Goal: Information Seeking & Learning: Learn about a topic

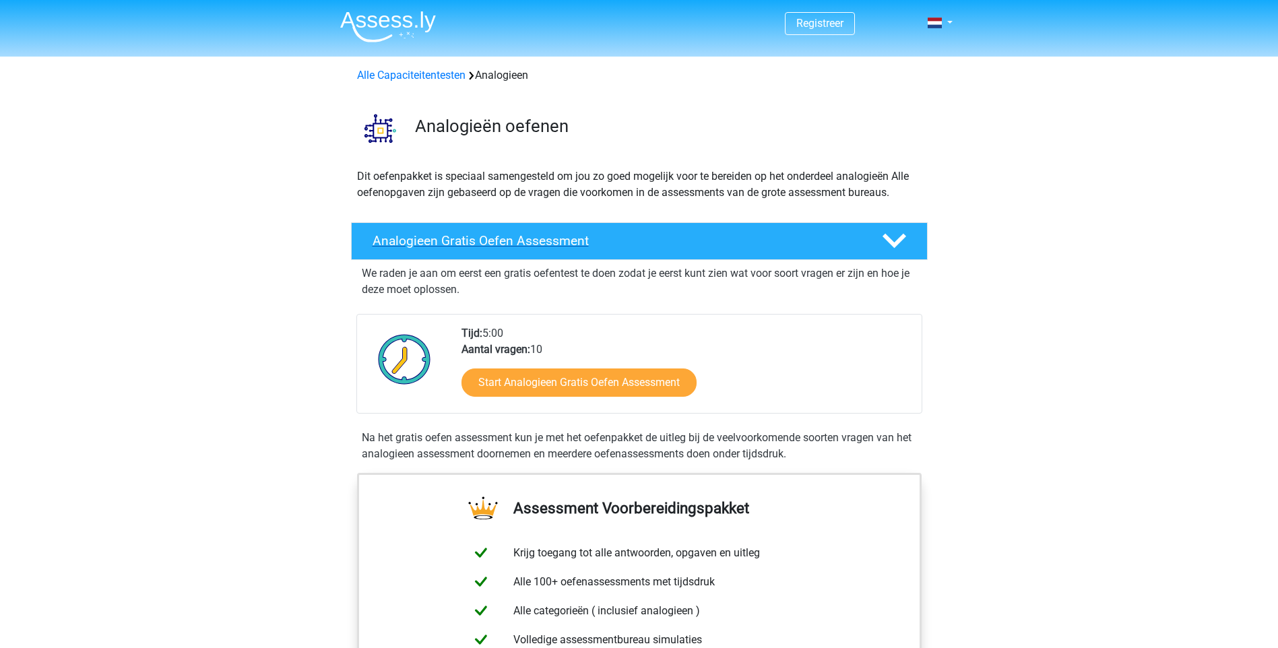
click at [373, 233] on h4 "Analogieen Gratis Oefen Assessment" at bounding box center [617, 240] width 488 height 15
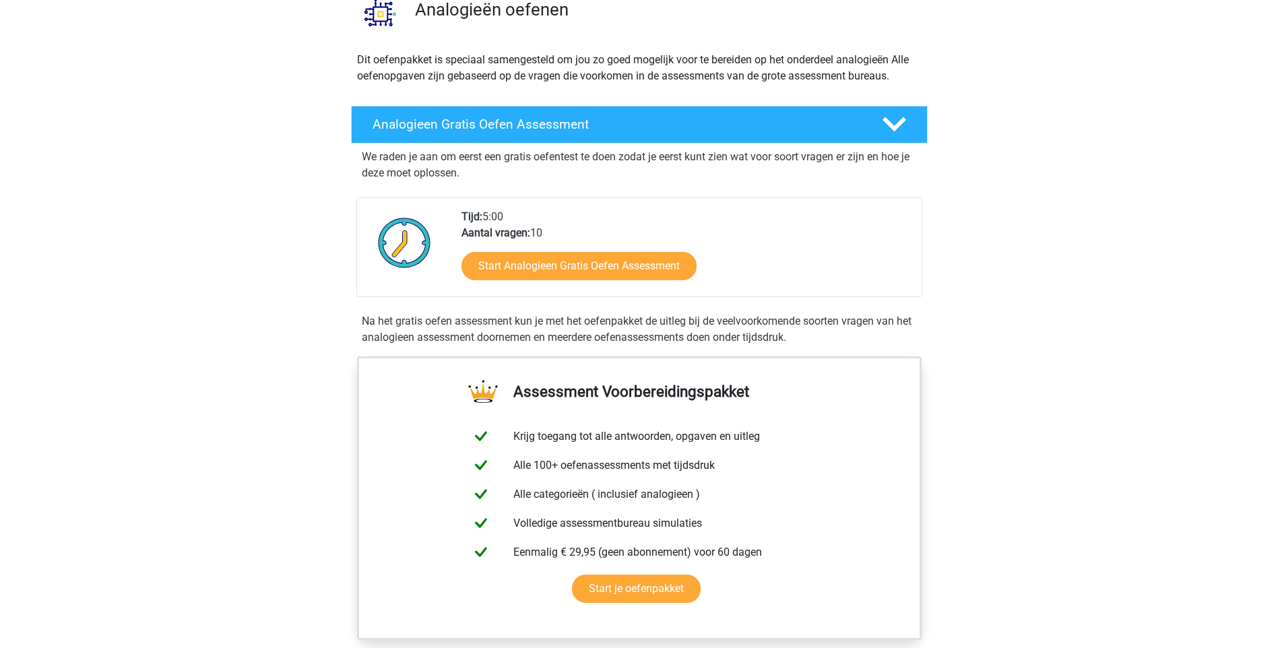
scroll to position [135, 0]
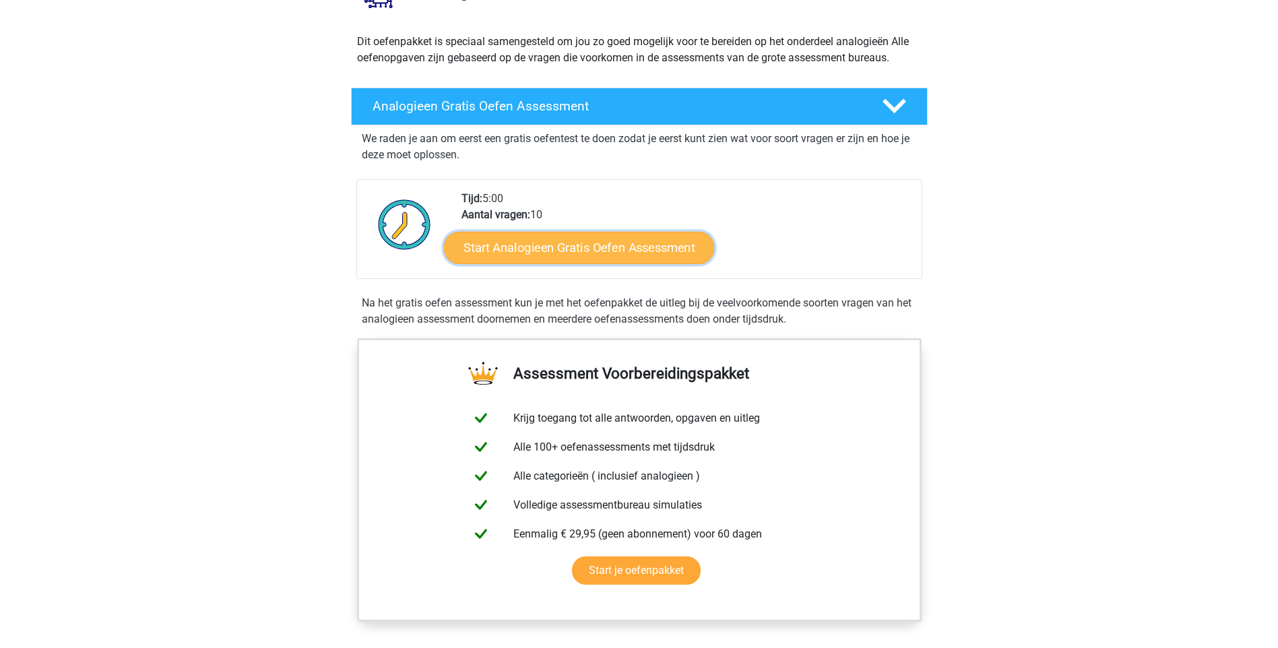
click at [575, 249] on link "Start Analogieen Gratis Oefen Assessment" at bounding box center [579, 247] width 270 height 32
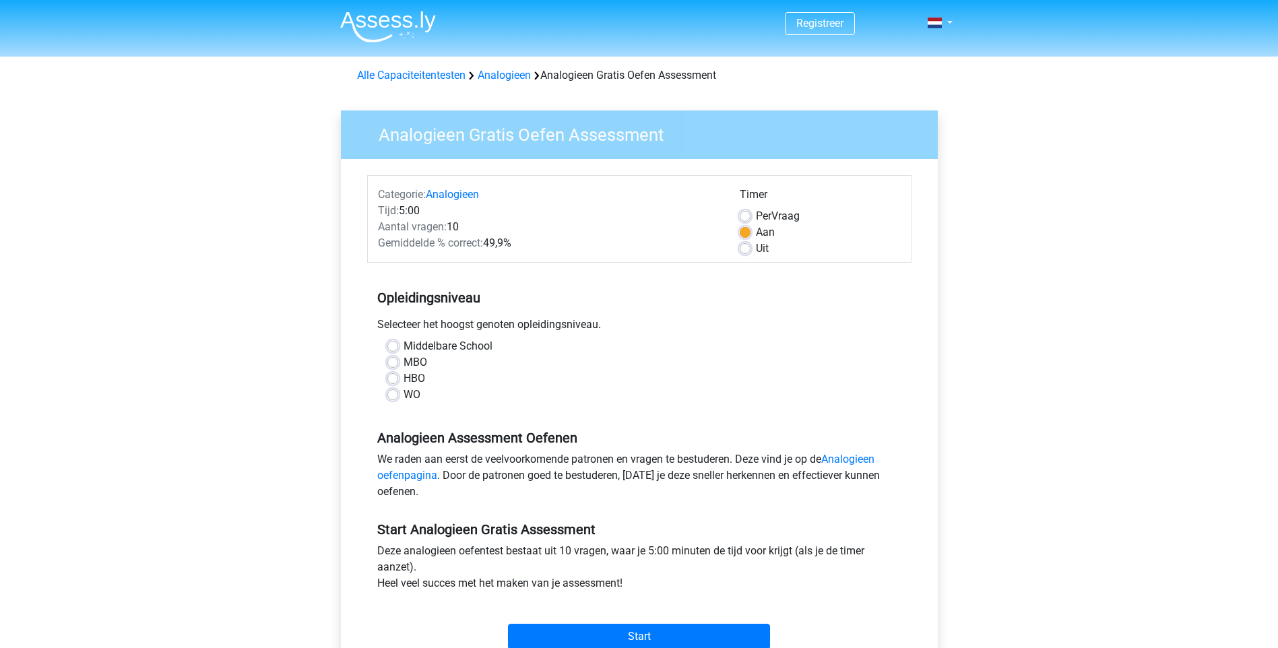
click at [404, 365] on label "MBO" at bounding box center [416, 362] width 24 height 16
click at [389, 365] on input "MBO" at bounding box center [392, 360] width 11 height 13
radio input "true"
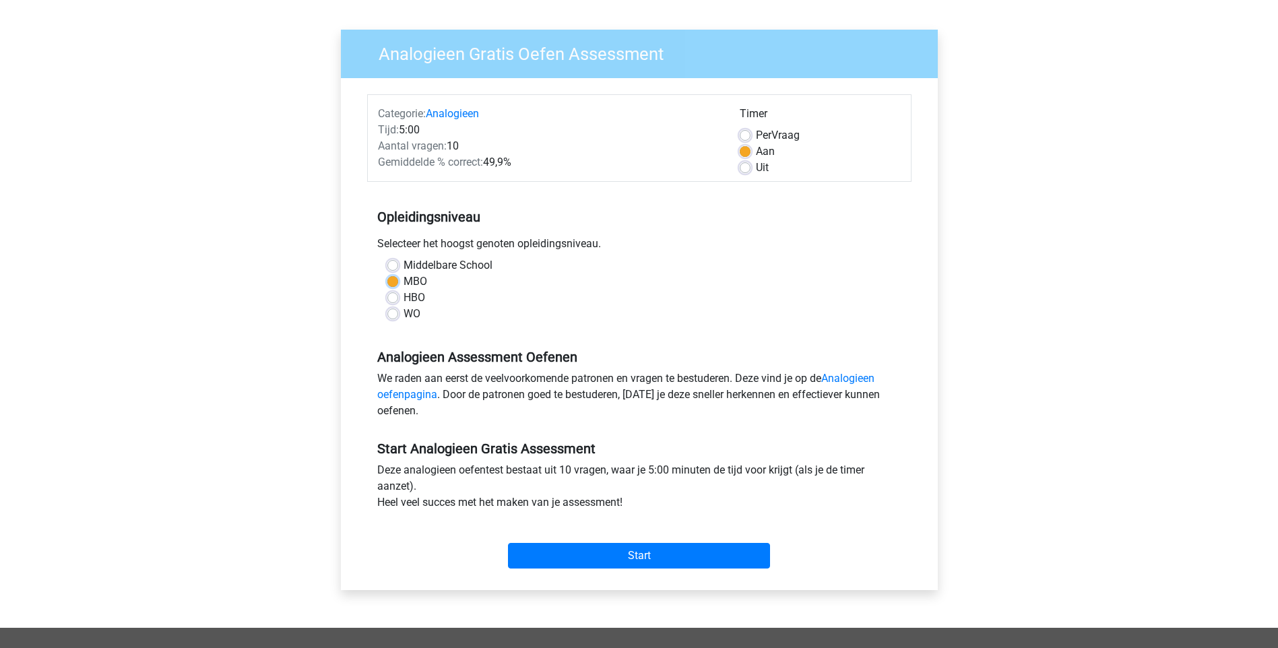
scroll to position [135, 0]
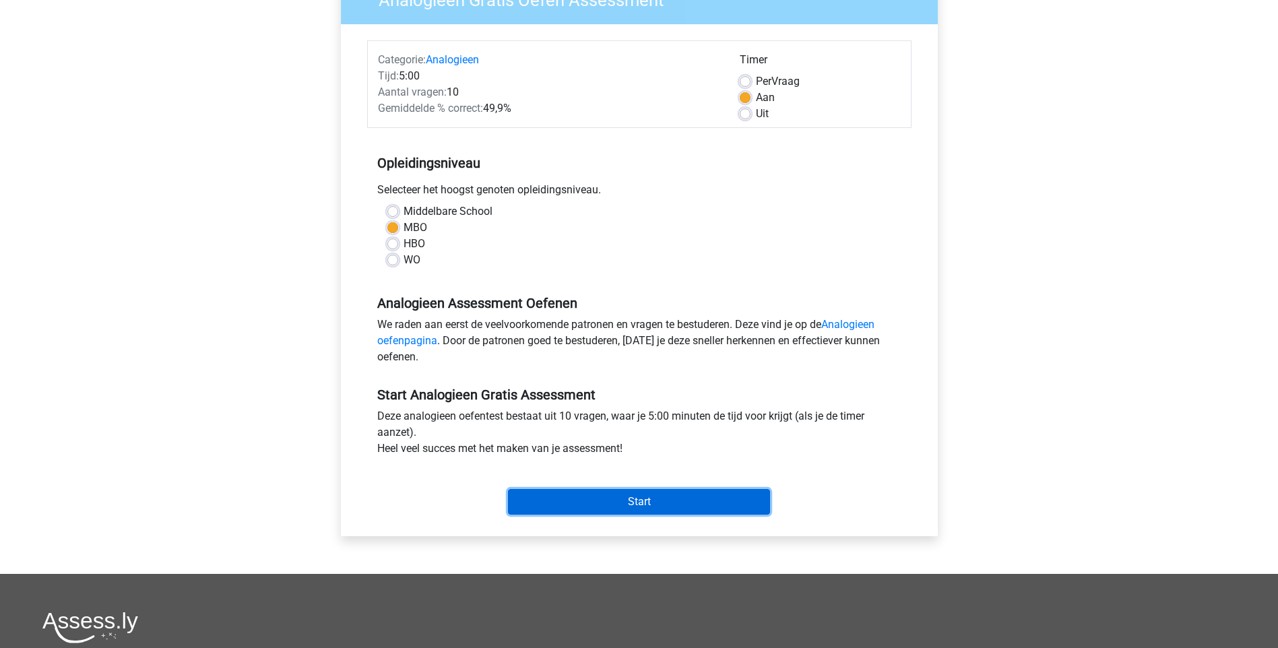
click at [651, 505] on input "Start" at bounding box center [639, 502] width 262 height 26
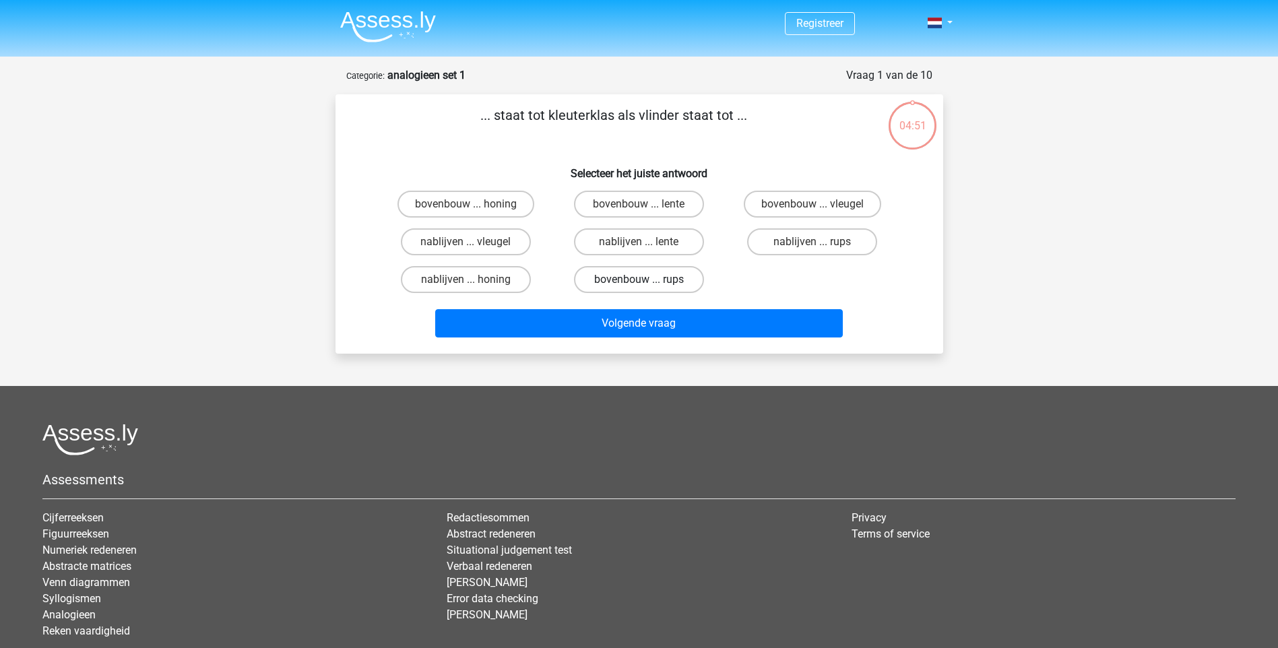
click at [655, 280] on label "bovenbouw ... rups" at bounding box center [639, 279] width 130 height 27
click at [647, 280] on input "bovenbouw ... rups" at bounding box center [643, 284] width 9 height 9
radio input "true"
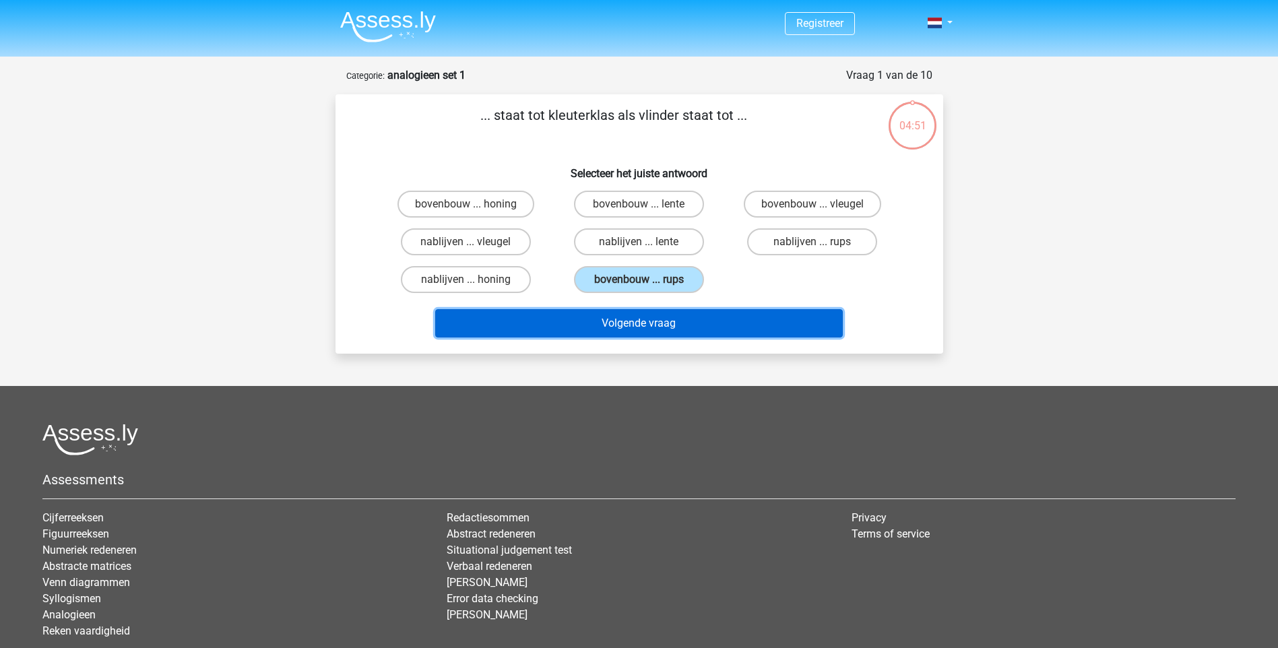
click at [655, 317] on button "Volgende vraag" at bounding box center [639, 323] width 408 height 28
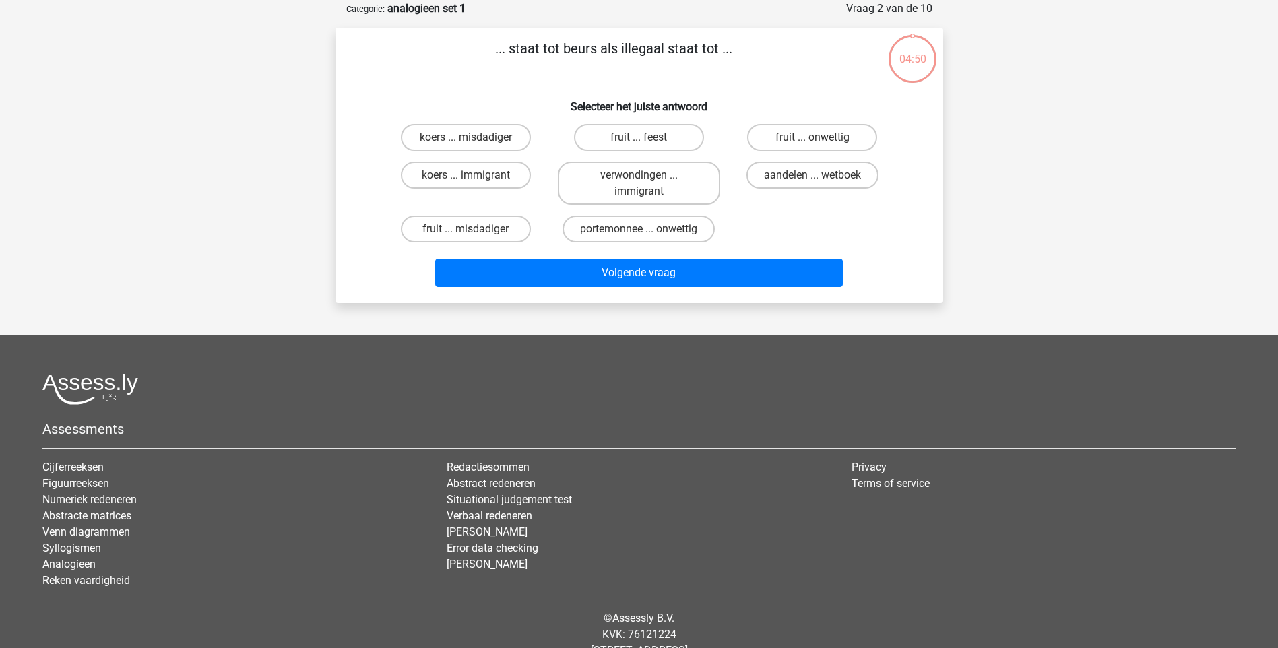
scroll to position [67, 0]
click at [494, 179] on label "koers ... immigrant" at bounding box center [466, 174] width 130 height 27
click at [474, 179] on input "koers ... immigrant" at bounding box center [469, 178] width 9 height 9
radio input "true"
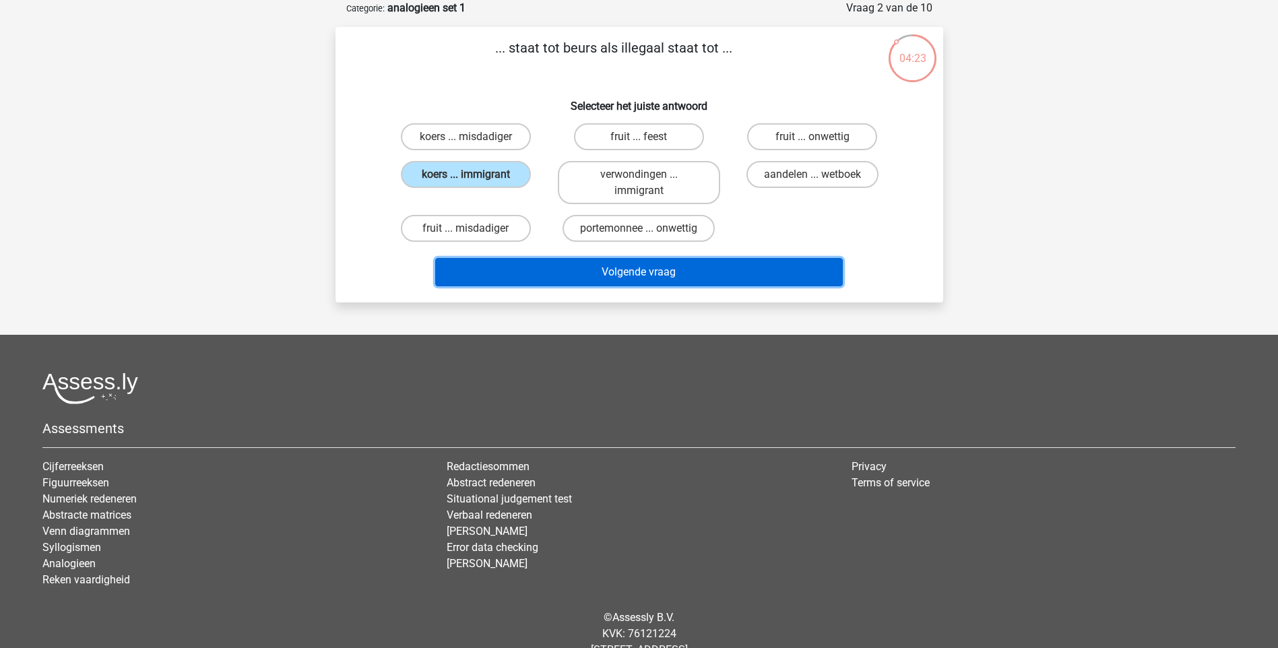
click at [574, 268] on button "Volgende vraag" at bounding box center [639, 272] width 408 height 28
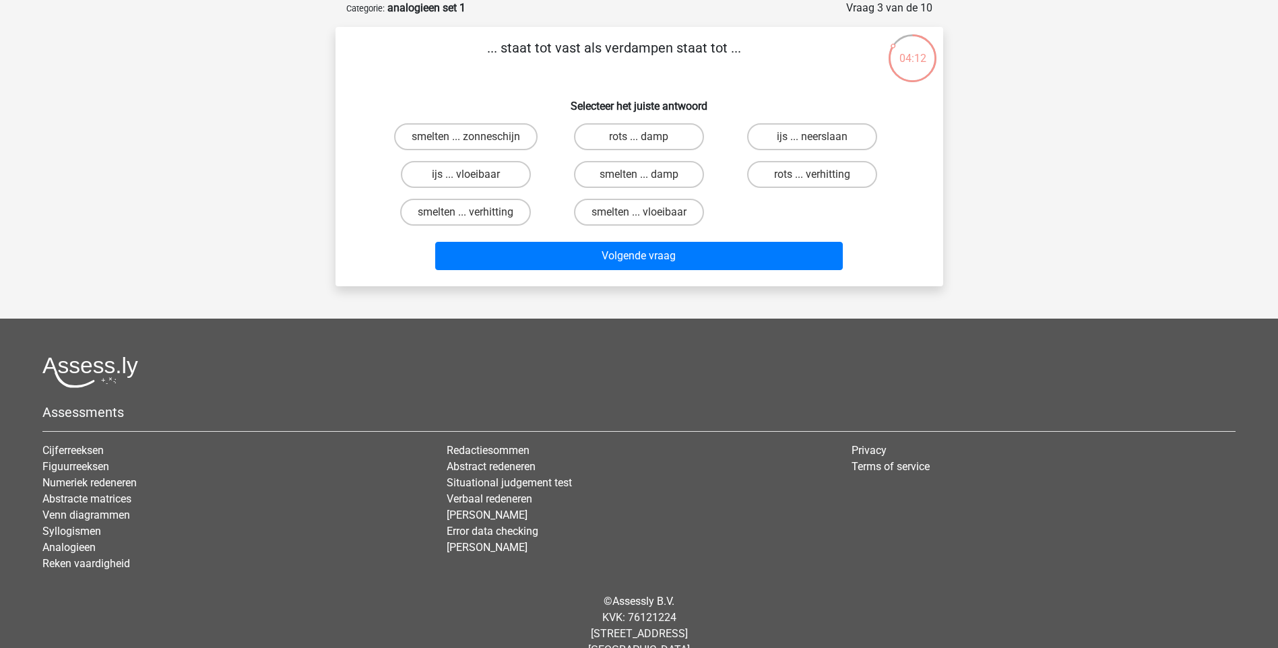
click at [466, 175] on input "ijs ... vloeibaar" at bounding box center [469, 178] width 9 height 9
radio input "true"
click at [498, 216] on label "smelten ... verhitting" at bounding box center [465, 212] width 131 height 27
click at [474, 216] on input "smelten ... verhitting" at bounding box center [469, 216] width 9 height 9
radio input "true"
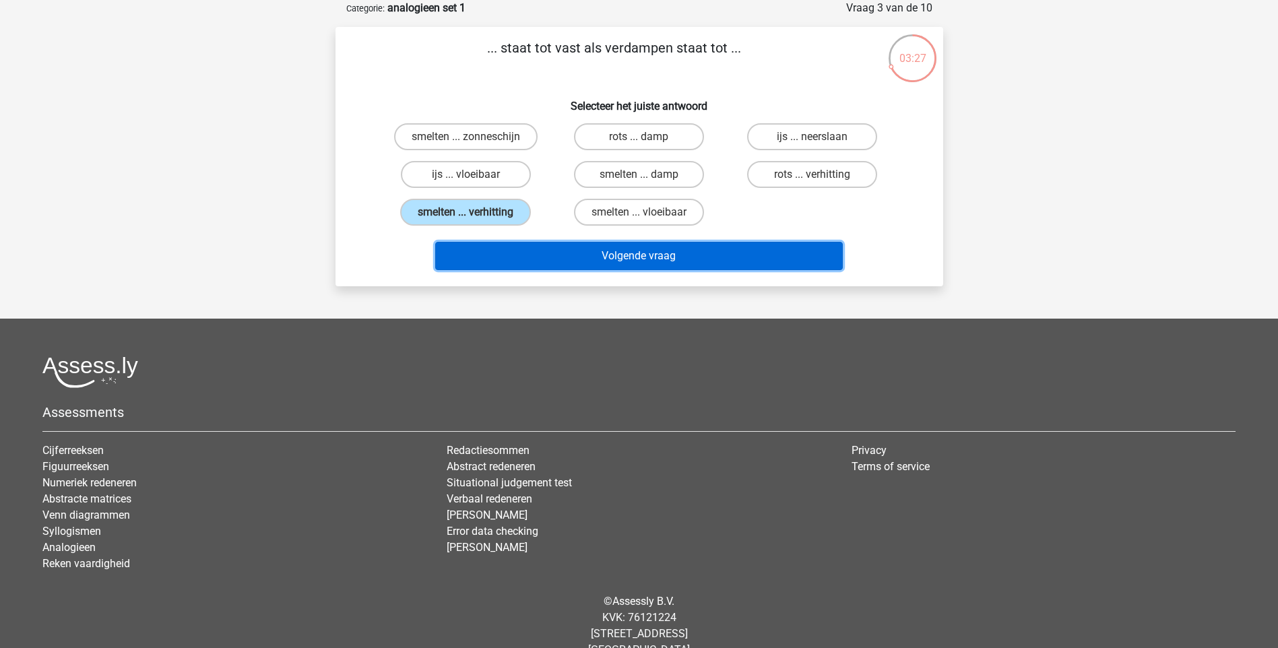
click at [645, 255] on button "Volgende vraag" at bounding box center [639, 256] width 408 height 28
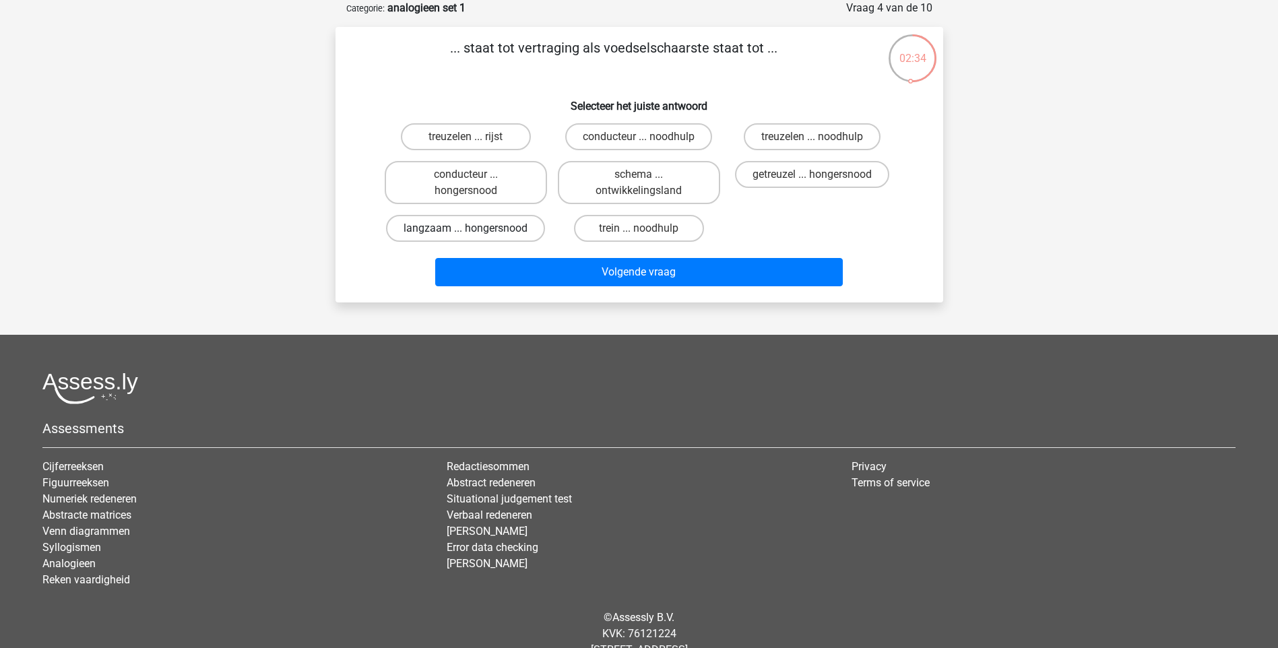
click at [496, 226] on label "langzaam ... hongersnood" at bounding box center [465, 228] width 159 height 27
click at [474, 228] on input "langzaam ... hongersnood" at bounding box center [469, 232] width 9 height 9
radio input "true"
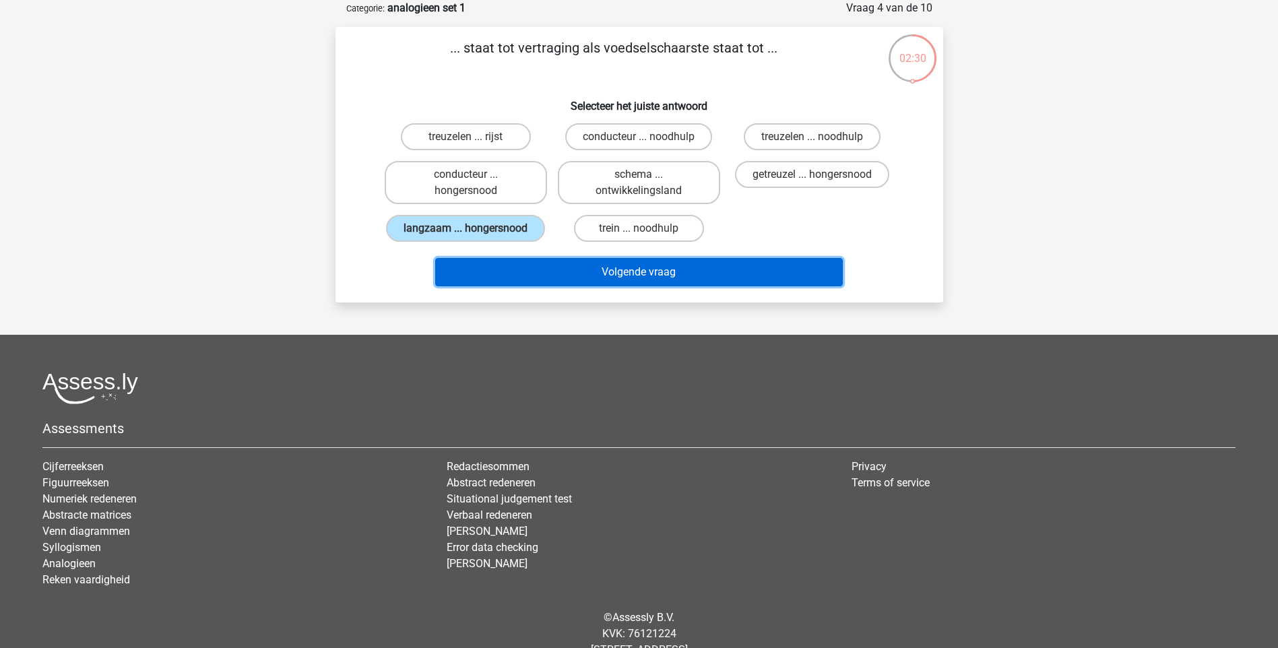
click at [648, 274] on button "Volgende vraag" at bounding box center [639, 272] width 408 height 28
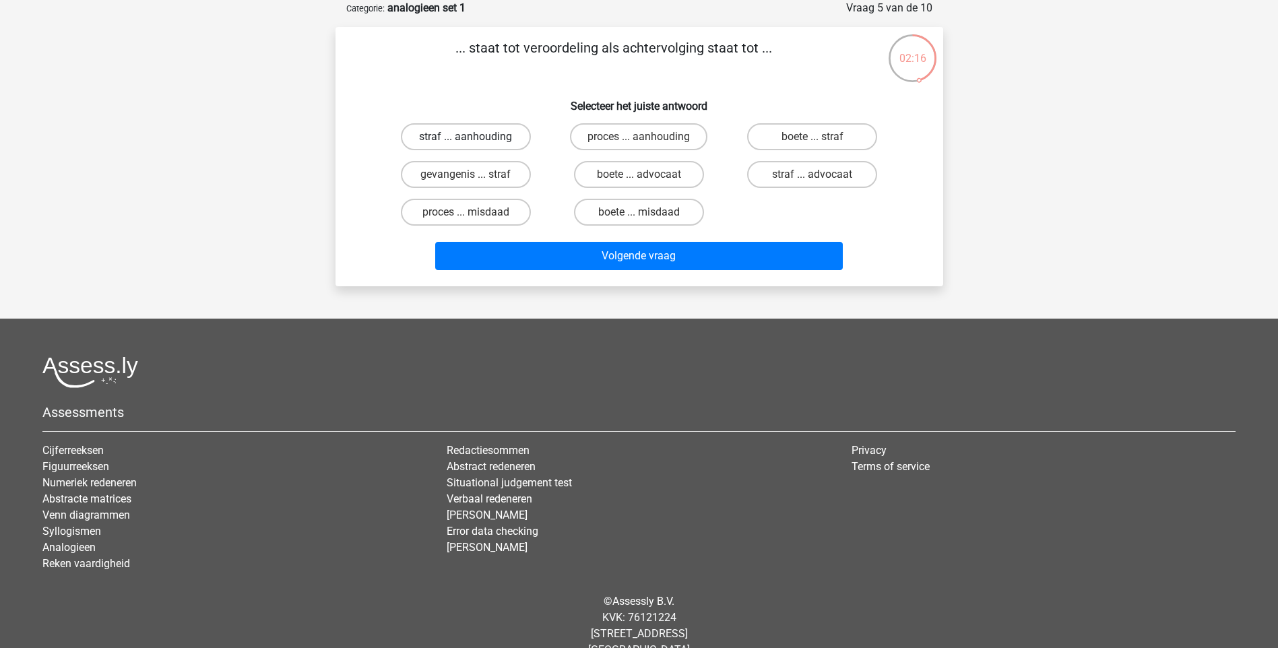
click at [472, 136] on label "straf ... aanhouding" at bounding box center [466, 136] width 130 height 27
click at [472, 137] on input "straf ... aanhouding" at bounding box center [469, 141] width 9 height 9
radio input "true"
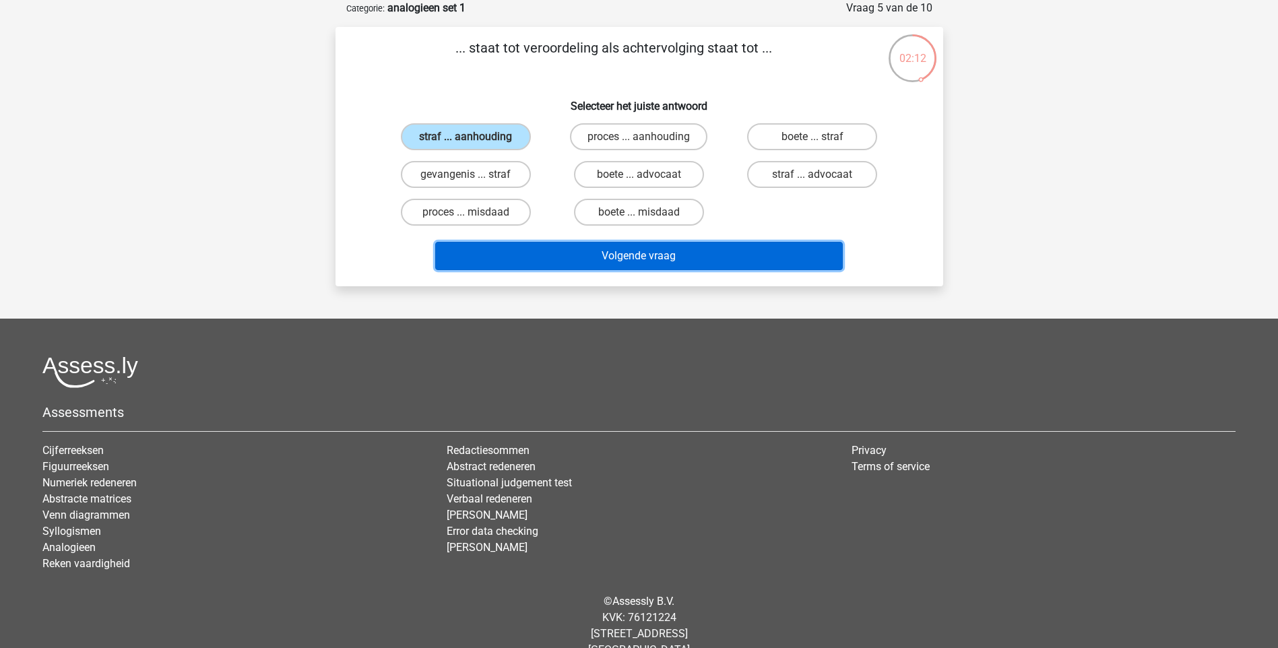
click at [614, 259] on button "Volgende vraag" at bounding box center [639, 256] width 408 height 28
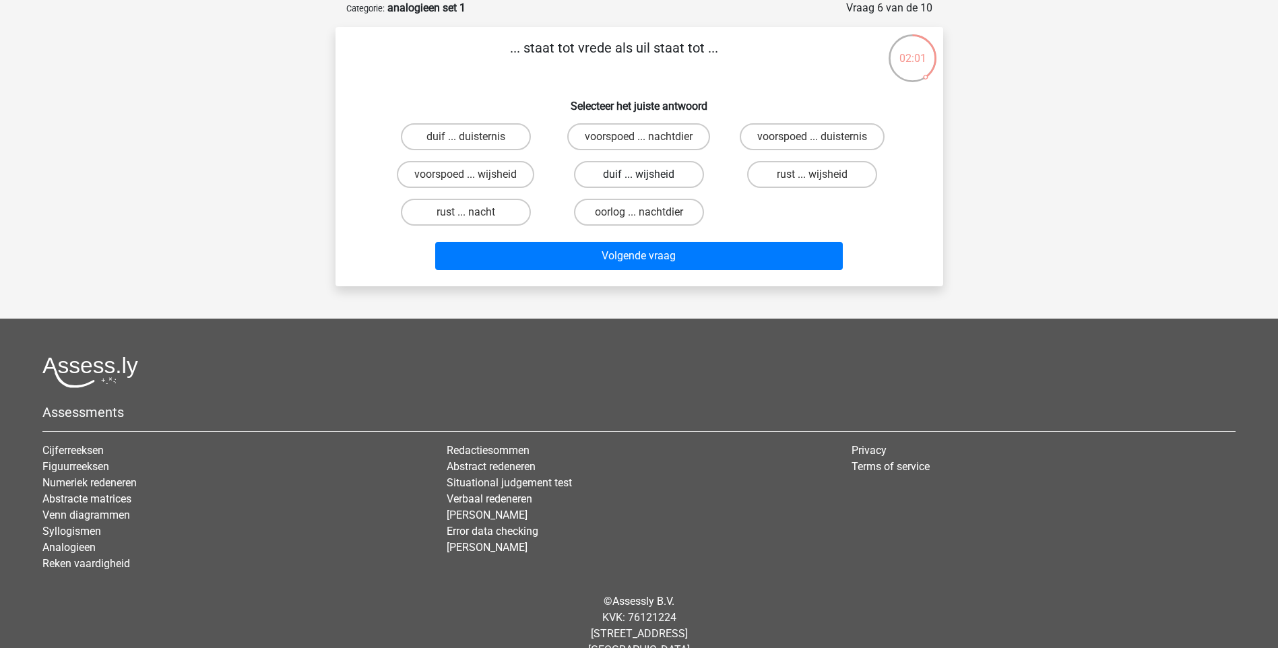
click at [610, 176] on label "duif ... wijsheid" at bounding box center [639, 174] width 130 height 27
click at [639, 176] on input "duif ... wijsheid" at bounding box center [643, 178] width 9 height 9
radio input "true"
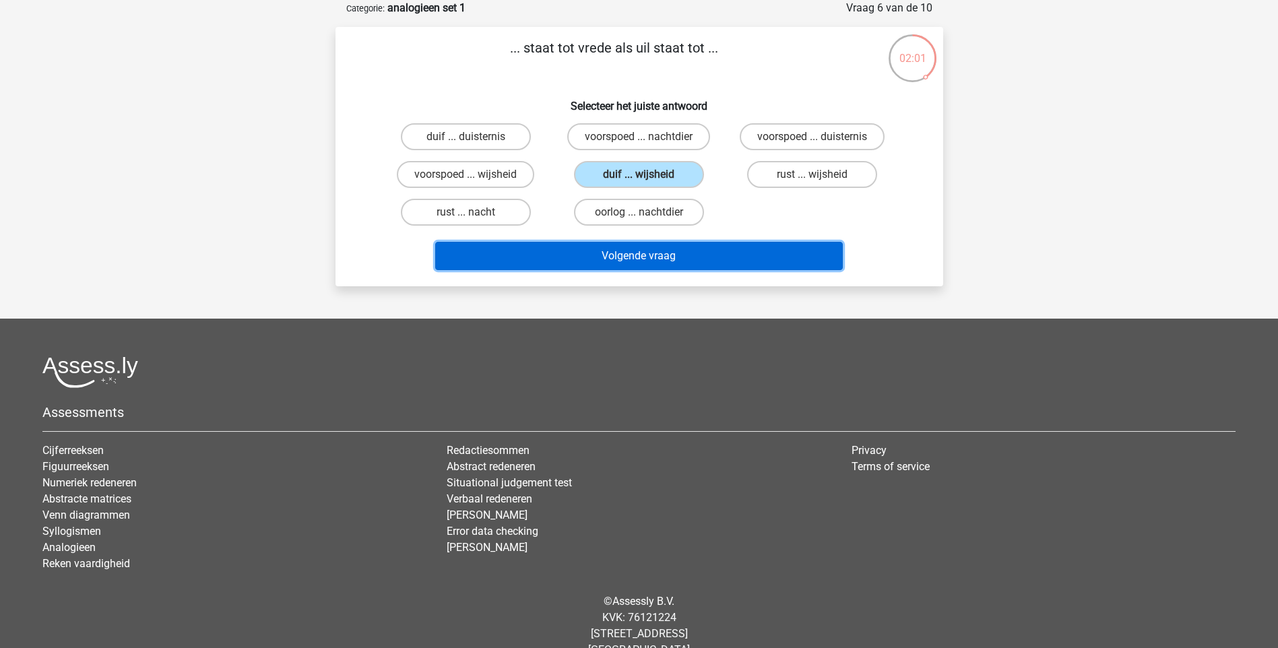
click at [614, 253] on button "Volgende vraag" at bounding box center [639, 256] width 408 height 28
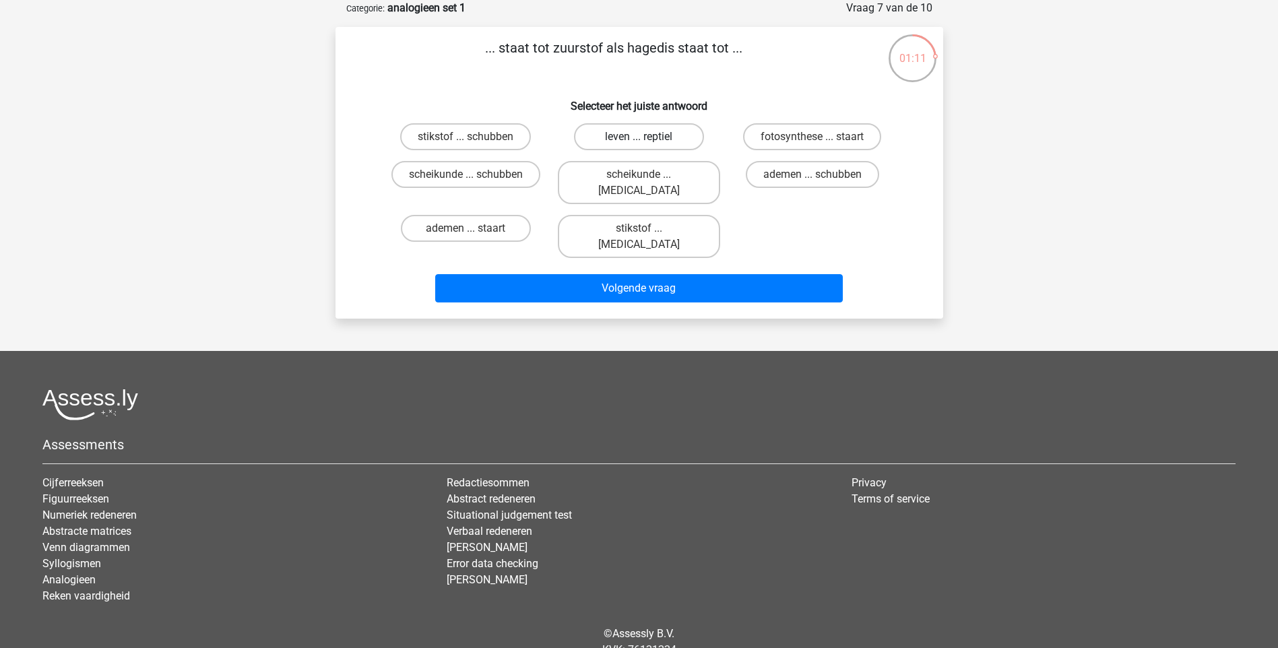
click at [666, 138] on label "leven ... reptiel" at bounding box center [639, 136] width 130 height 27
click at [647, 138] on input "leven ... reptiel" at bounding box center [643, 141] width 9 height 9
radio input "true"
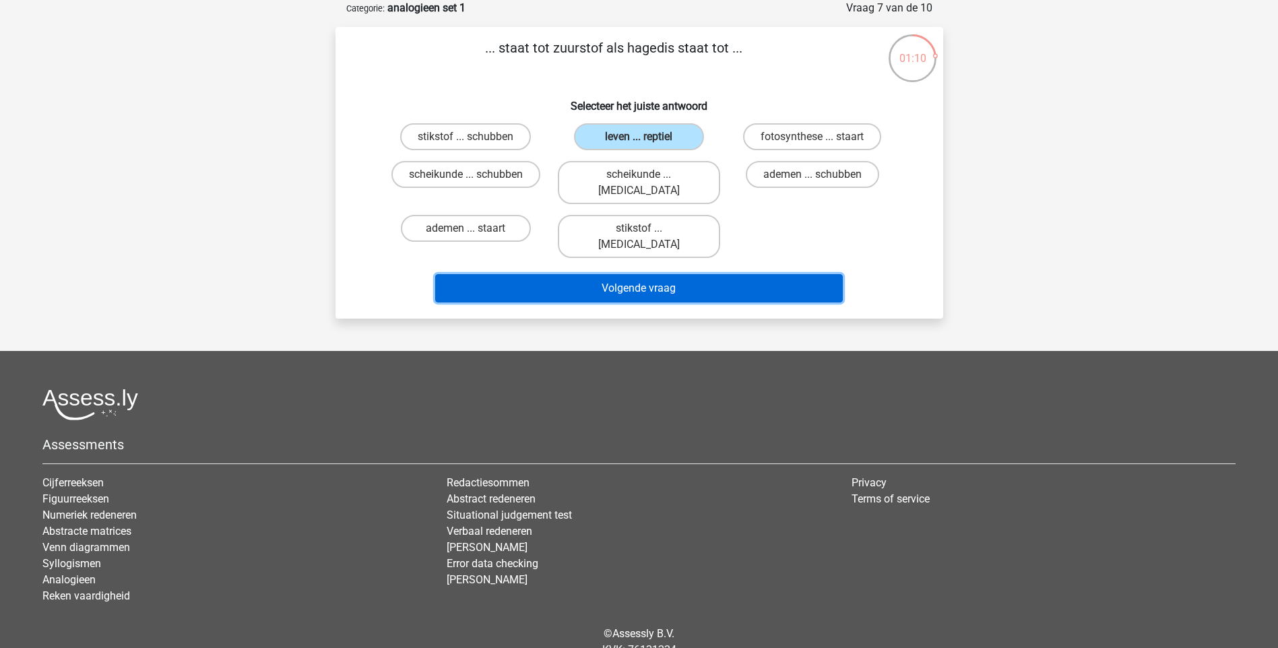
click at [668, 274] on button "Volgende vraag" at bounding box center [639, 288] width 408 height 28
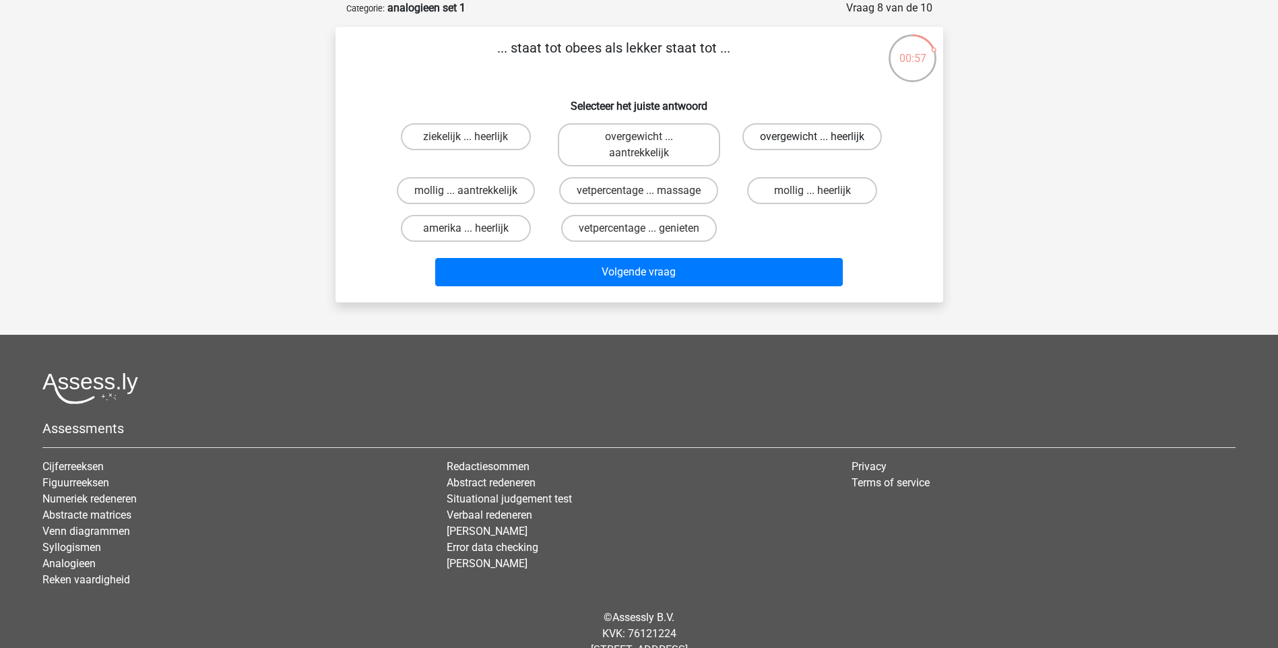
click at [791, 140] on label "overgewicht ... heerlijk" at bounding box center [811, 136] width 139 height 27
click at [812, 140] on input "overgewicht ... heerlijk" at bounding box center [816, 141] width 9 height 9
radio input "true"
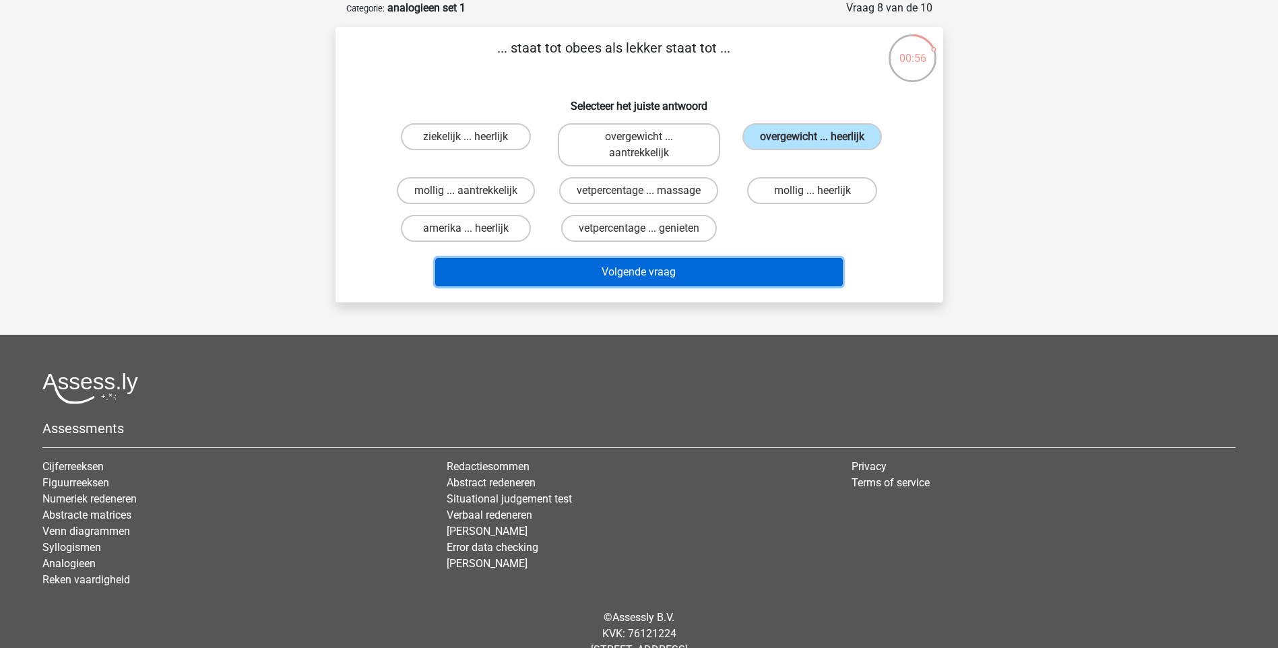
click at [740, 275] on button "Volgende vraag" at bounding box center [639, 272] width 408 height 28
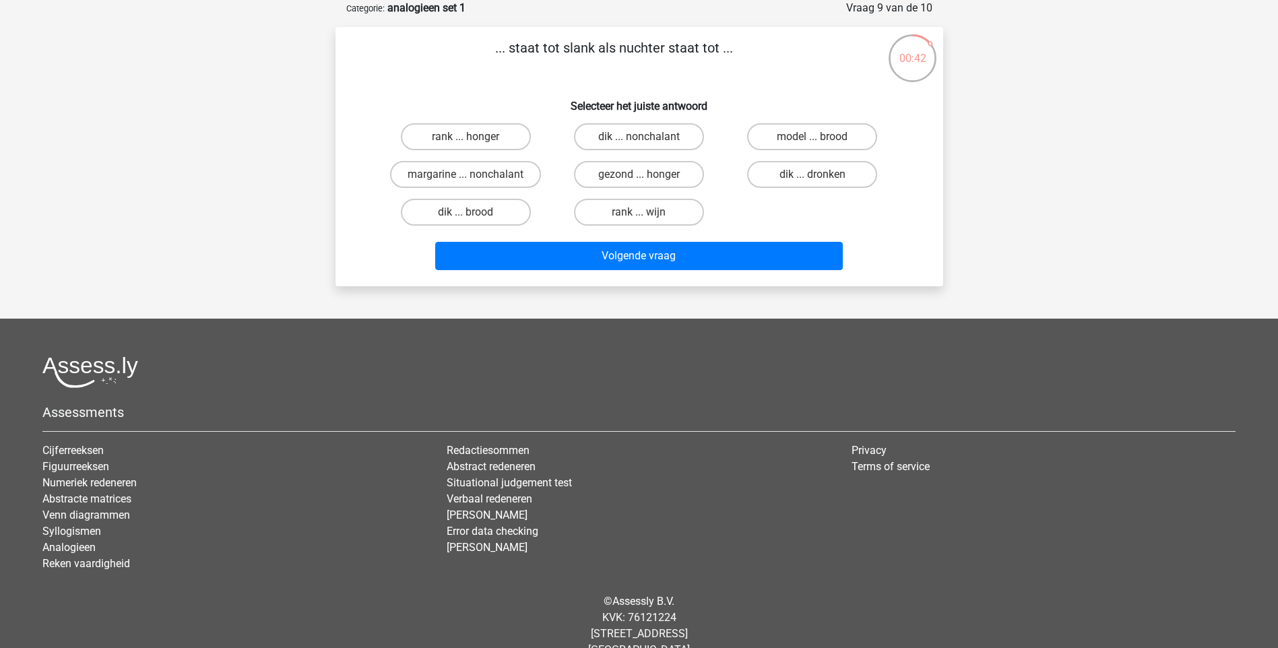
click at [812, 175] on input "dik ... dronken" at bounding box center [816, 178] width 9 height 9
radio input "true"
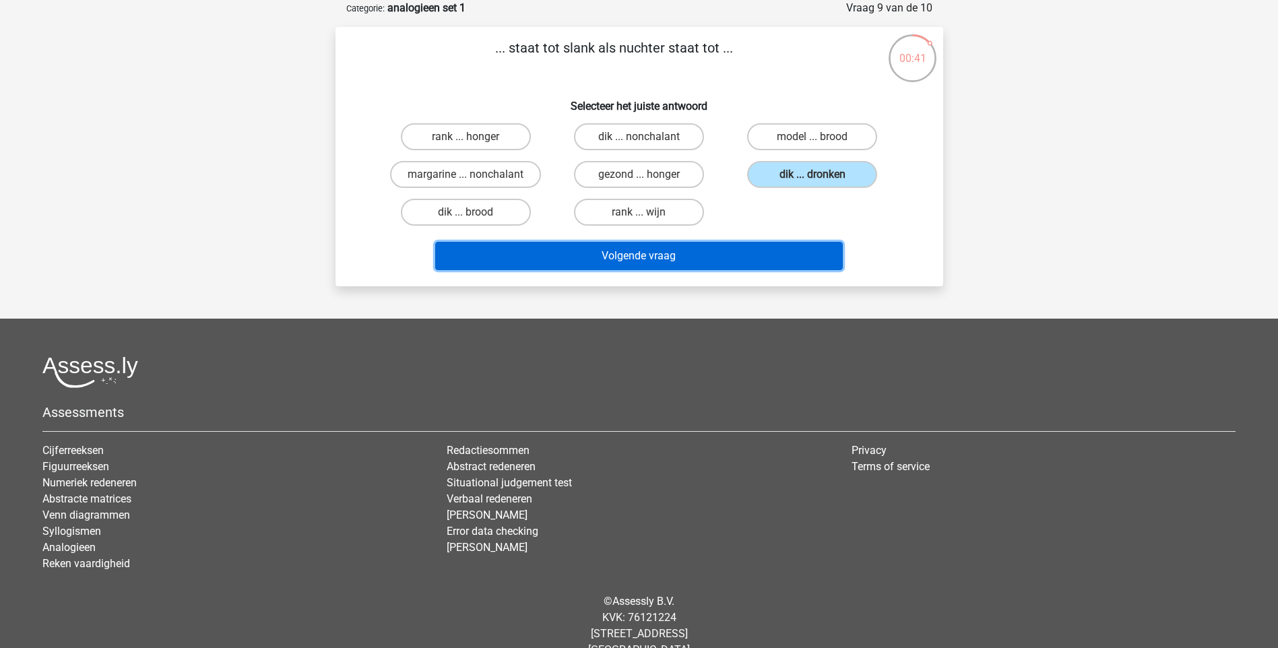
click at [769, 252] on button "Volgende vraag" at bounding box center [639, 256] width 408 height 28
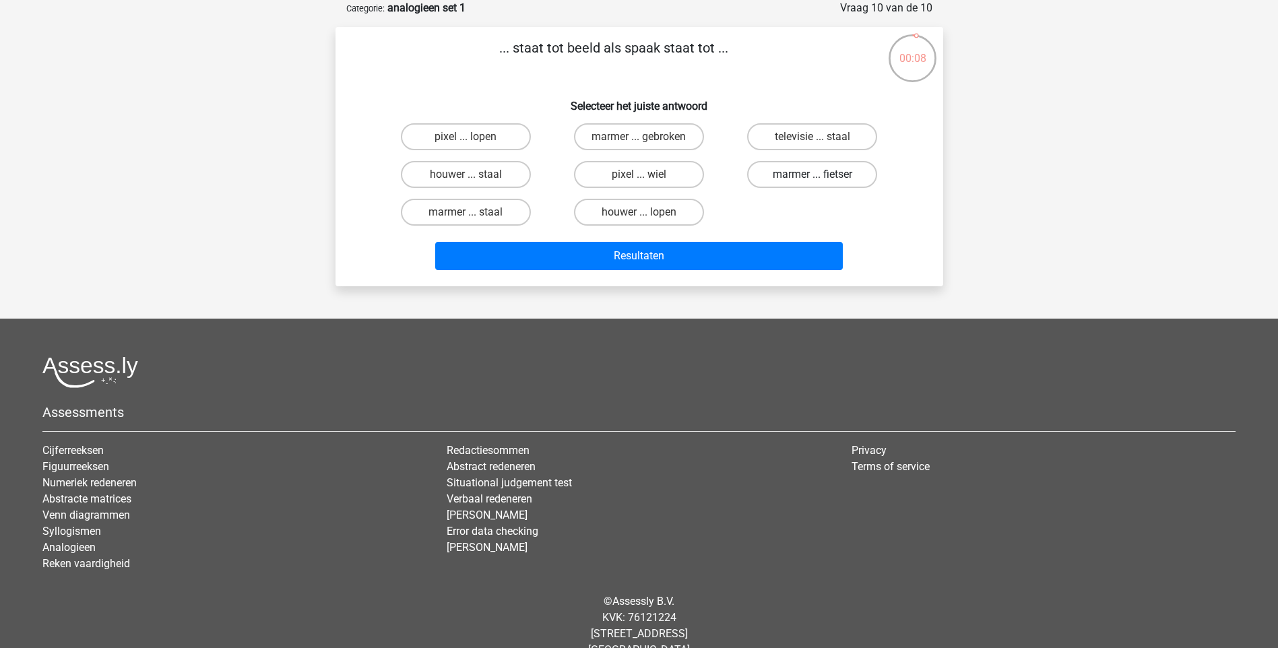
click at [807, 176] on label "marmer ... fietser" at bounding box center [812, 174] width 130 height 27
click at [812, 176] on input "marmer ... fietser" at bounding box center [816, 178] width 9 height 9
radio input "true"
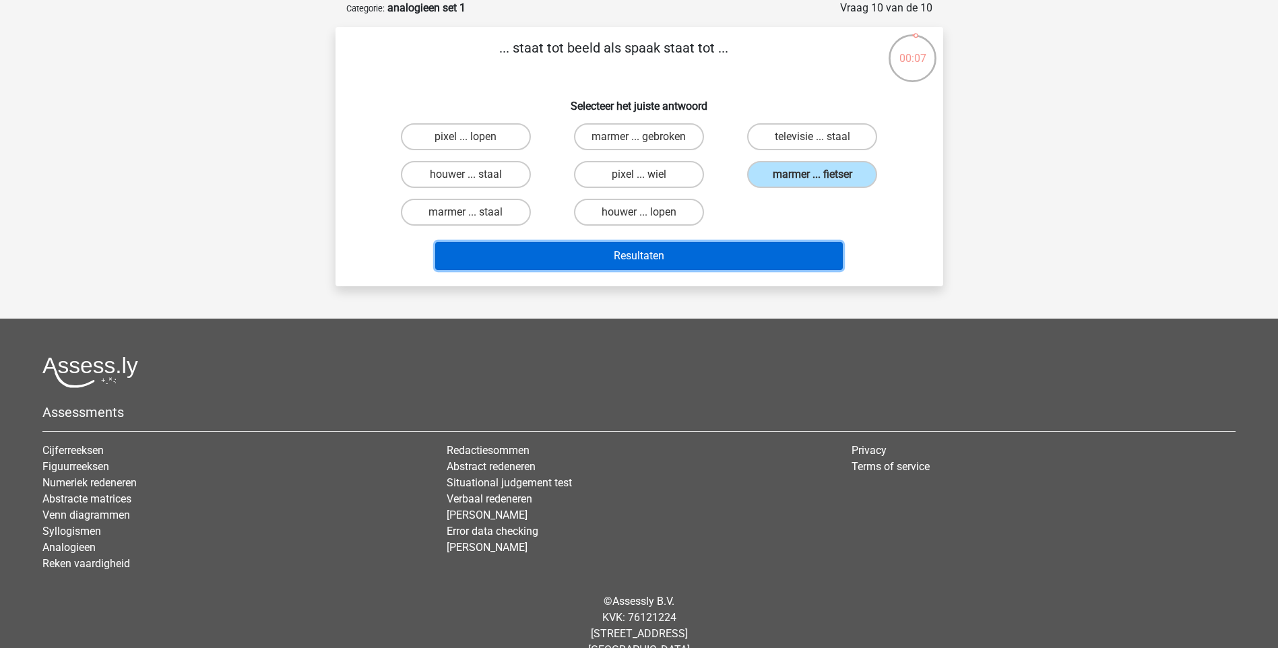
click at [728, 249] on button "Resultaten" at bounding box center [639, 256] width 408 height 28
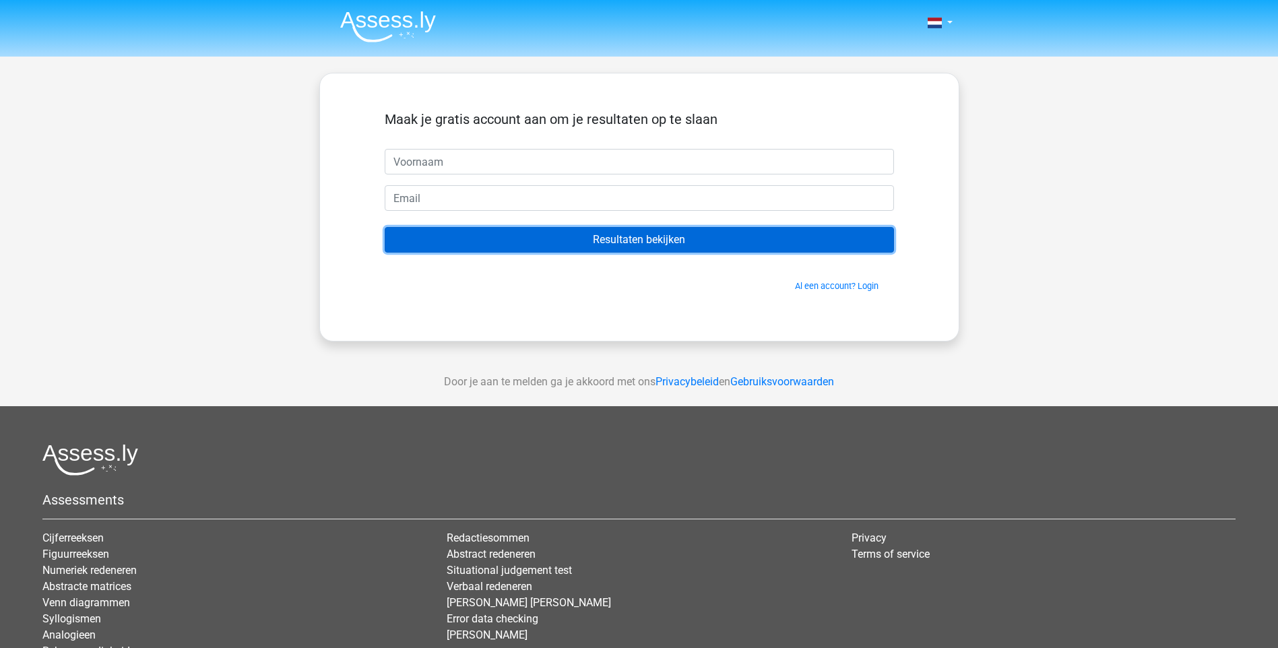
click at [650, 245] on input "Resultaten bekijken" at bounding box center [639, 240] width 509 height 26
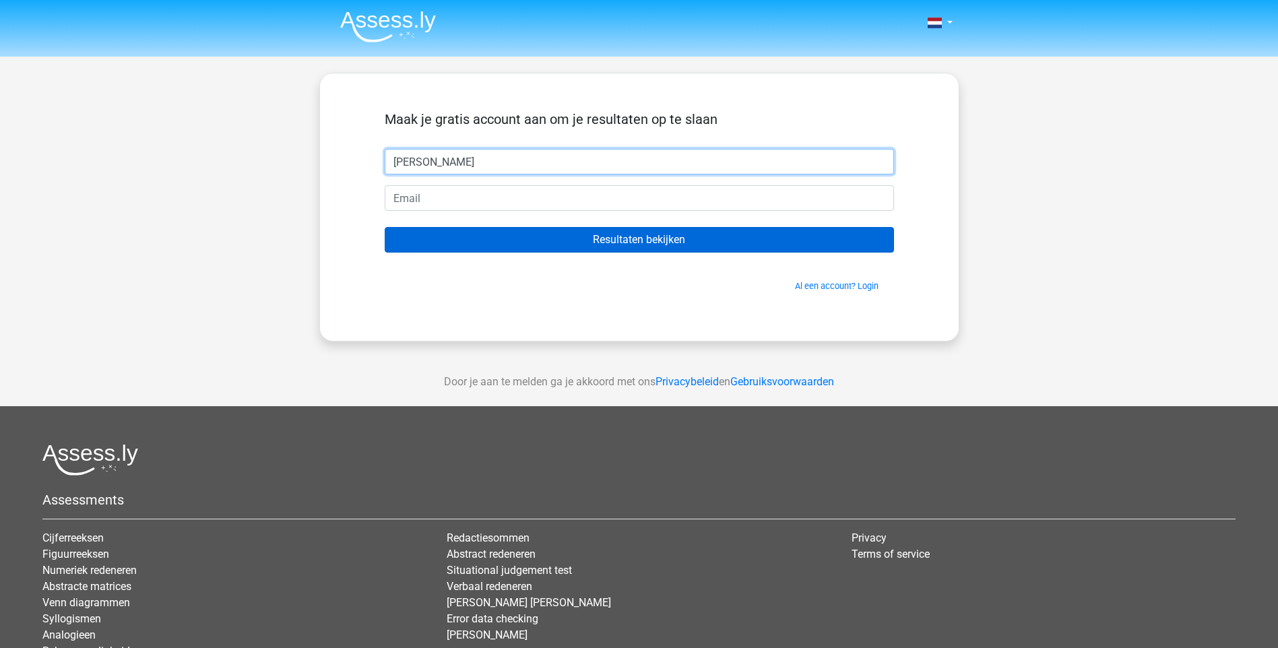
type input "[PERSON_NAME]"
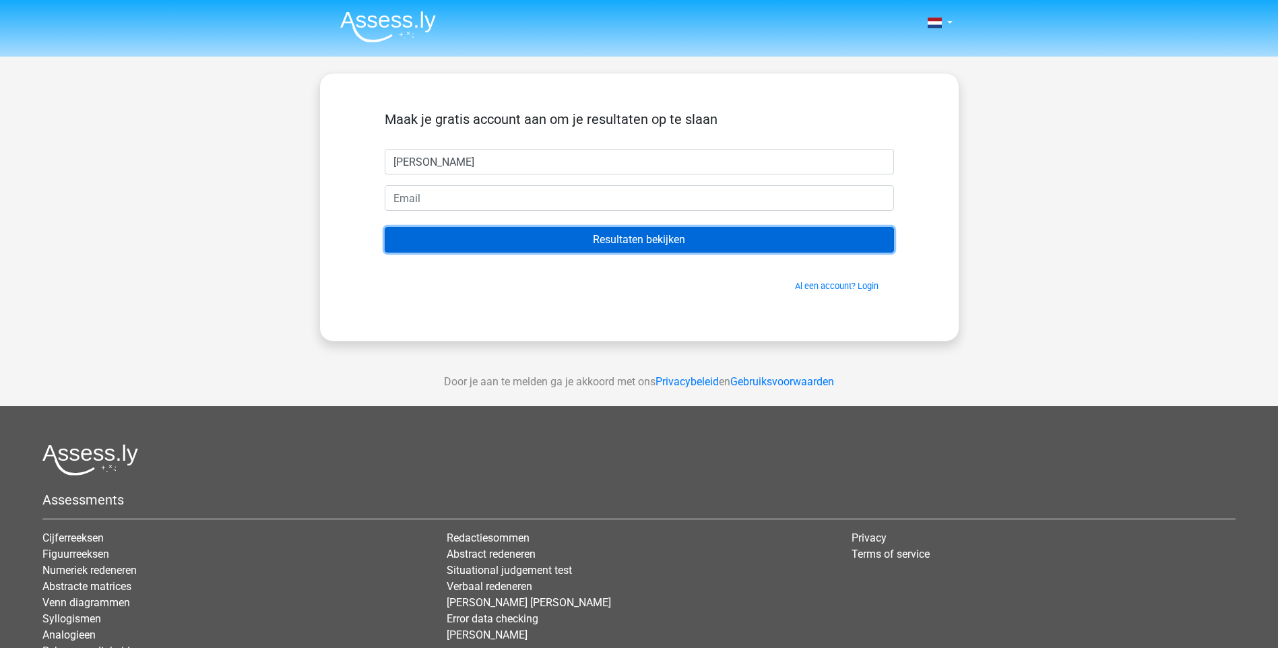
click at [606, 245] on input "Resultaten bekijken" at bounding box center [639, 240] width 509 height 26
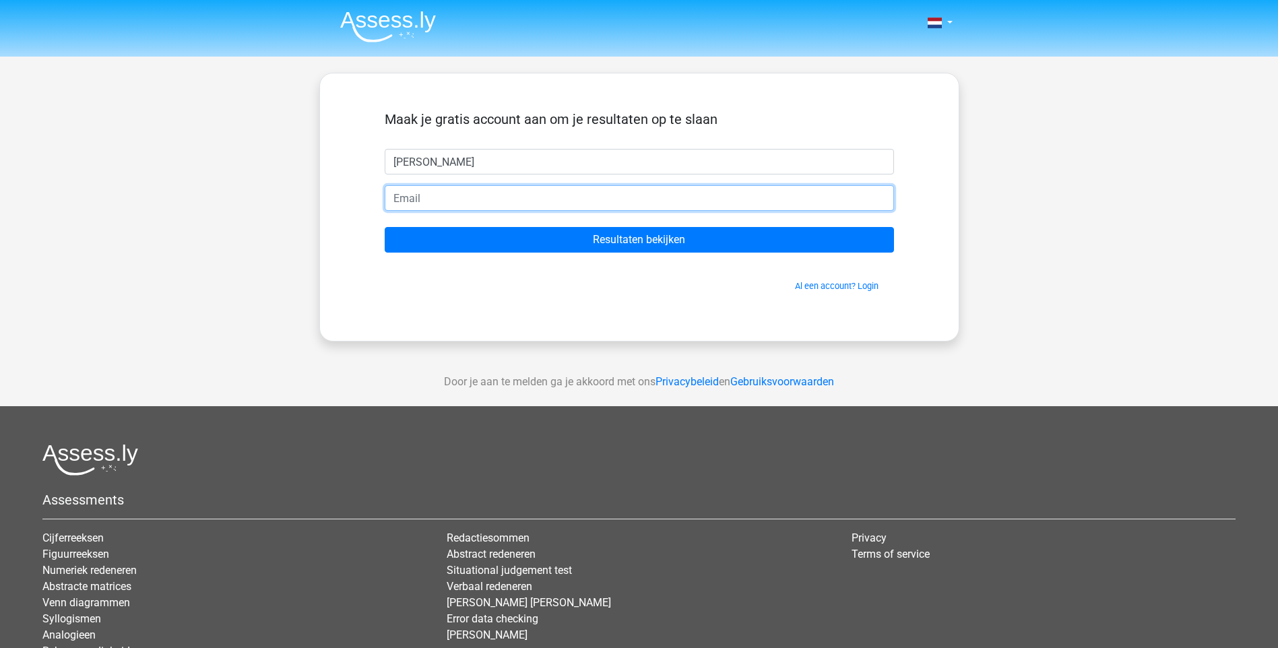
click at [476, 202] on input "email" at bounding box center [639, 198] width 509 height 26
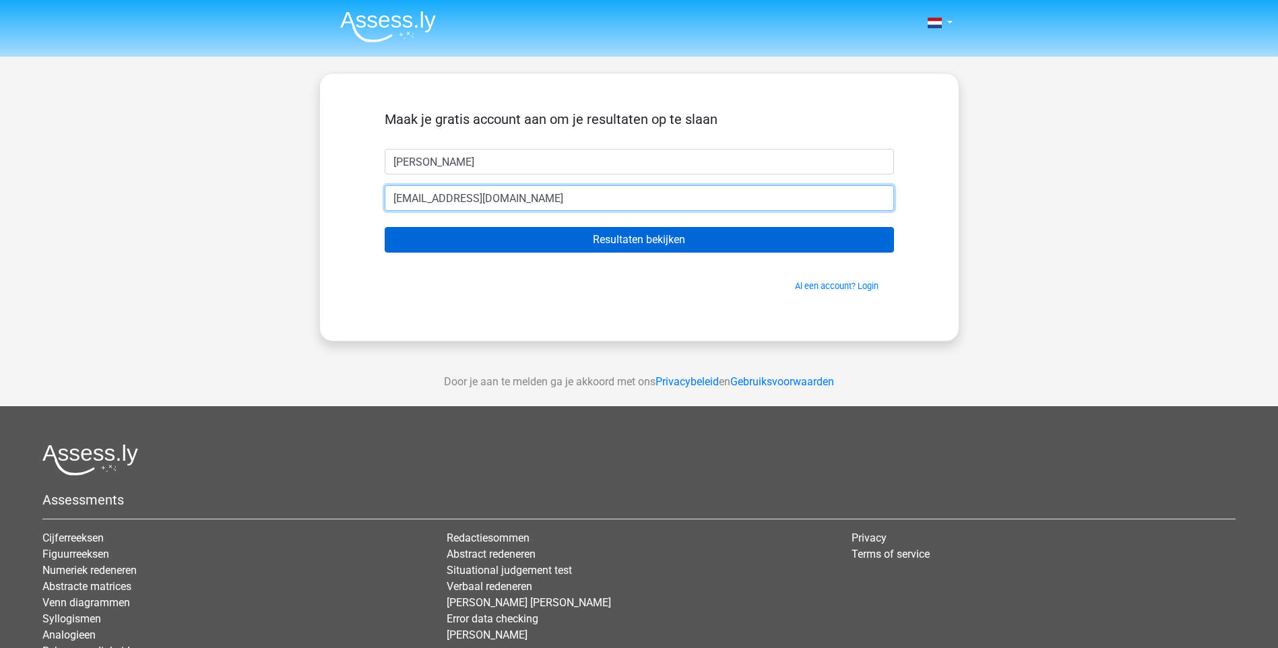
type input "[EMAIL_ADDRESS][DOMAIN_NAME]"
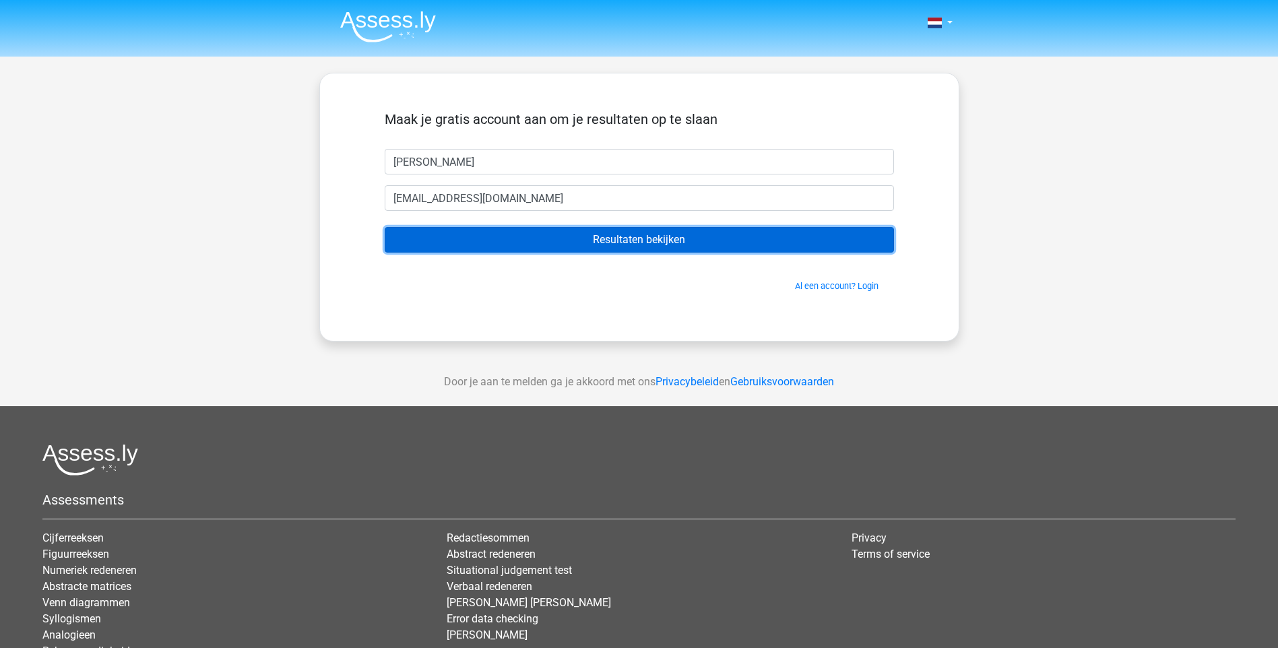
click at [564, 235] on input "Resultaten bekijken" at bounding box center [639, 240] width 509 height 26
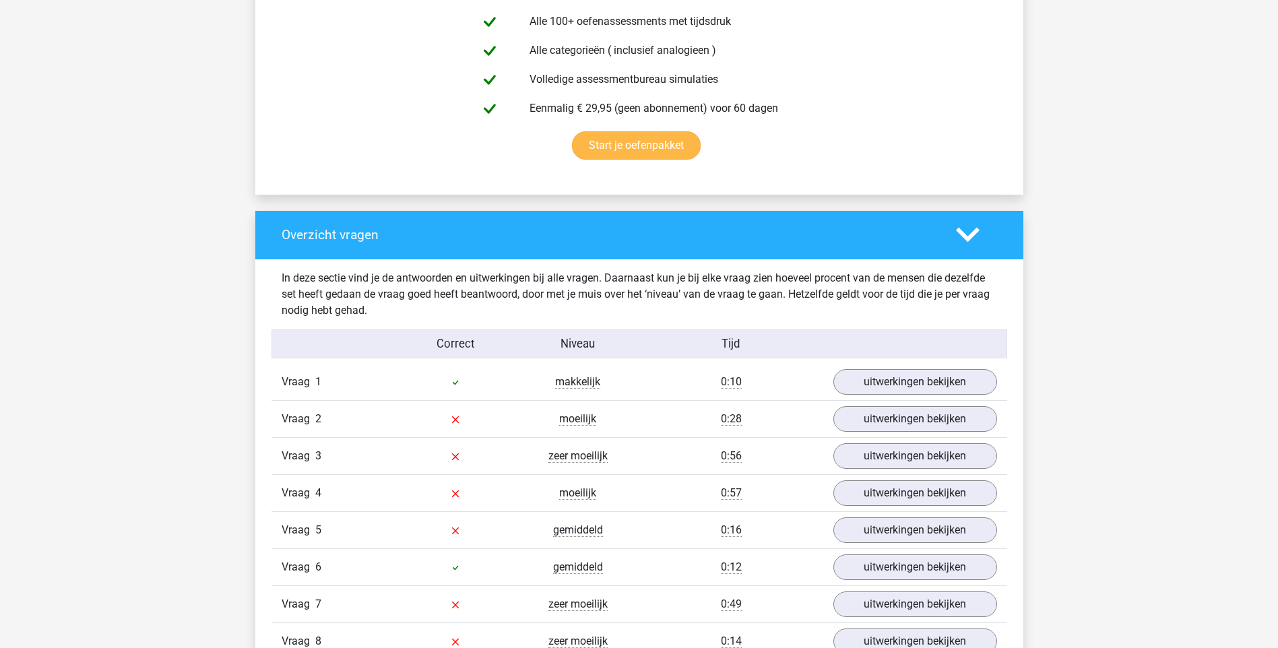
scroll to position [808, 0]
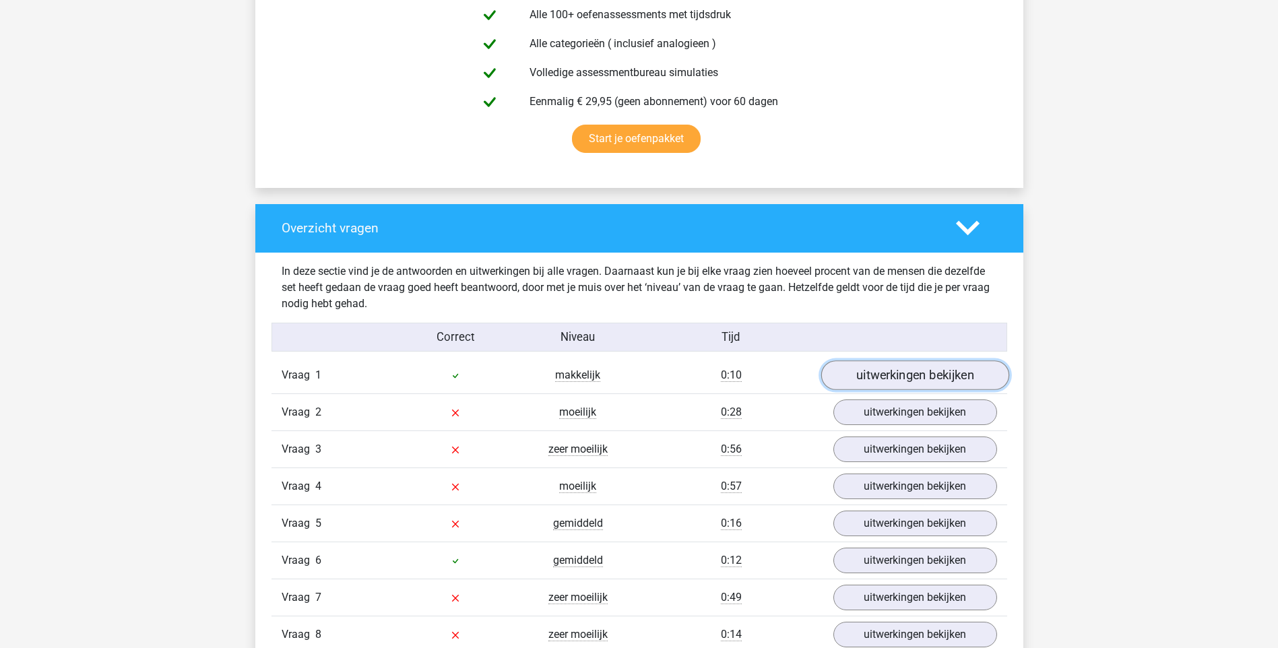
click at [915, 377] on link "uitwerkingen bekijken" at bounding box center [915, 375] width 188 height 30
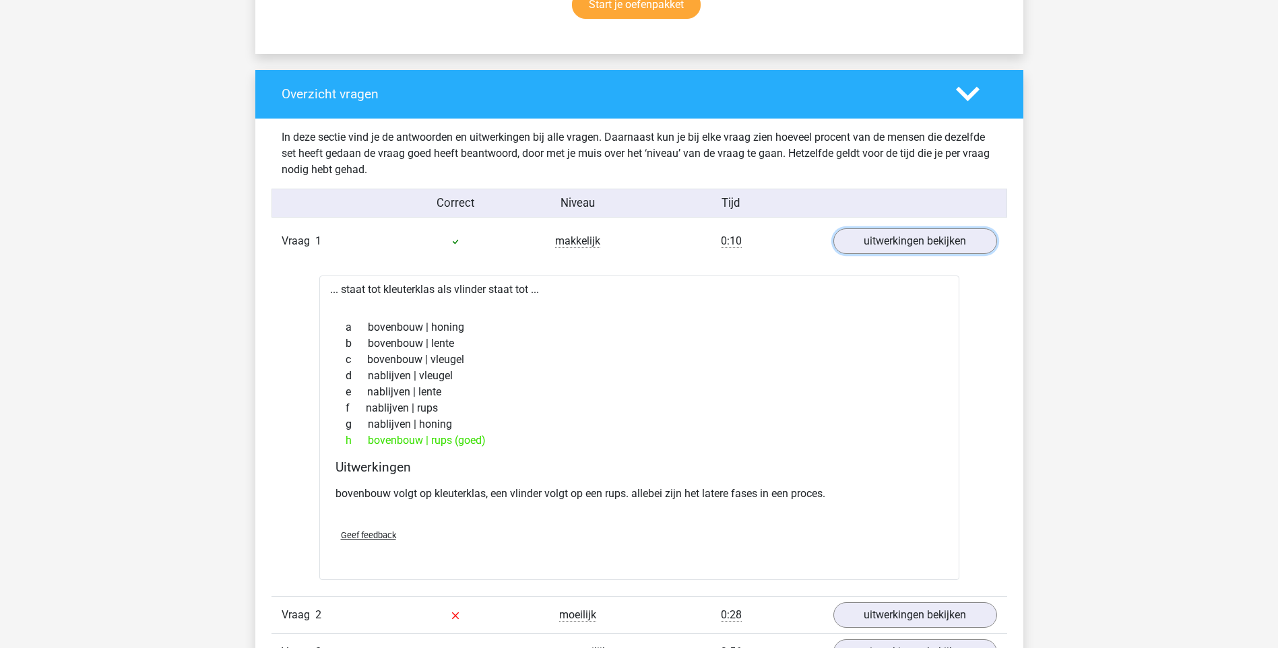
scroll to position [943, 0]
click at [882, 251] on link "uitwerkingen bekijken" at bounding box center [915, 241] width 188 height 30
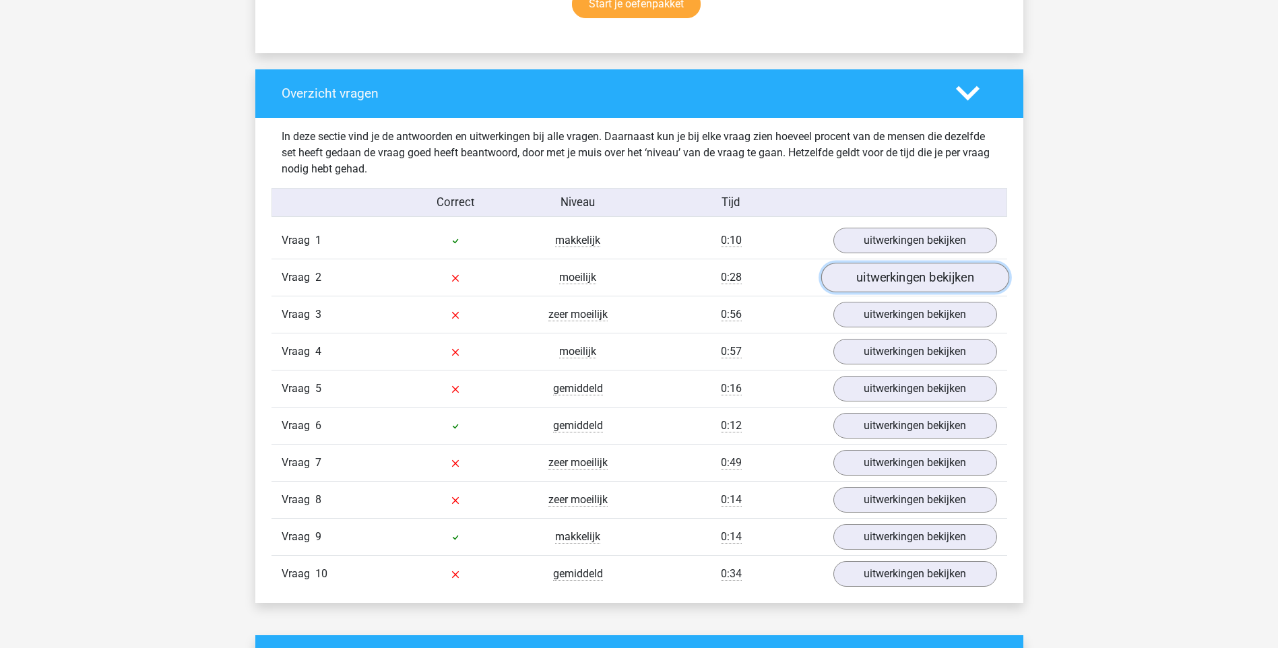
click at [902, 282] on link "uitwerkingen bekijken" at bounding box center [915, 278] width 188 height 30
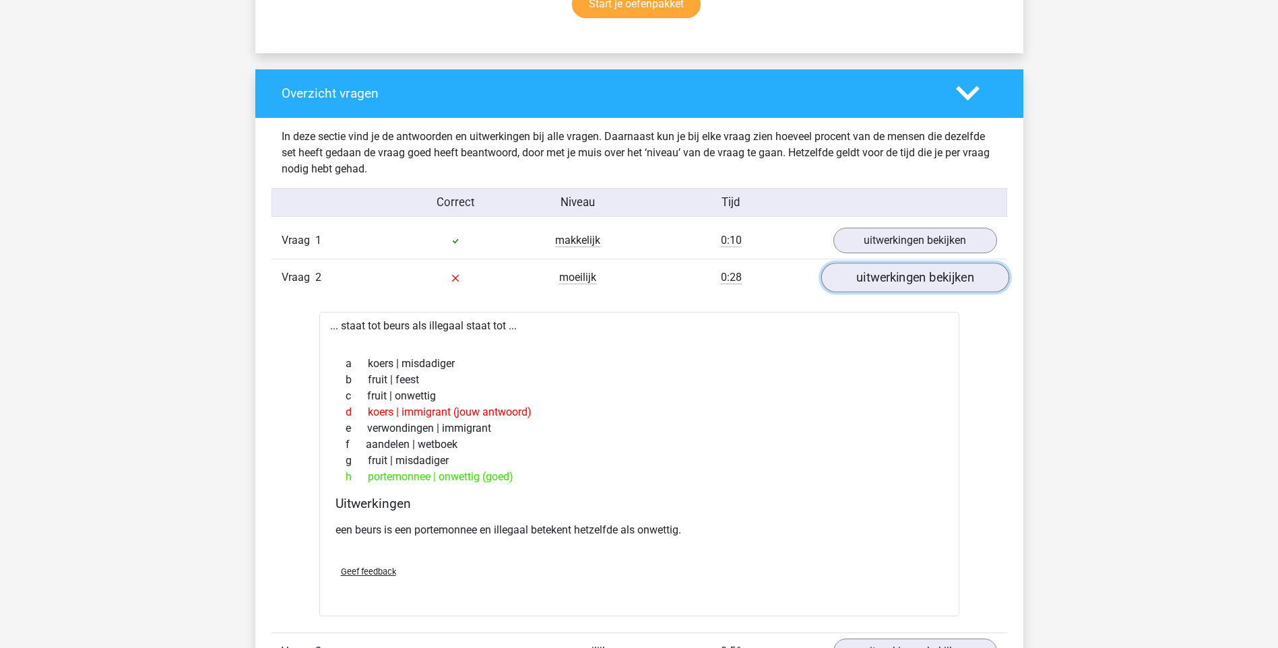
click at [879, 285] on link "uitwerkingen bekijken" at bounding box center [915, 278] width 188 height 30
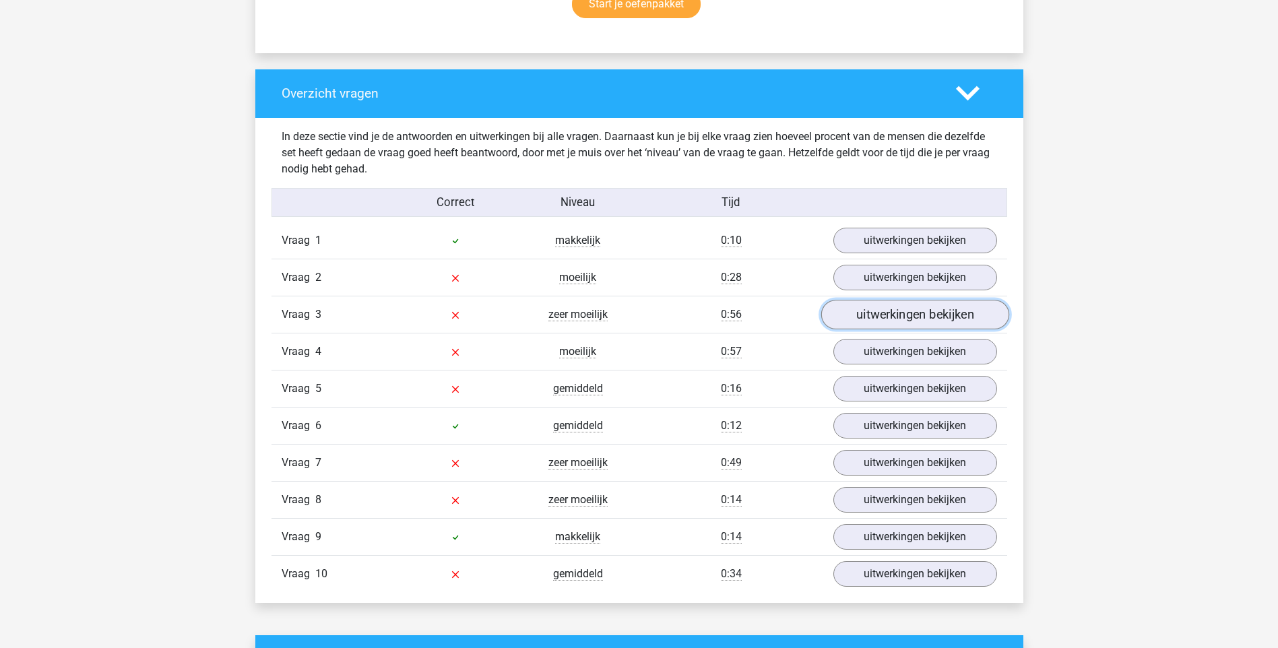
click at [868, 319] on link "uitwerkingen bekijken" at bounding box center [915, 315] width 188 height 30
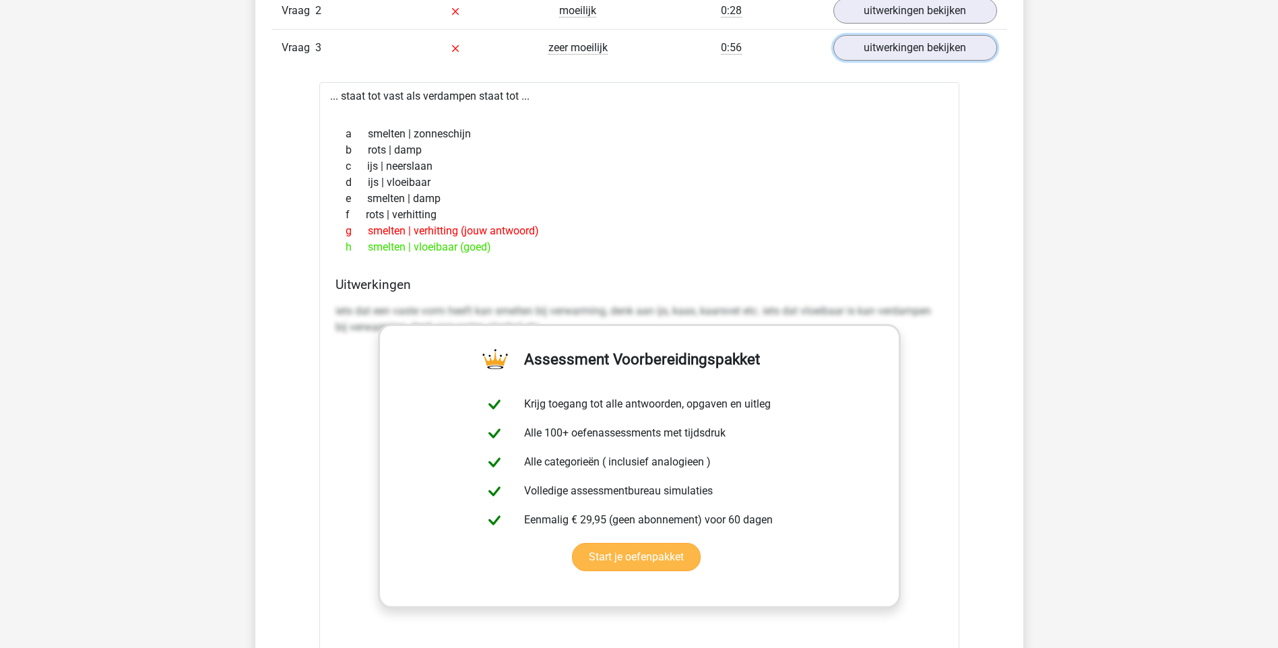
scroll to position [1213, 0]
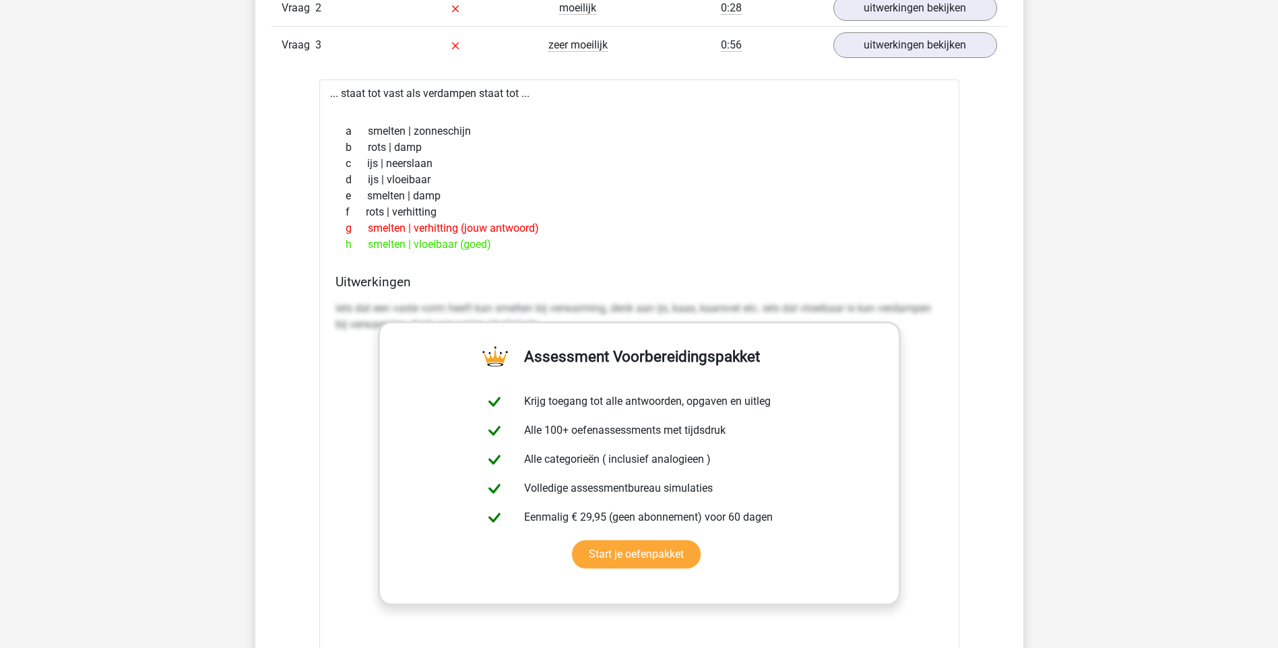
click at [759, 271] on div "... staat tot vast als verdampen staat tot ... a smelten | zonneschijn b rots |…" at bounding box center [639, 420] width 640 height 682
click at [904, 49] on link "uitwerkingen bekijken" at bounding box center [915, 45] width 188 height 30
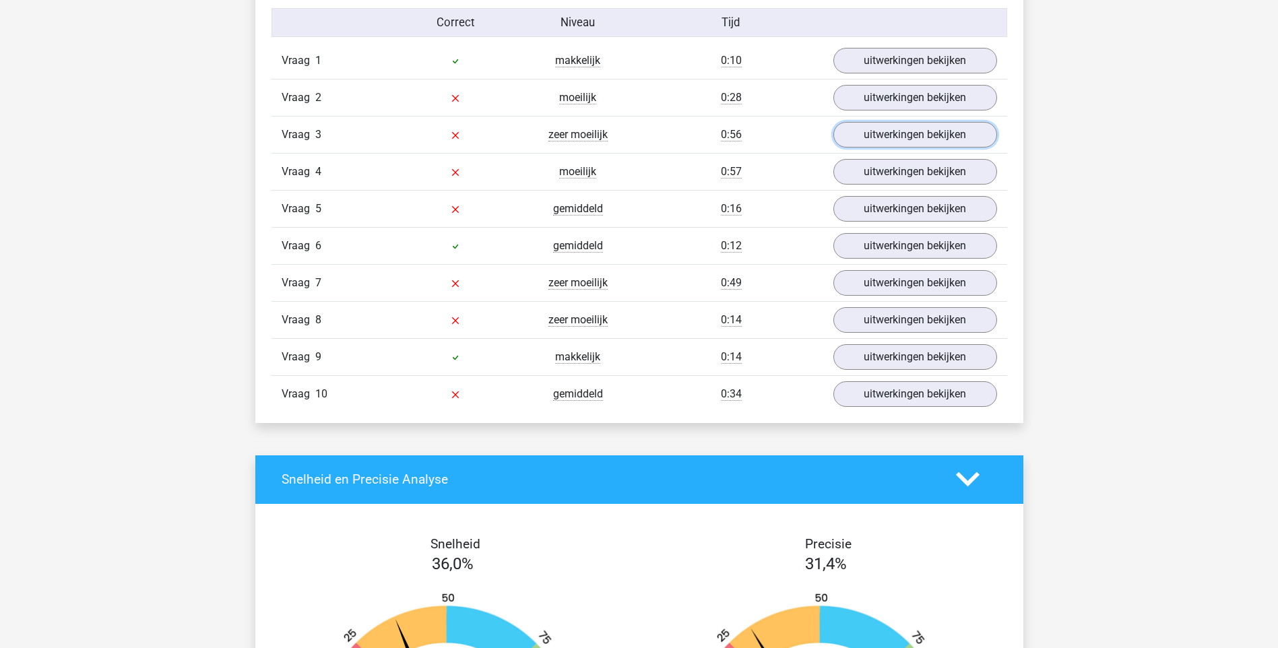
scroll to position [1078, 0]
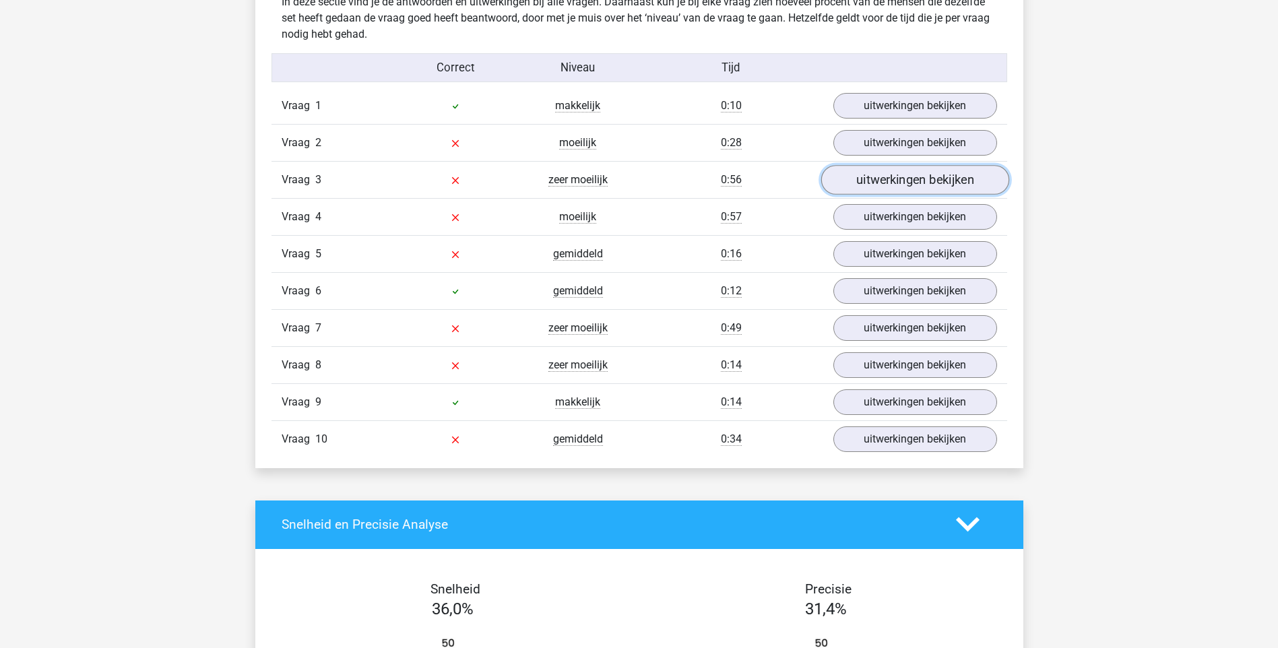
click at [917, 185] on link "uitwerkingen bekijken" at bounding box center [915, 180] width 188 height 30
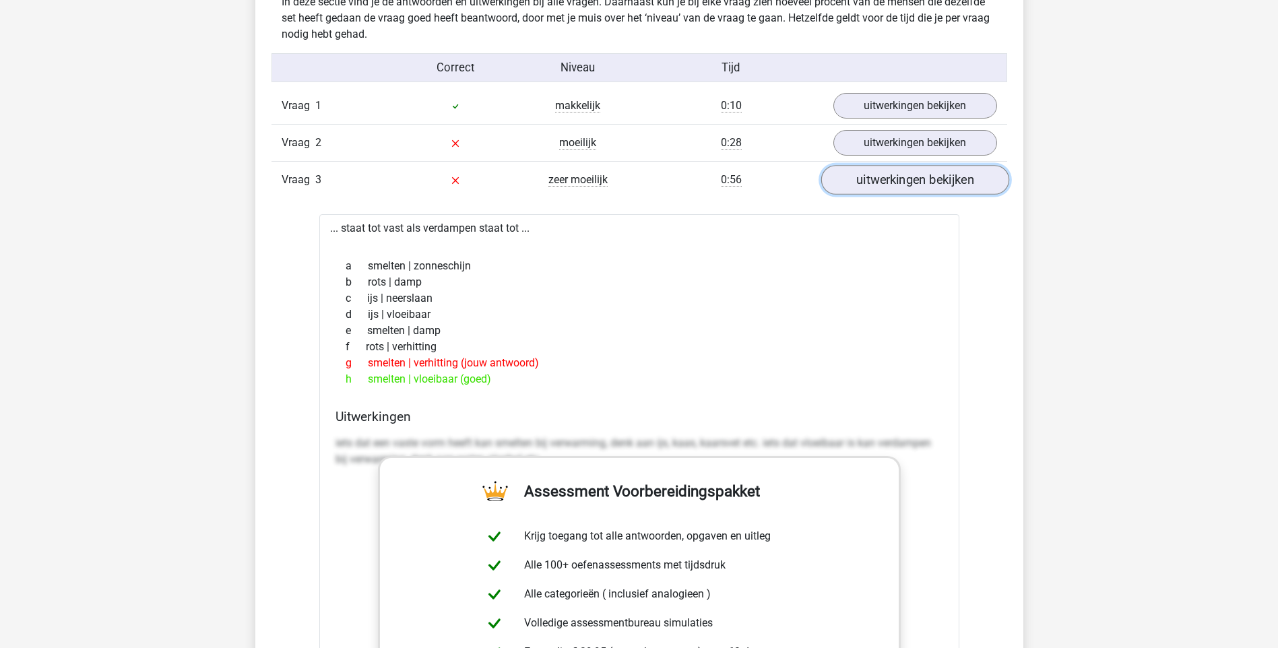
click at [877, 174] on link "uitwerkingen bekijken" at bounding box center [915, 180] width 188 height 30
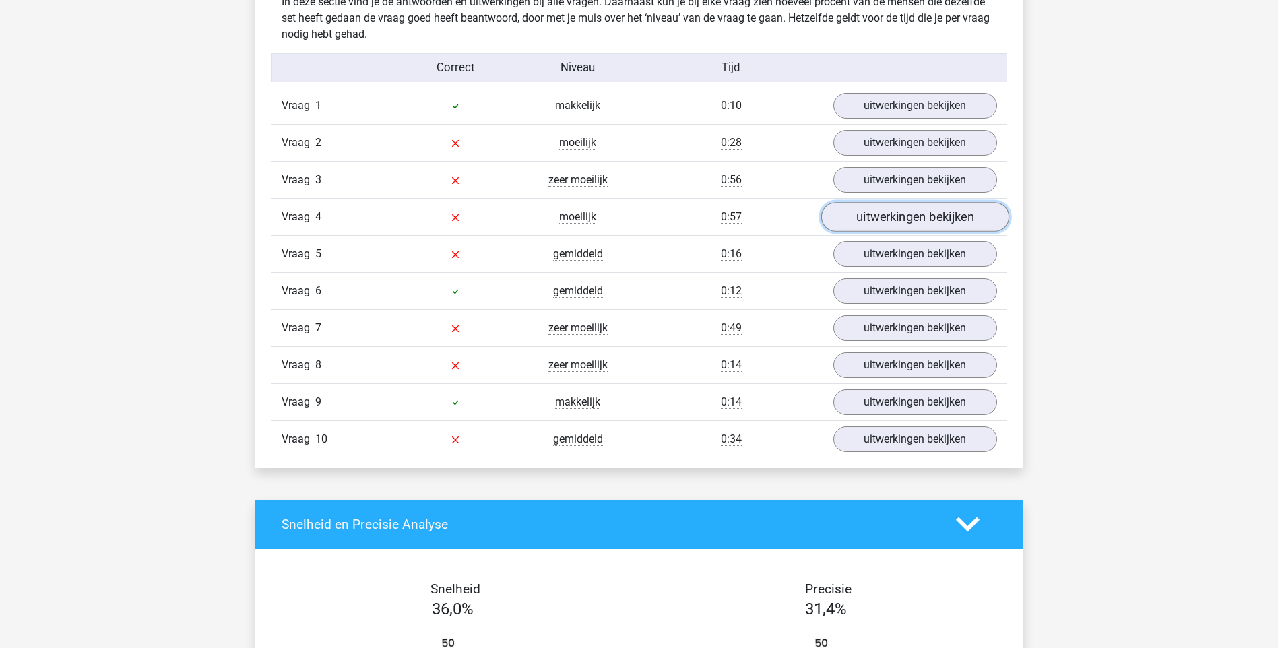
click at [875, 214] on link "uitwerkingen bekijken" at bounding box center [915, 217] width 188 height 30
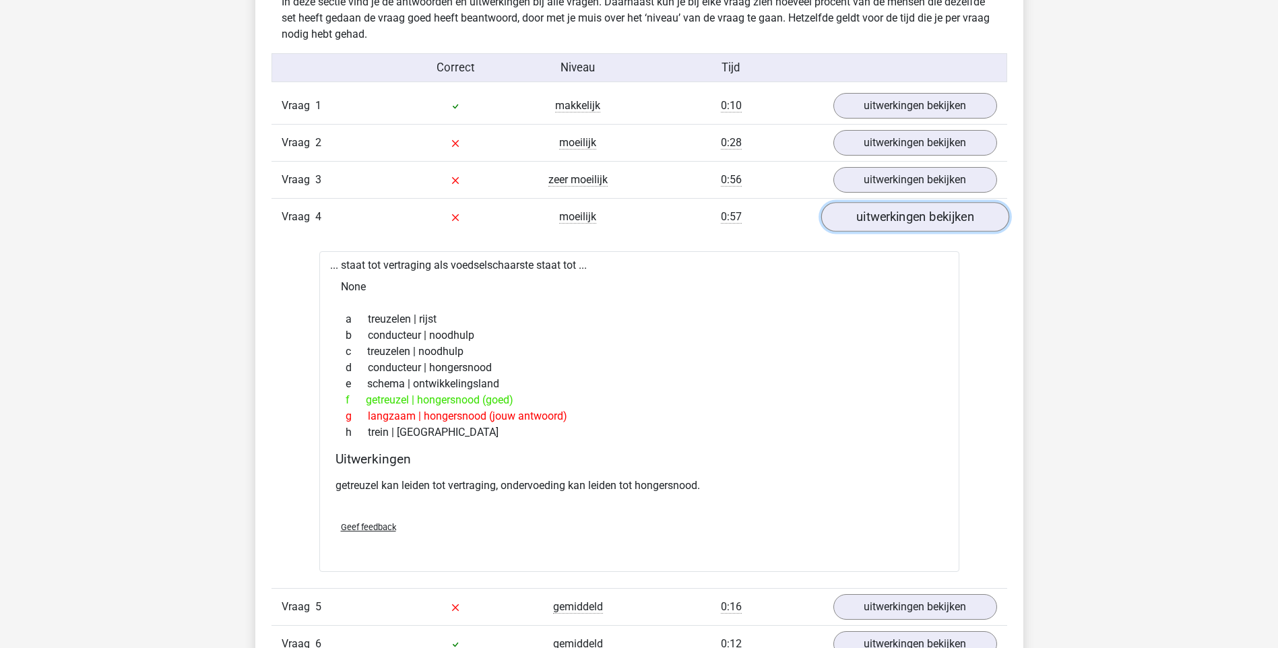
click at [862, 218] on link "uitwerkingen bekijken" at bounding box center [915, 217] width 188 height 30
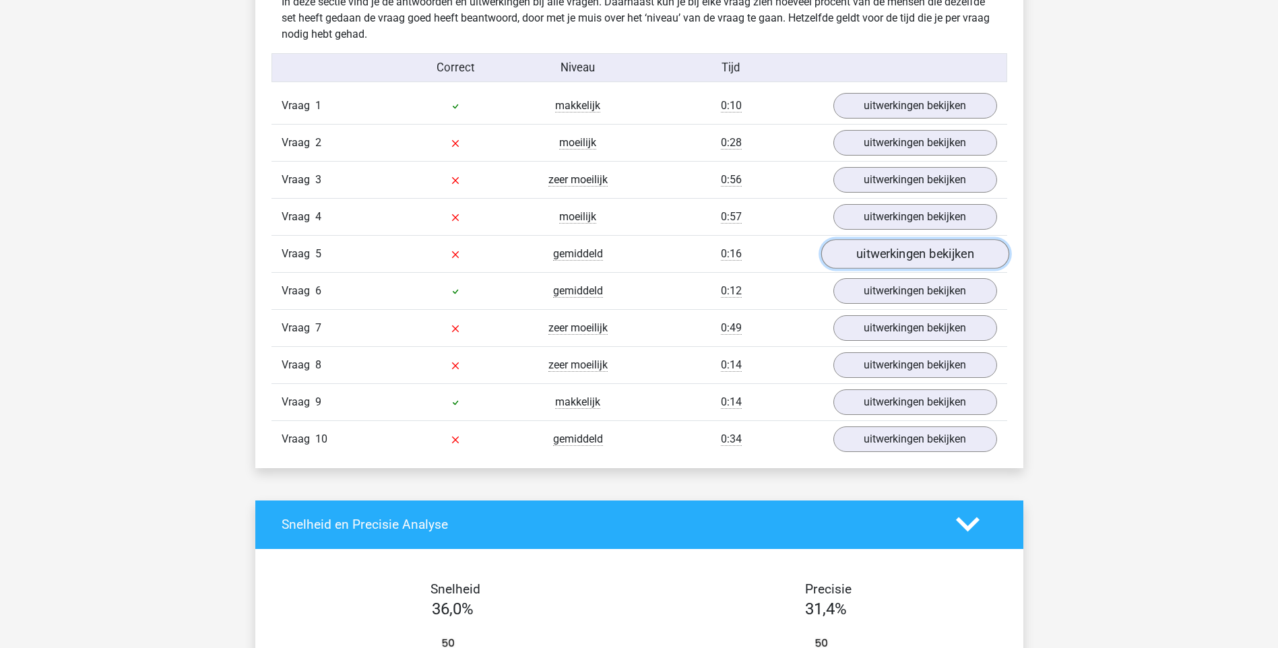
click at [895, 252] on link "uitwerkingen bekijken" at bounding box center [915, 254] width 188 height 30
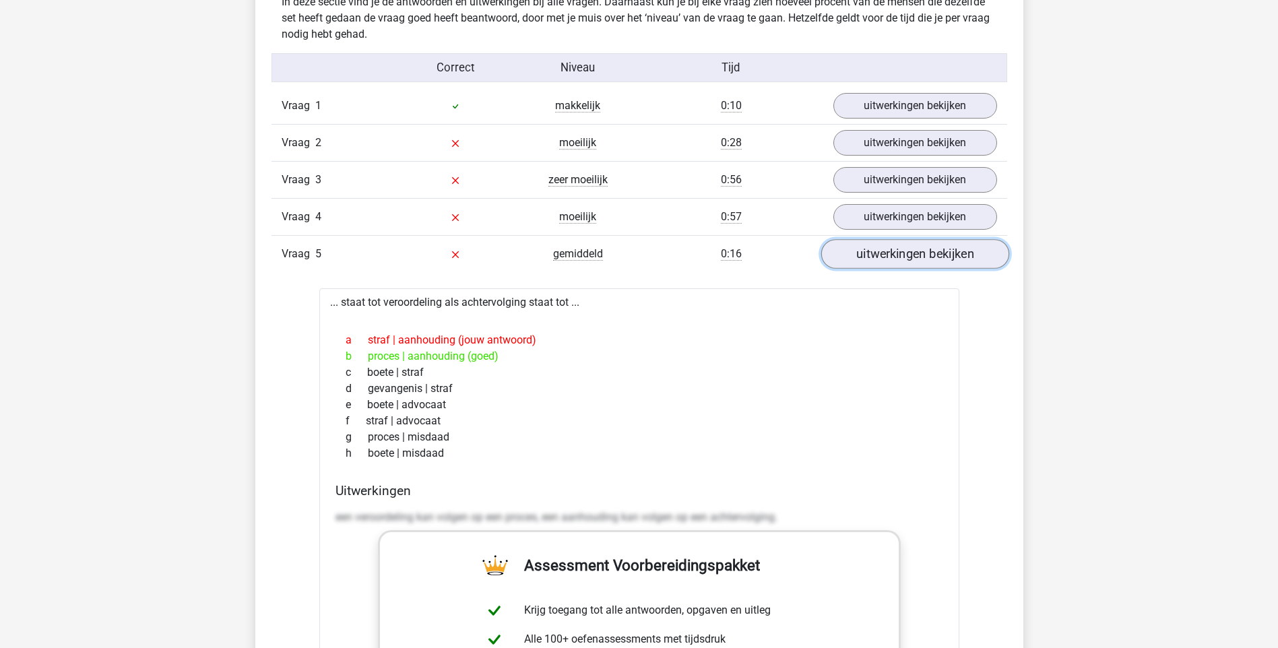
click at [869, 257] on link "uitwerkingen bekijken" at bounding box center [915, 254] width 188 height 30
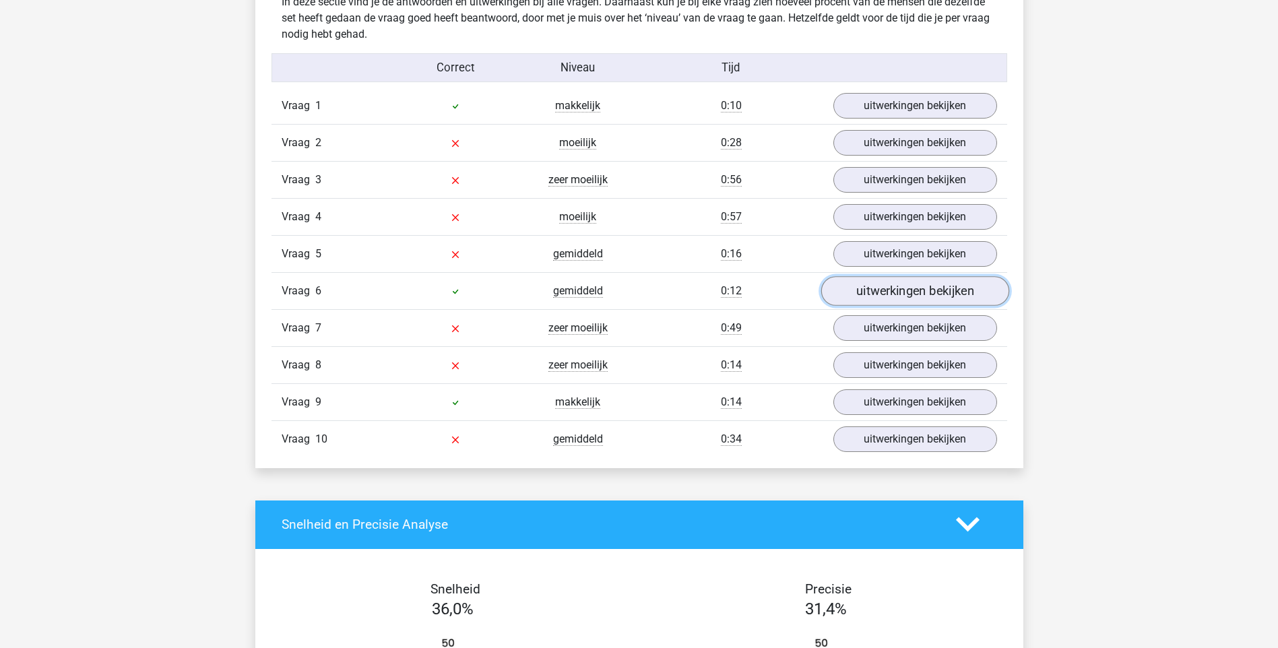
click at [901, 297] on link "uitwerkingen bekijken" at bounding box center [915, 291] width 188 height 30
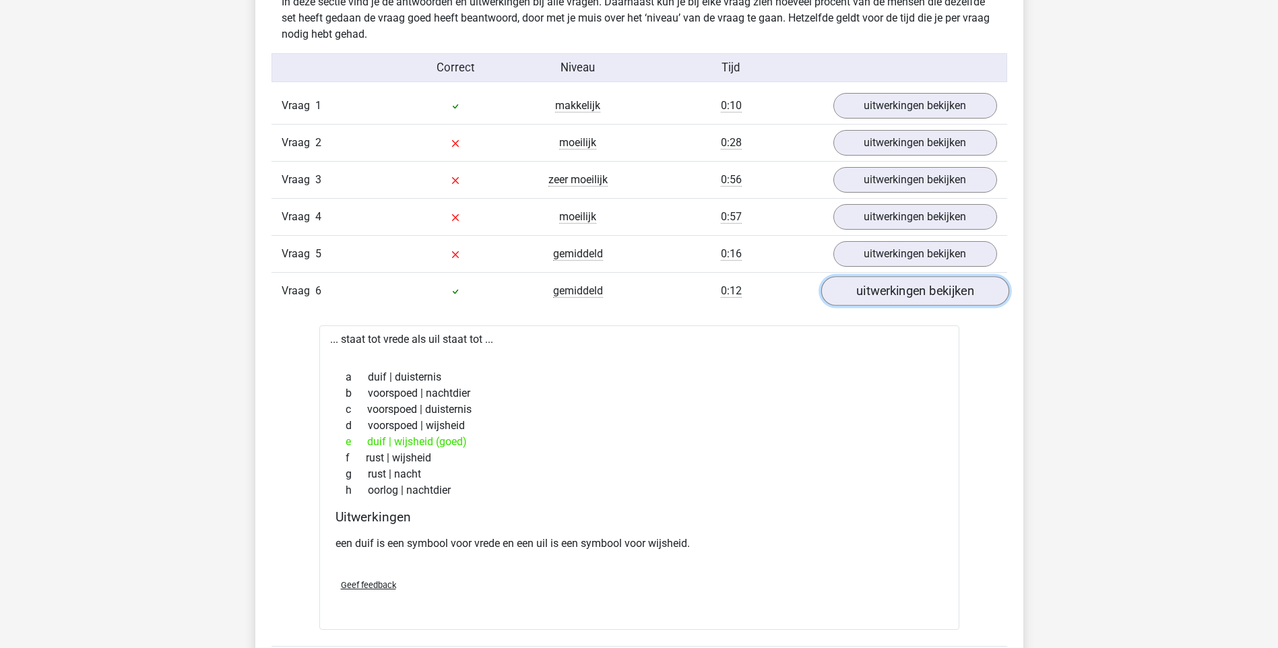
click at [903, 294] on link "uitwerkingen bekijken" at bounding box center [915, 291] width 188 height 30
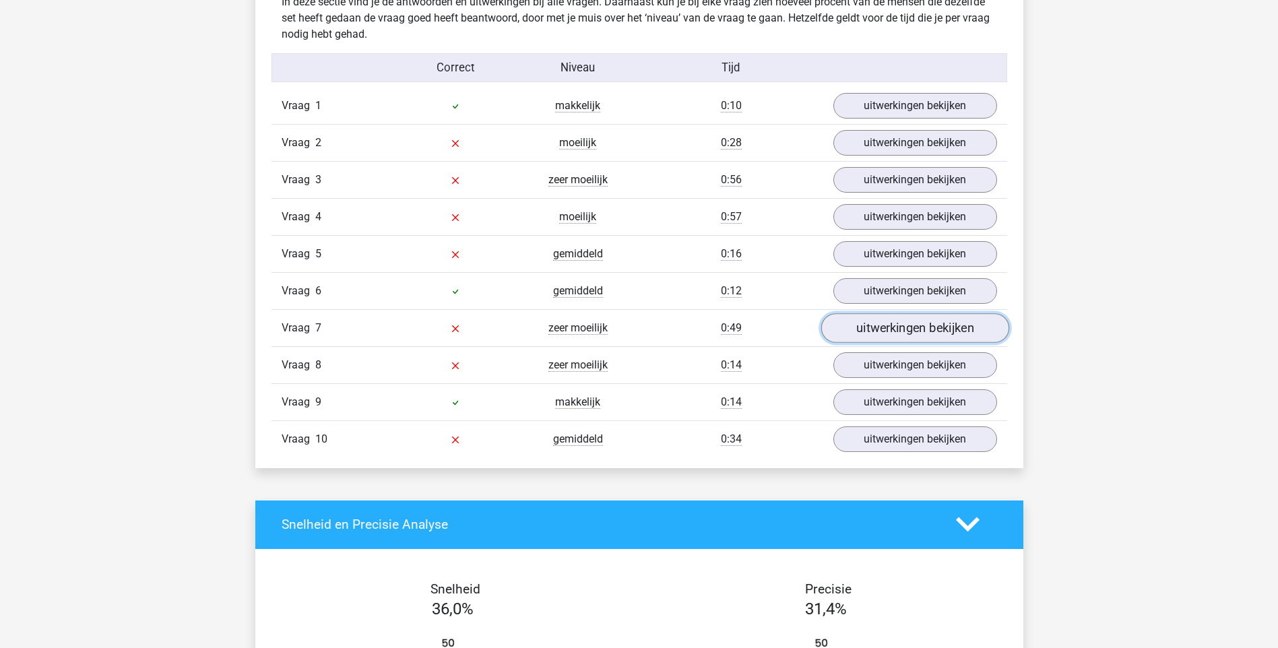
click at [885, 335] on link "uitwerkingen bekijken" at bounding box center [915, 328] width 188 height 30
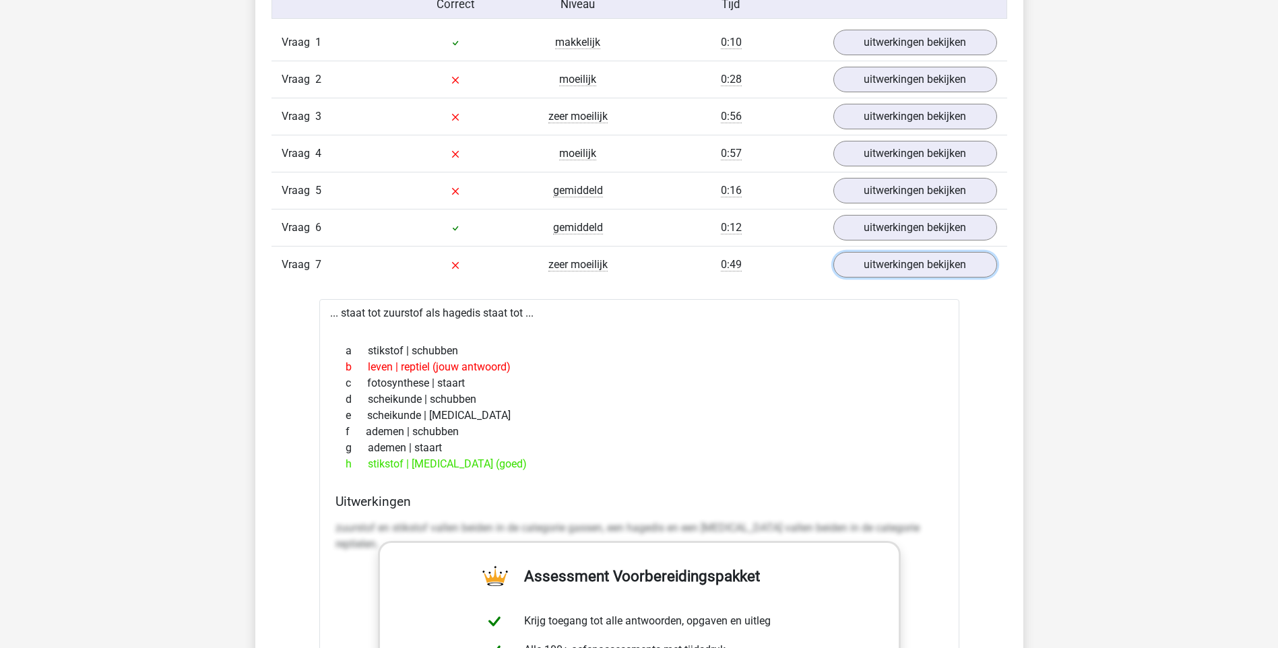
scroll to position [1145, 0]
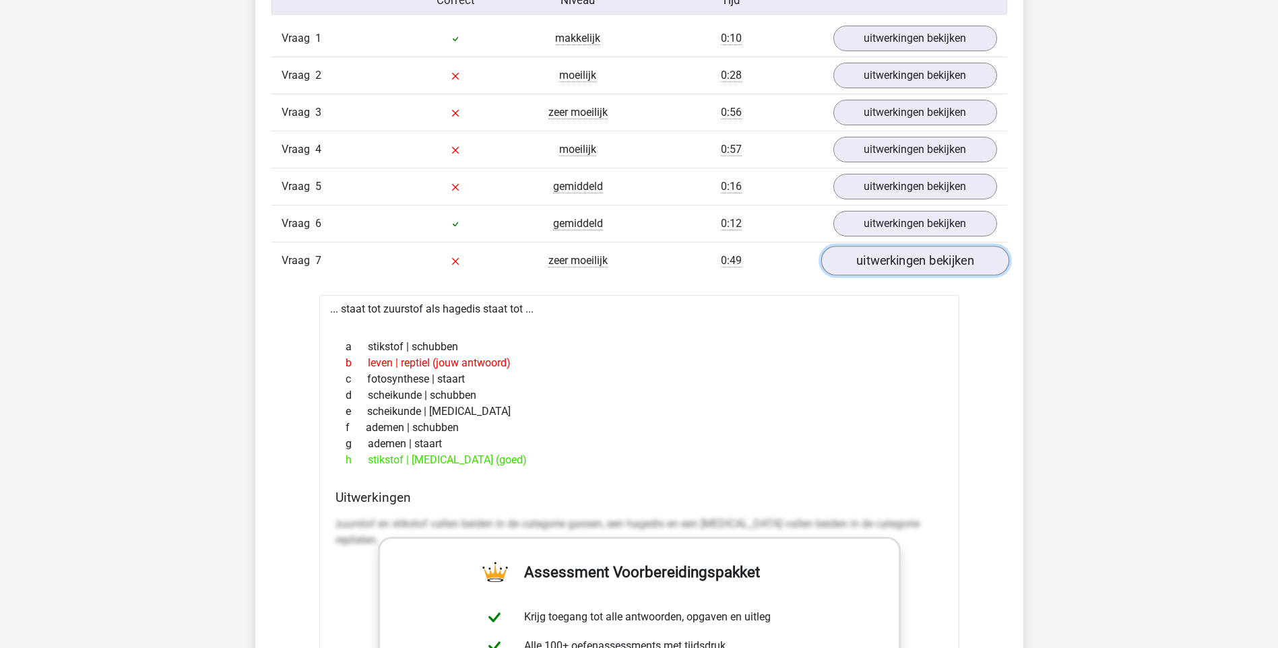
click at [893, 258] on link "uitwerkingen bekijken" at bounding box center [915, 261] width 188 height 30
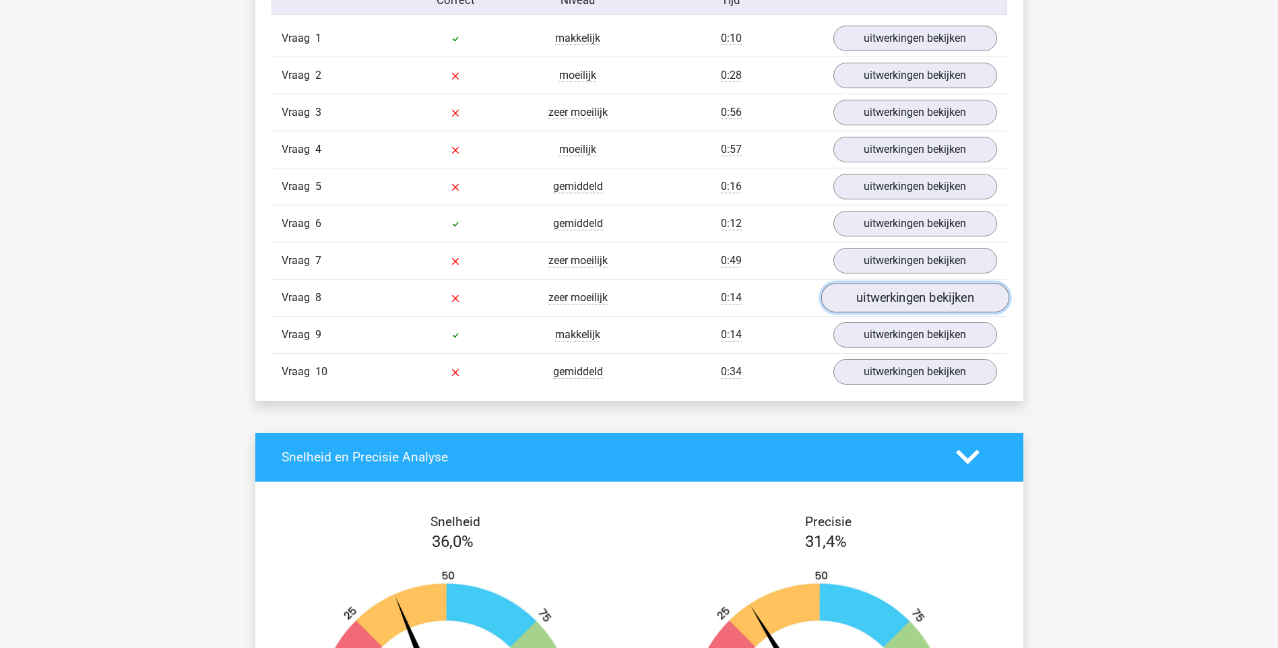
click at [917, 296] on link "uitwerkingen bekijken" at bounding box center [915, 298] width 188 height 30
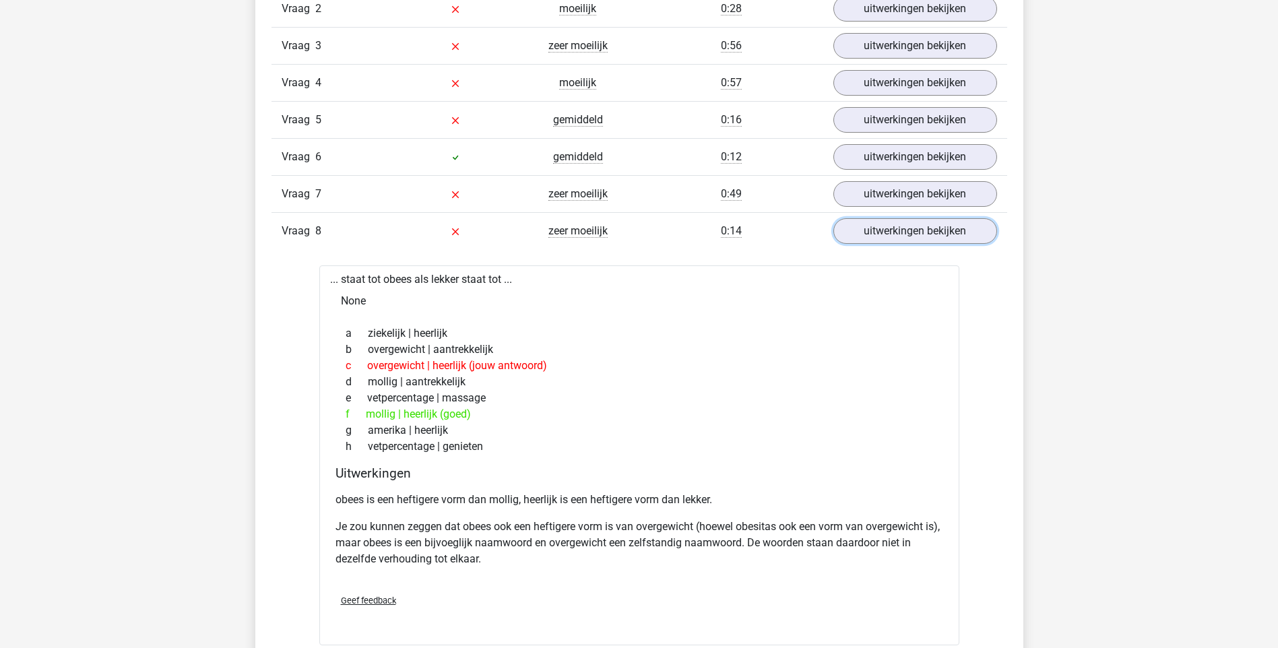
scroll to position [1213, 0]
click at [854, 227] on link "uitwerkingen bekijken" at bounding box center [915, 231] width 188 height 30
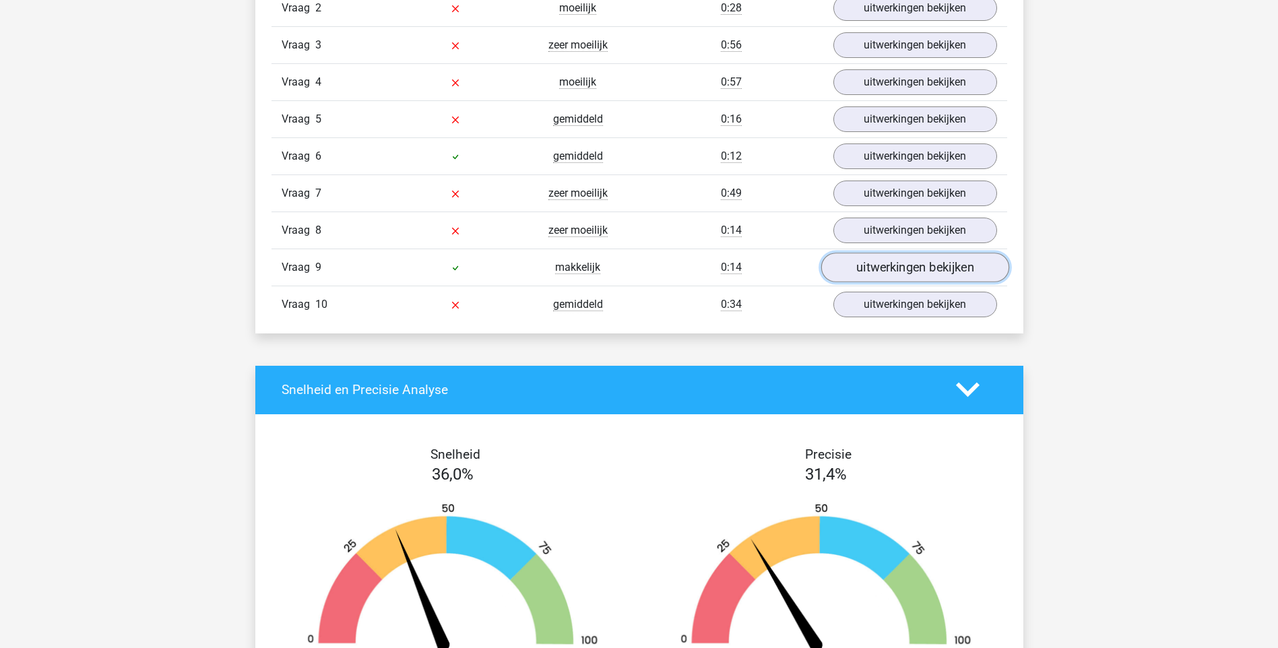
click at [879, 268] on link "uitwerkingen bekijken" at bounding box center [915, 268] width 188 height 30
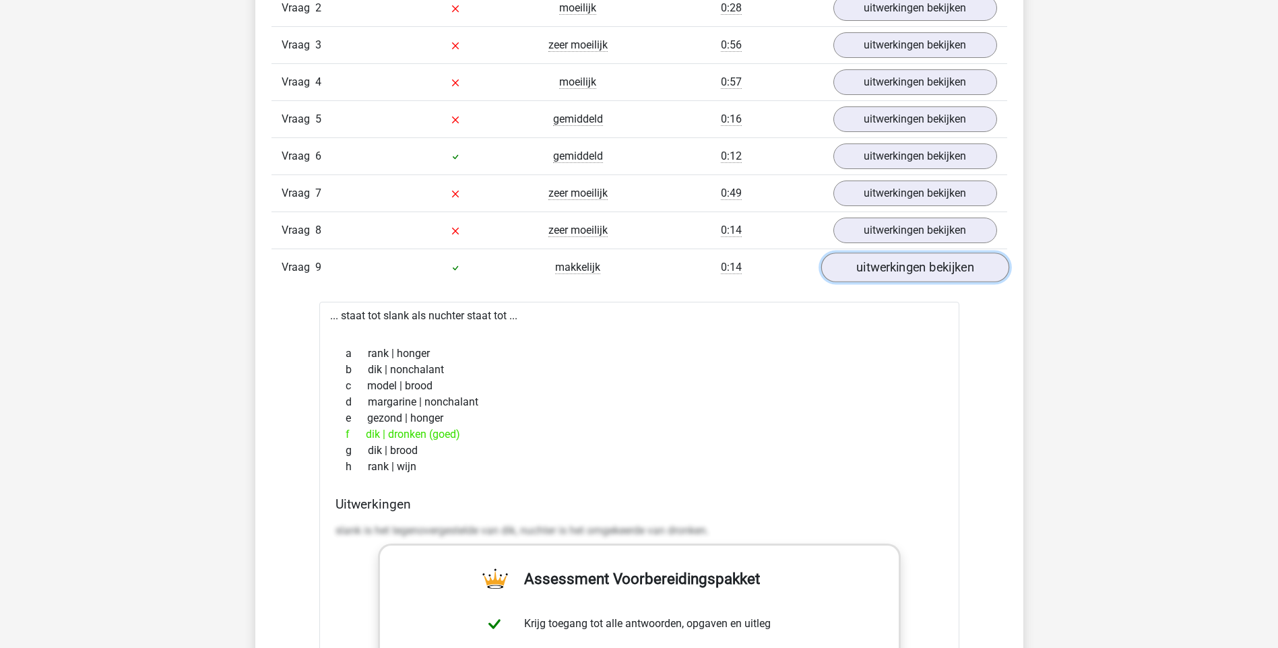
click at [892, 271] on link "uitwerkingen bekijken" at bounding box center [915, 268] width 188 height 30
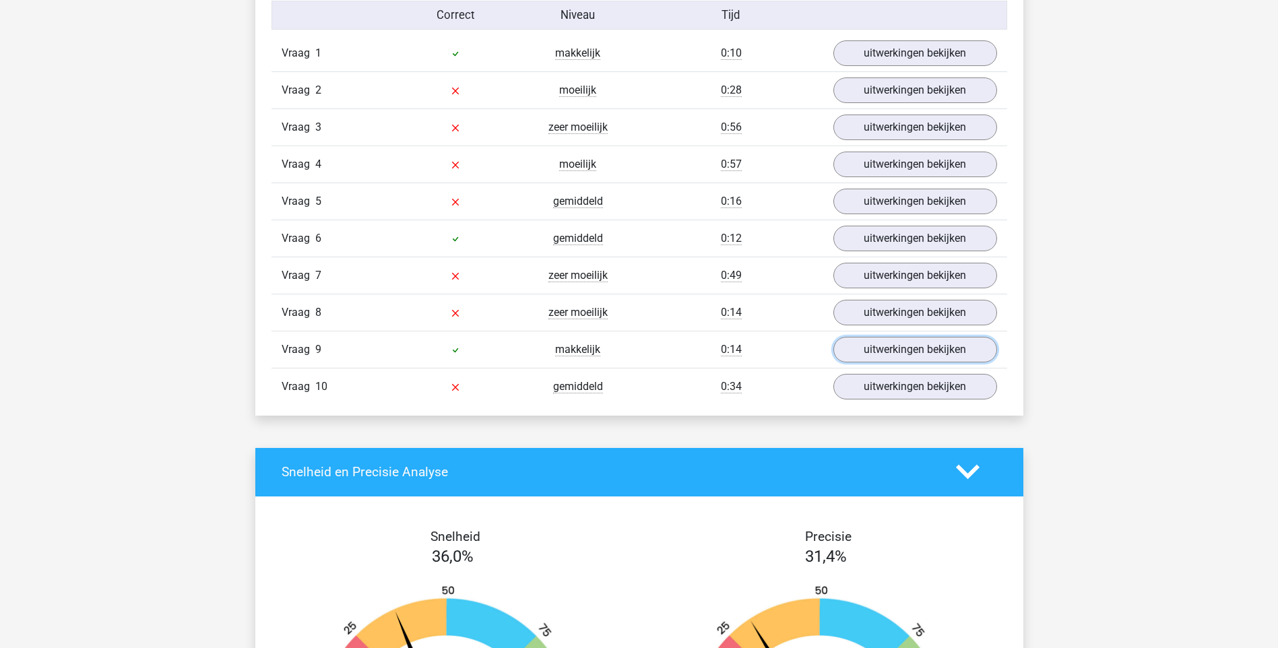
scroll to position [1078, 0]
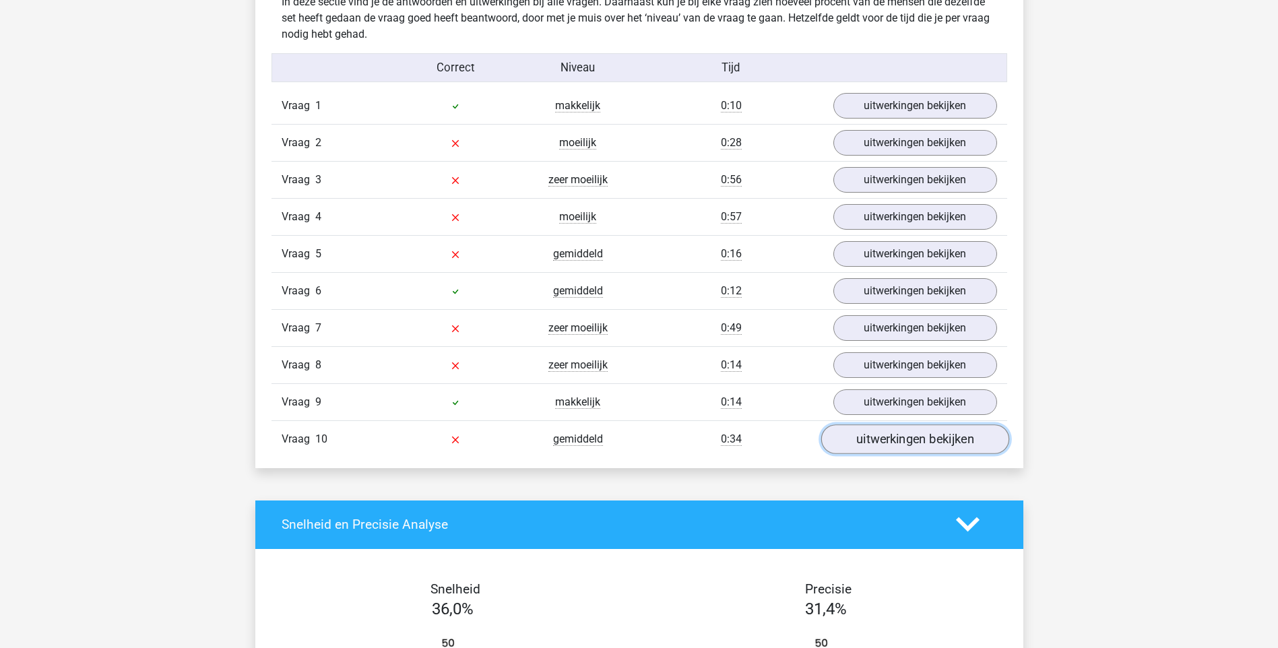
click at [883, 435] on link "uitwerkingen bekijken" at bounding box center [915, 439] width 188 height 30
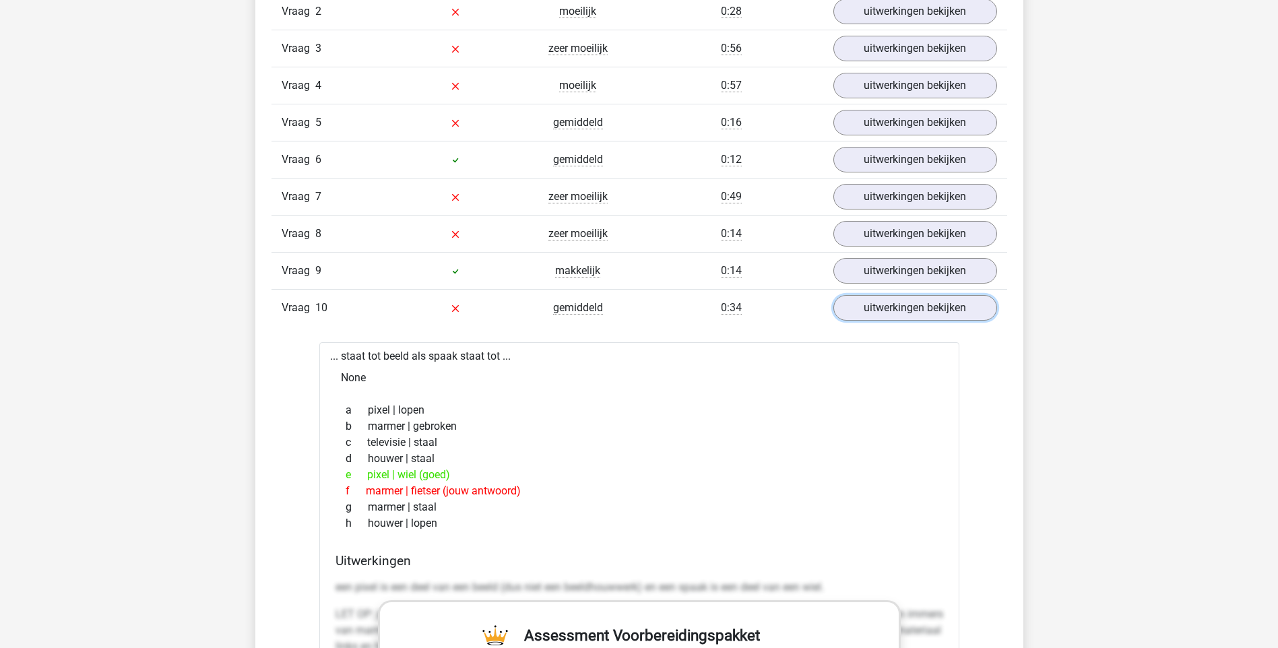
scroll to position [1213, 0]
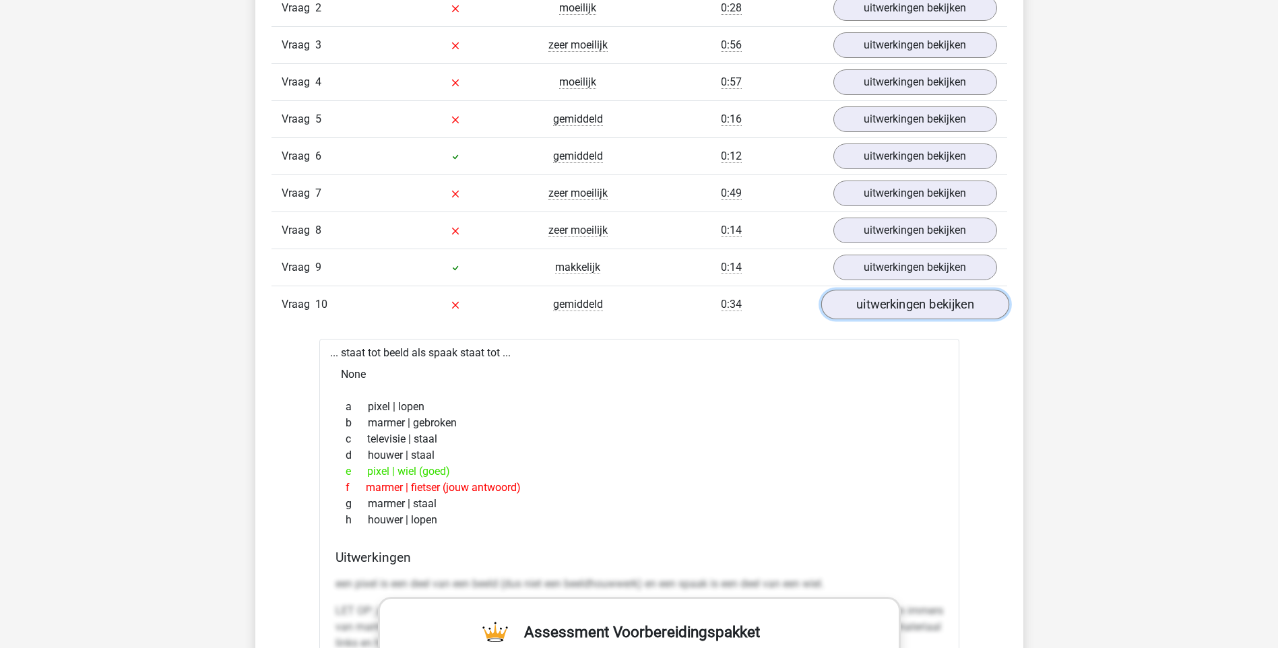
click at [895, 300] on link "uitwerkingen bekijken" at bounding box center [915, 305] width 188 height 30
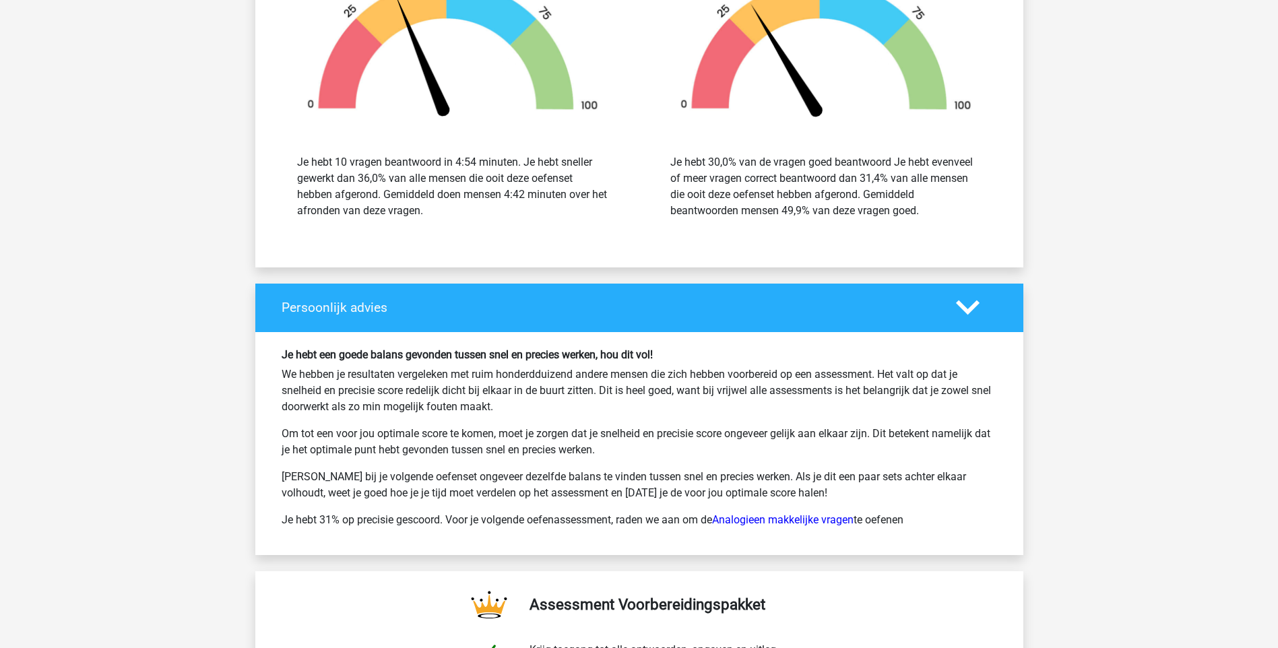
scroll to position [1752, 0]
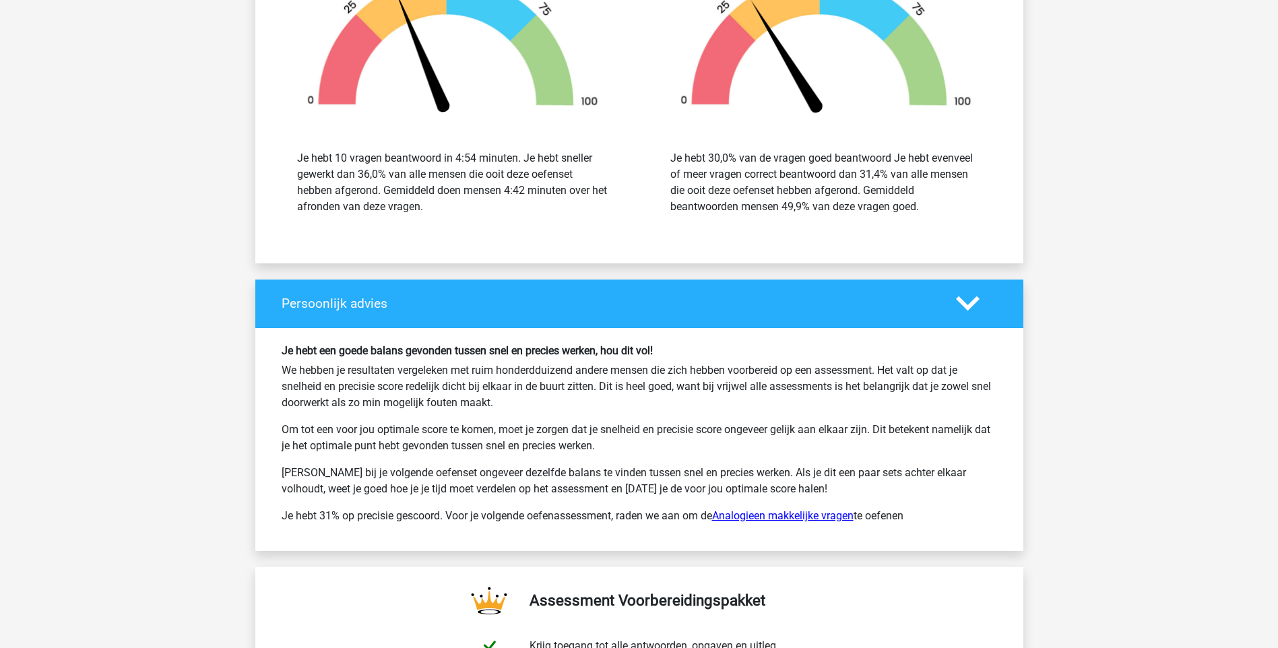
click at [782, 516] on link "Analogieen makkelijke vragen" at bounding box center [782, 515] width 141 height 13
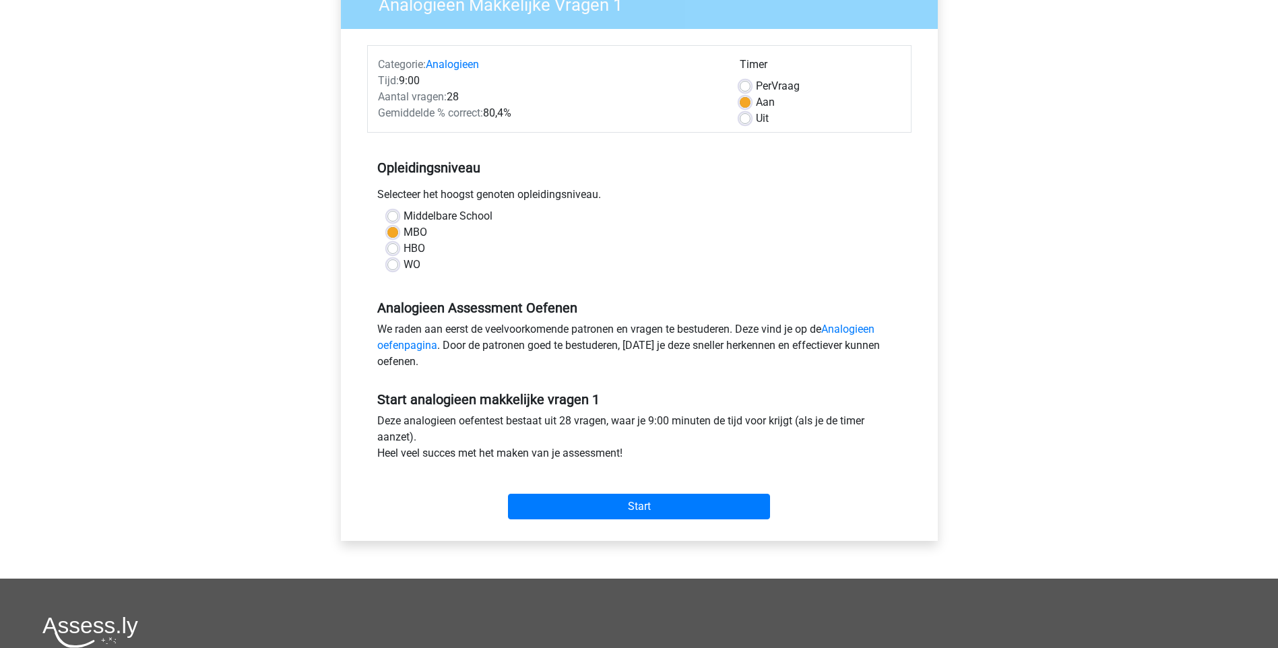
scroll to position [135, 0]
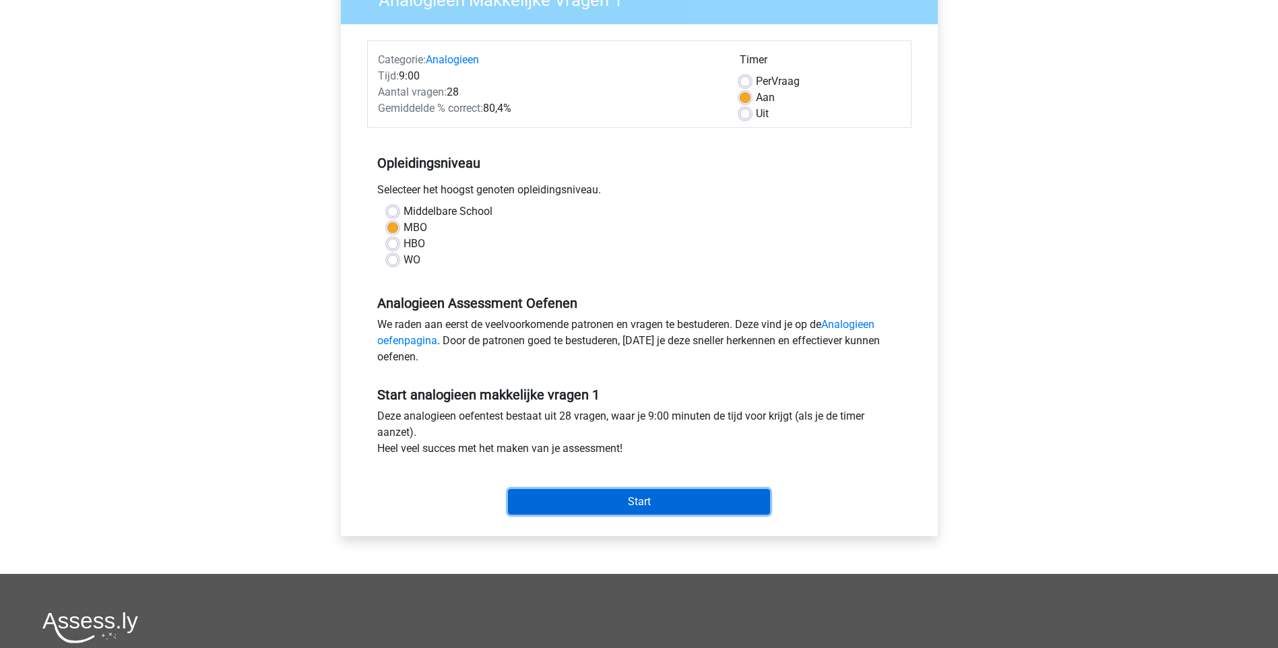
click at [662, 501] on input "Start" at bounding box center [639, 502] width 262 height 26
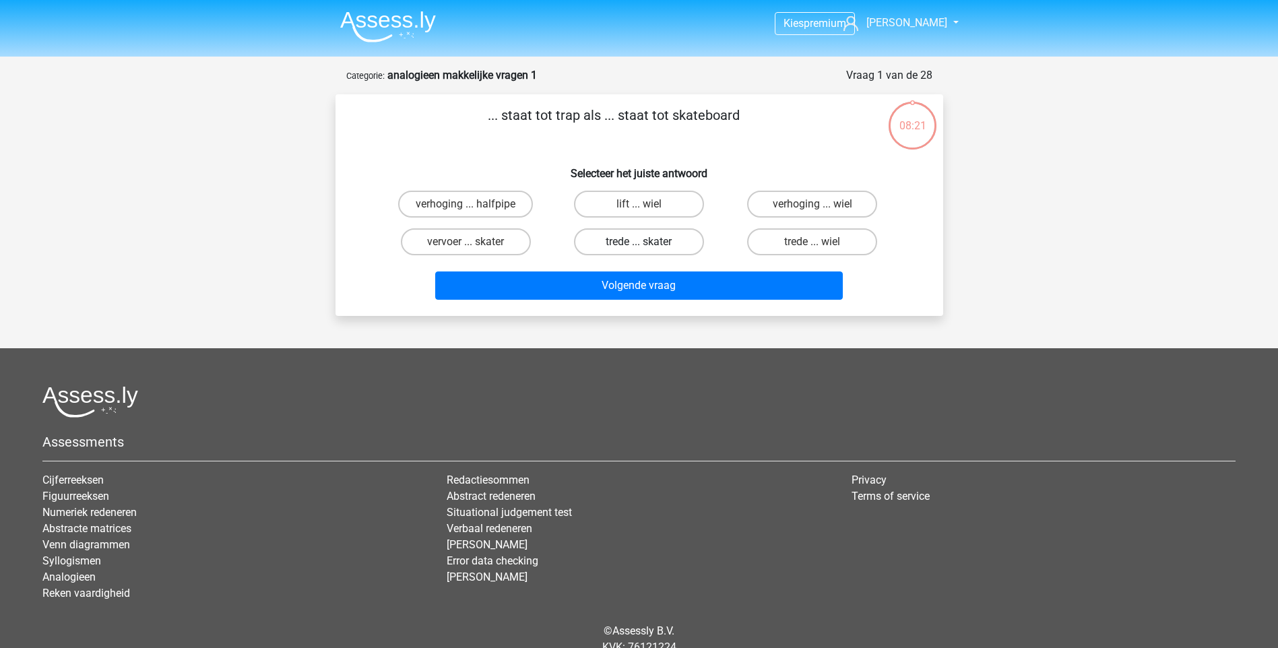
click at [620, 243] on label "trede ... skater" at bounding box center [639, 241] width 130 height 27
click at [639, 243] on input "trede ... skater" at bounding box center [643, 246] width 9 height 9
radio input "true"
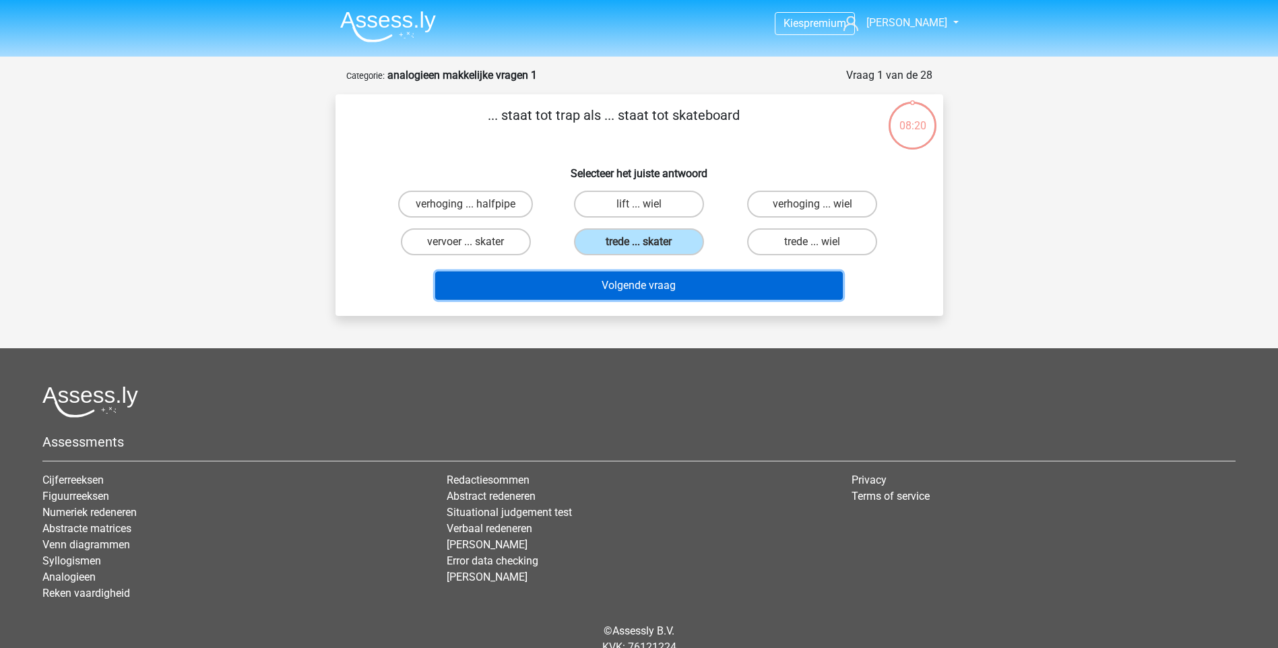
click at [625, 288] on button "Volgende vraag" at bounding box center [639, 285] width 408 height 28
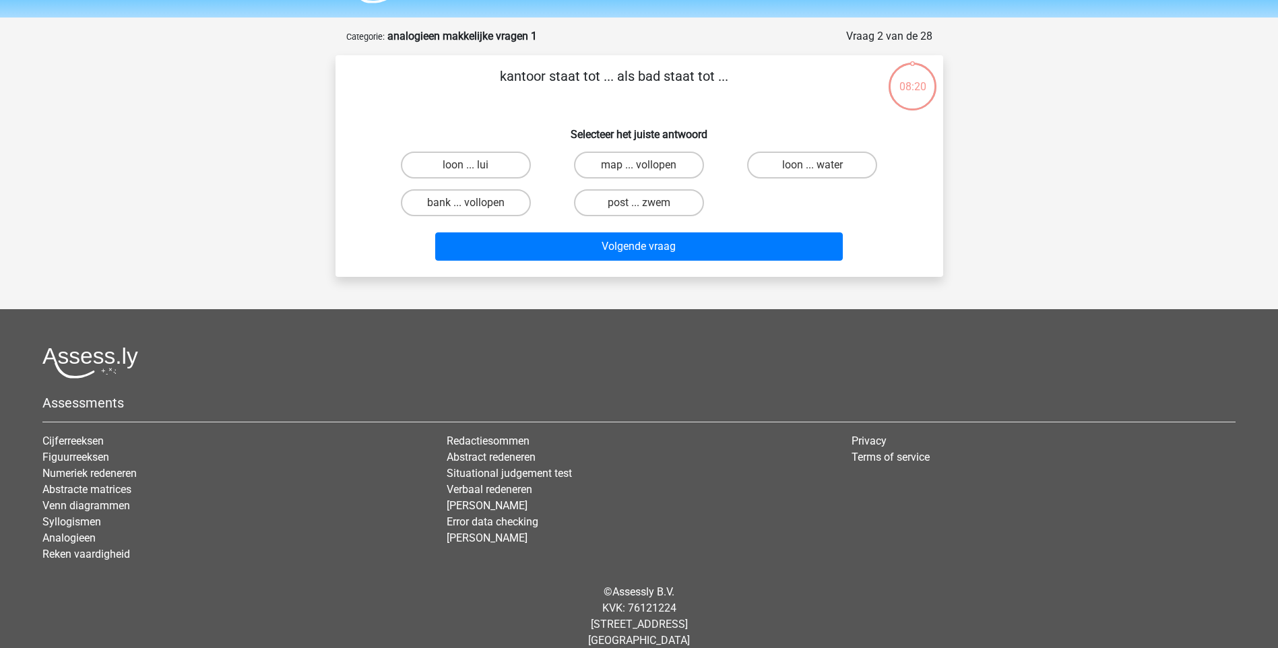
scroll to position [56, 0]
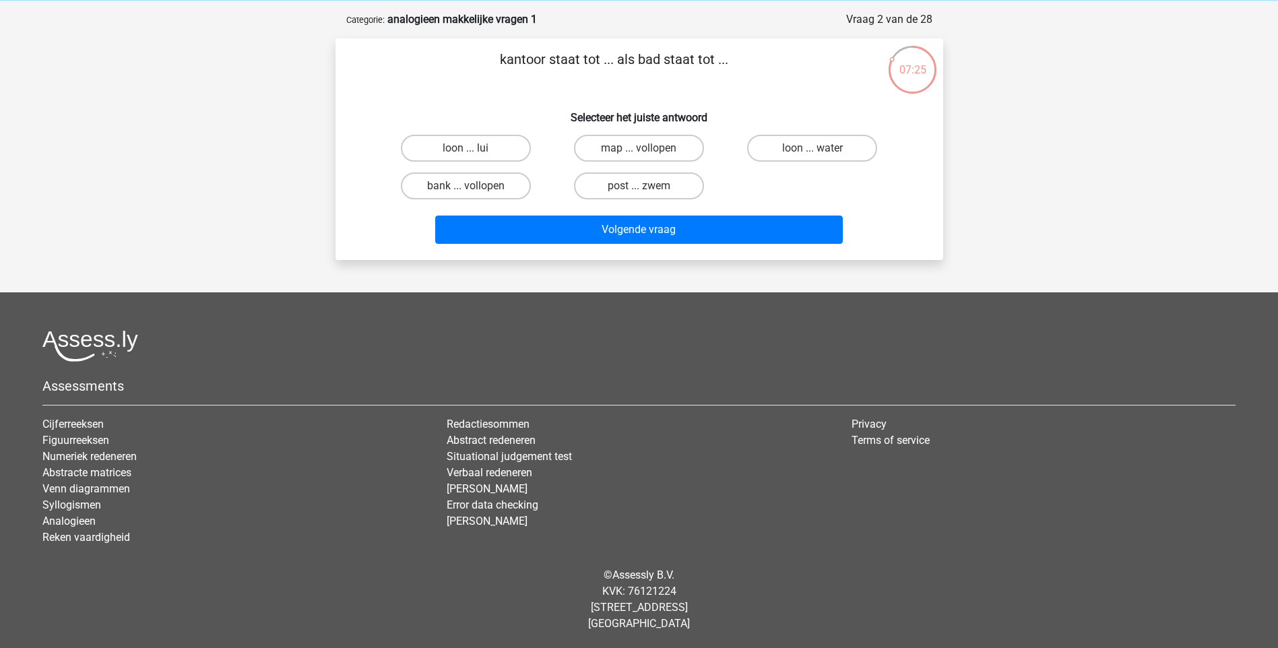
click at [467, 189] on input "bank ... vollopen" at bounding box center [469, 190] width 9 height 9
radio input "true"
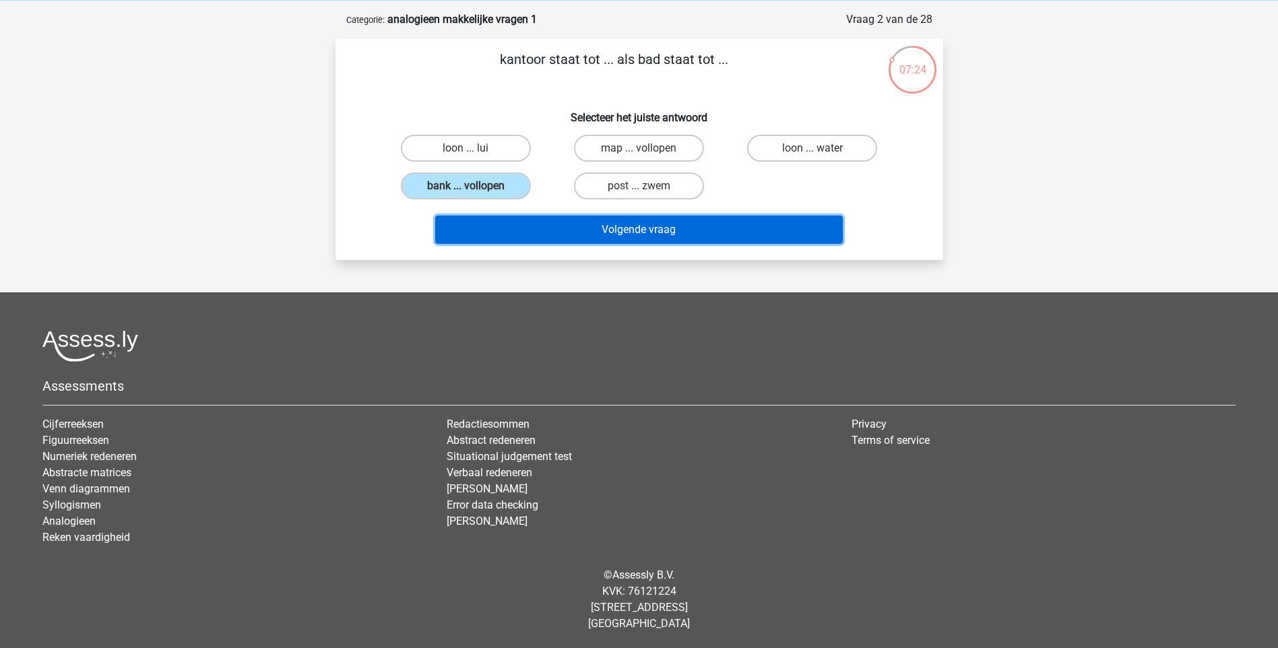
click at [517, 230] on button "Volgende vraag" at bounding box center [639, 230] width 408 height 28
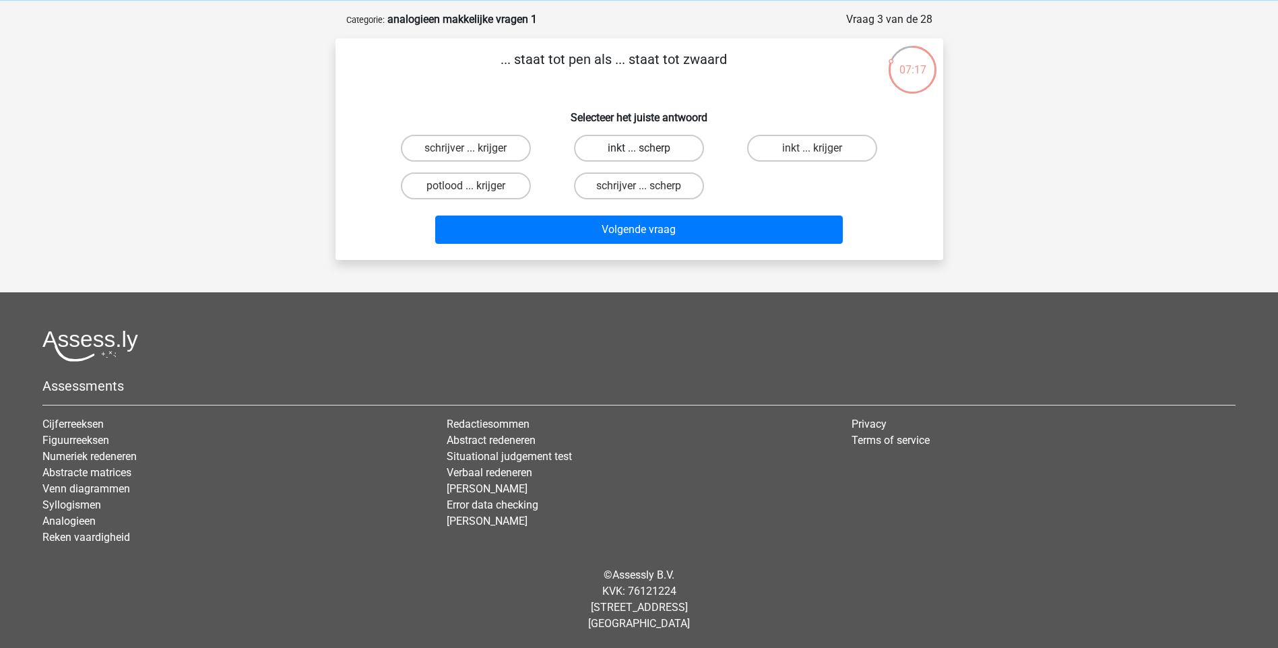
click at [633, 152] on label "inkt ... scherp" at bounding box center [639, 148] width 130 height 27
click at [639, 152] on input "inkt ... scherp" at bounding box center [643, 152] width 9 height 9
radio input "true"
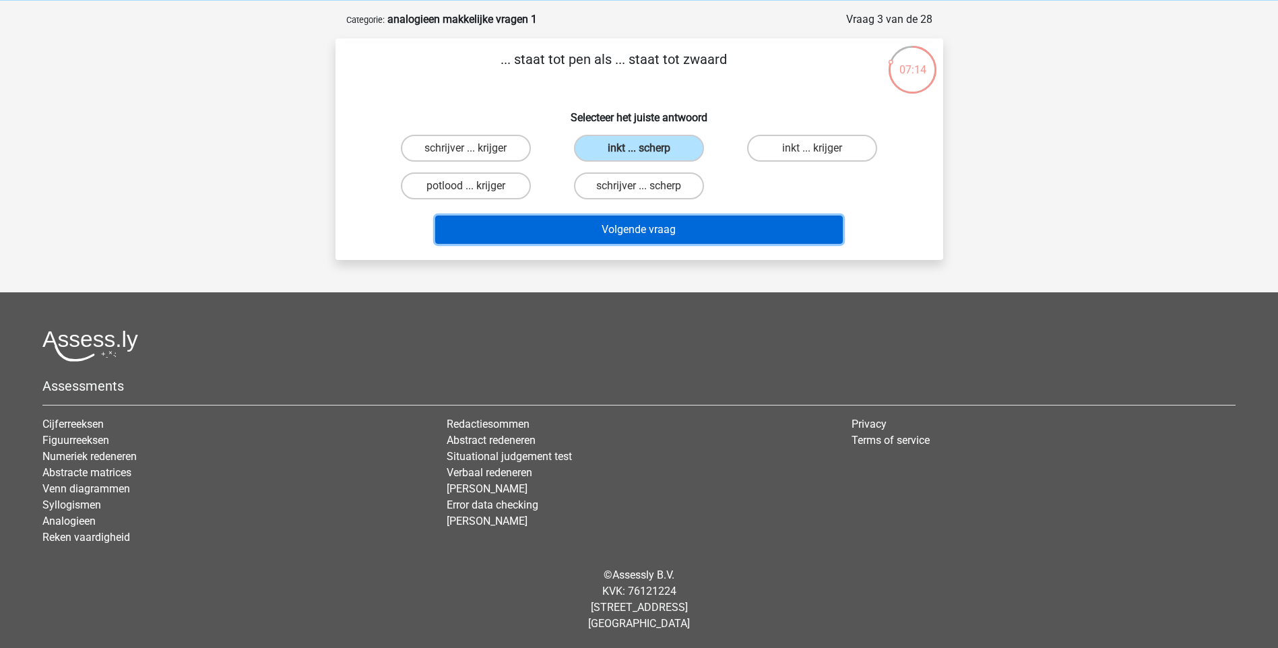
click at [638, 228] on button "Volgende vraag" at bounding box center [639, 230] width 408 height 28
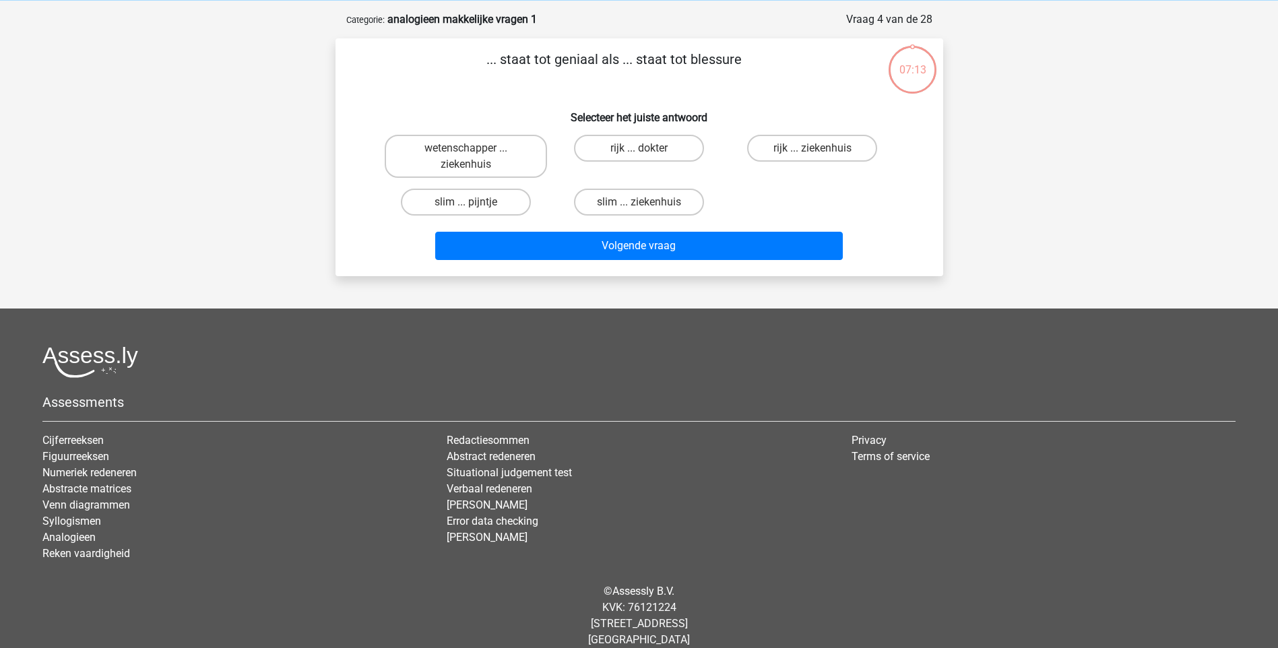
scroll to position [67, 0]
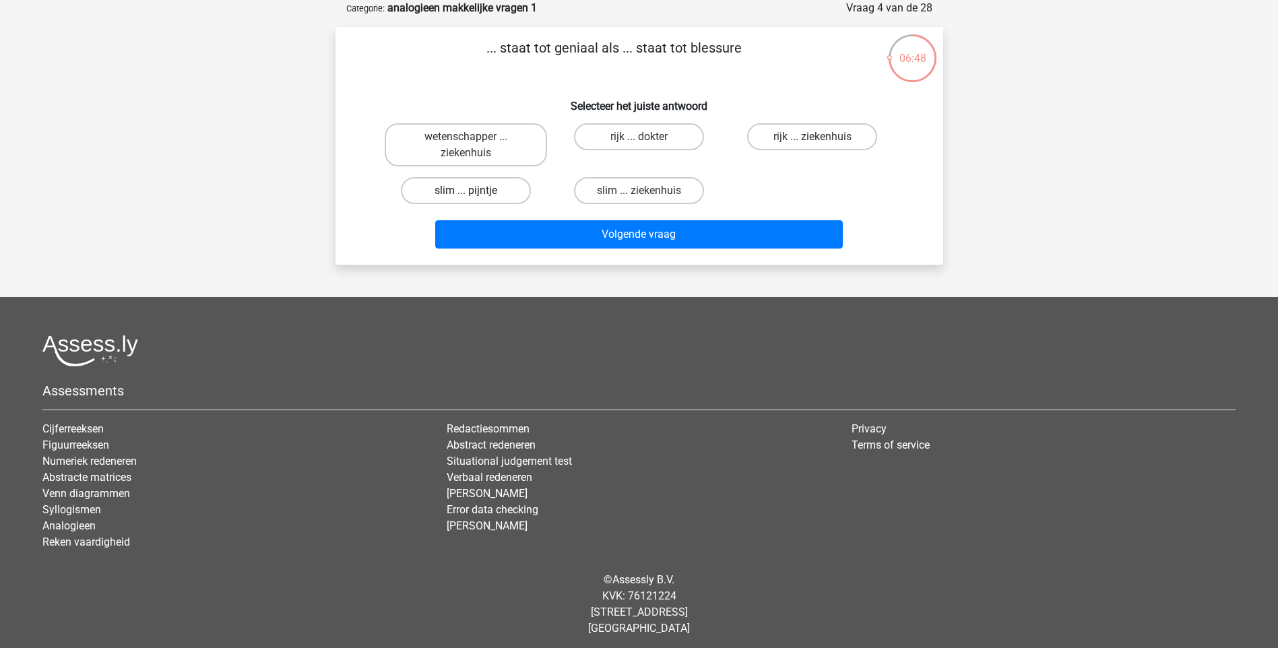
click at [490, 193] on label "slim ... pijntje" at bounding box center [466, 190] width 130 height 27
click at [474, 193] on input "slim ... pijntje" at bounding box center [469, 195] width 9 height 9
radio input "true"
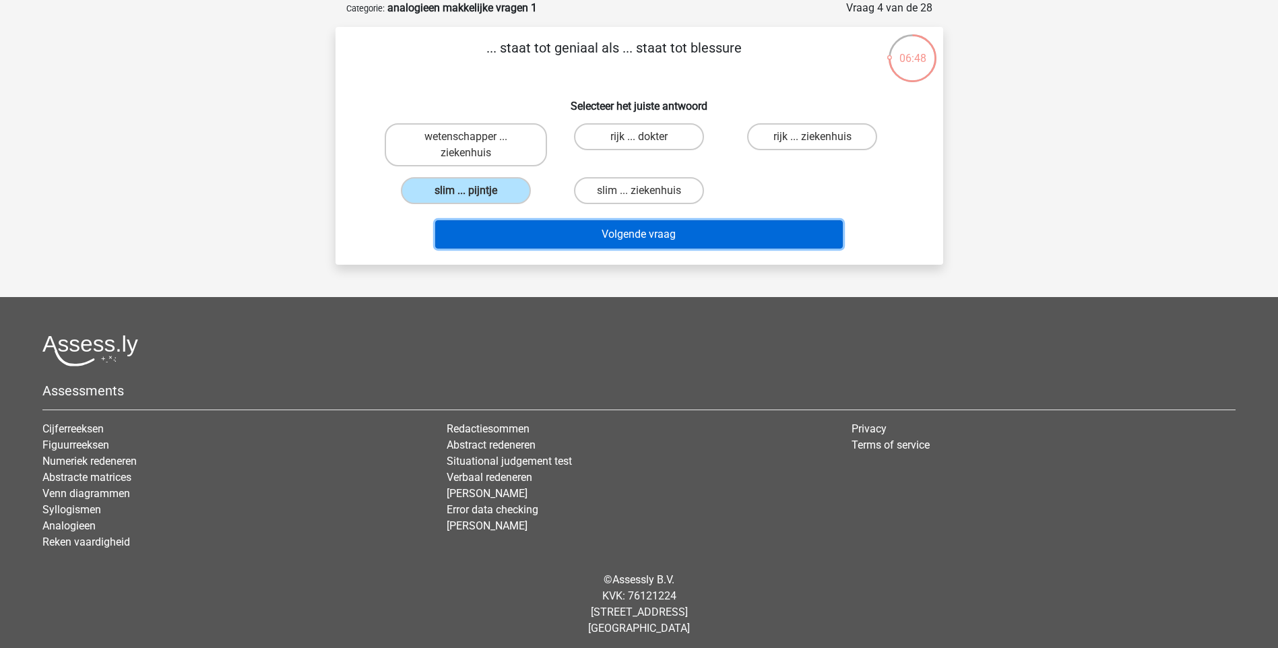
click at [531, 228] on button "Volgende vraag" at bounding box center [639, 234] width 408 height 28
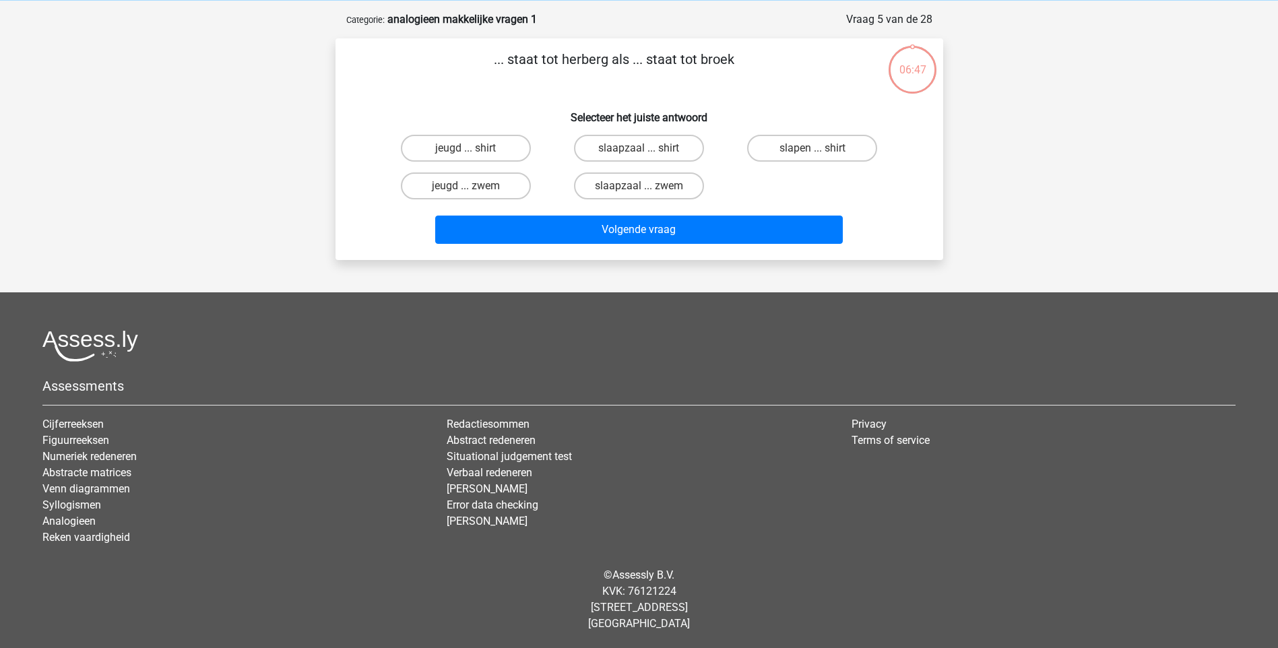
scroll to position [56, 0]
click at [497, 187] on label "jeugd ... zwem" at bounding box center [466, 185] width 130 height 27
click at [474, 187] on input "jeugd ... zwem" at bounding box center [469, 190] width 9 height 9
radio input "true"
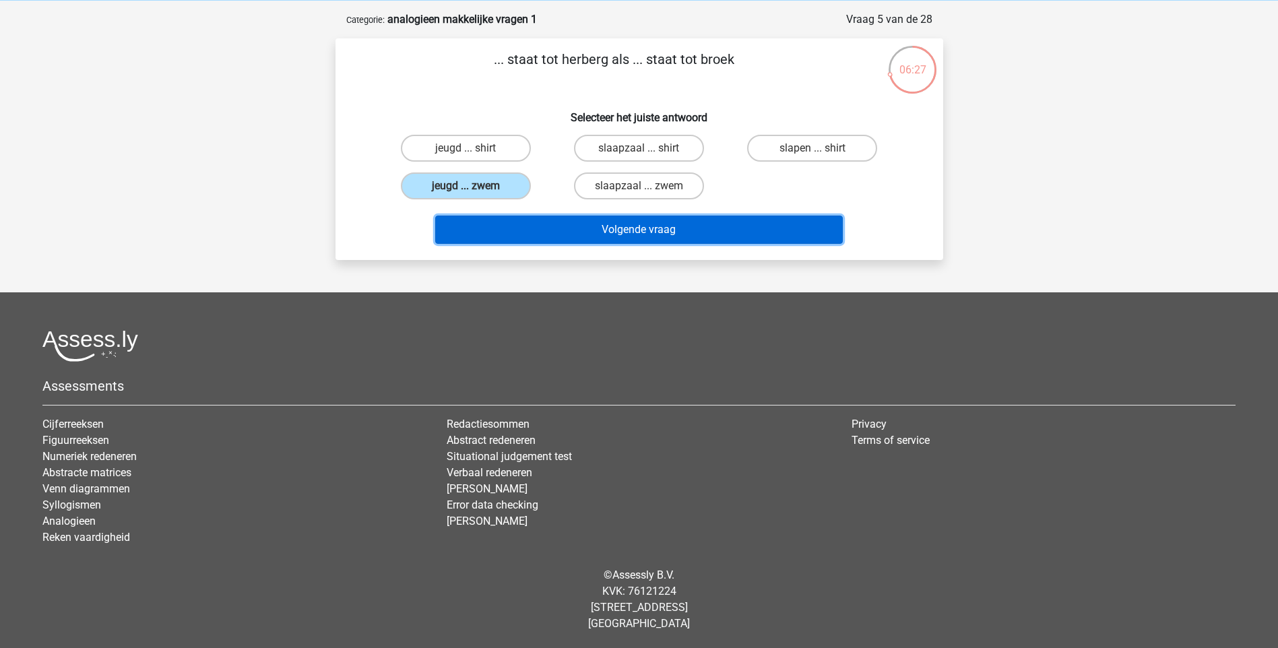
click at [558, 232] on button "Volgende vraag" at bounding box center [639, 230] width 408 height 28
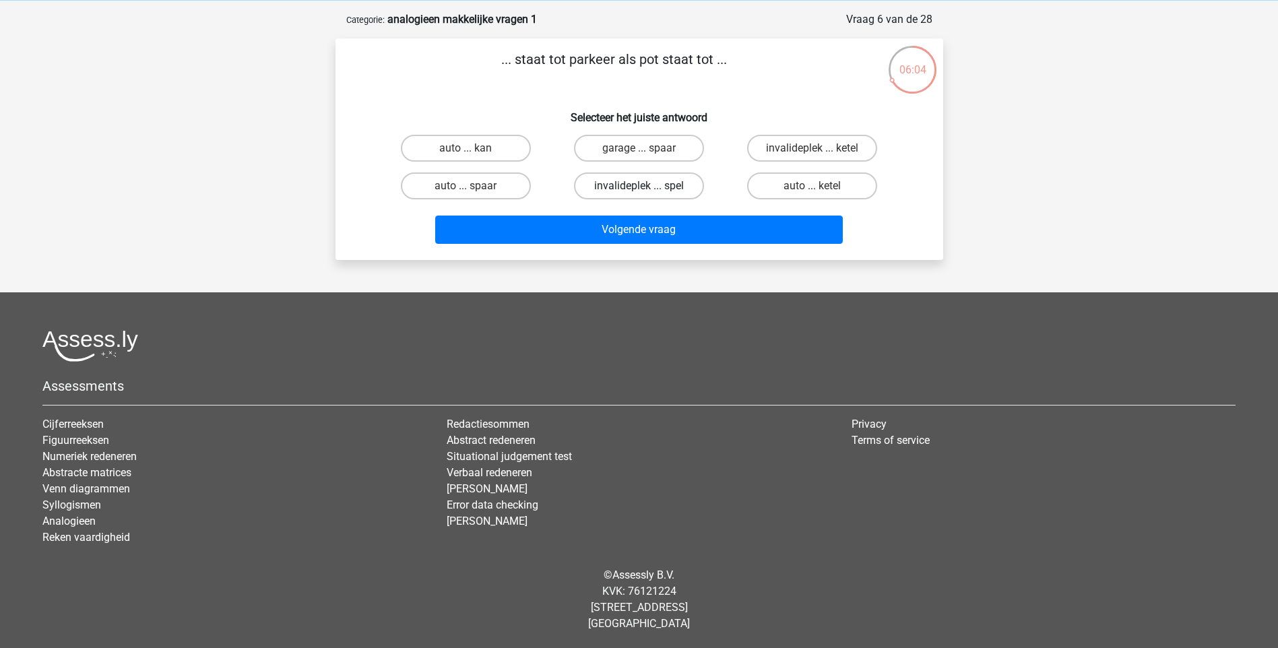
click at [620, 189] on label "invalideplek ... spel" at bounding box center [639, 185] width 130 height 27
click at [639, 189] on input "invalideplek ... spel" at bounding box center [643, 190] width 9 height 9
radio input "true"
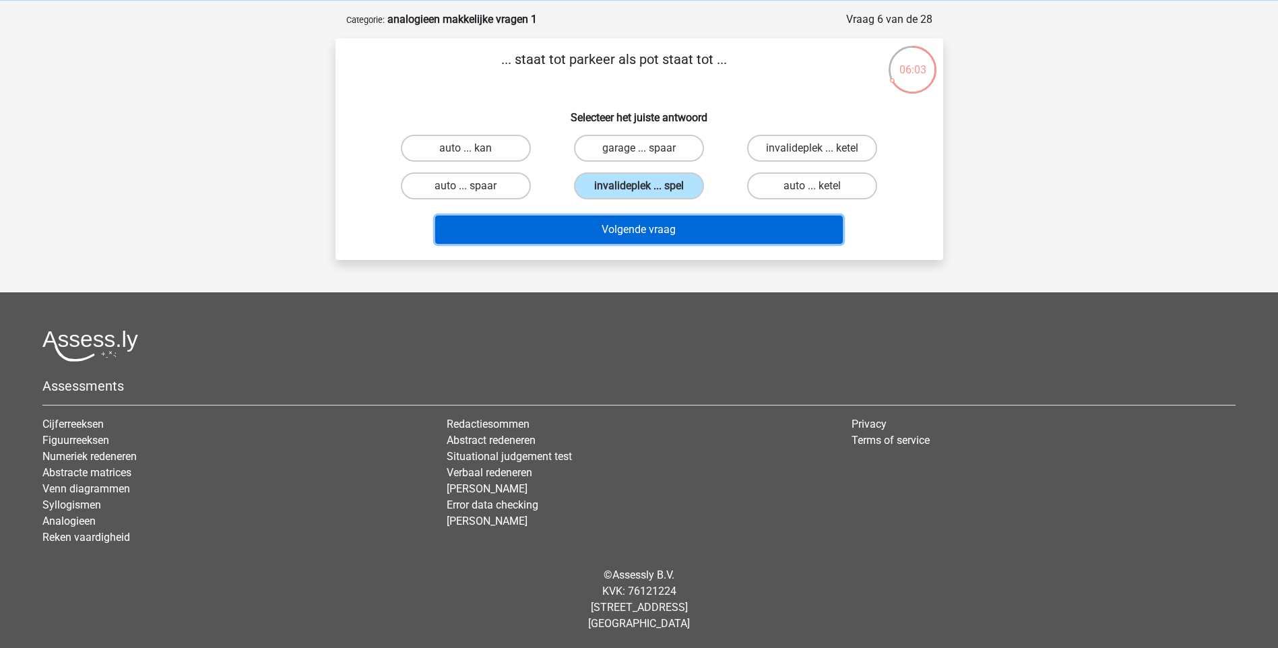
click at [627, 222] on button "Volgende vraag" at bounding box center [639, 230] width 408 height 28
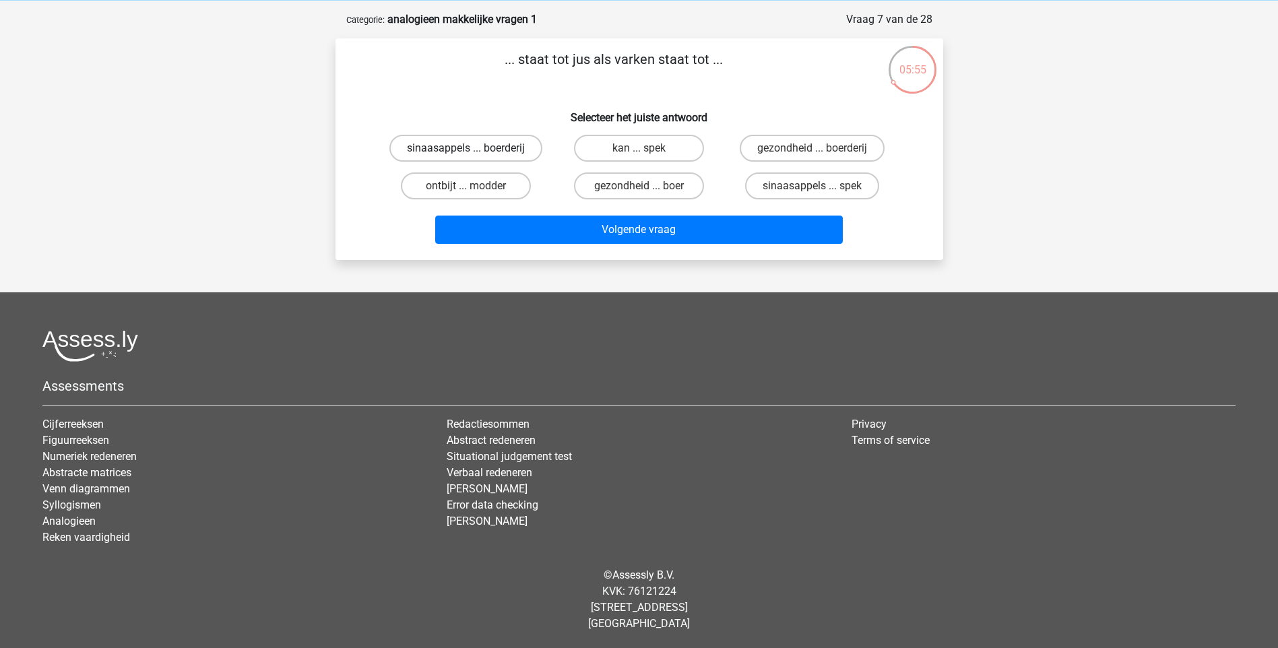
click at [501, 150] on label "sinaasappels ... boerderij" at bounding box center [465, 148] width 153 height 27
click at [474, 150] on input "sinaasappels ... boerderij" at bounding box center [469, 152] width 9 height 9
radio input "true"
click at [790, 193] on label "sinaasappels ... spek" at bounding box center [812, 185] width 134 height 27
click at [812, 193] on input "sinaasappels ... spek" at bounding box center [816, 190] width 9 height 9
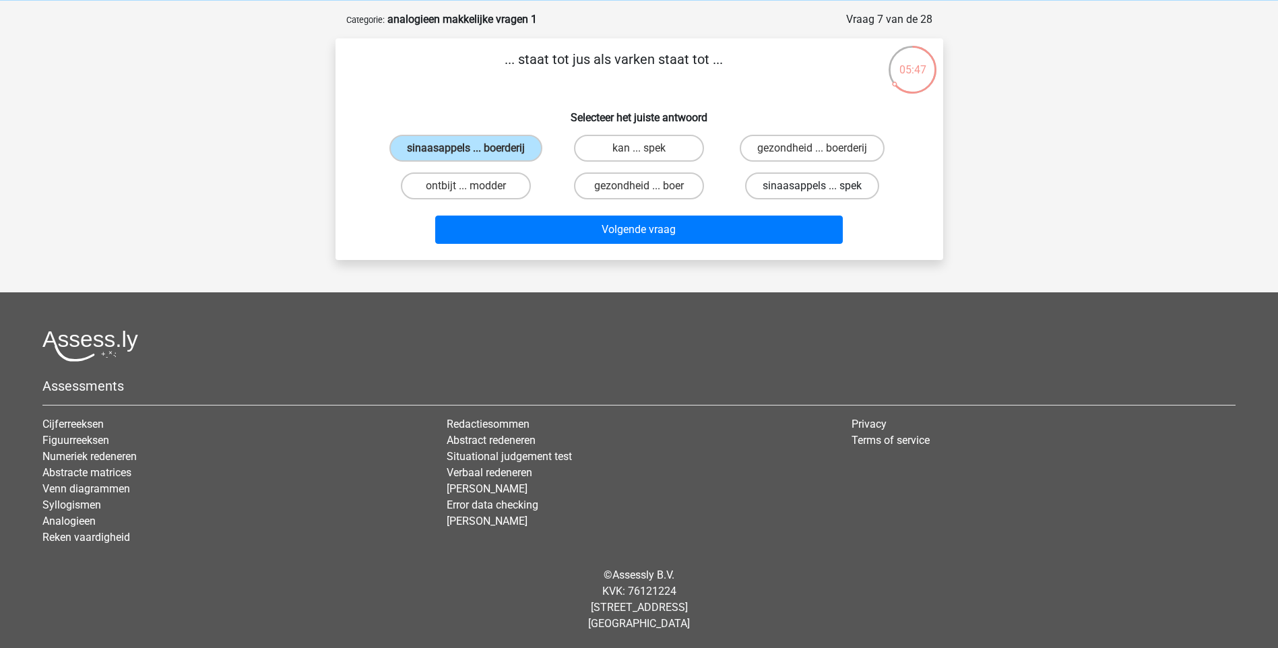
radio input "true"
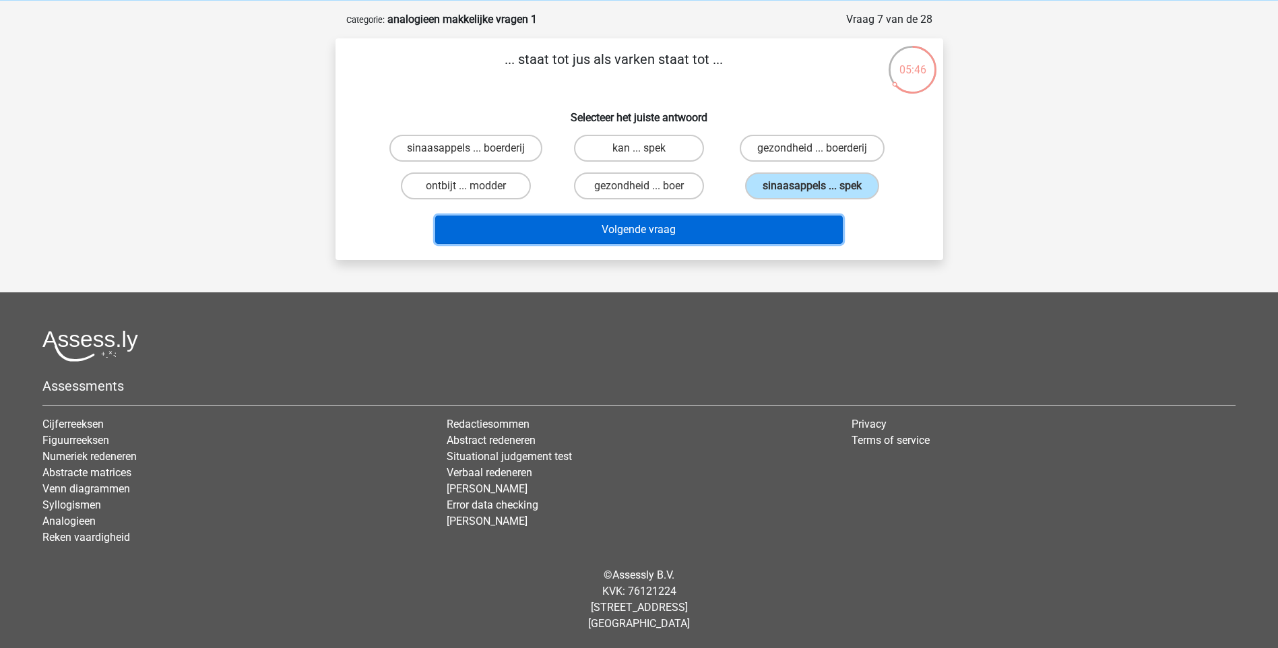
click at [725, 233] on button "Volgende vraag" at bounding box center [639, 230] width 408 height 28
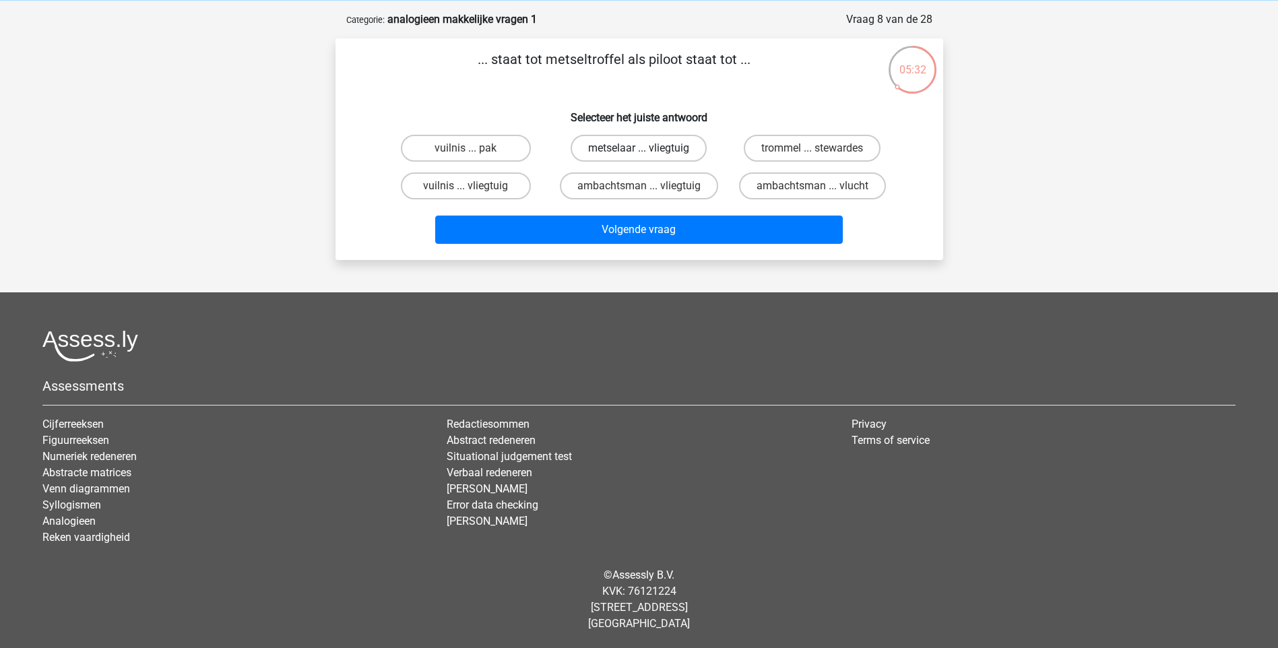
click at [629, 150] on label "metselaar ... vliegtuig" at bounding box center [639, 148] width 136 height 27
click at [639, 150] on input "metselaar ... vliegtuig" at bounding box center [643, 152] width 9 height 9
radio input "true"
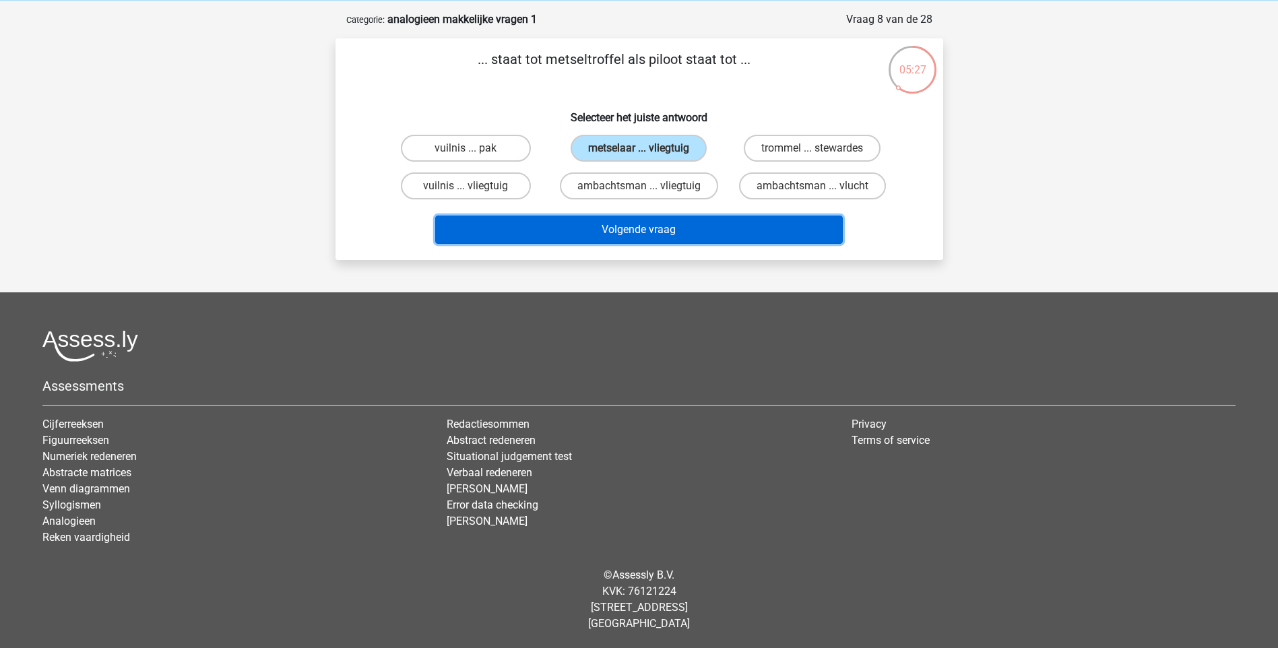
click at [647, 230] on button "Volgende vraag" at bounding box center [639, 230] width 408 height 28
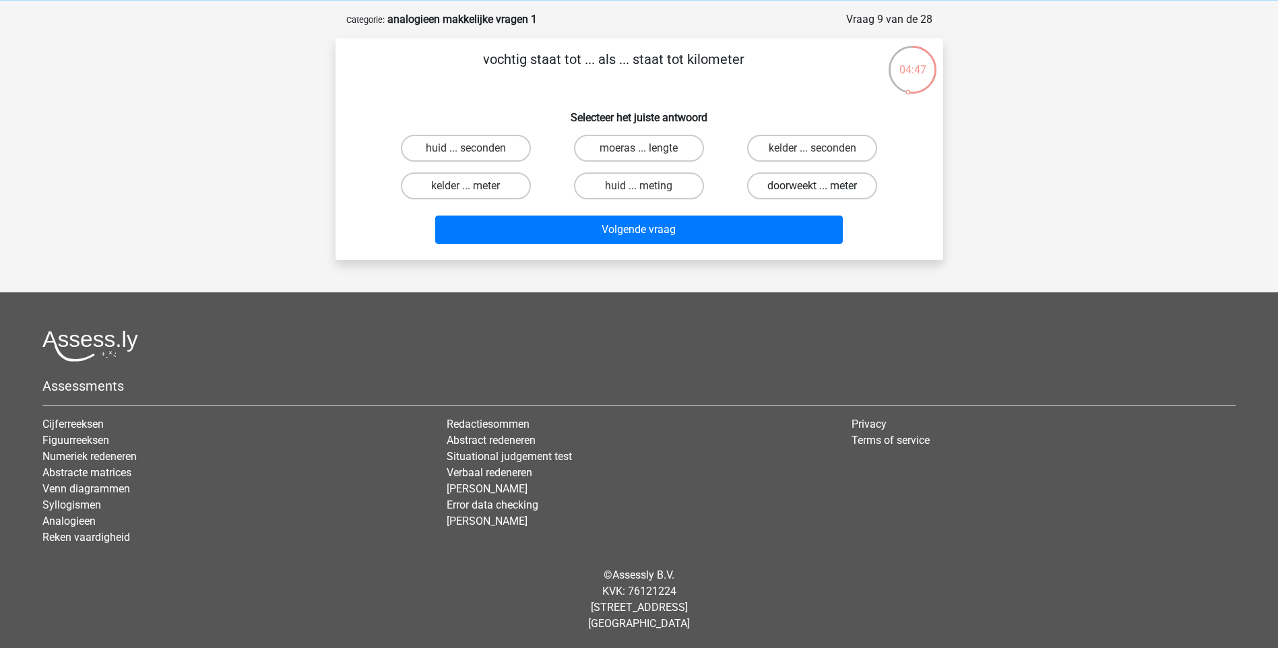
click at [796, 186] on label "doorweekt ... meter" at bounding box center [812, 185] width 130 height 27
click at [812, 186] on input "doorweekt ... meter" at bounding box center [816, 190] width 9 height 9
radio input "true"
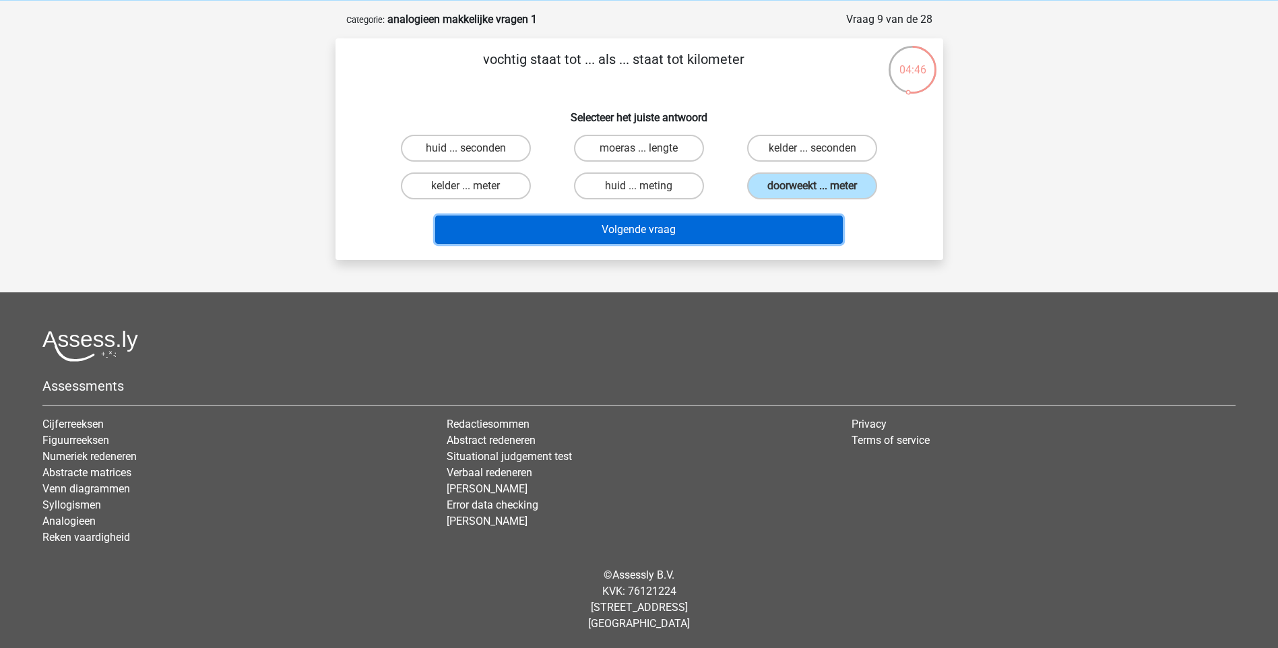
click at [747, 230] on button "Volgende vraag" at bounding box center [639, 230] width 408 height 28
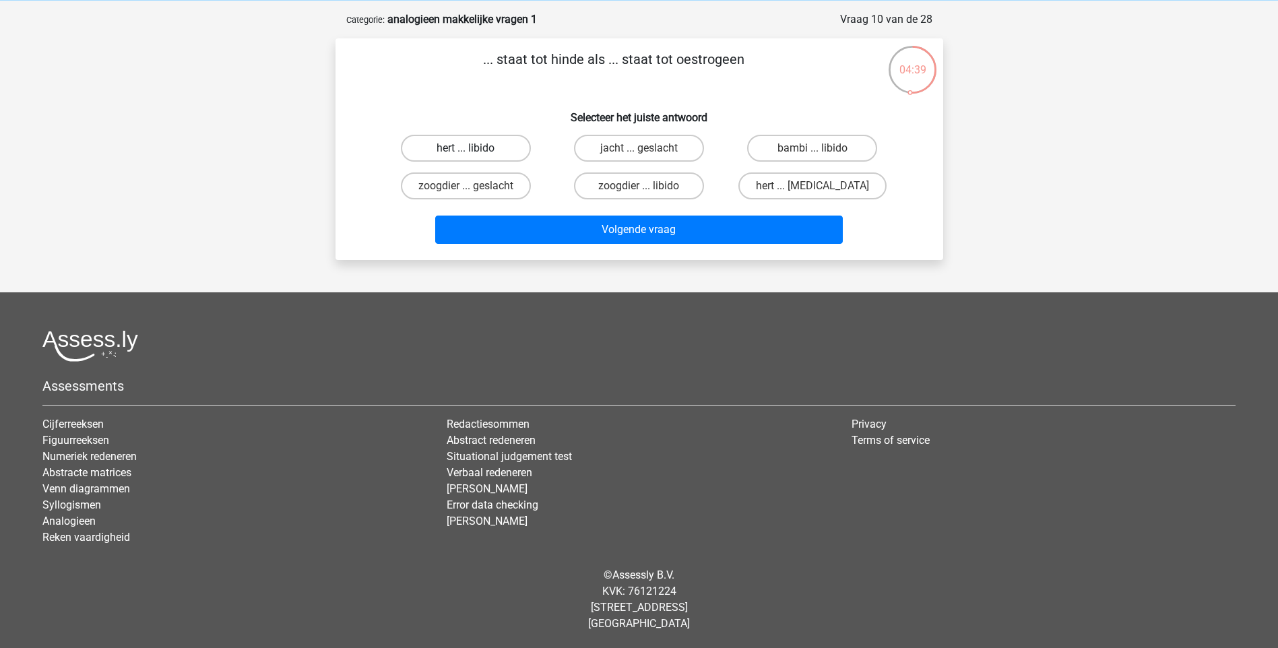
click at [501, 151] on label "hert ... libido" at bounding box center [466, 148] width 130 height 27
click at [474, 151] on input "hert ... libido" at bounding box center [469, 152] width 9 height 9
radio input "true"
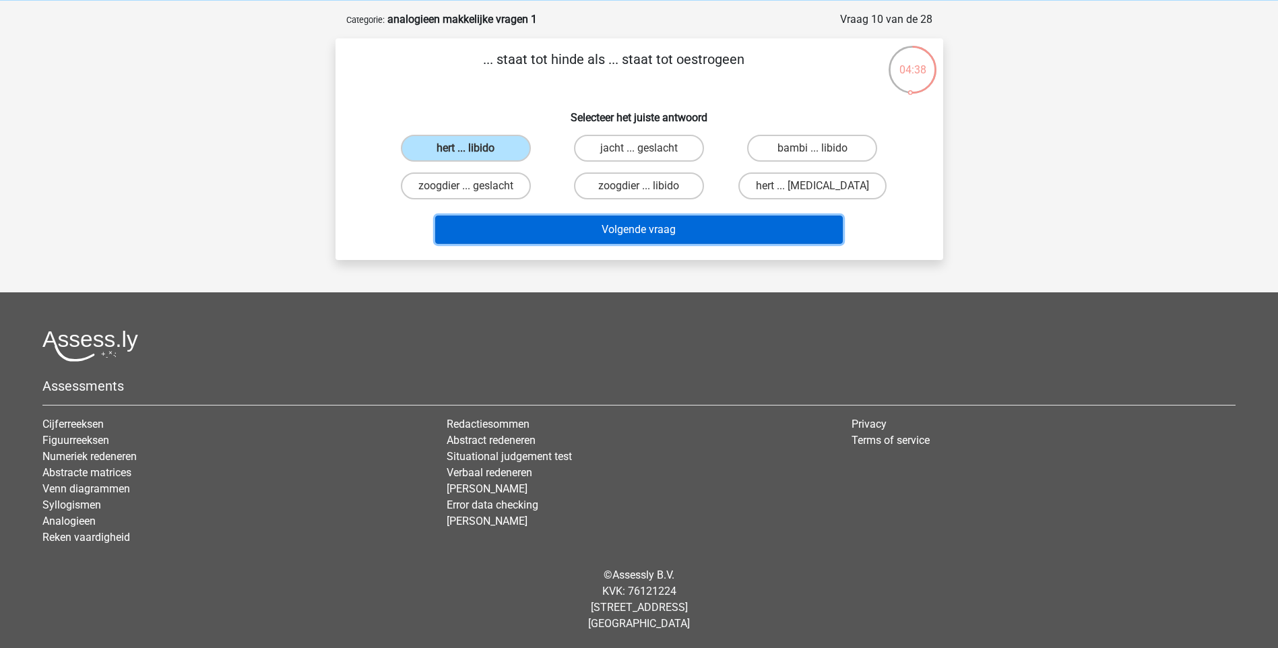
click at [563, 230] on button "Volgende vraag" at bounding box center [639, 230] width 408 height 28
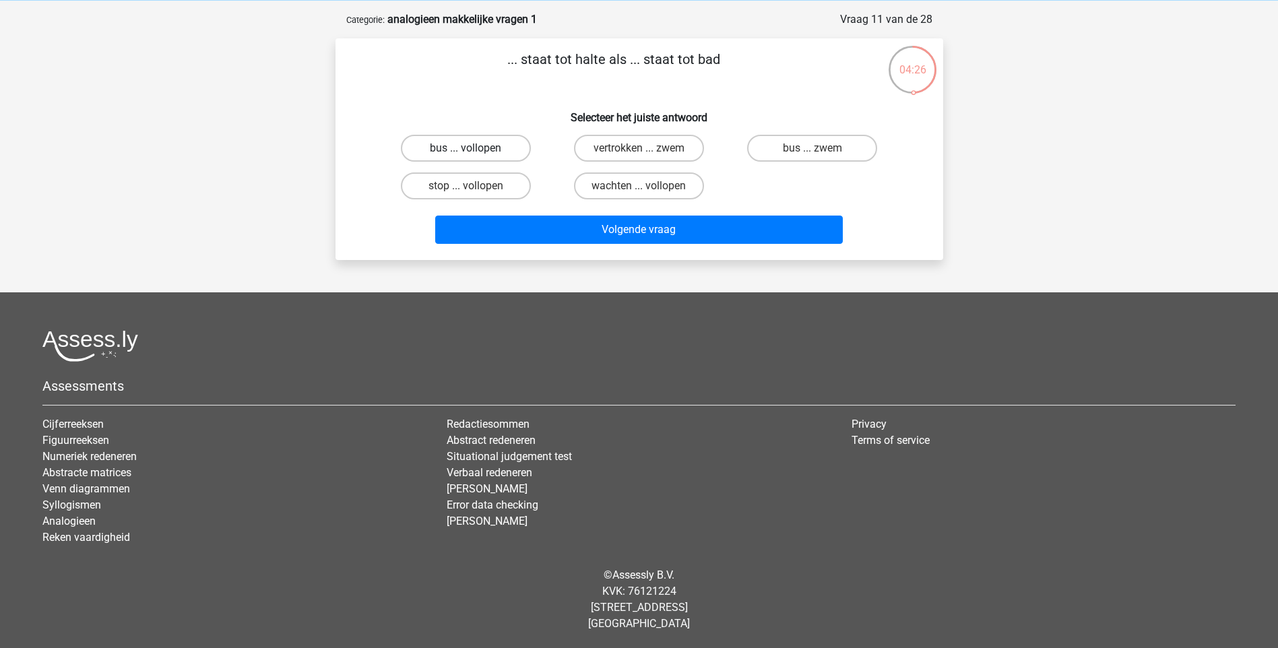
click at [480, 153] on label "bus ... vollopen" at bounding box center [466, 148] width 130 height 27
click at [474, 153] on input "bus ... vollopen" at bounding box center [469, 152] width 9 height 9
radio input "true"
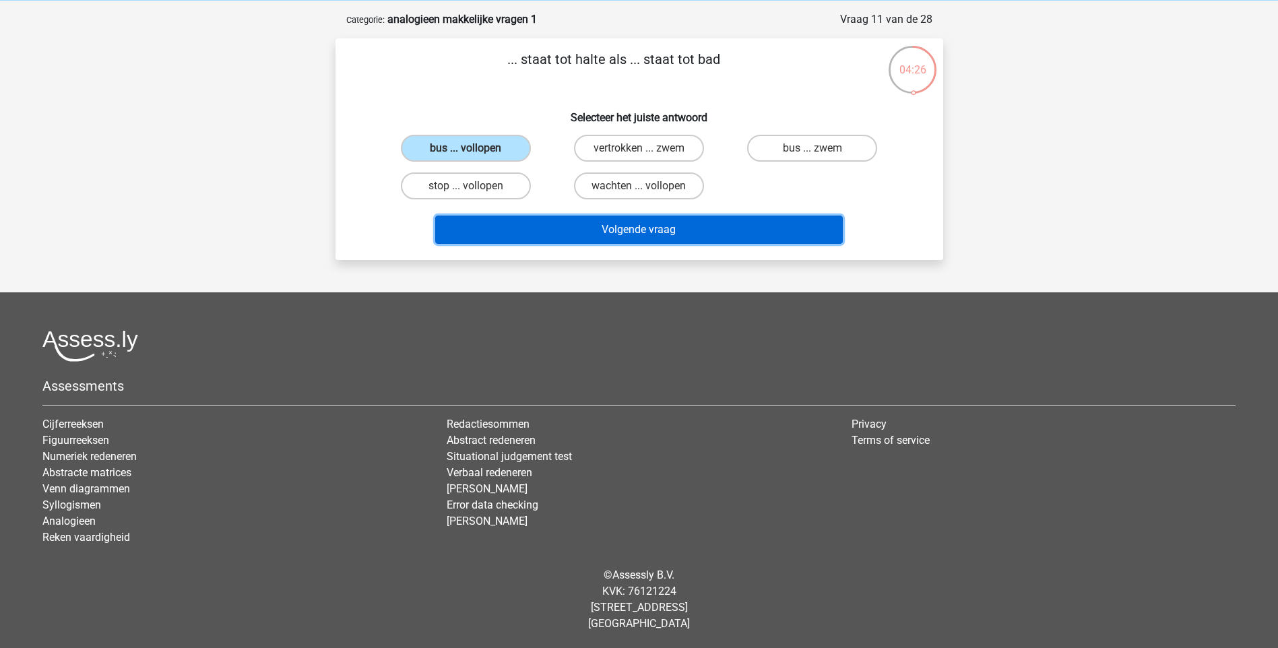
click at [569, 226] on button "Volgende vraag" at bounding box center [639, 230] width 408 height 28
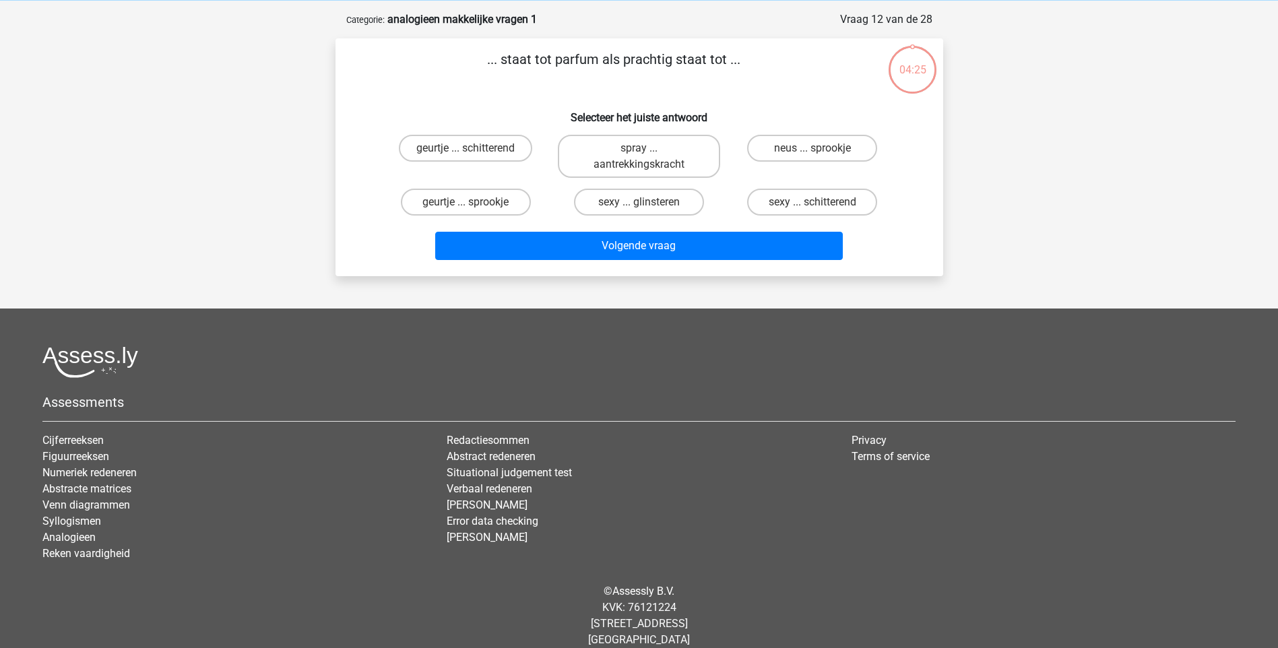
scroll to position [67, 0]
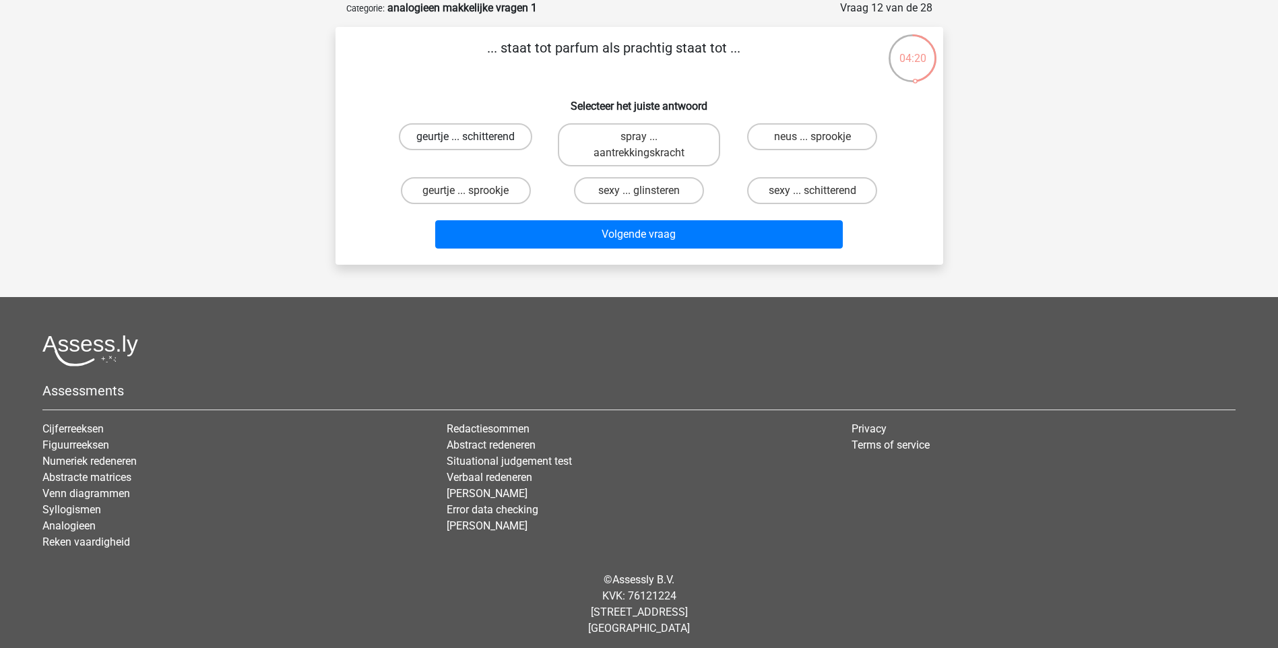
click at [511, 141] on label "geurtje ... schitterend" at bounding box center [465, 136] width 133 height 27
click at [474, 141] on input "geurtje ... schitterend" at bounding box center [469, 141] width 9 height 9
radio input "true"
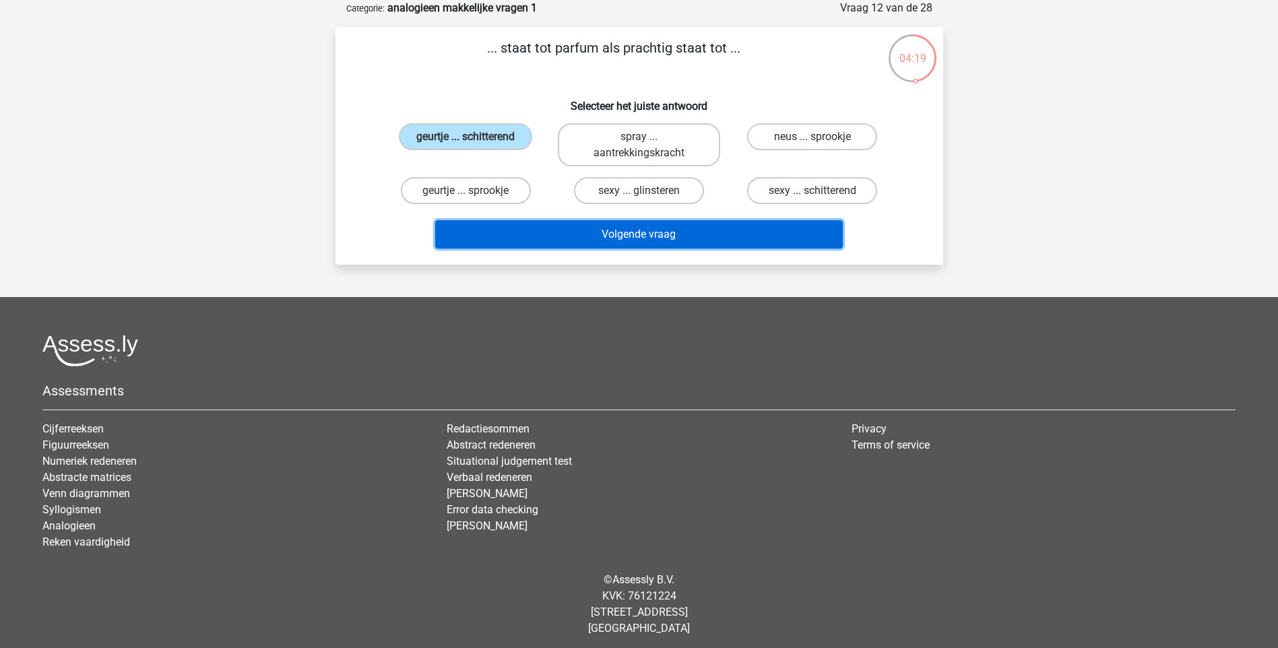
click at [580, 238] on button "Volgende vraag" at bounding box center [639, 234] width 408 height 28
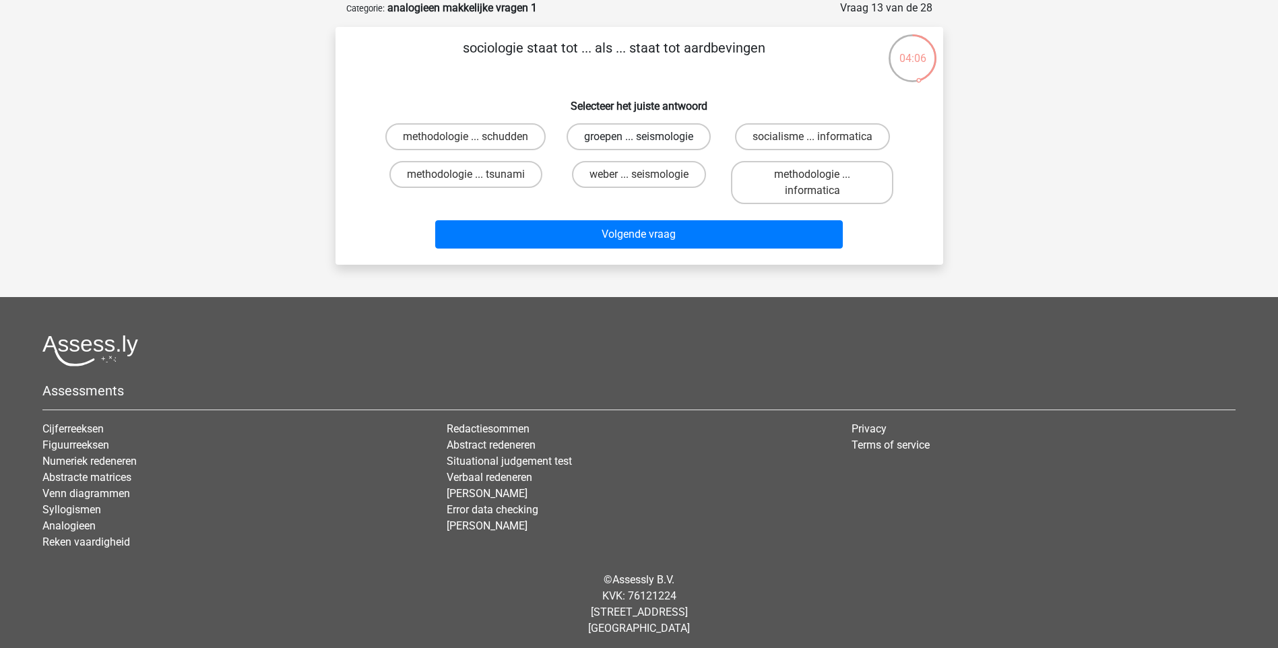
click at [618, 143] on label "groepen ... seismologie" at bounding box center [639, 136] width 144 height 27
click at [639, 143] on input "groepen ... seismologie" at bounding box center [643, 141] width 9 height 9
radio input "true"
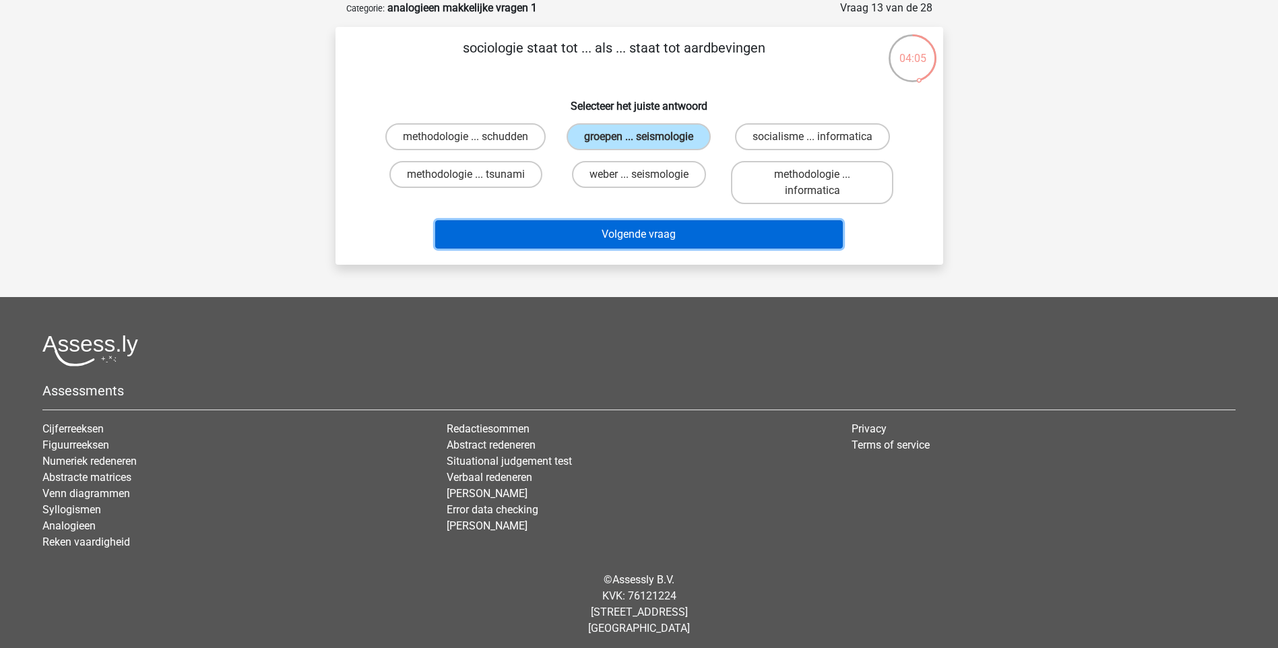
click at [631, 226] on button "Volgende vraag" at bounding box center [639, 234] width 408 height 28
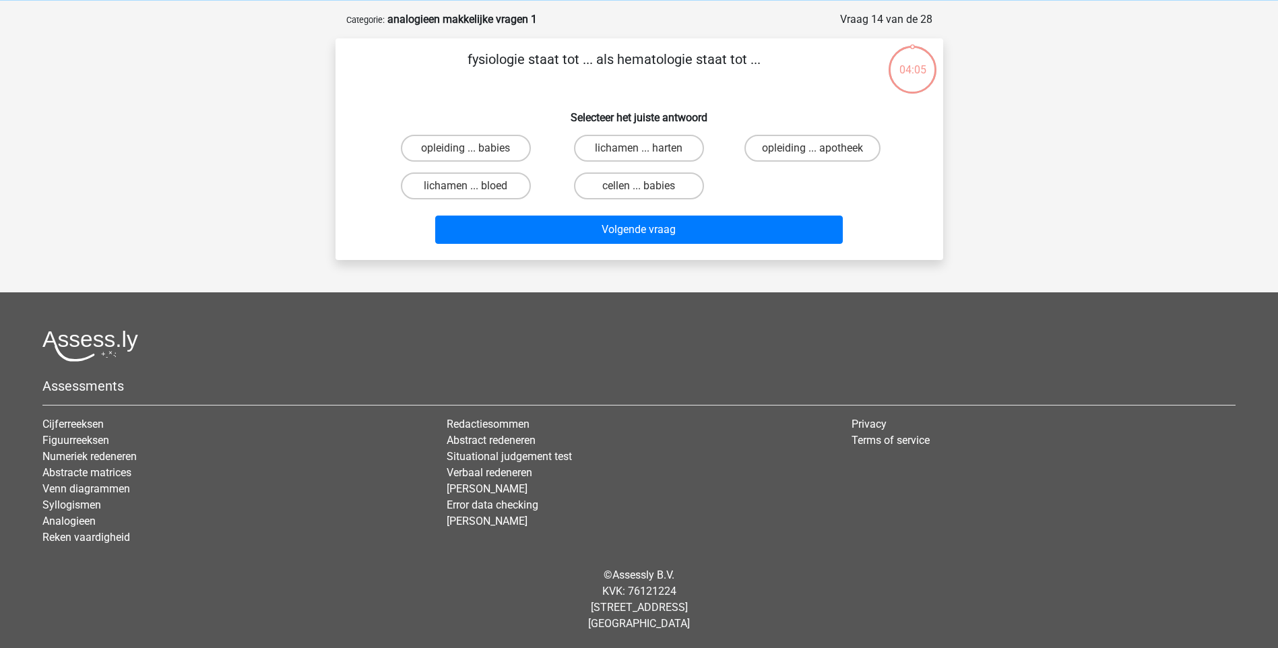
scroll to position [56, 0]
click at [499, 187] on label "lichamen ... bloed" at bounding box center [466, 185] width 130 height 27
click at [474, 187] on input "lichamen ... bloed" at bounding box center [469, 190] width 9 height 9
radio input "true"
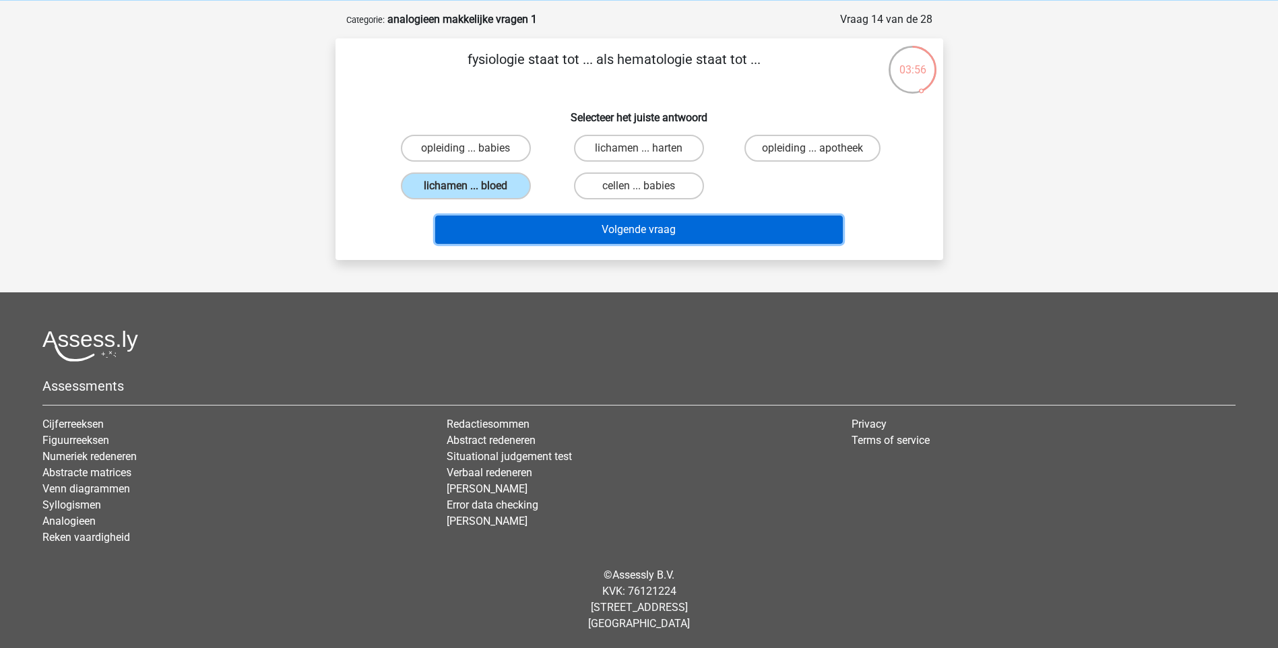
click at [579, 233] on button "Volgende vraag" at bounding box center [639, 230] width 408 height 28
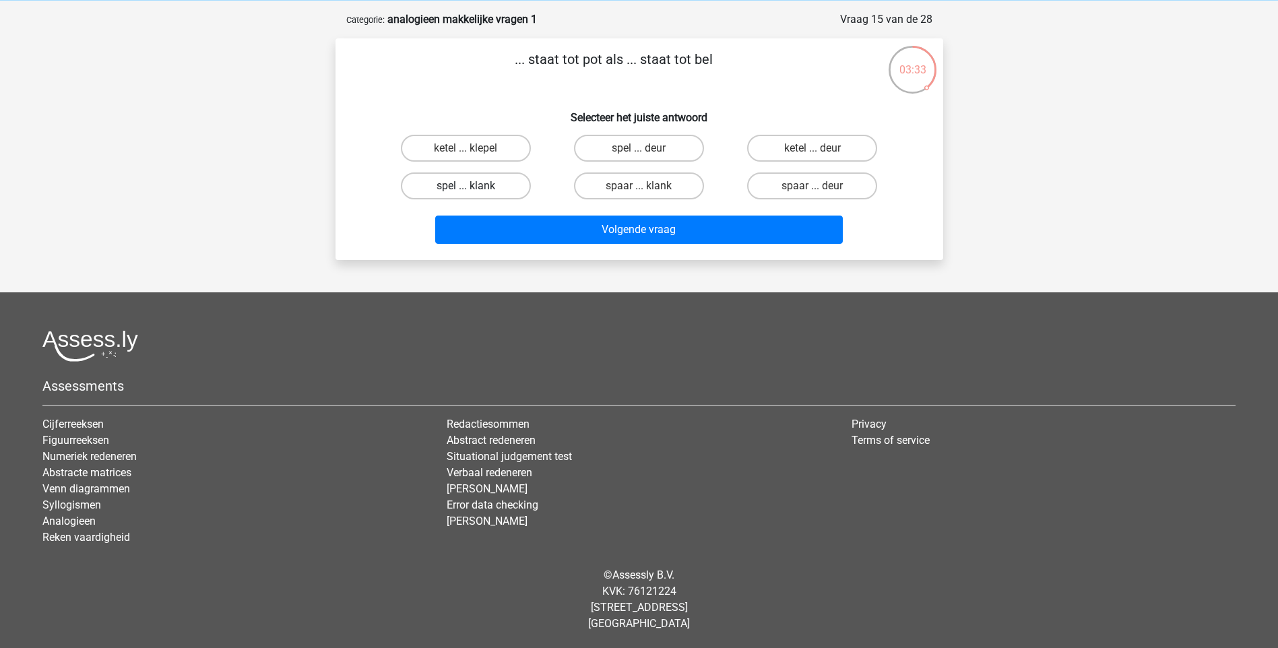
click at [492, 188] on label "spel ... klank" at bounding box center [466, 185] width 130 height 27
click at [474, 188] on input "spel ... klank" at bounding box center [469, 190] width 9 height 9
radio input "true"
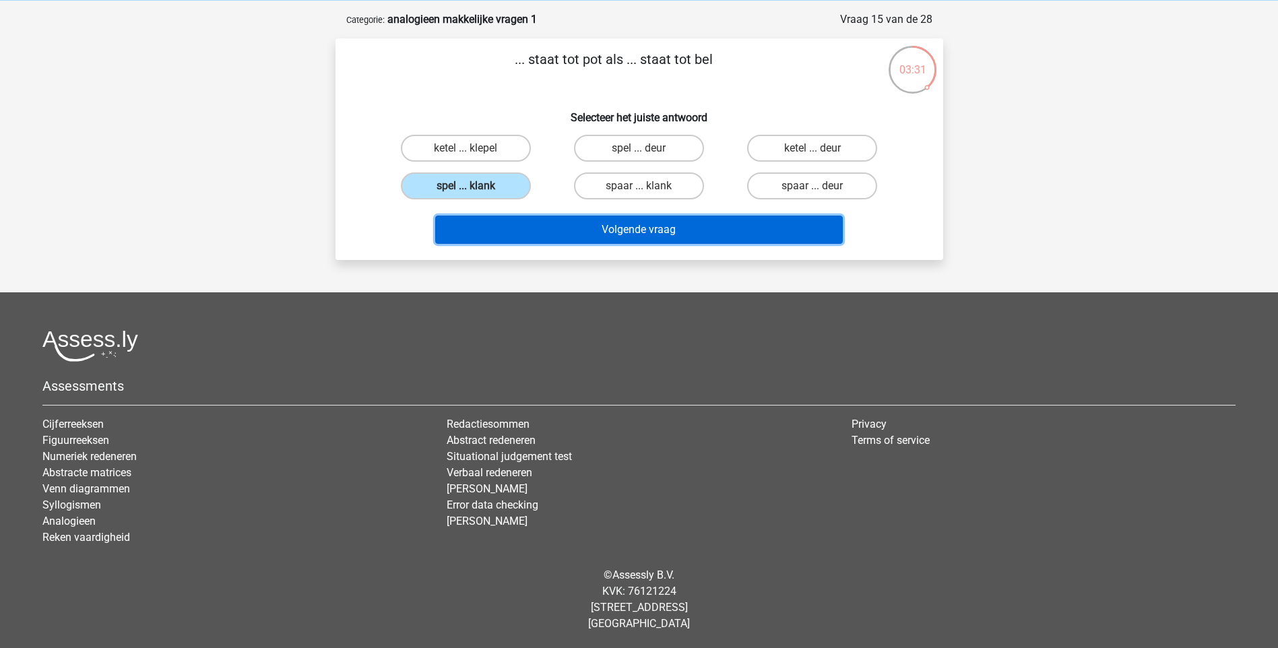
click at [560, 235] on button "Volgende vraag" at bounding box center [639, 230] width 408 height 28
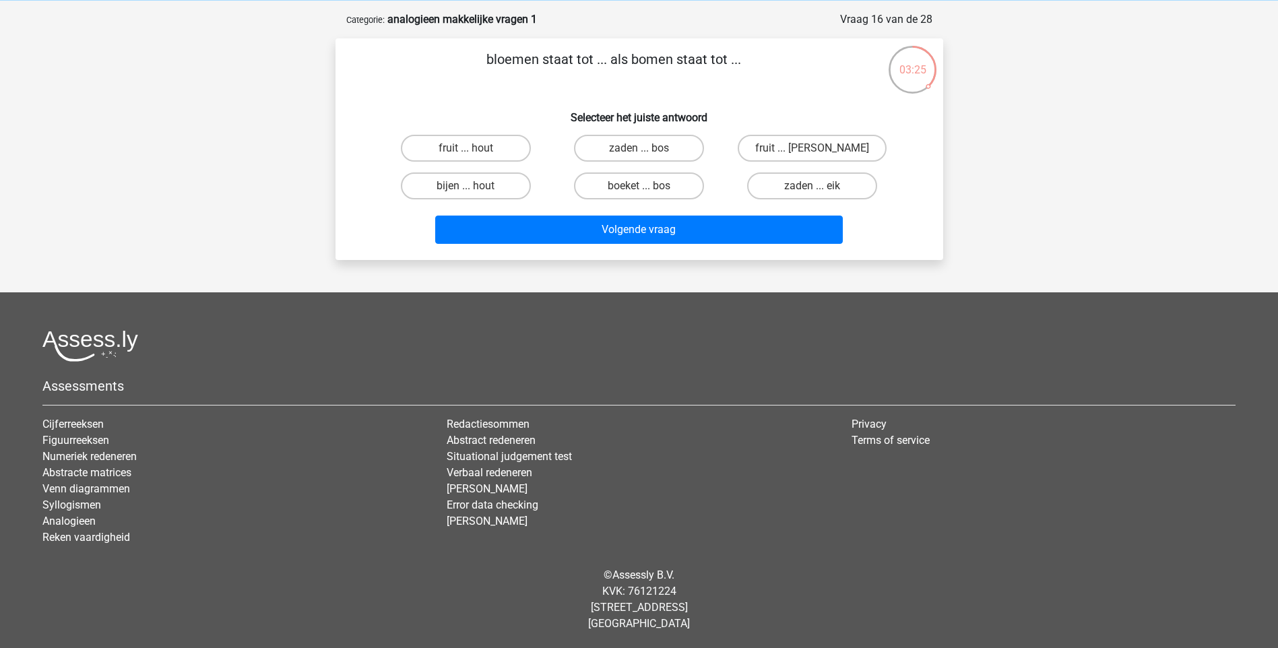
click at [640, 150] on input "zaden ... bos" at bounding box center [643, 152] width 9 height 9
radio input "true"
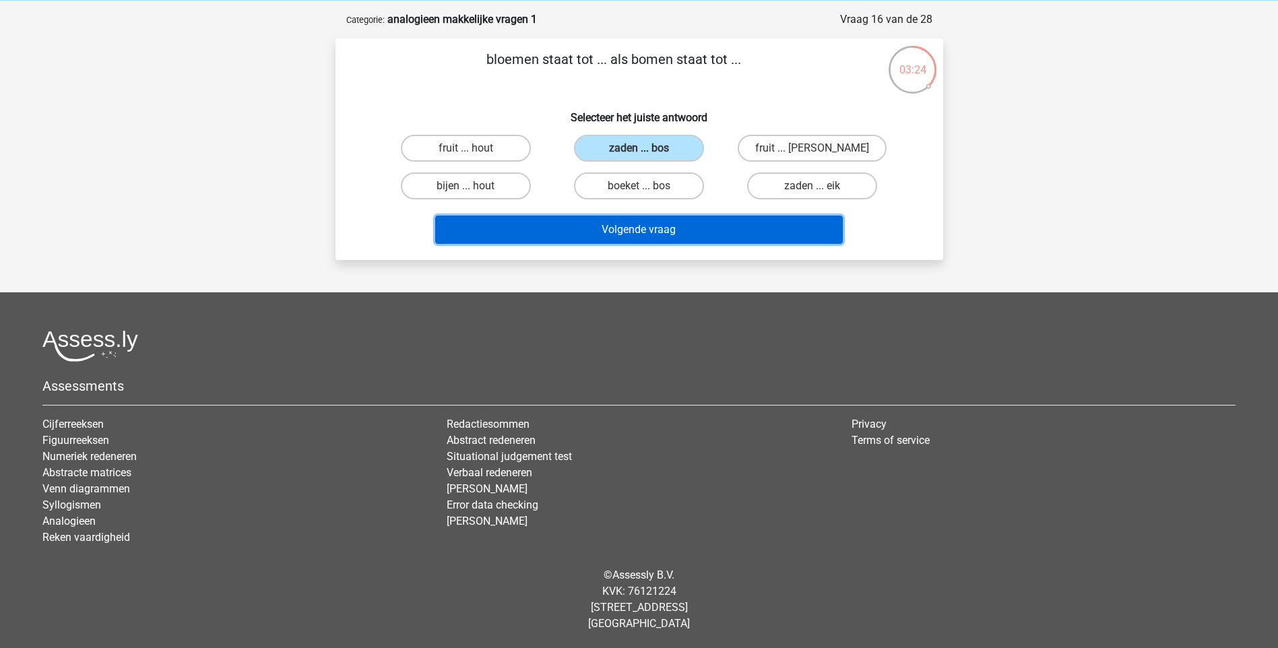
click at [647, 238] on button "Volgende vraag" at bounding box center [639, 230] width 408 height 28
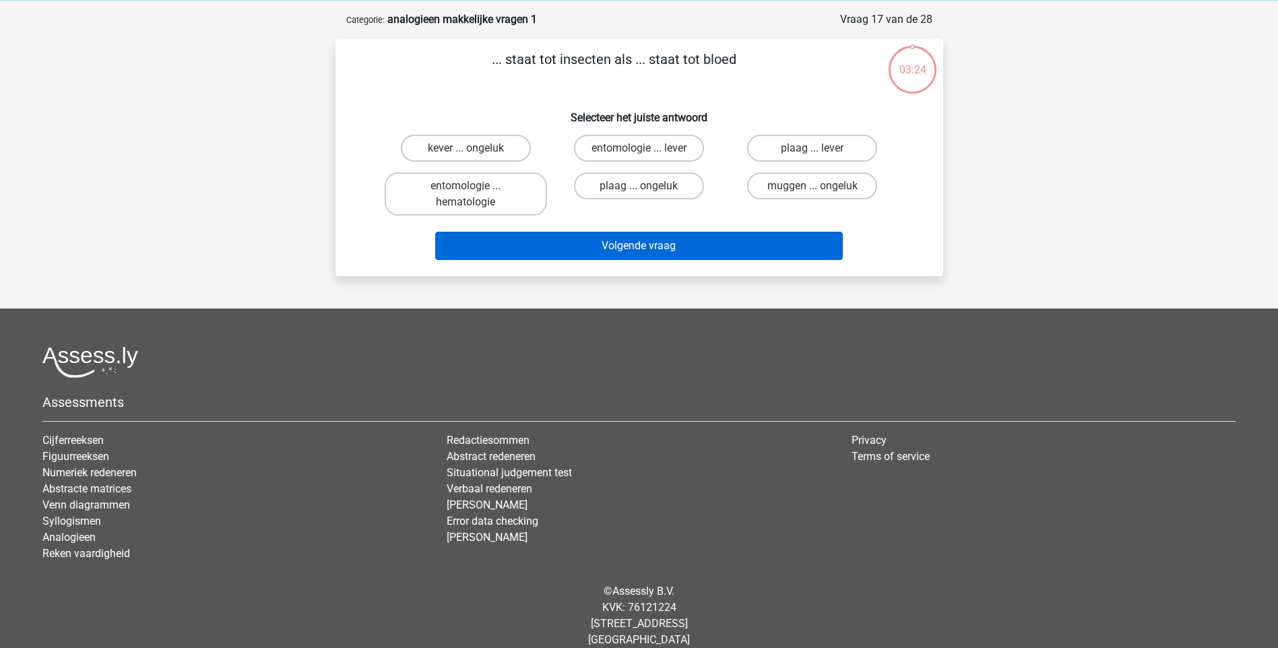
scroll to position [67, 0]
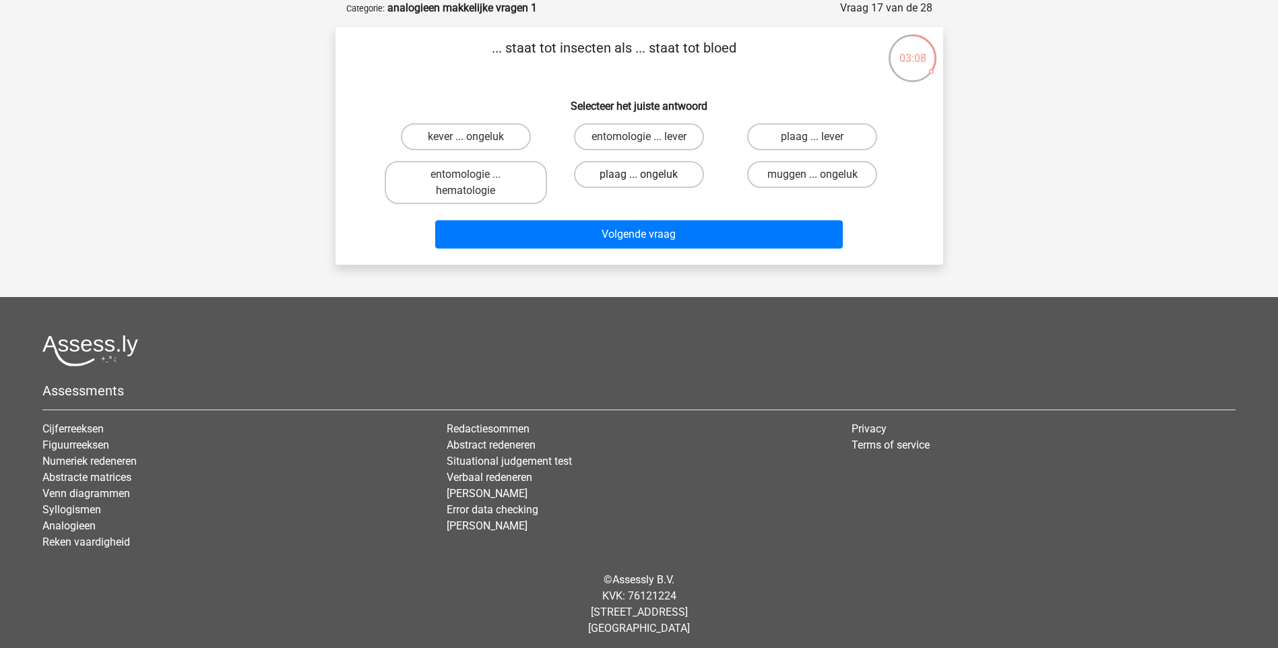
click at [663, 181] on label "plaag ... ongeluk" at bounding box center [639, 174] width 130 height 27
click at [647, 181] on input "plaag ... ongeluk" at bounding box center [643, 178] width 9 height 9
radio input "true"
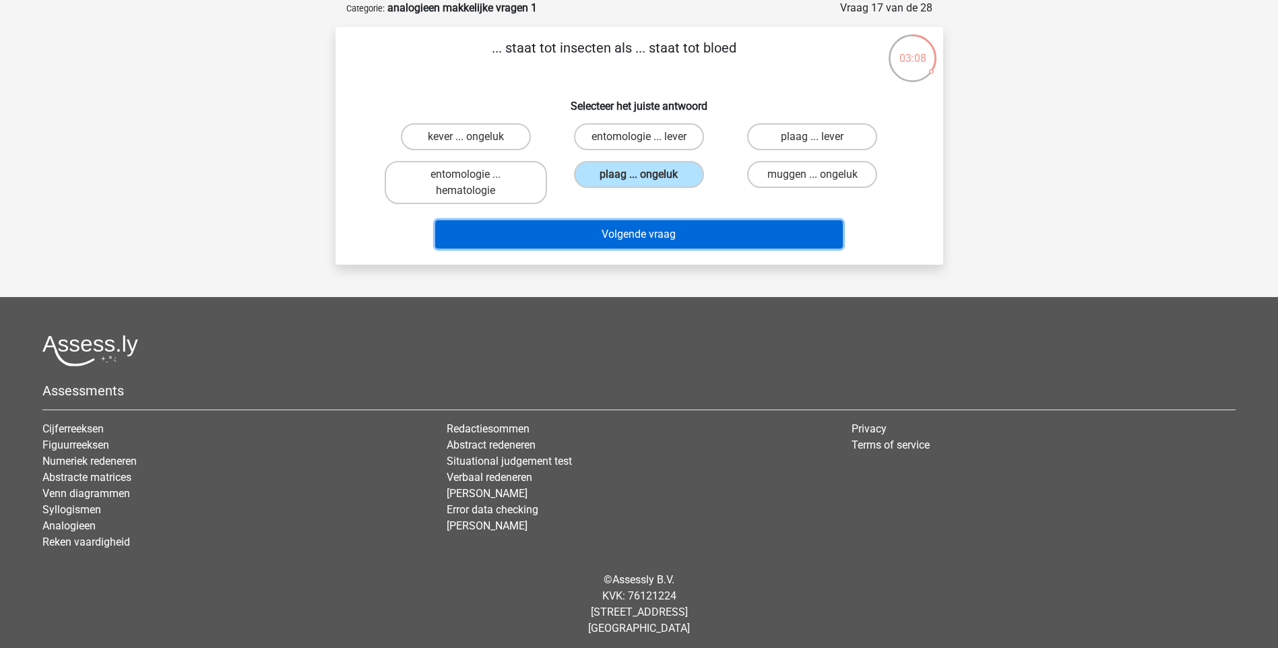
click at [700, 240] on button "Volgende vraag" at bounding box center [639, 234] width 408 height 28
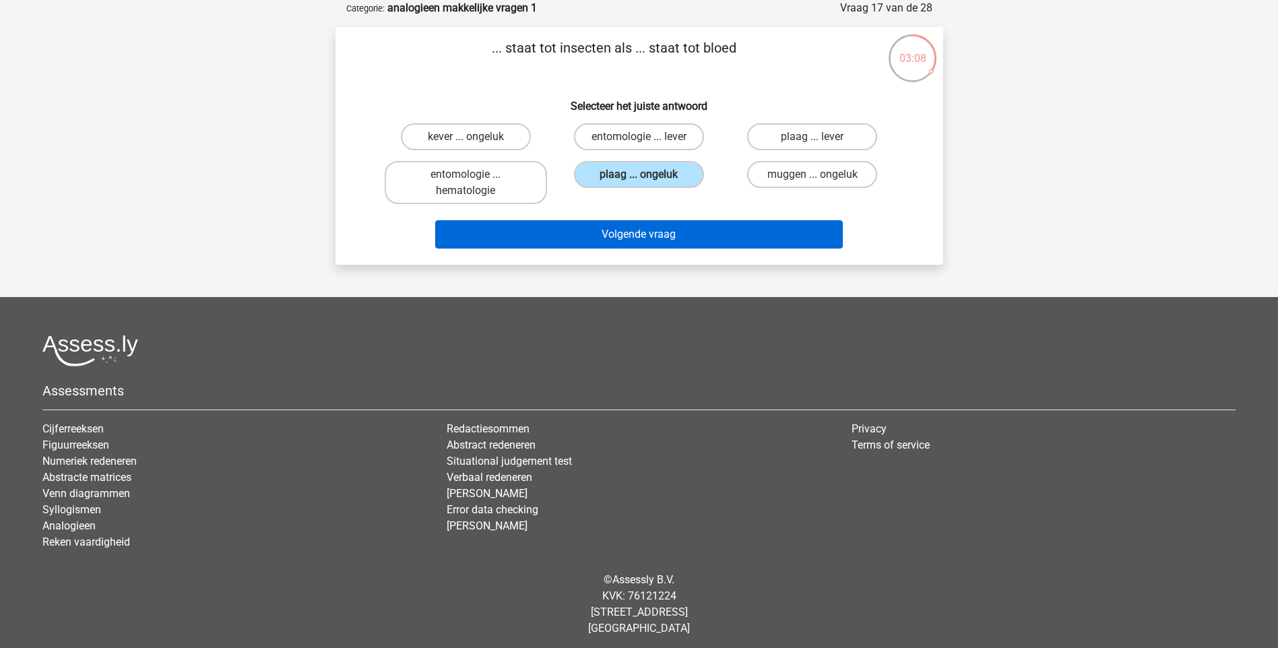
scroll to position [56, 0]
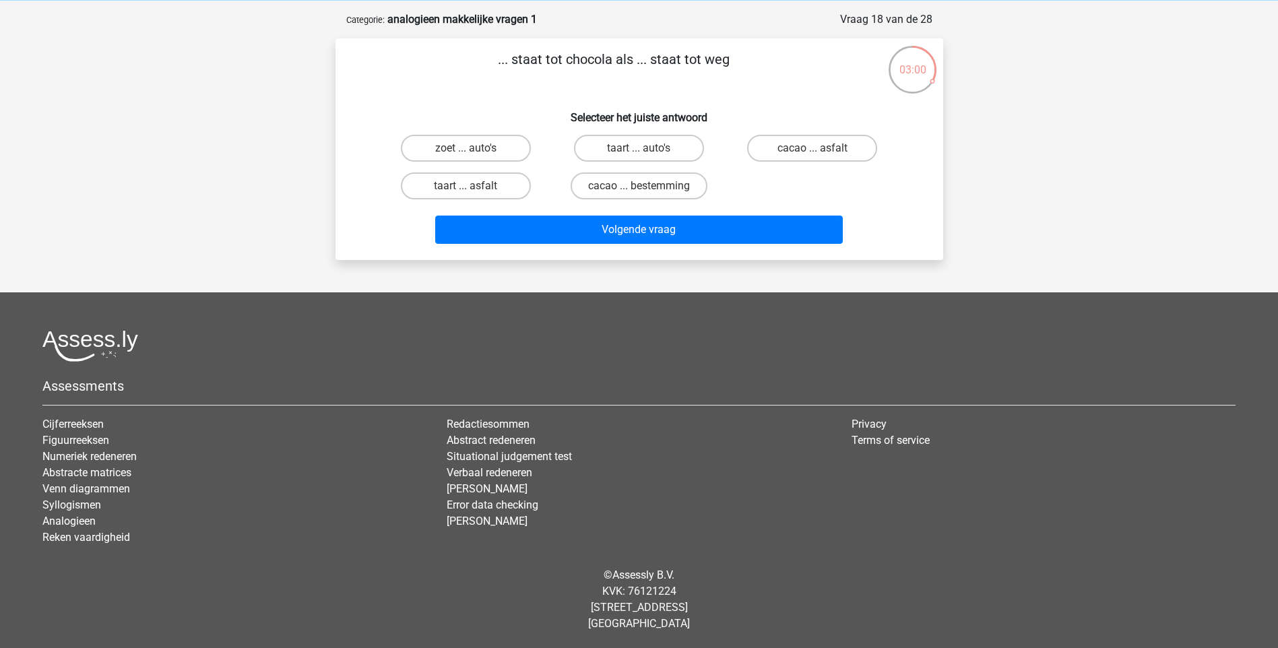
click at [819, 153] on input "cacao ... asfalt" at bounding box center [816, 152] width 9 height 9
radio input "true"
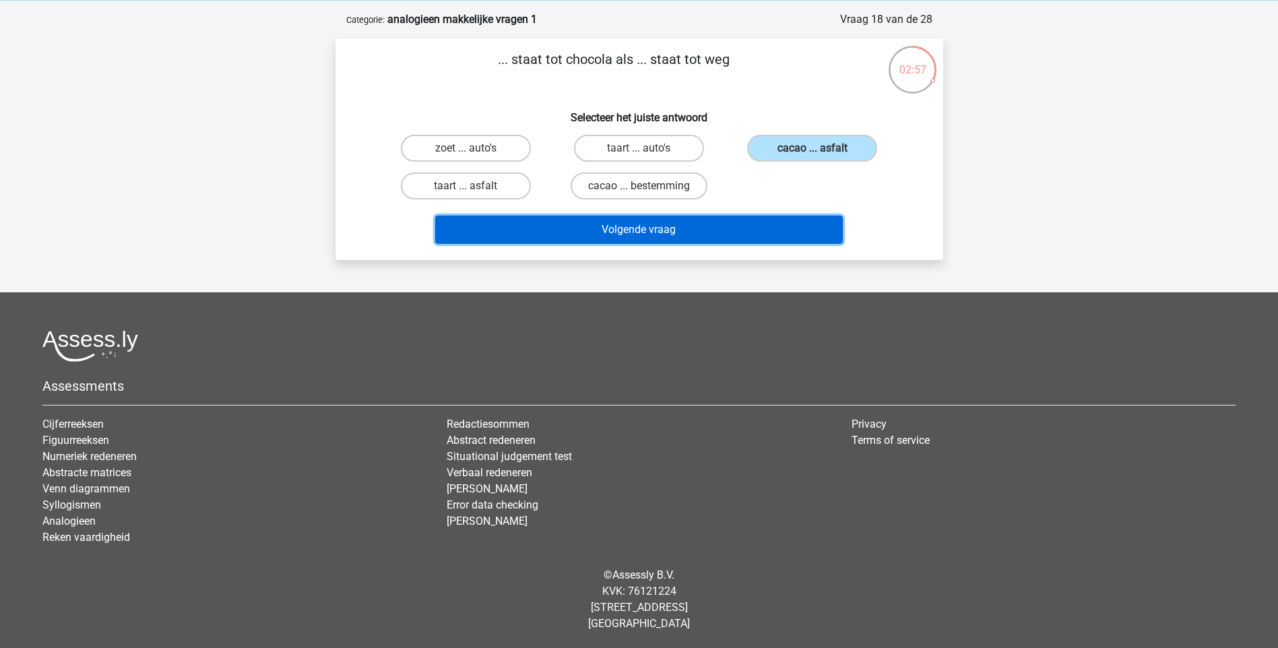
click at [760, 233] on button "Volgende vraag" at bounding box center [639, 230] width 408 height 28
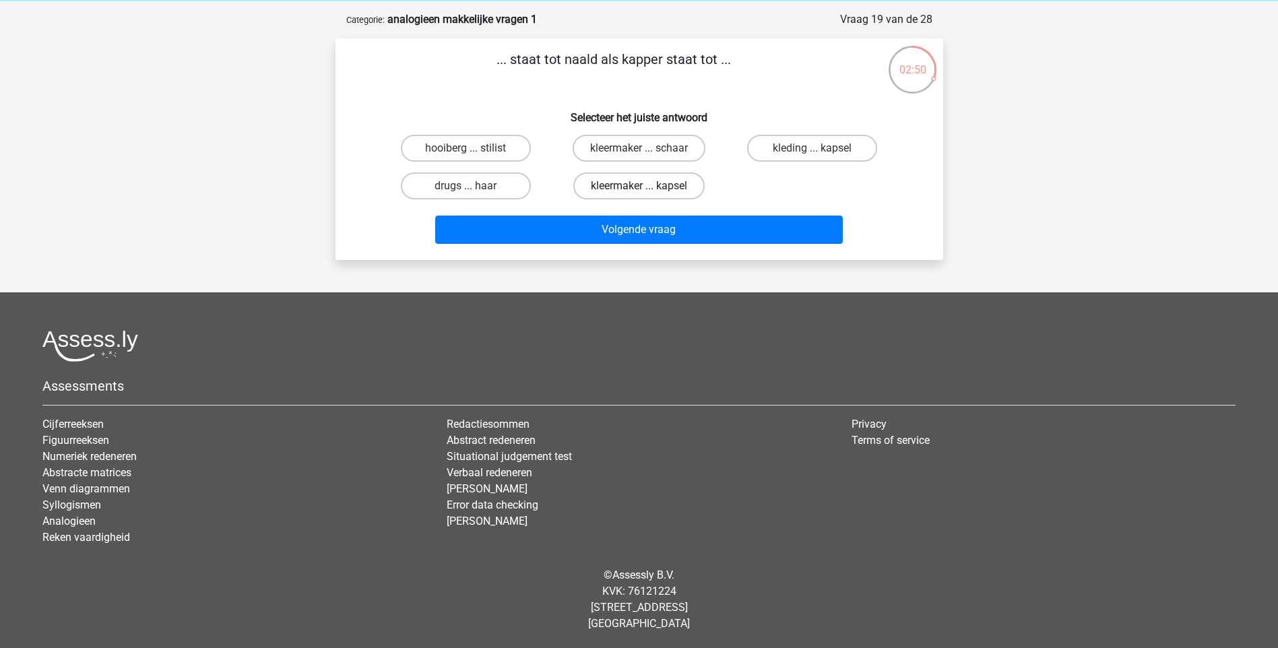
click at [630, 190] on label "kleermaker ... kapsel" at bounding box center [638, 185] width 131 height 27
click at [639, 190] on input "kleermaker ... kapsel" at bounding box center [643, 190] width 9 height 9
radio input "true"
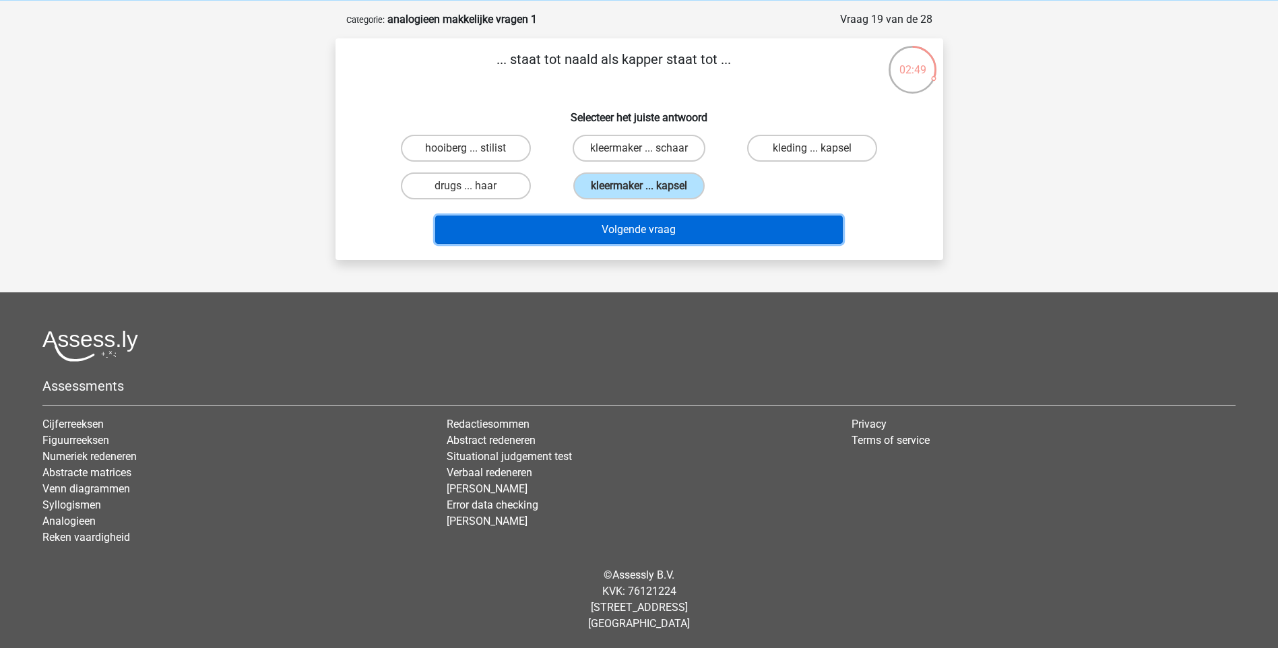
click at [639, 227] on button "Volgende vraag" at bounding box center [639, 230] width 408 height 28
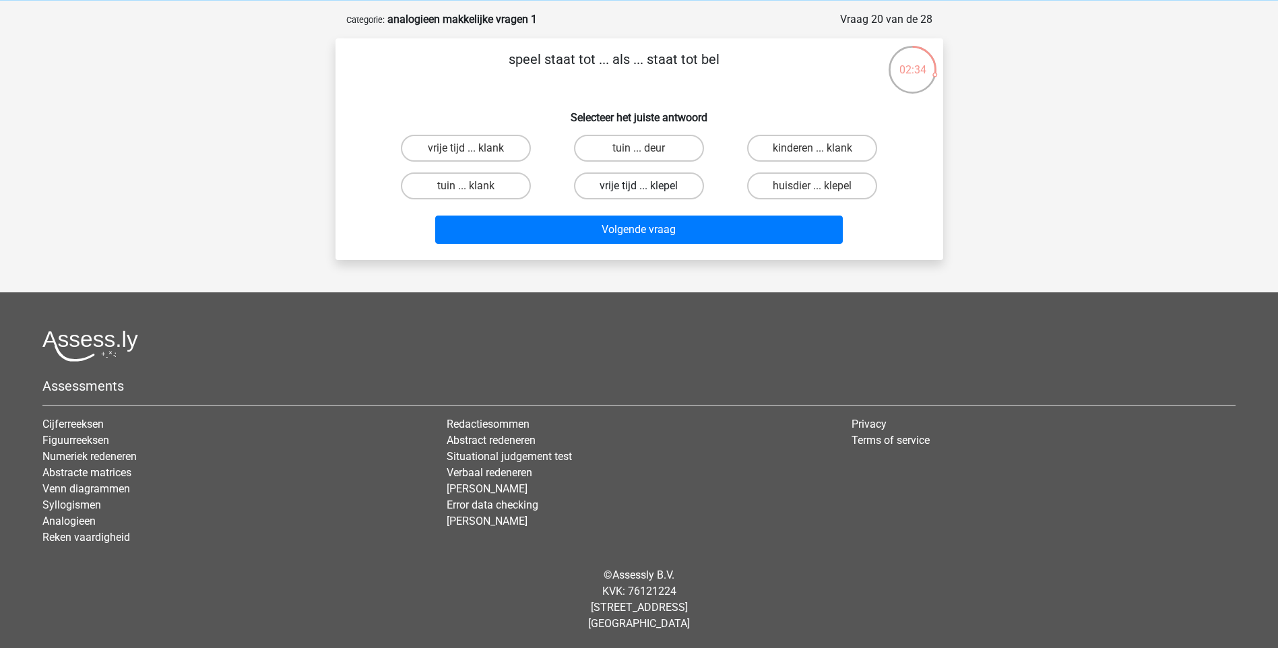
click at [624, 193] on label "vrije tijd ... klepel" at bounding box center [639, 185] width 130 height 27
click at [639, 193] on input "vrije tijd ... klepel" at bounding box center [643, 190] width 9 height 9
radio input "true"
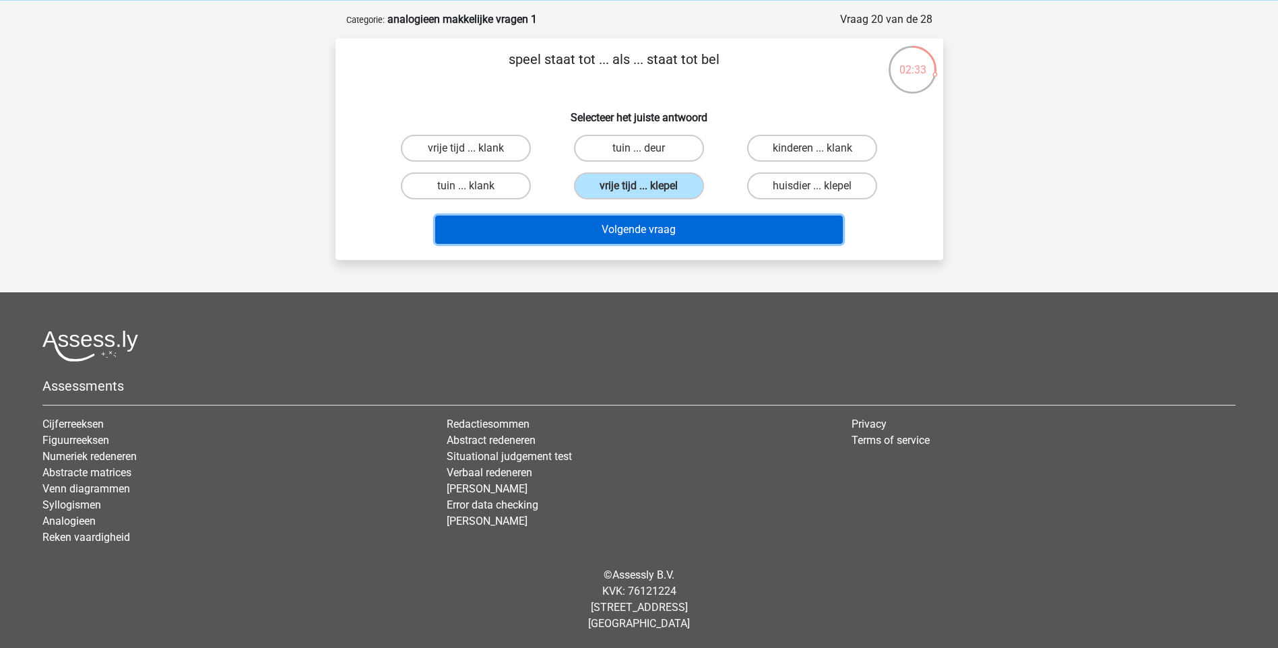
click at [620, 231] on button "Volgende vraag" at bounding box center [639, 230] width 408 height 28
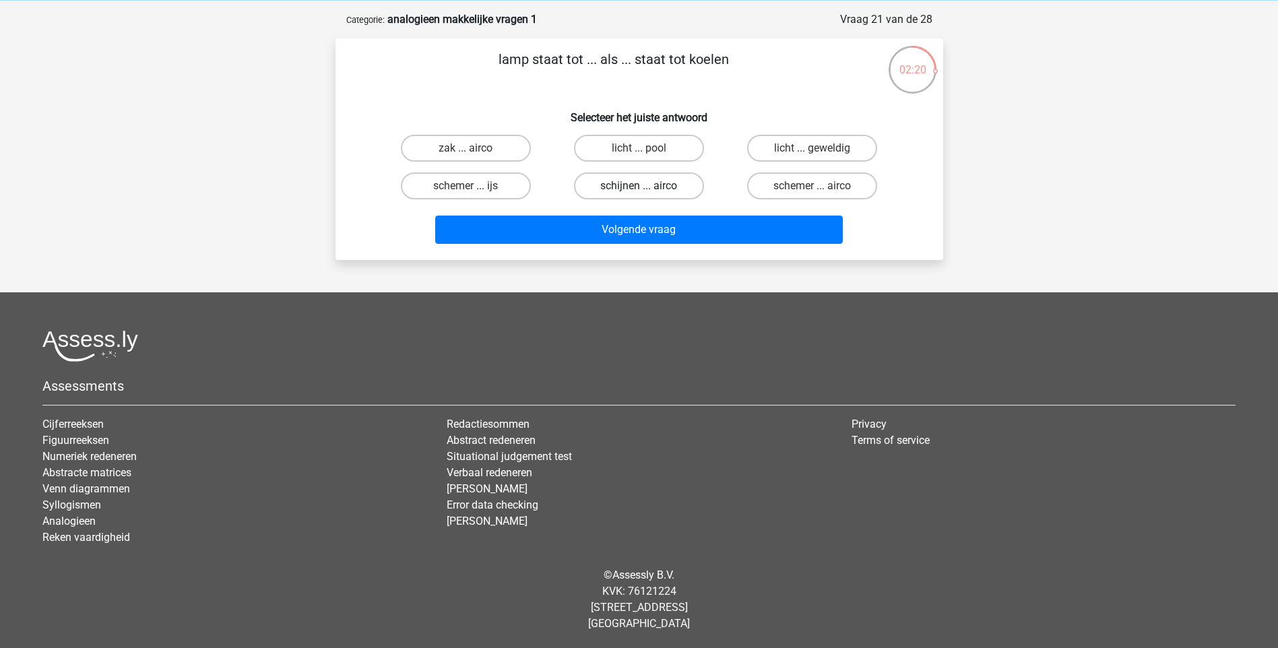
click at [668, 187] on label "schijnen ... airco" at bounding box center [639, 185] width 130 height 27
click at [647, 187] on input "schijnen ... airco" at bounding box center [643, 190] width 9 height 9
radio input "true"
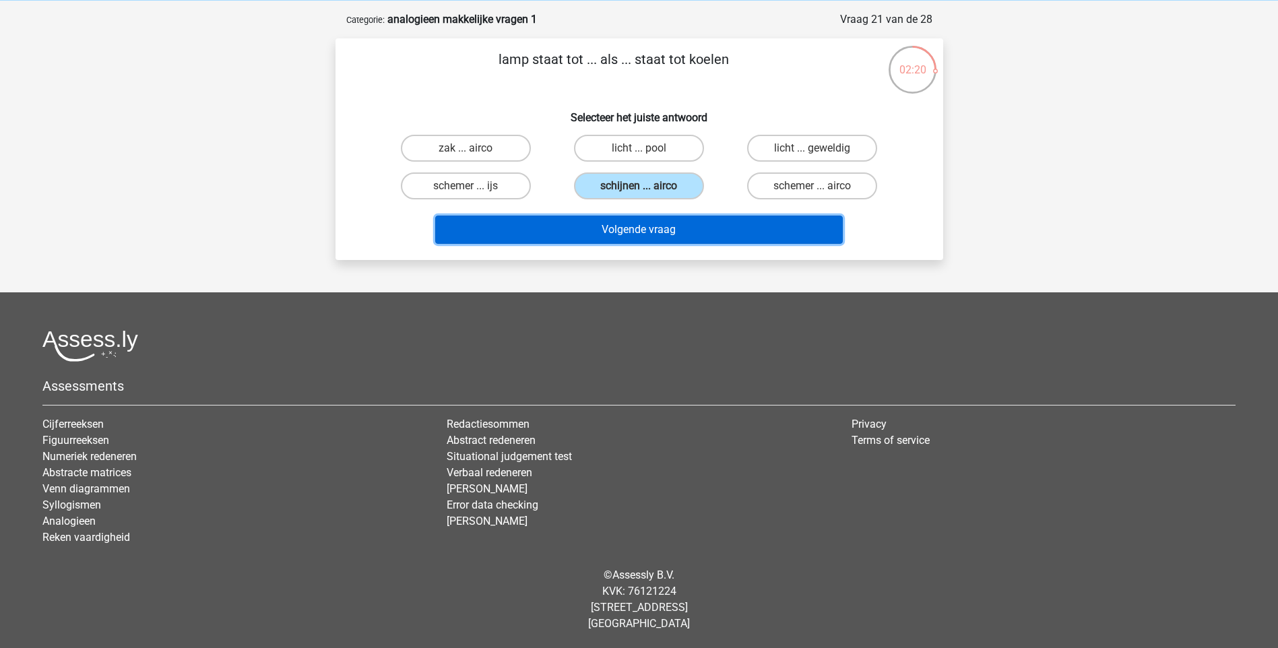
click at [669, 229] on button "Volgende vraag" at bounding box center [639, 230] width 408 height 28
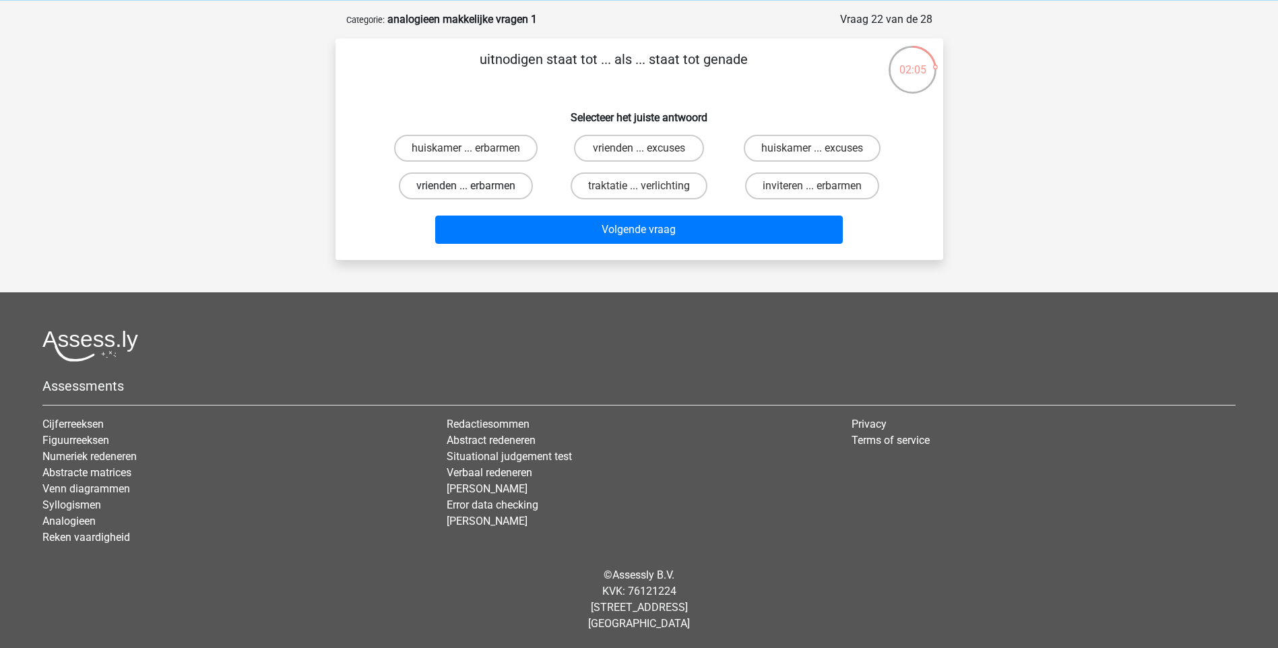
click at [484, 189] on label "vrienden ... erbarmen" at bounding box center [466, 185] width 134 height 27
click at [474, 189] on input "vrienden ... erbarmen" at bounding box center [469, 190] width 9 height 9
radio input "true"
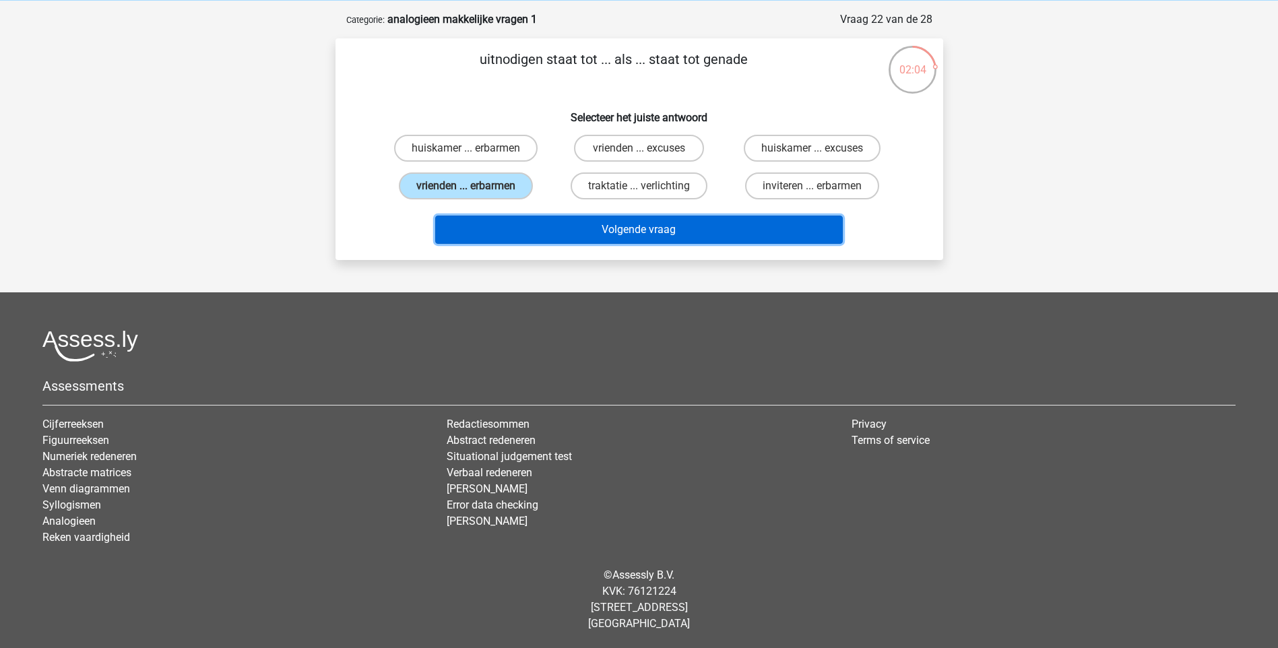
click at [505, 231] on button "Volgende vraag" at bounding box center [639, 230] width 408 height 28
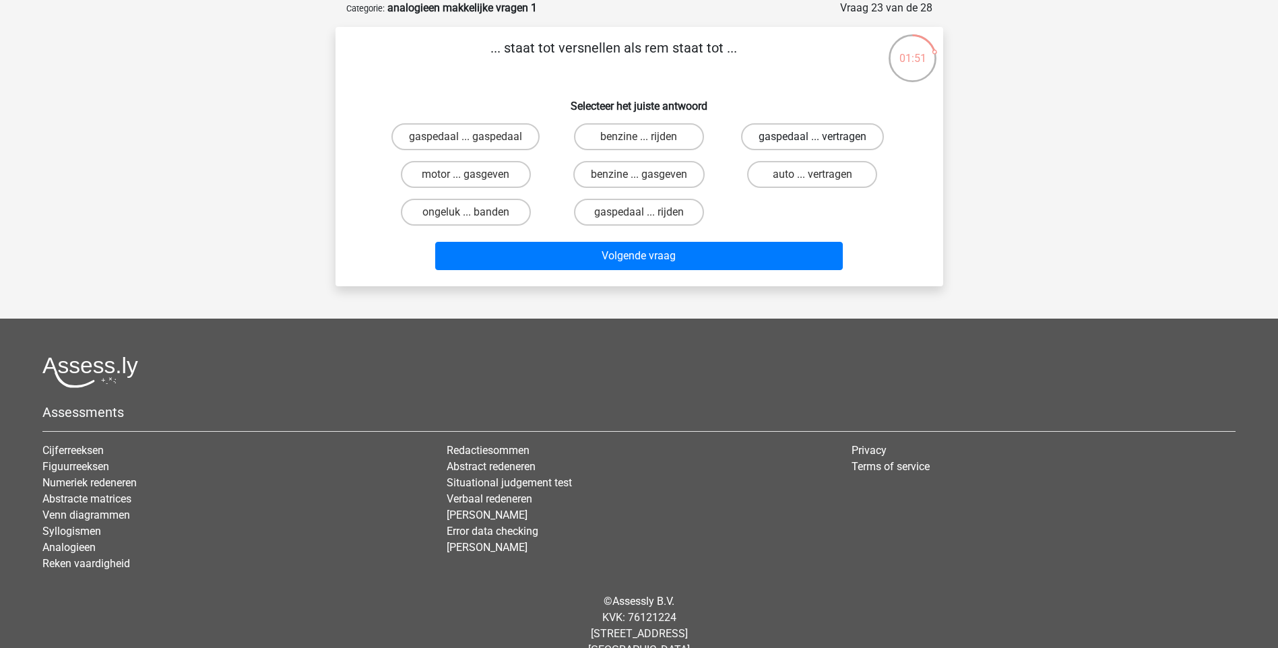
click at [794, 134] on label "gaspedaal ... vertragen" at bounding box center [812, 136] width 143 height 27
click at [812, 137] on input "gaspedaal ... vertragen" at bounding box center [816, 141] width 9 height 9
radio input "true"
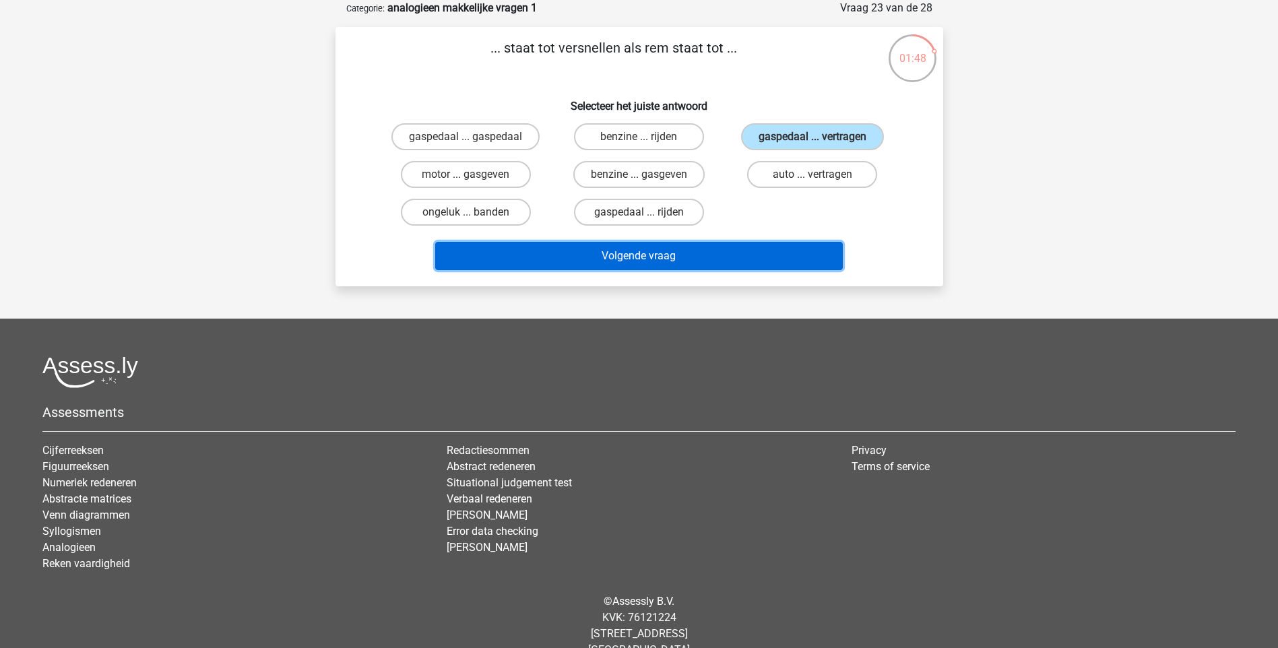
click at [735, 263] on button "Volgende vraag" at bounding box center [639, 256] width 408 height 28
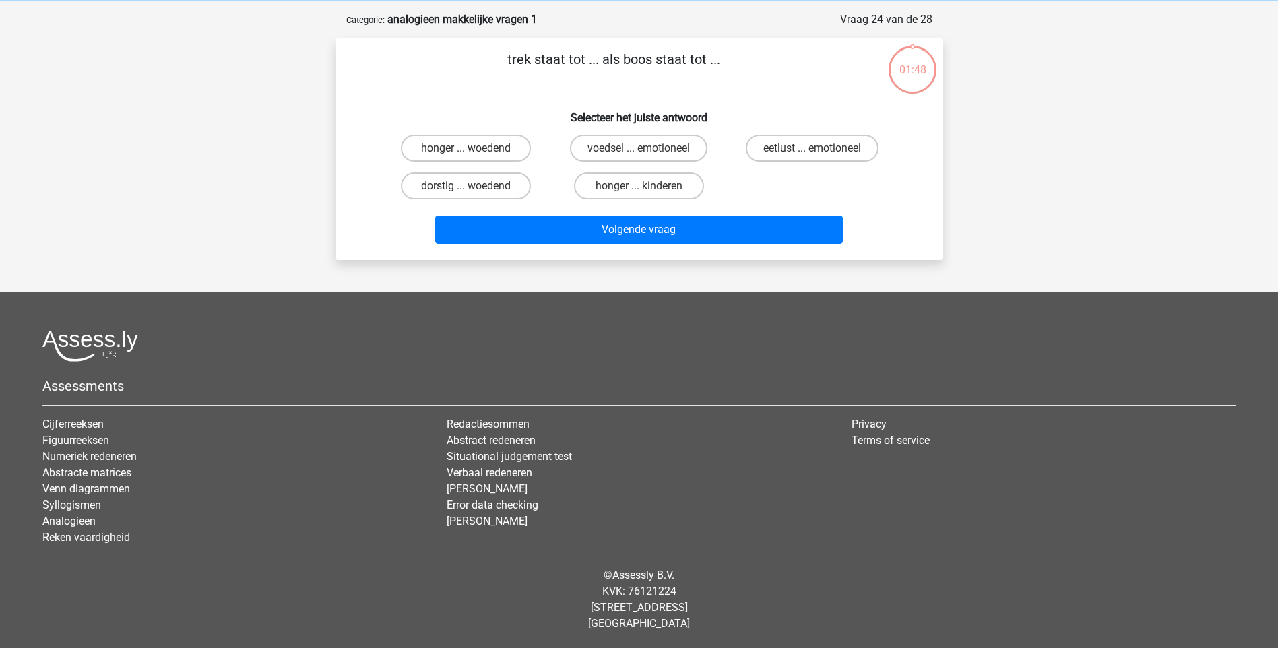
scroll to position [56, 0]
click at [490, 146] on label "honger ... woedend" at bounding box center [466, 148] width 130 height 27
click at [474, 148] on input "honger ... woedend" at bounding box center [469, 152] width 9 height 9
radio input "true"
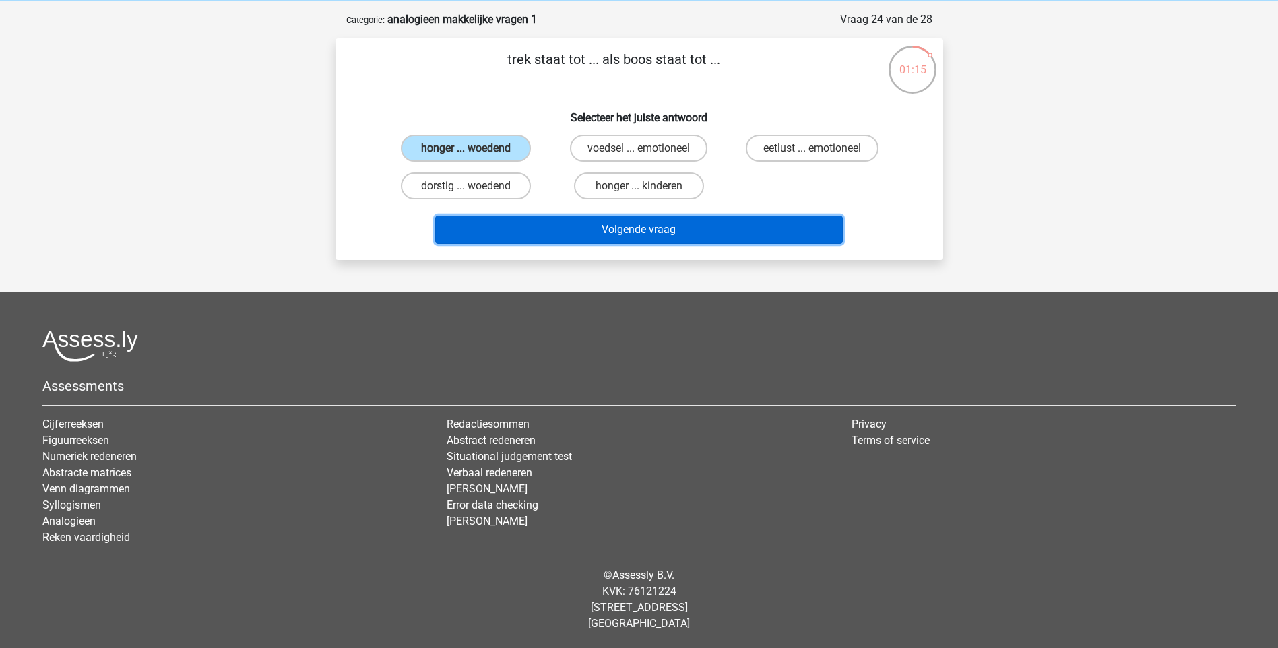
click at [546, 228] on button "Volgende vraag" at bounding box center [639, 230] width 408 height 28
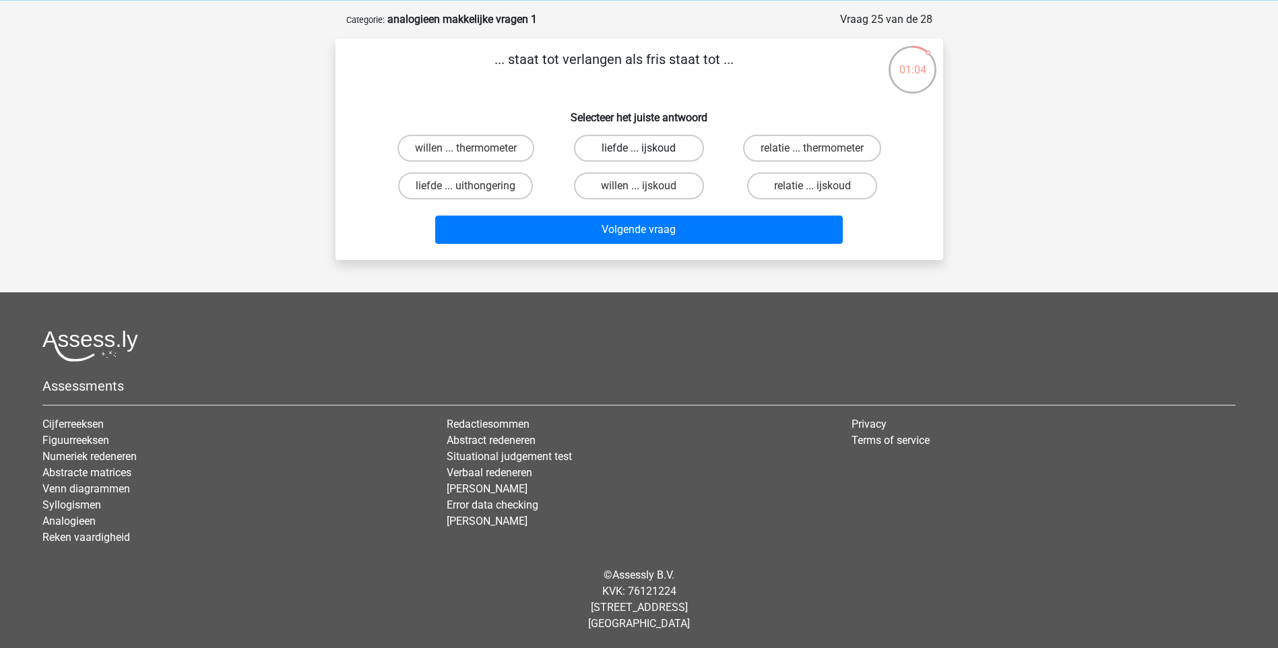
click at [662, 150] on label "liefde ... ijskoud" at bounding box center [639, 148] width 130 height 27
click at [647, 150] on input "liefde ... ijskoud" at bounding box center [643, 152] width 9 height 9
radio input "true"
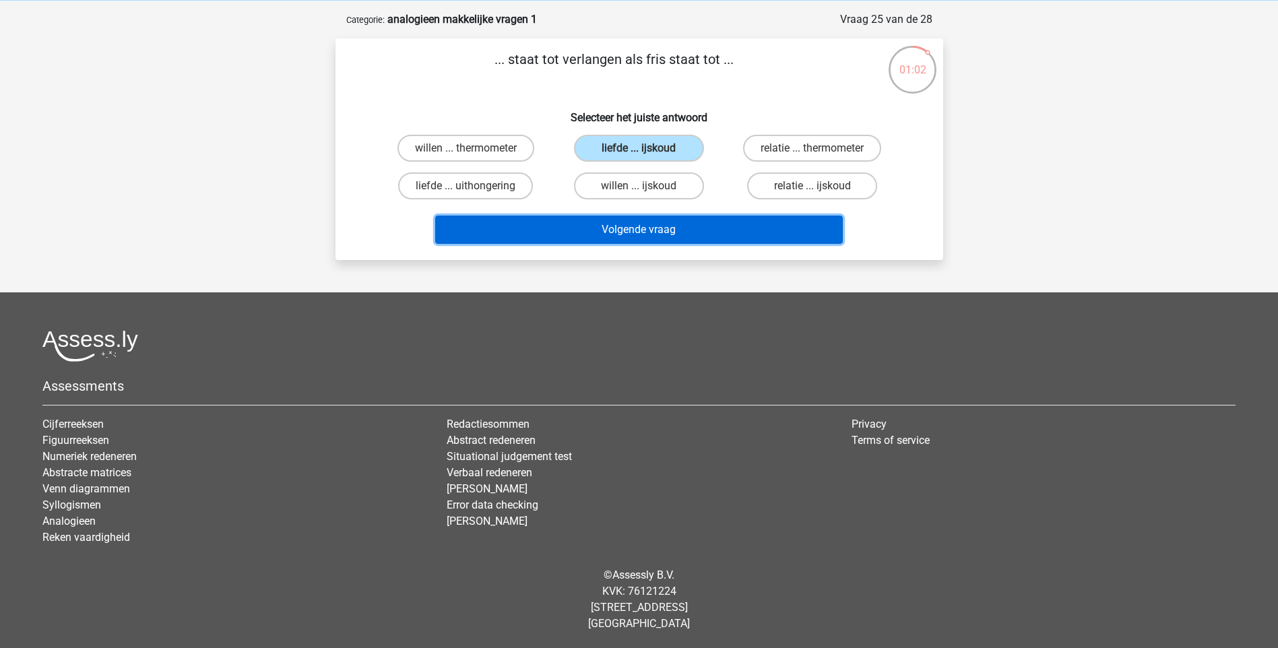
click at [670, 232] on button "Volgende vraag" at bounding box center [639, 230] width 408 height 28
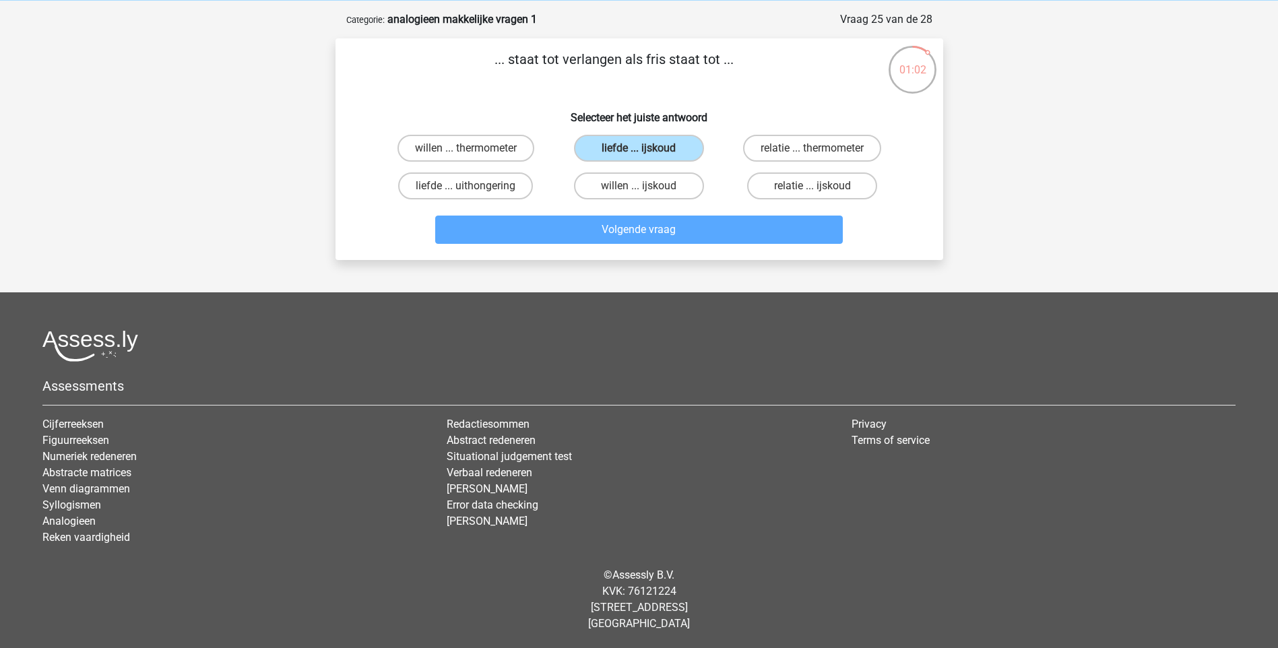
scroll to position [67, 0]
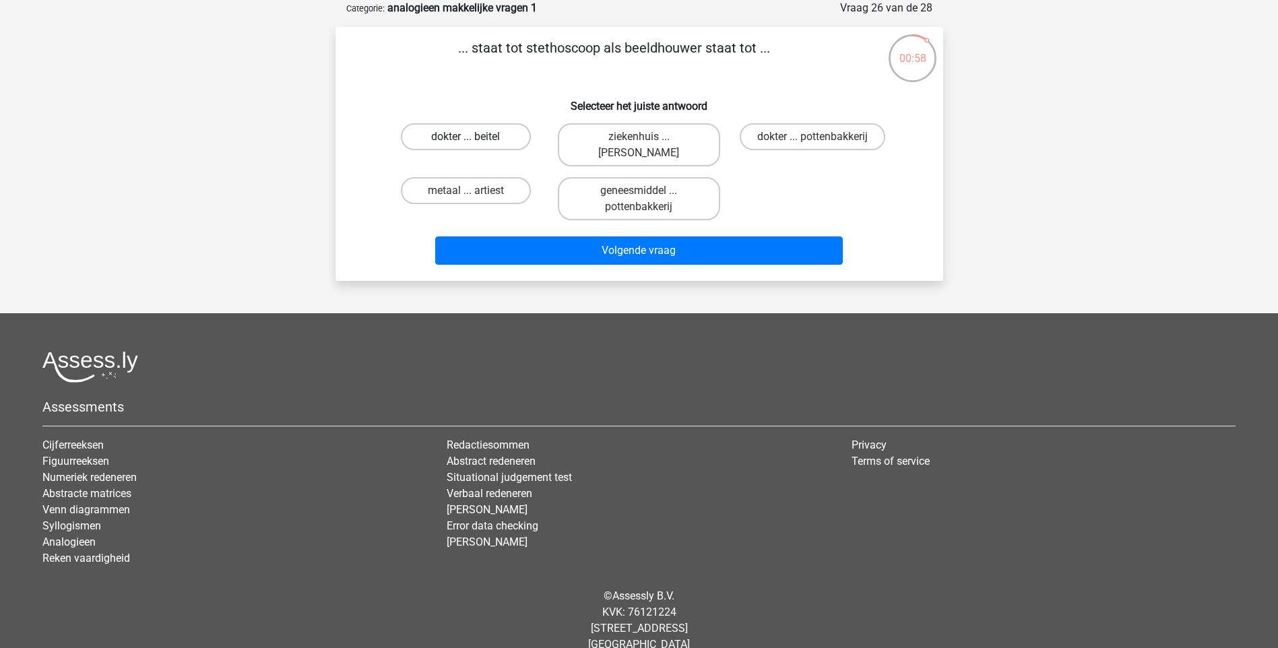
click at [475, 134] on label "dokter ... beitel" at bounding box center [466, 136] width 130 height 27
click at [474, 137] on input "dokter ... beitel" at bounding box center [469, 141] width 9 height 9
radio input "true"
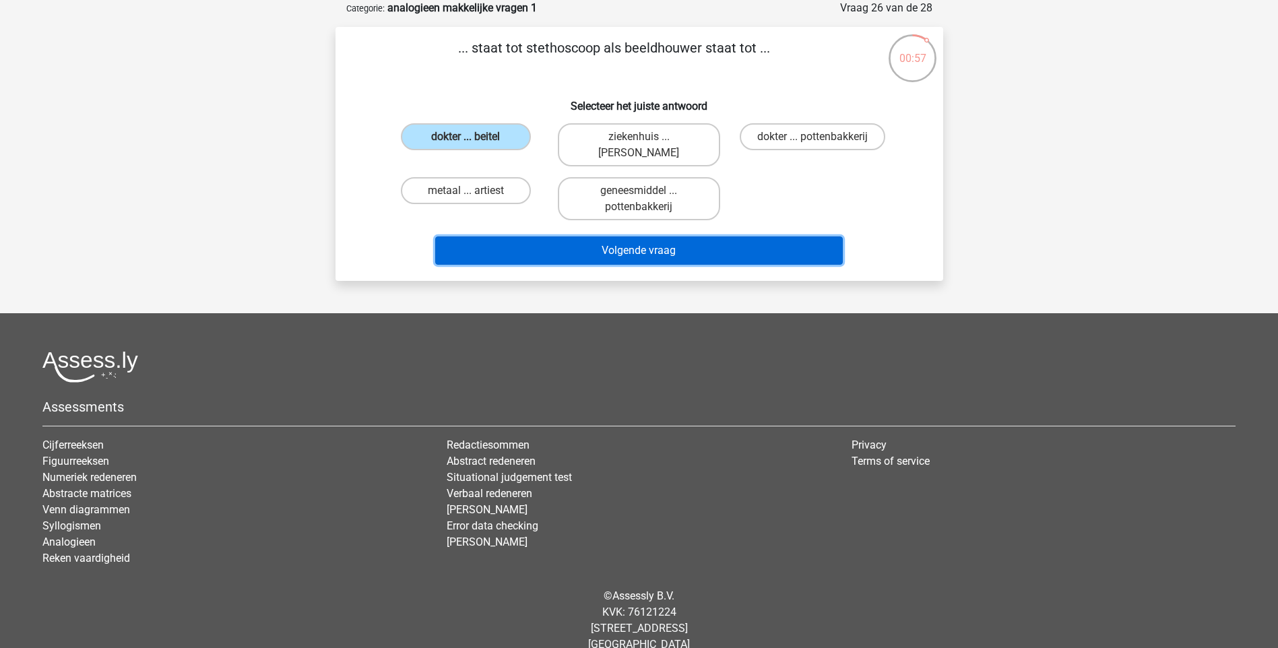
click at [546, 249] on button "Volgende vraag" at bounding box center [639, 250] width 408 height 28
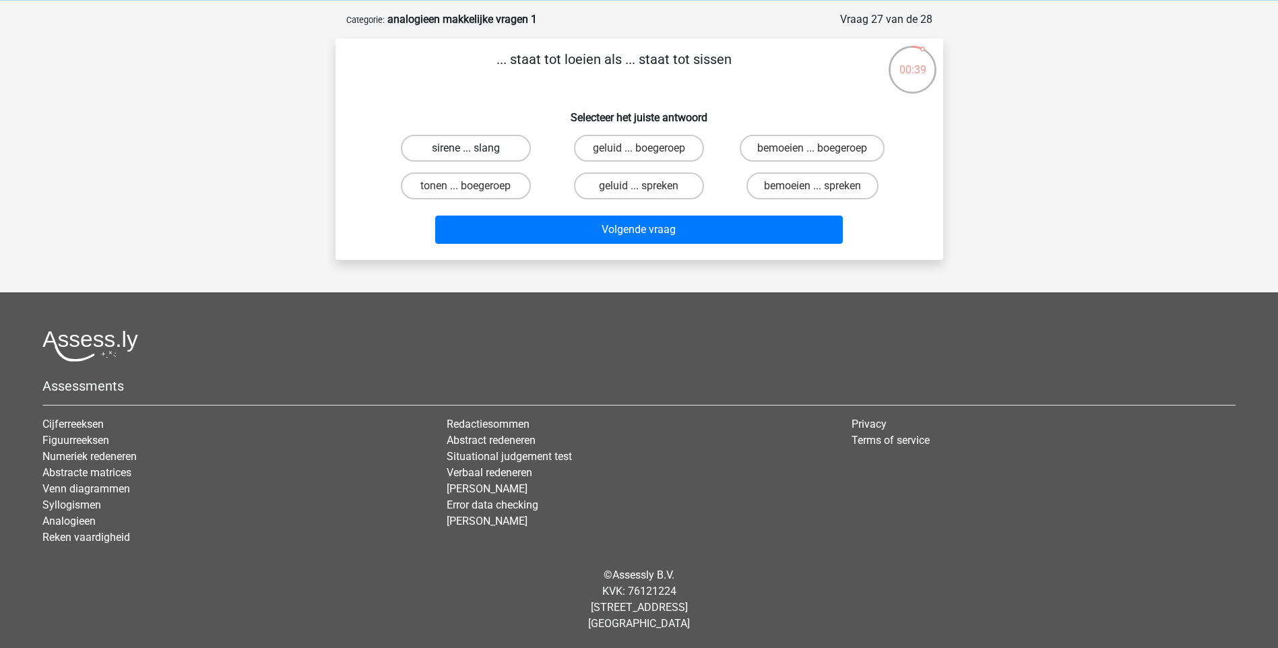
click at [506, 148] on label "sirene ... slang" at bounding box center [466, 148] width 130 height 27
click at [474, 148] on input "sirene ... slang" at bounding box center [469, 152] width 9 height 9
radio input "true"
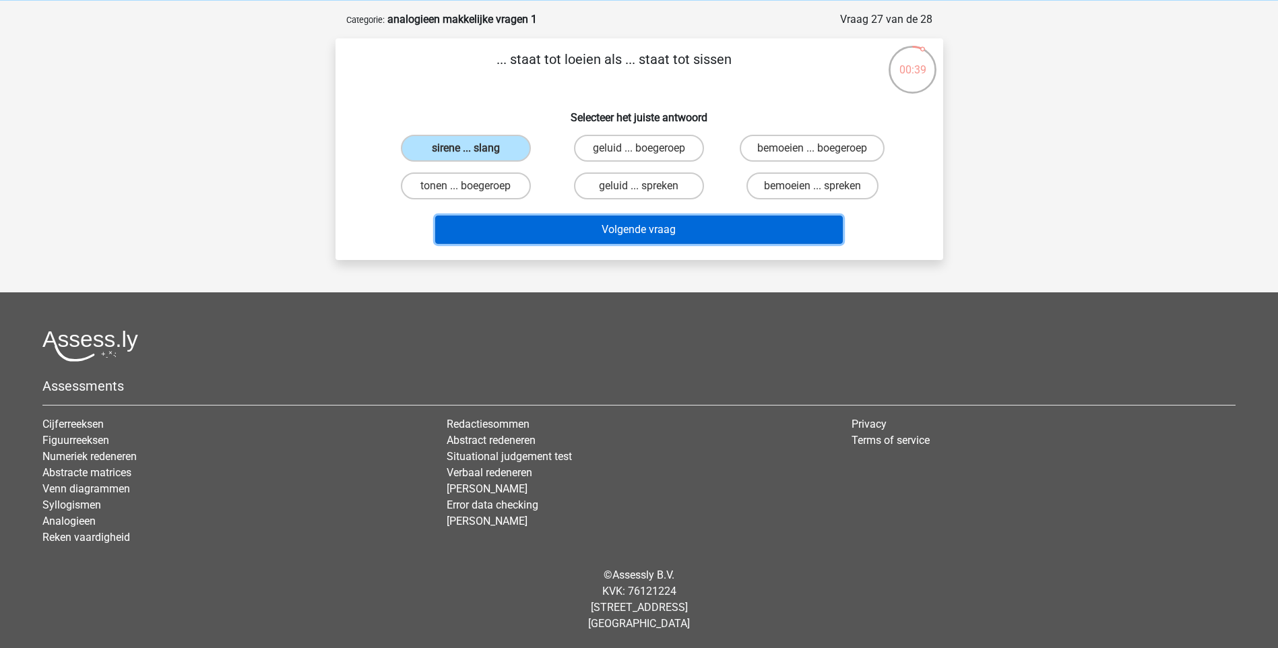
click at [557, 232] on button "Volgende vraag" at bounding box center [639, 230] width 408 height 28
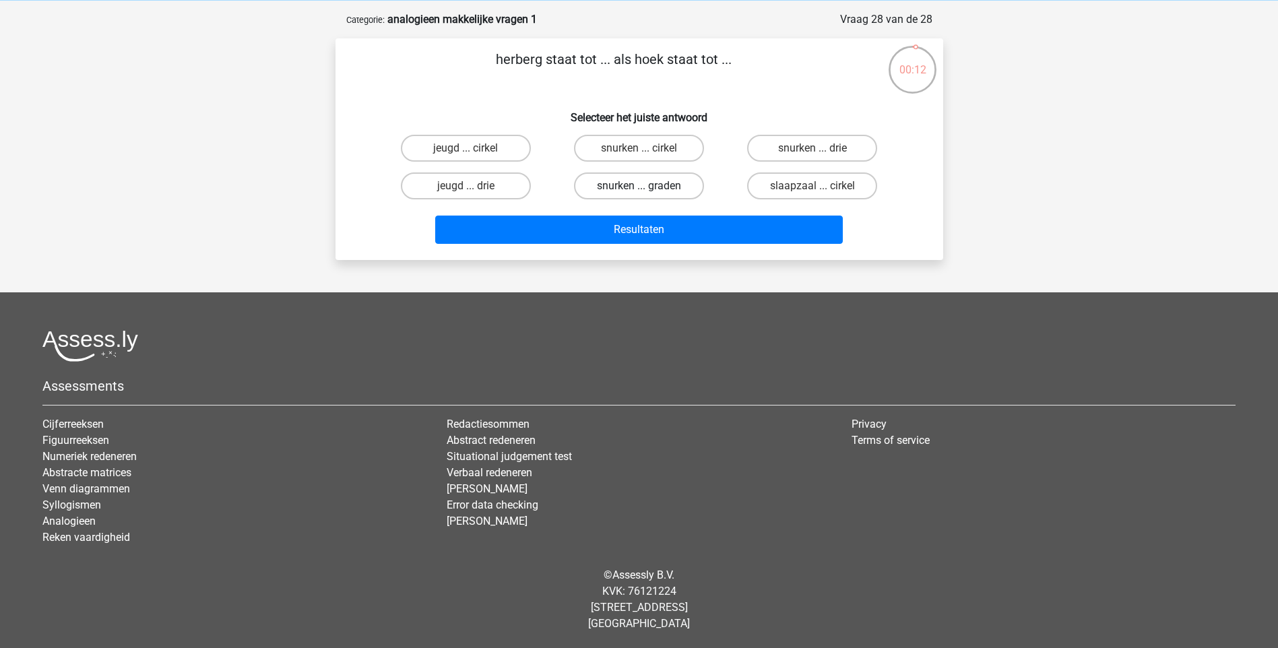
click at [661, 189] on label "snurken ... graden" at bounding box center [639, 185] width 130 height 27
click at [647, 189] on input "snurken ... graden" at bounding box center [643, 190] width 9 height 9
radio input "true"
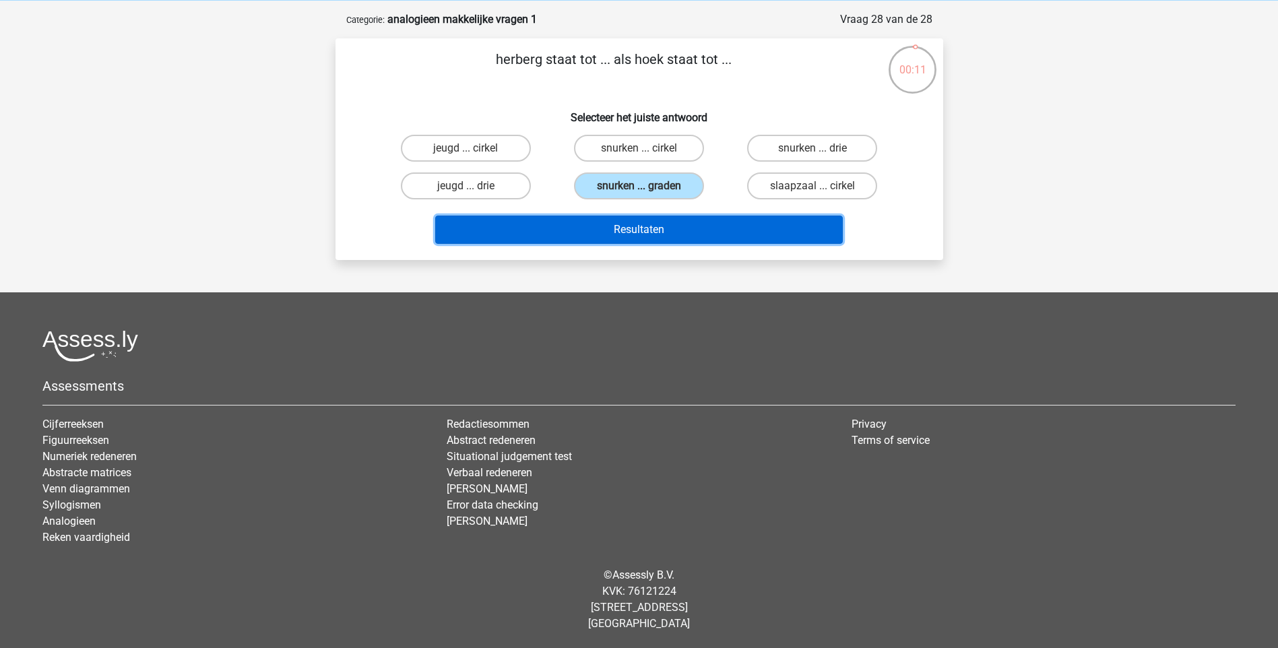
click at [688, 226] on button "Resultaten" at bounding box center [639, 230] width 408 height 28
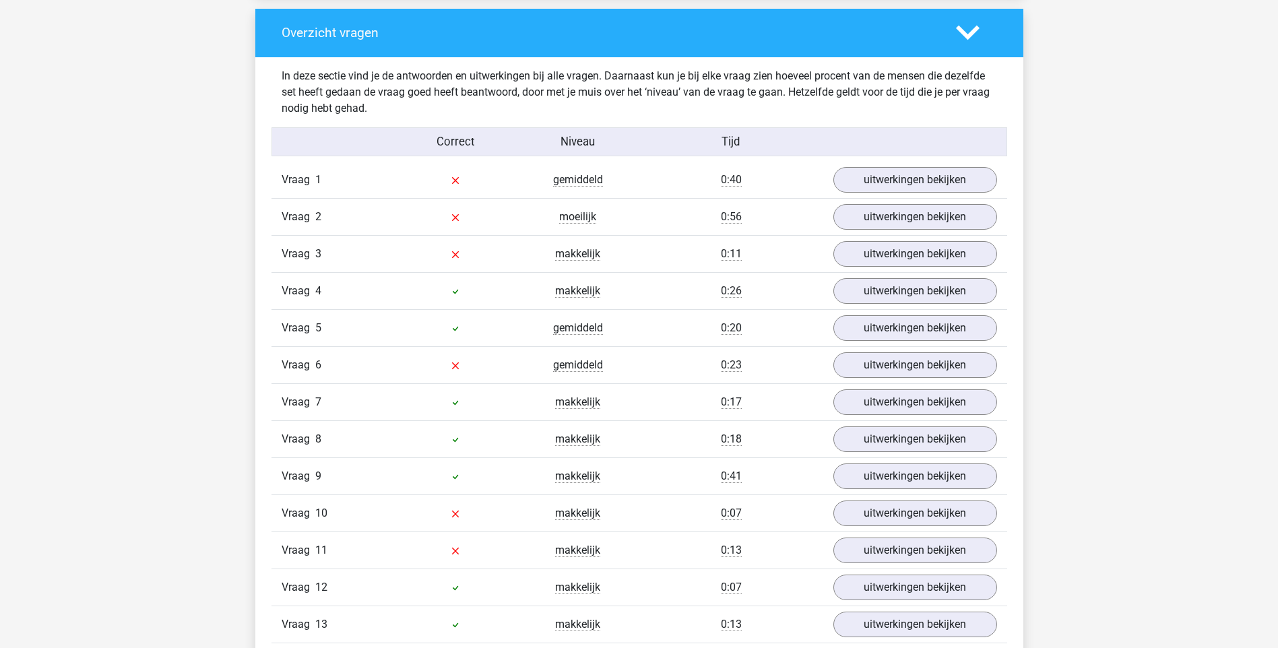
scroll to position [1010, 0]
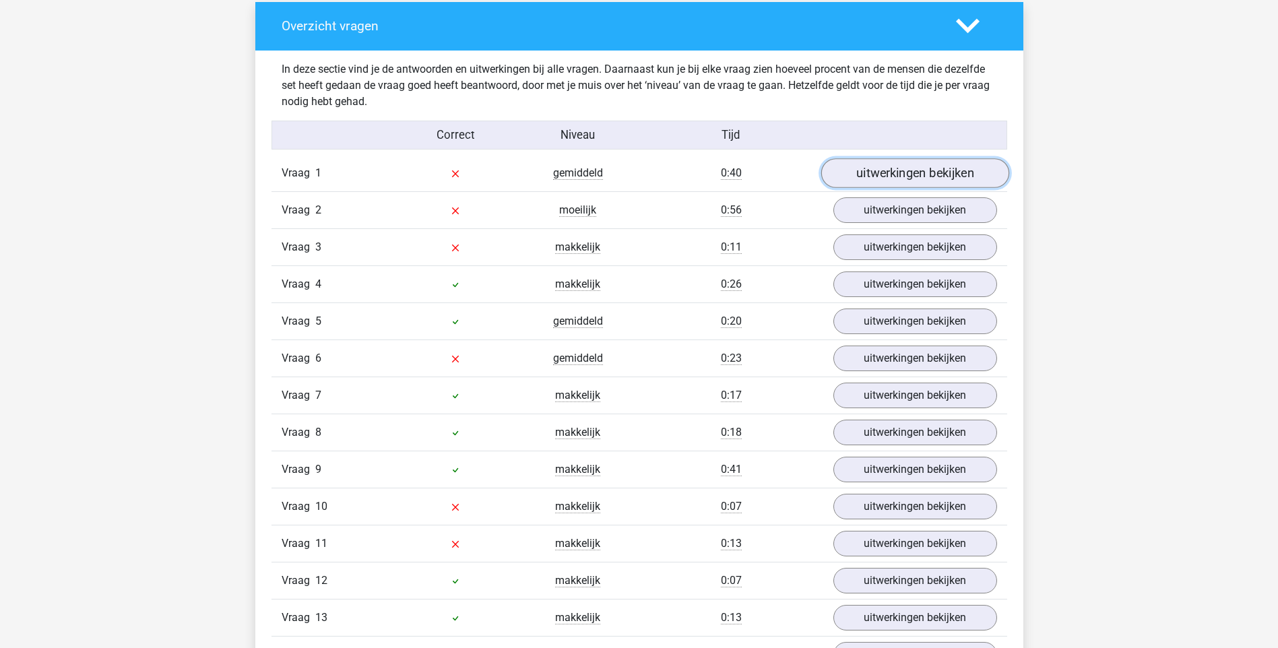
click at [887, 177] on link "uitwerkingen bekijken" at bounding box center [915, 173] width 188 height 30
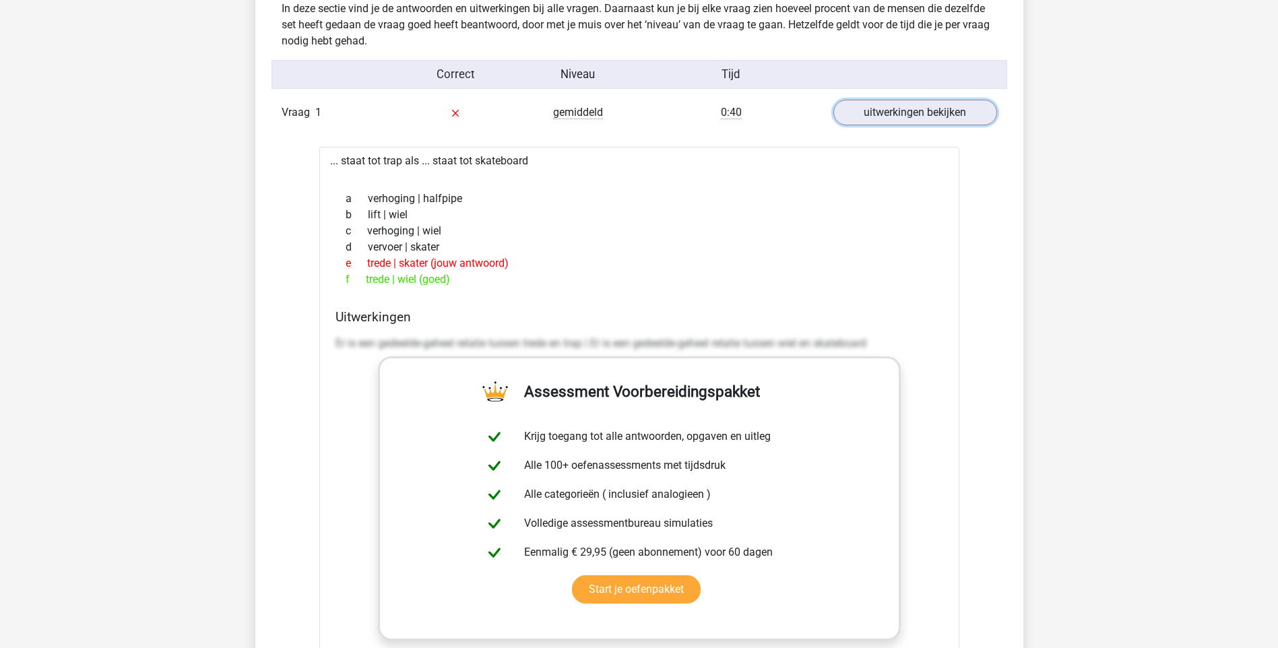
scroll to position [1078, 0]
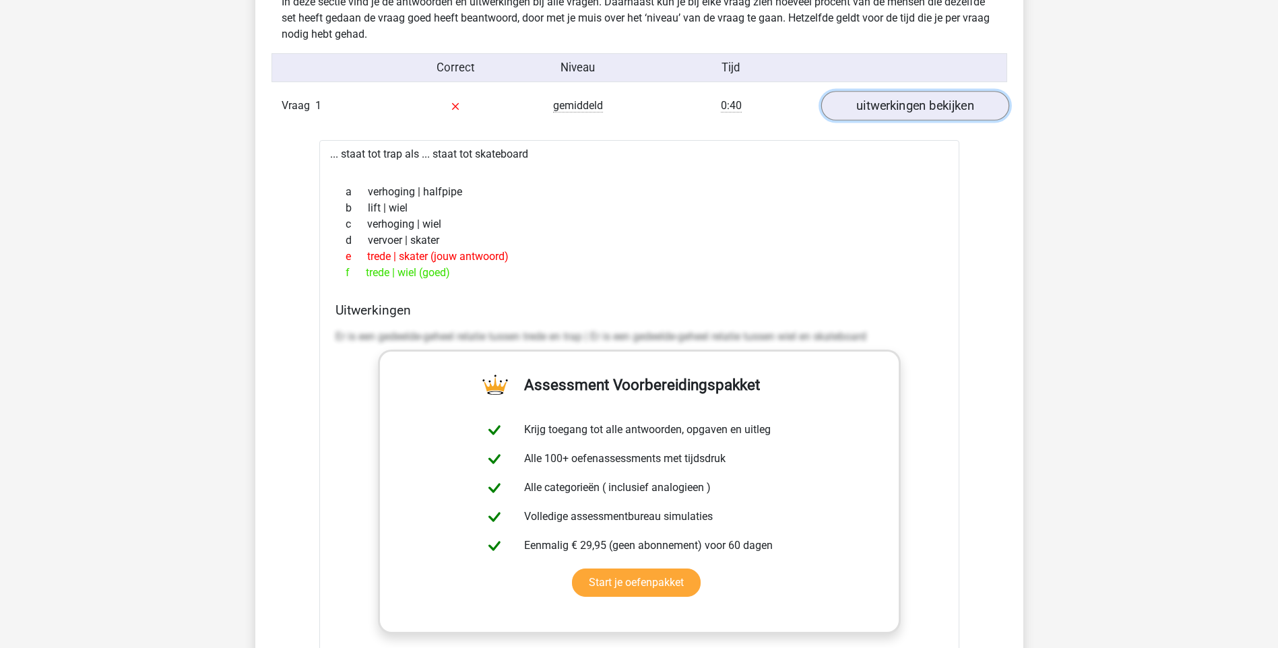
click at [872, 114] on link "uitwerkingen bekijken" at bounding box center [915, 106] width 188 height 30
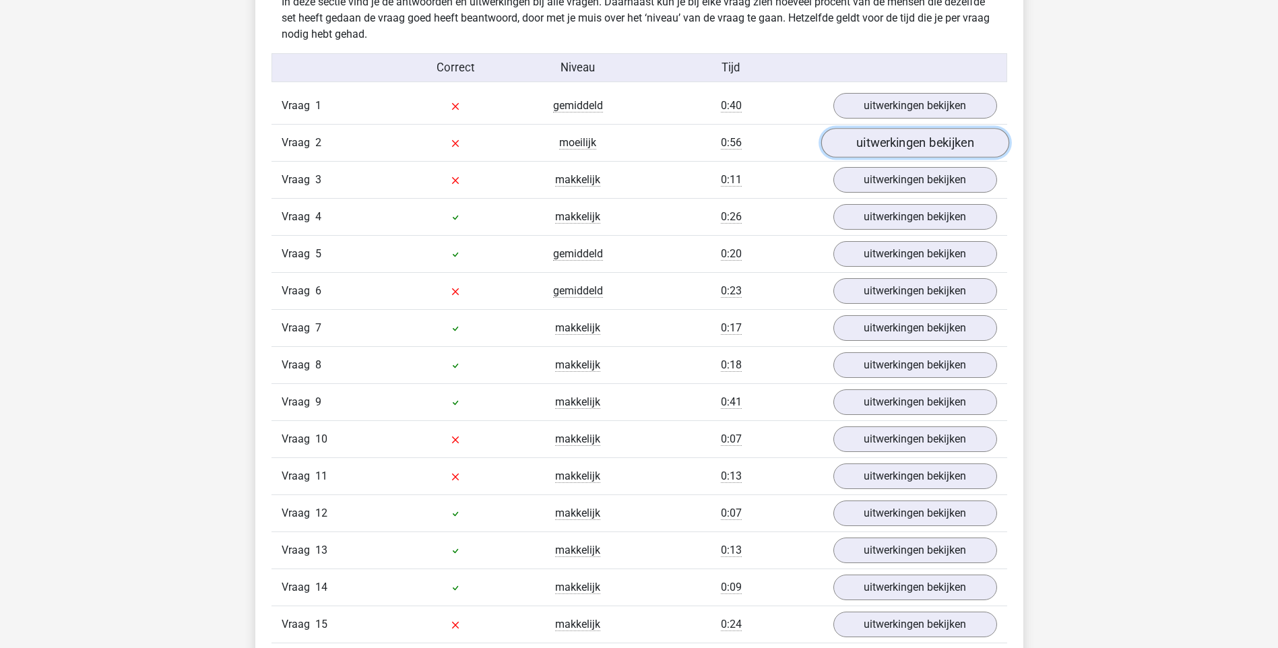
click at [880, 148] on link "uitwerkingen bekijken" at bounding box center [915, 143] width 188 height 30
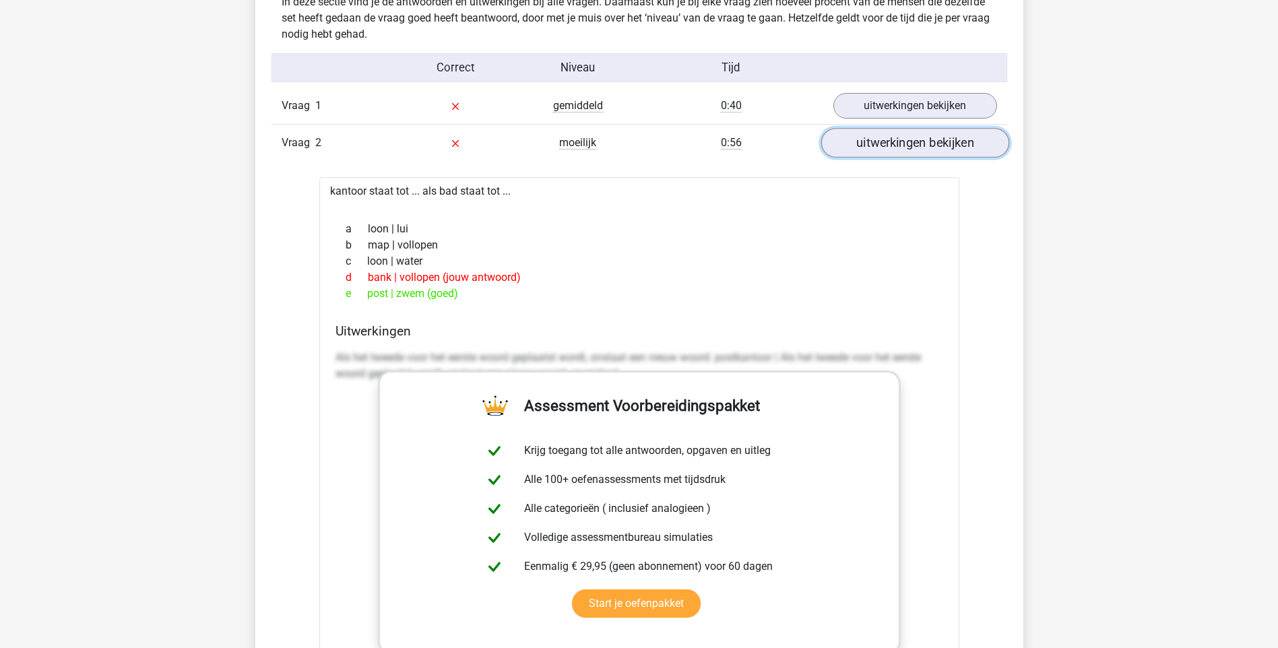
click at [857, 151] on link "uitwerkingen bekijken" at bounding box center [915, 143] width 188 height 30
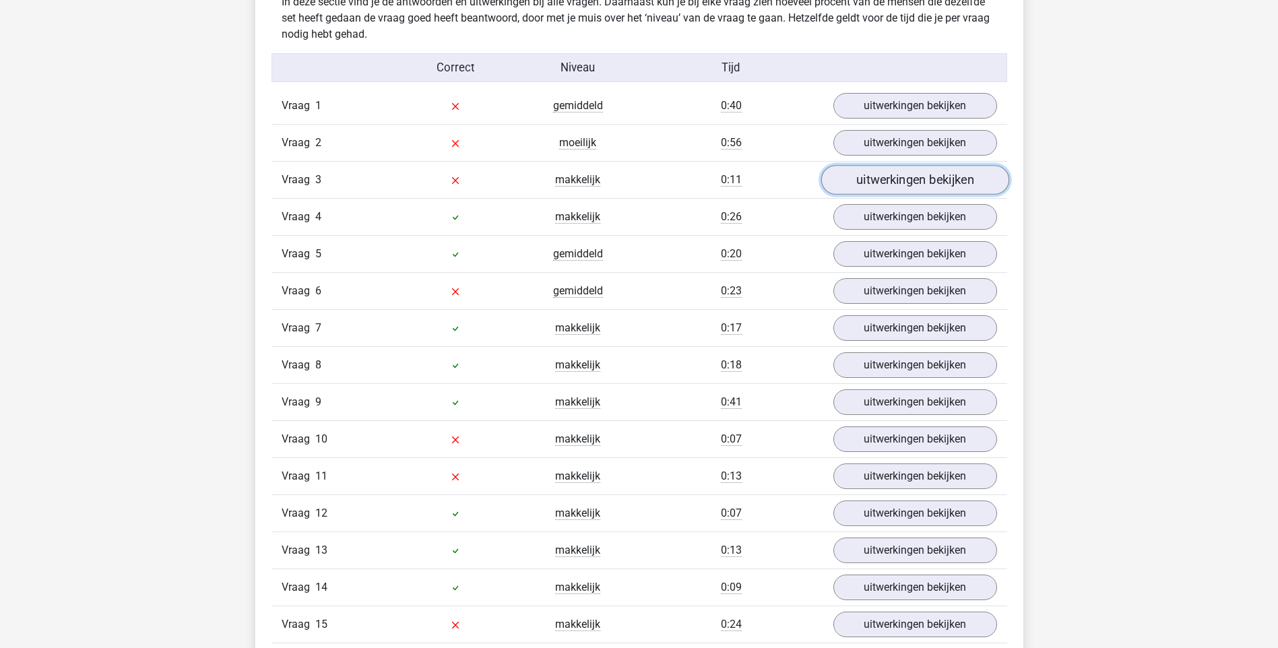
click at [867, 177] on link "uitwerkingen bekijken" at bounding box center [915, 180] width 188 height 30
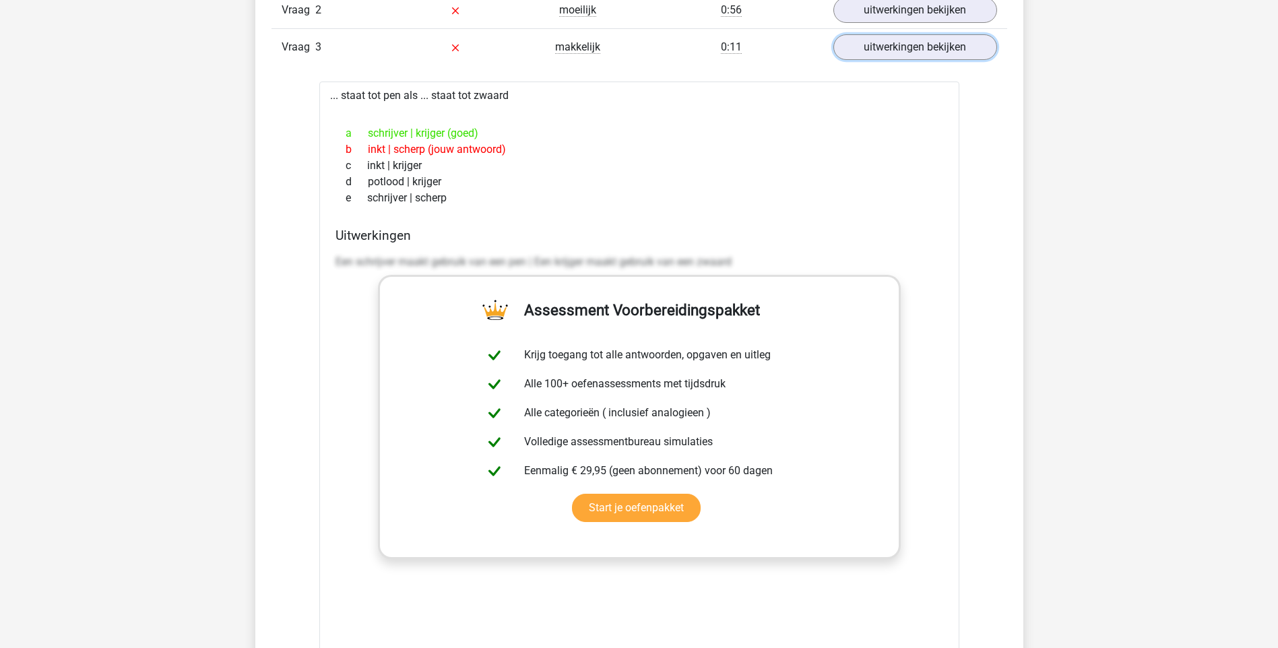
scroll to position [1213, 0]
click at [863, 46] on link "uitwerkingen bekijken" at bounding box center [915, 45] width 188 height 30
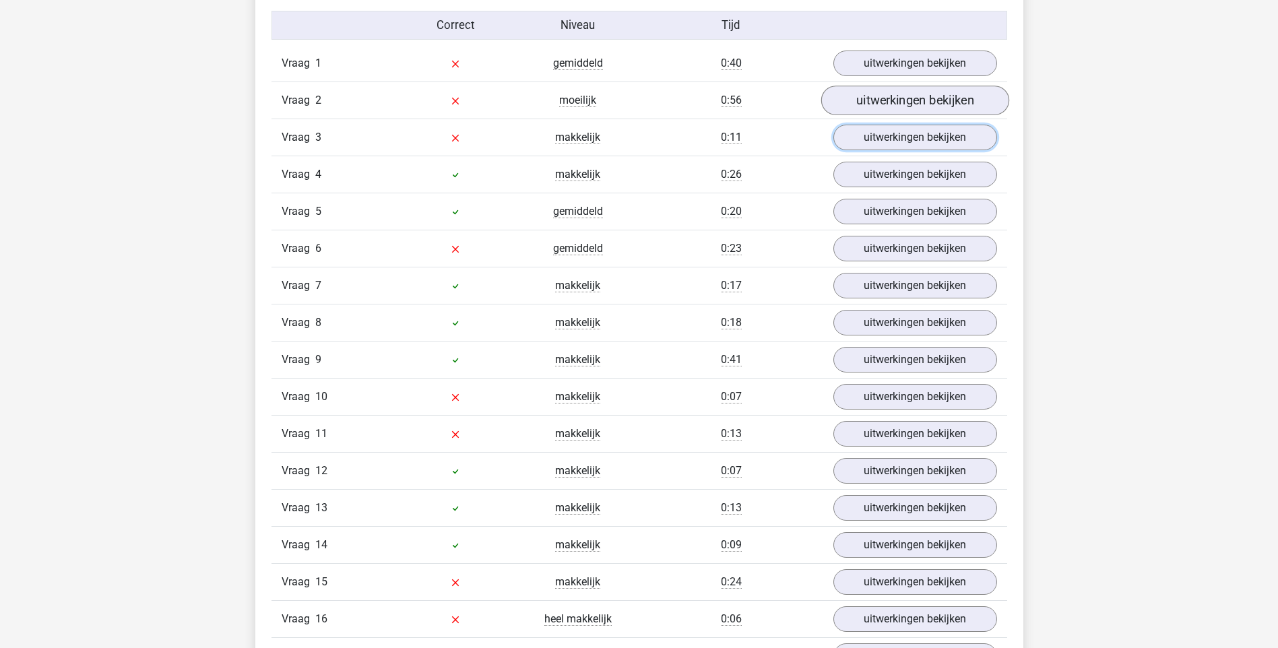
scroll to position [1078, 0]
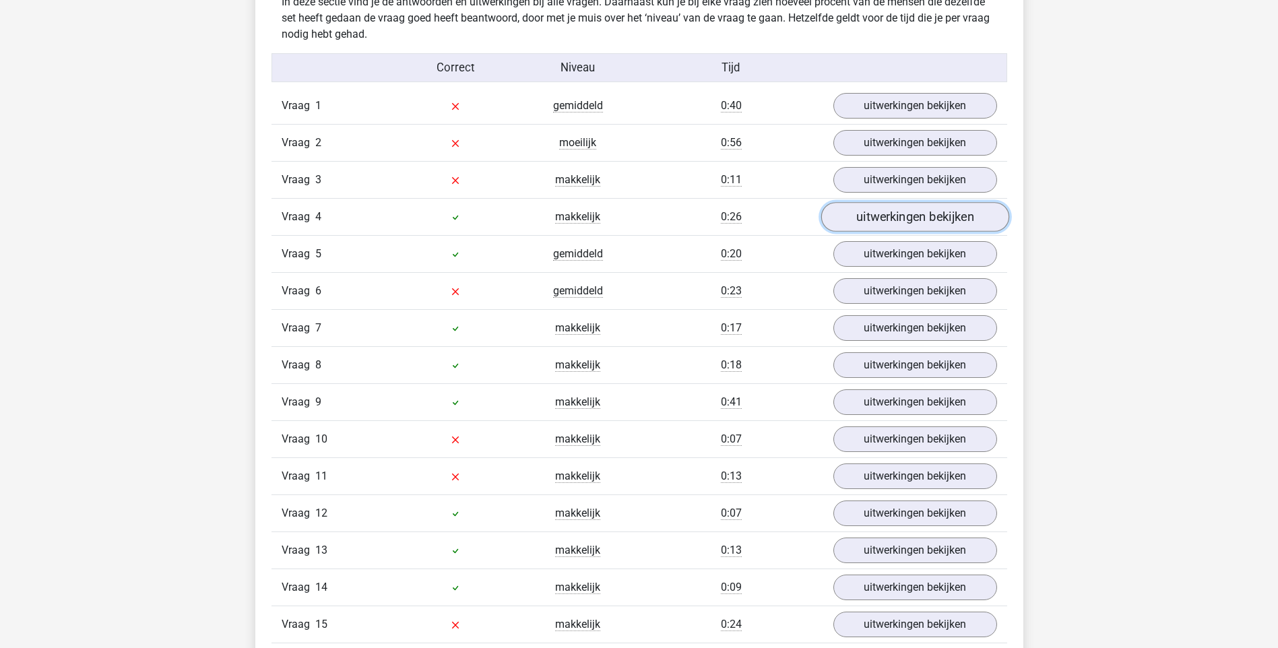
click at [899, 222] on link "uitwerkingen bekijken" at bounding box center [915, 217] width 188 height 30
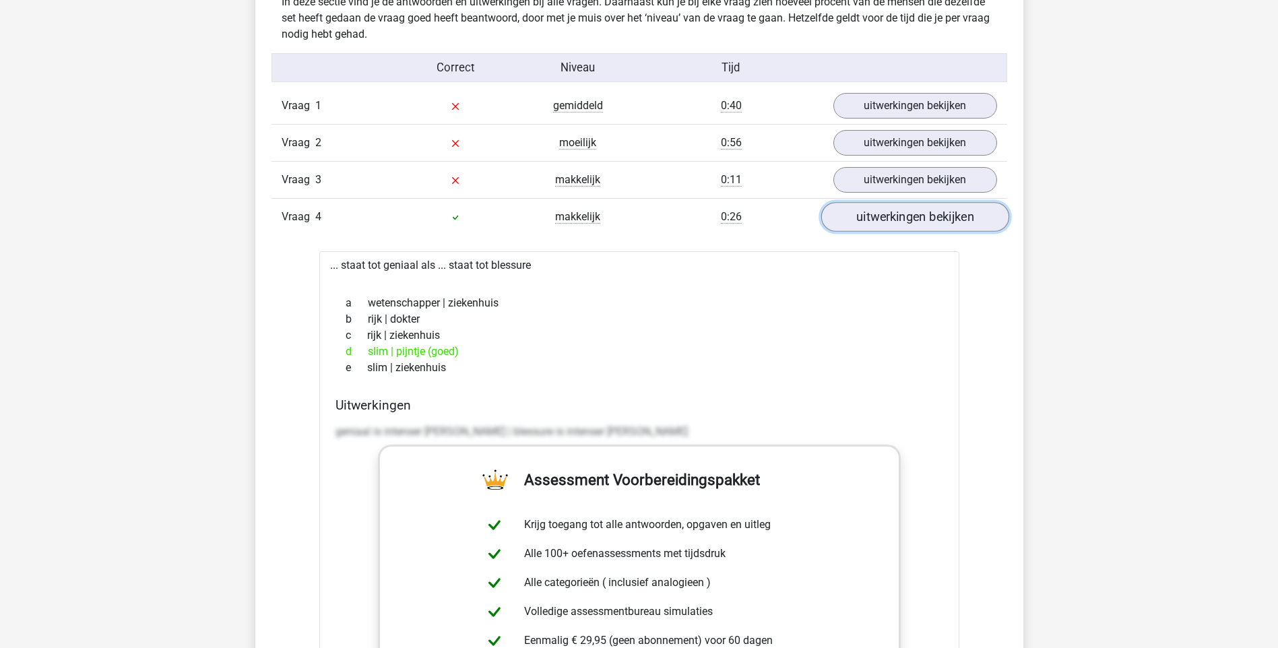
click at [899, 222] on link "uitwerkingen bekijken" at bounding box center [915, 217] width 188 height 30
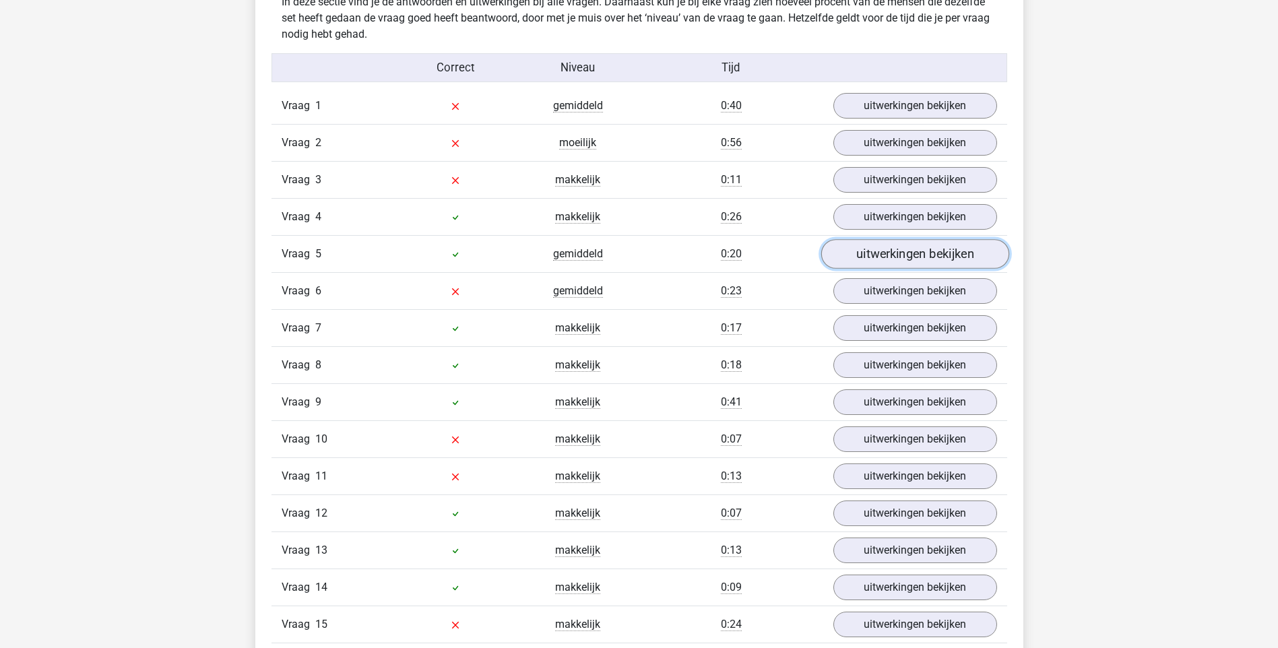
click at [889, 252] on link "uitwerkingen bekijken" at bounding box center [915, 254] width 188 height 30
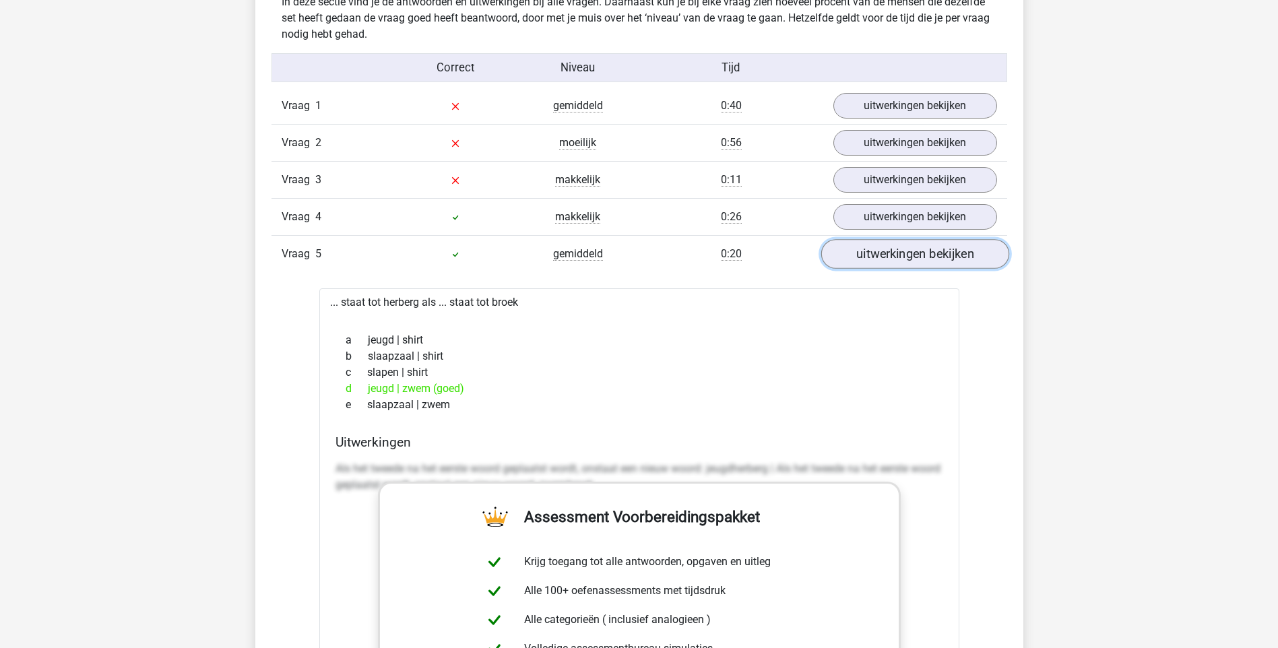
click at [907, 253] on link "uitwerkingen bekijken" at bounding box center [915, 254] width 188 height 30
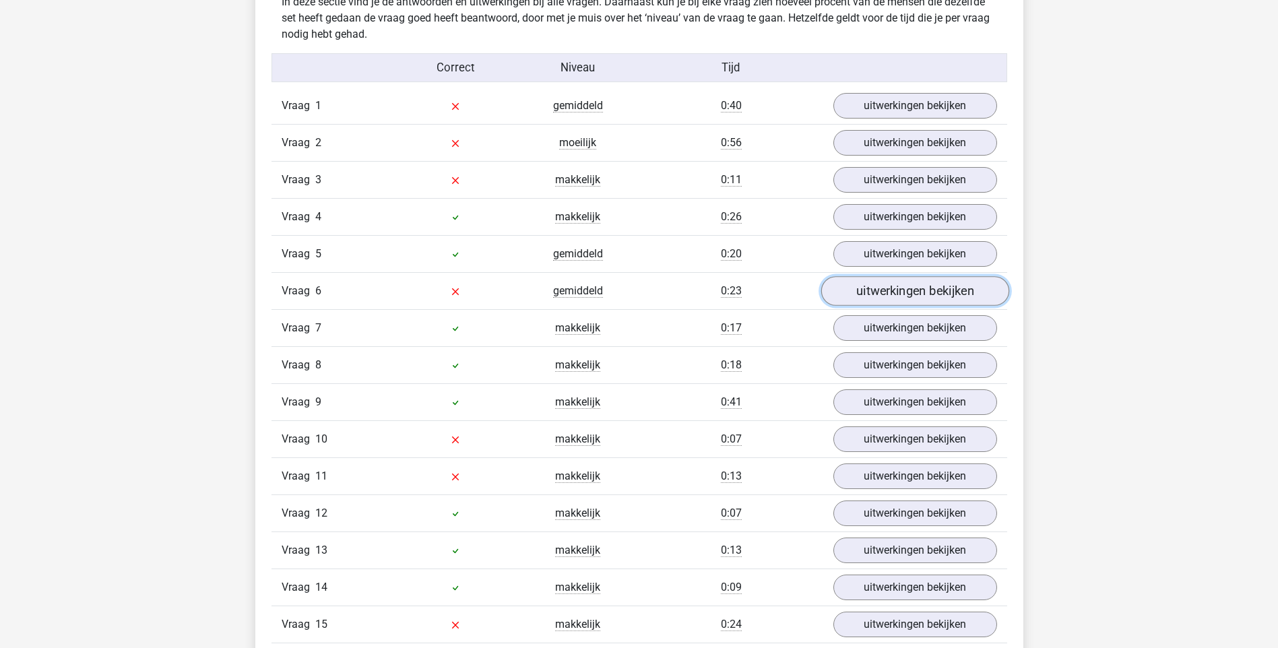
click at [895, 294] on link "uitwerkingen bekijken" at bounding box center [915, 291] width 188 height 30
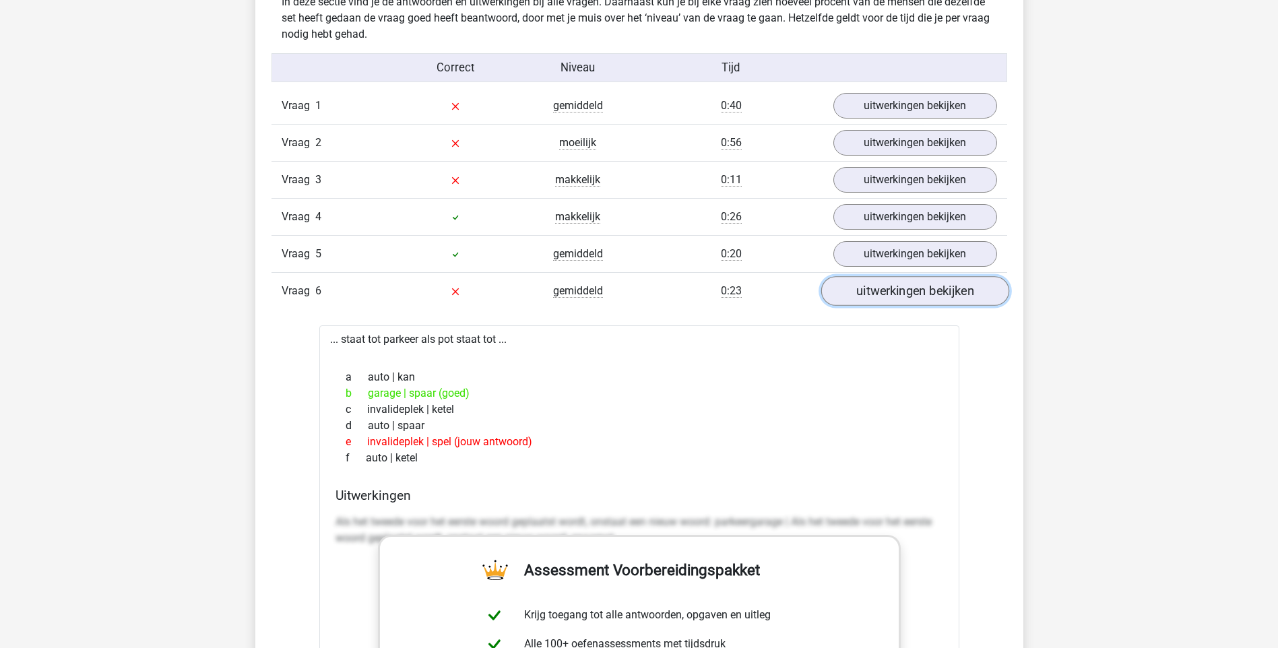
click at [888, 290] on link "uitwerkingen bekijken" at bounding box center [915, 291] width 188 height 30
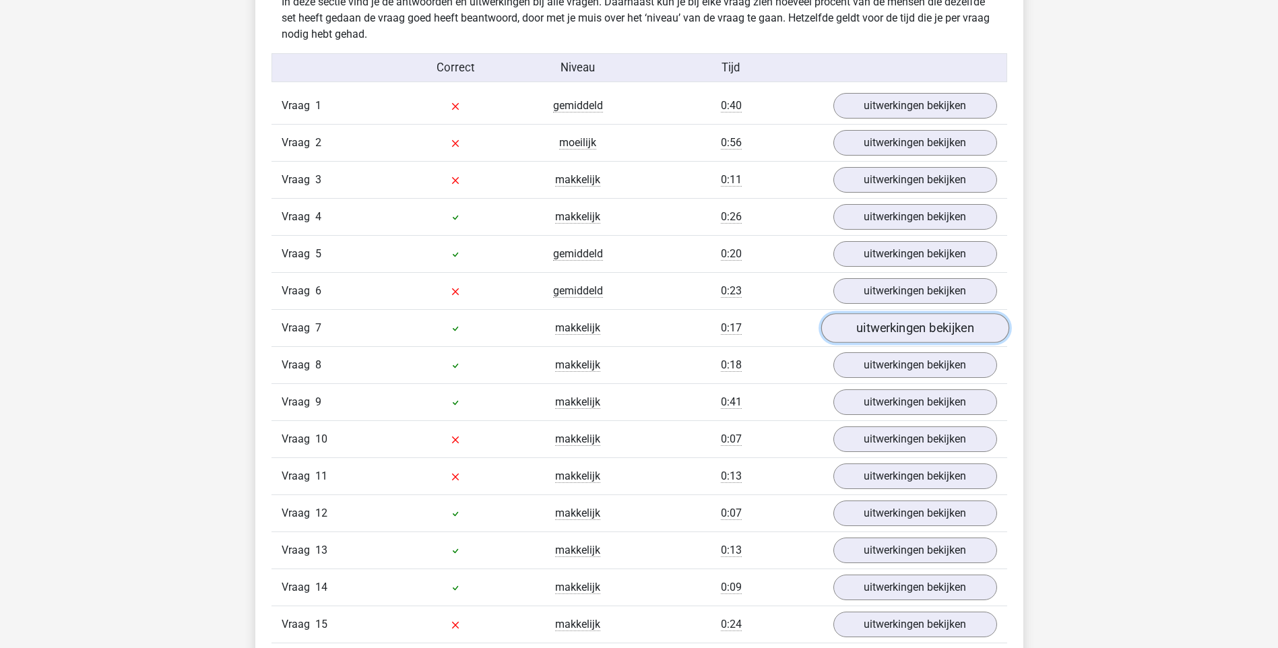
click at [879, 325] on link "uitwerkingen bekijken" at bounding box center [915, 328] width 188 height 30
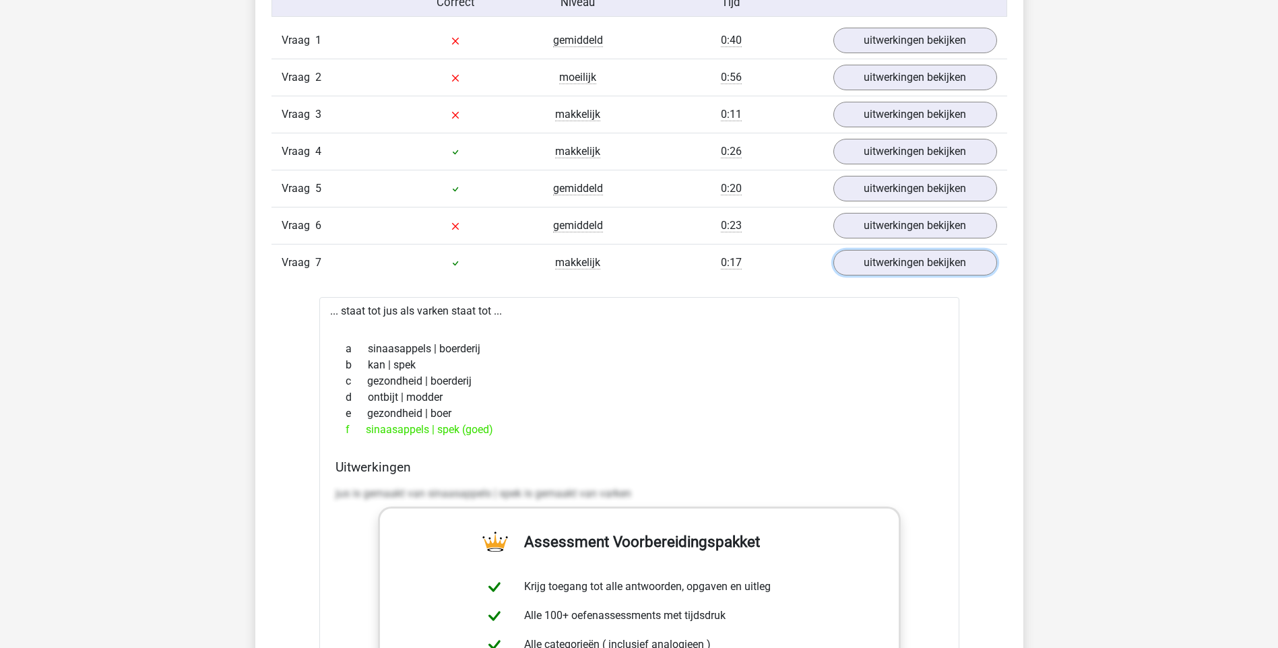
scroll to position [1145, 0]
click at [910, 256] on link "uitwerkingen bekijken" at bounding box center [915, 261] width 188 height 30
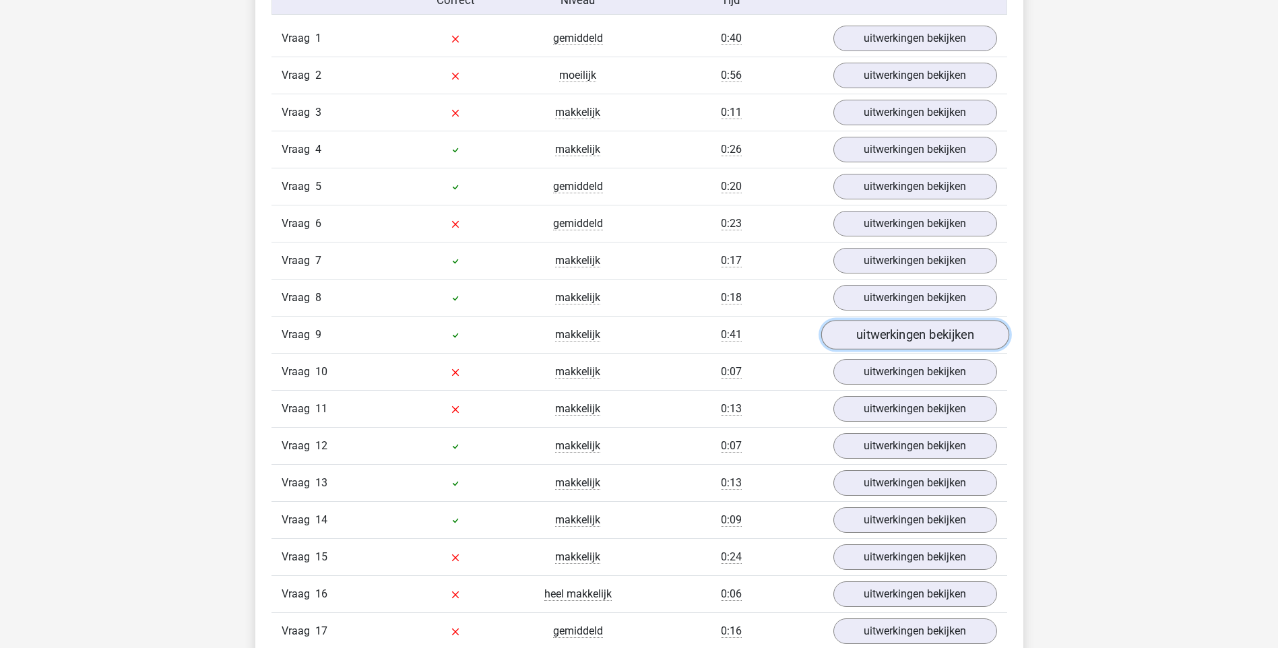
click at [871, 332] on link "uitwerkingen bekijken" at bounding box center [915, 335] width 188 height 30
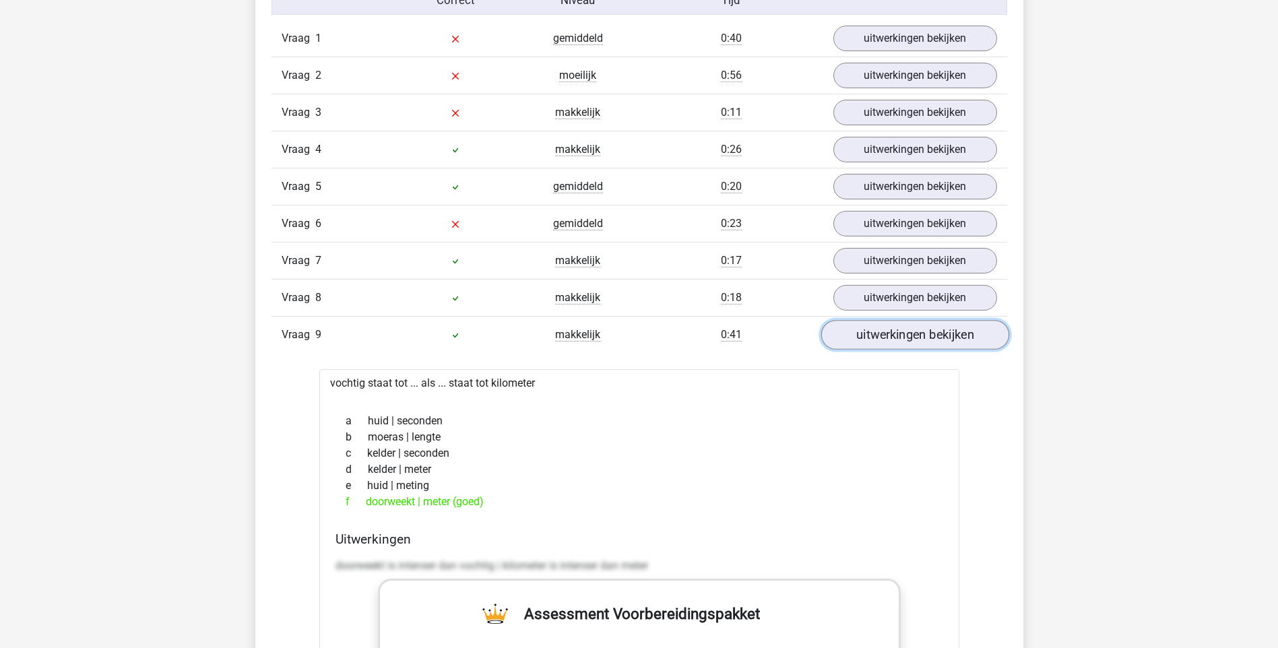
click at [874, 333] on link "uitwerkingen bekijken" at bounding box center [915, 335] width 188 height 30
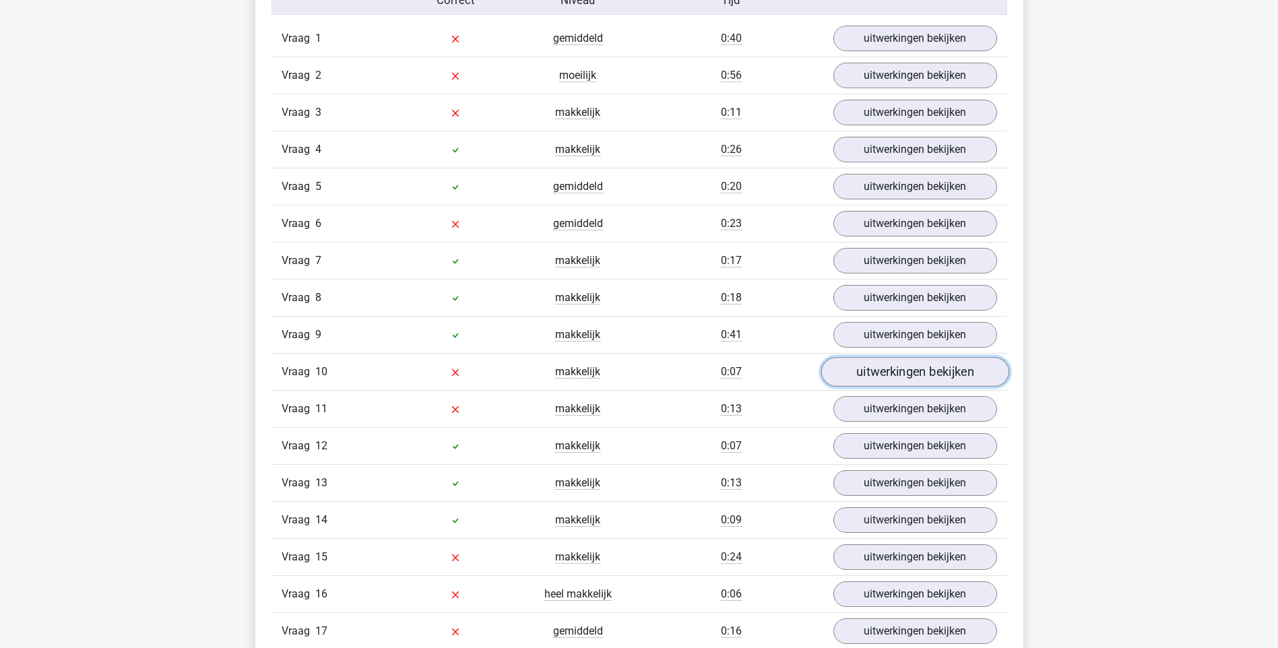
click at [875, 377] on link "uitwerkingen bekijken" at bounding box center [915, 372] width 188 height 30
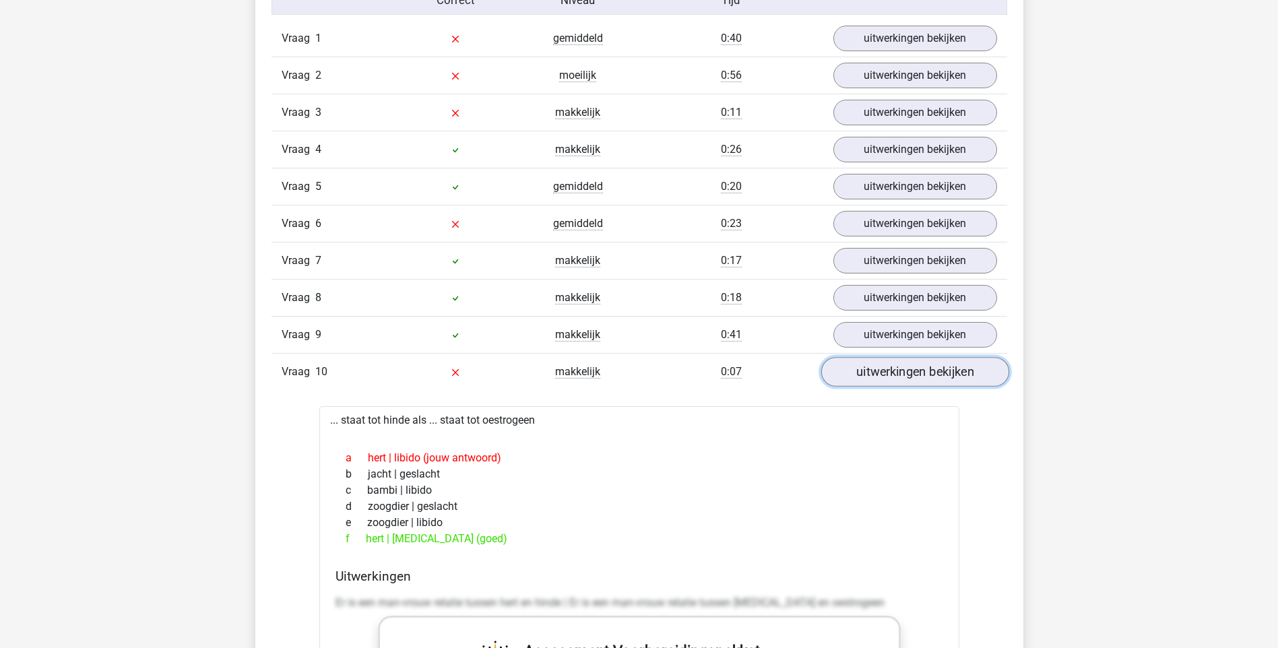
click at [895, 370] on link "uitwerkingen bekijken" at bounding box center [915, 372] width 188 height 30
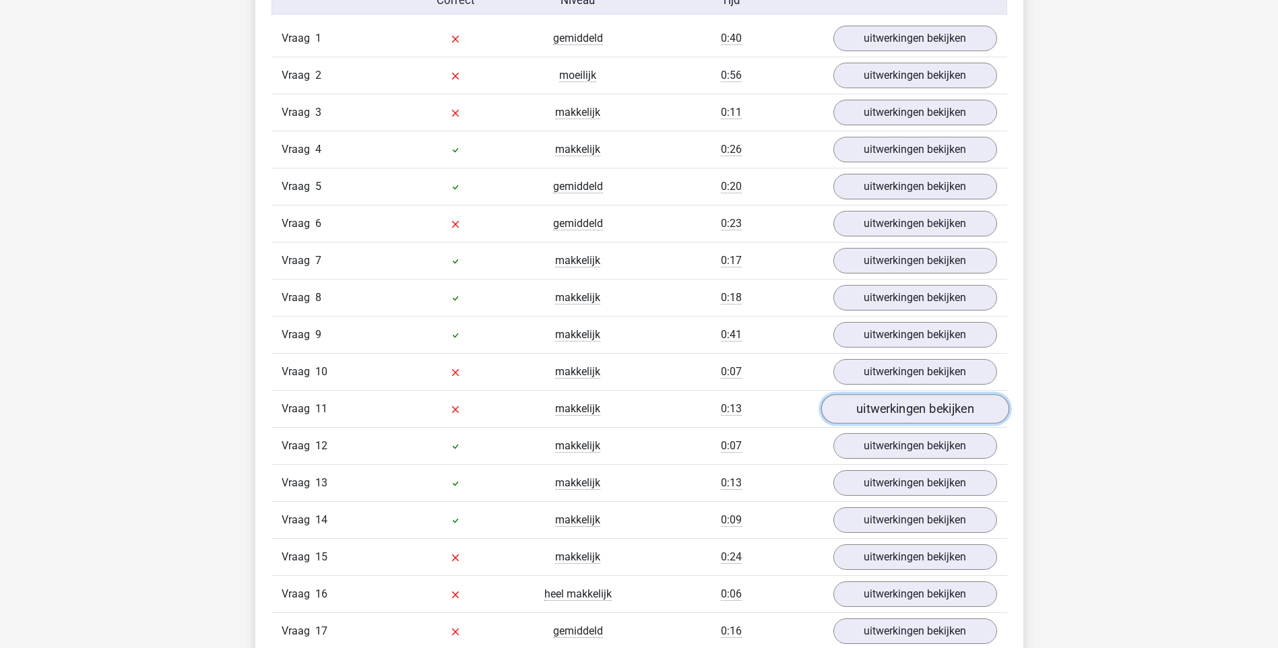
click at [877, 412] on link "uitwerkingen bekijken" at bounding box center [915, 409] width 188 height 30
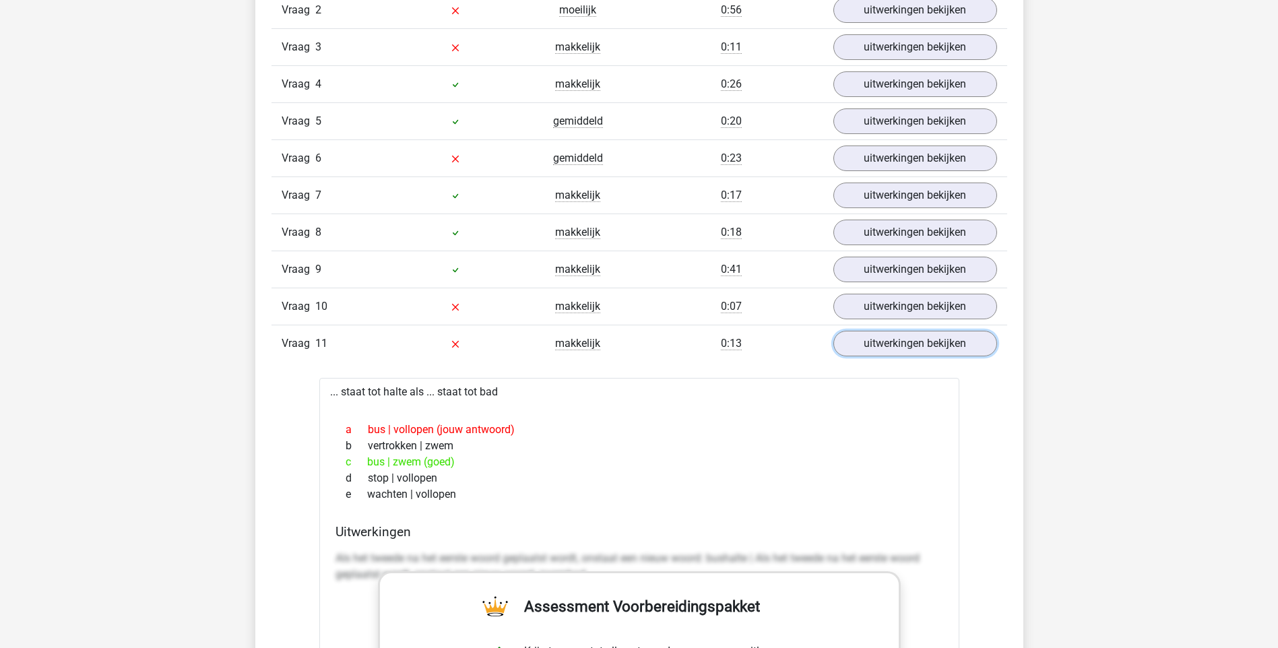
scroll to position [1213, 0]
click at [881, 349] on link "uitwerkingen bekijken" at bounding box center [915, 342] width 188 height 30
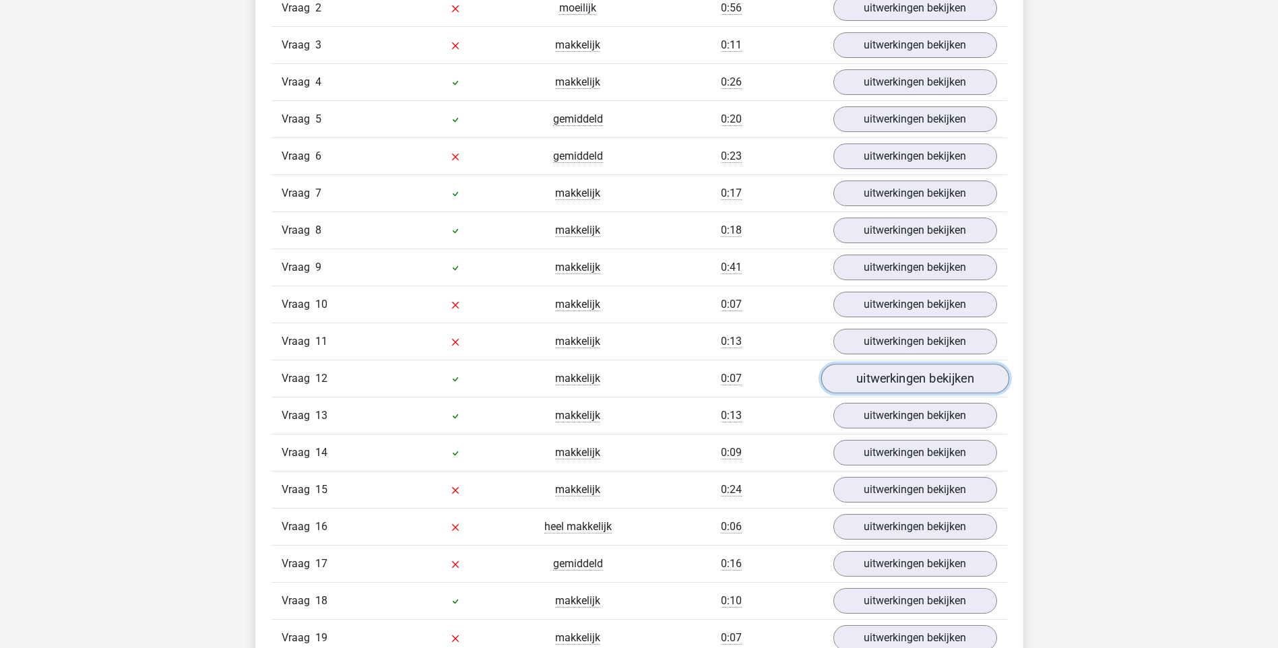
click at [870, 381] on link "uitwerkingen bekijken" at bounding box center [915, 379] width 188 height 30
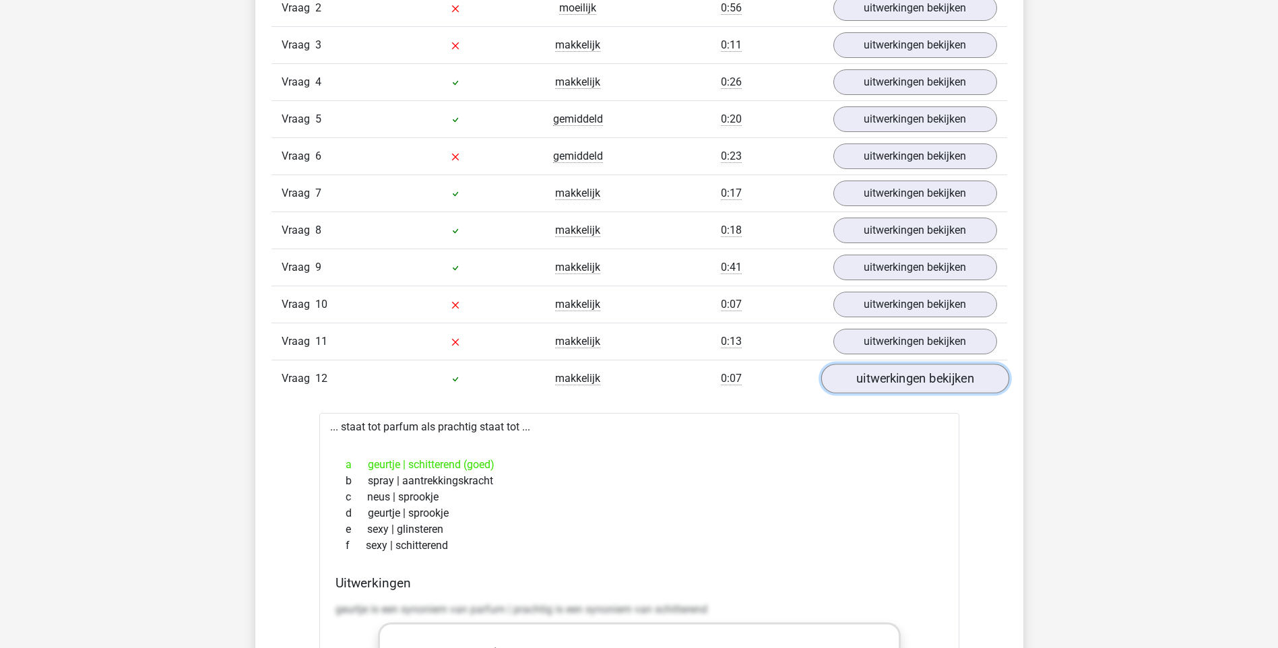
click at [868, 371] on link "uitwerkingen bekijken" at bounding box center [915, 379] width 188 height 30
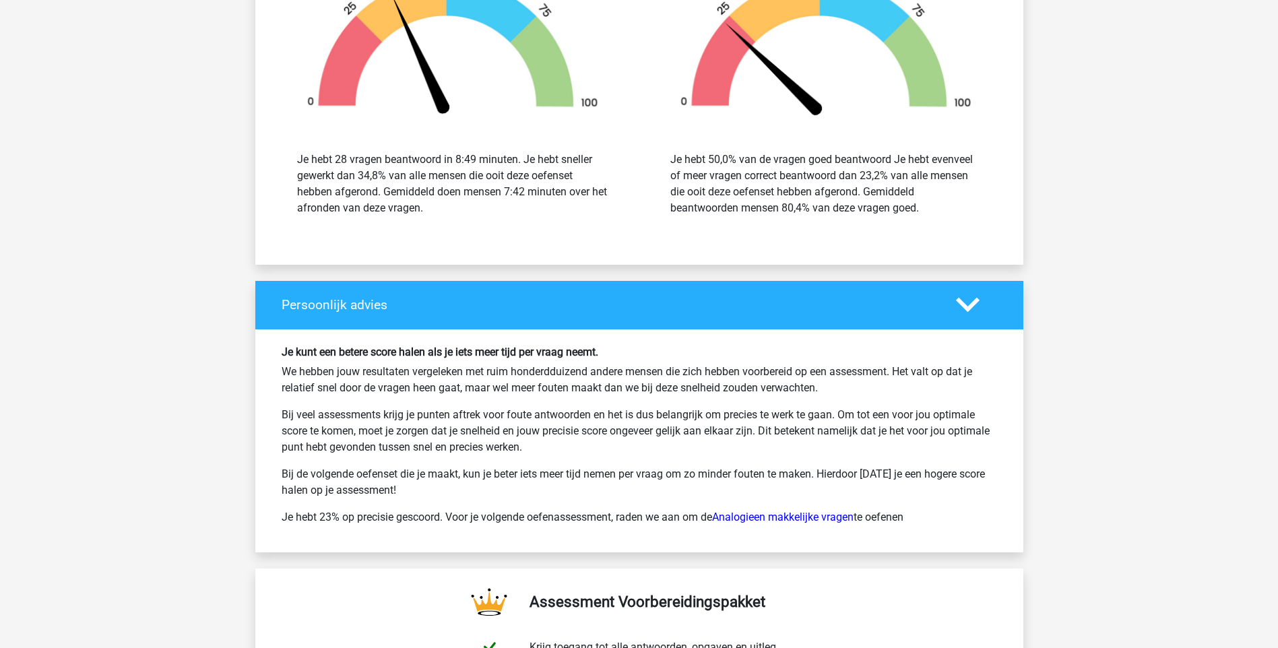
scroll to position [2425, 0]
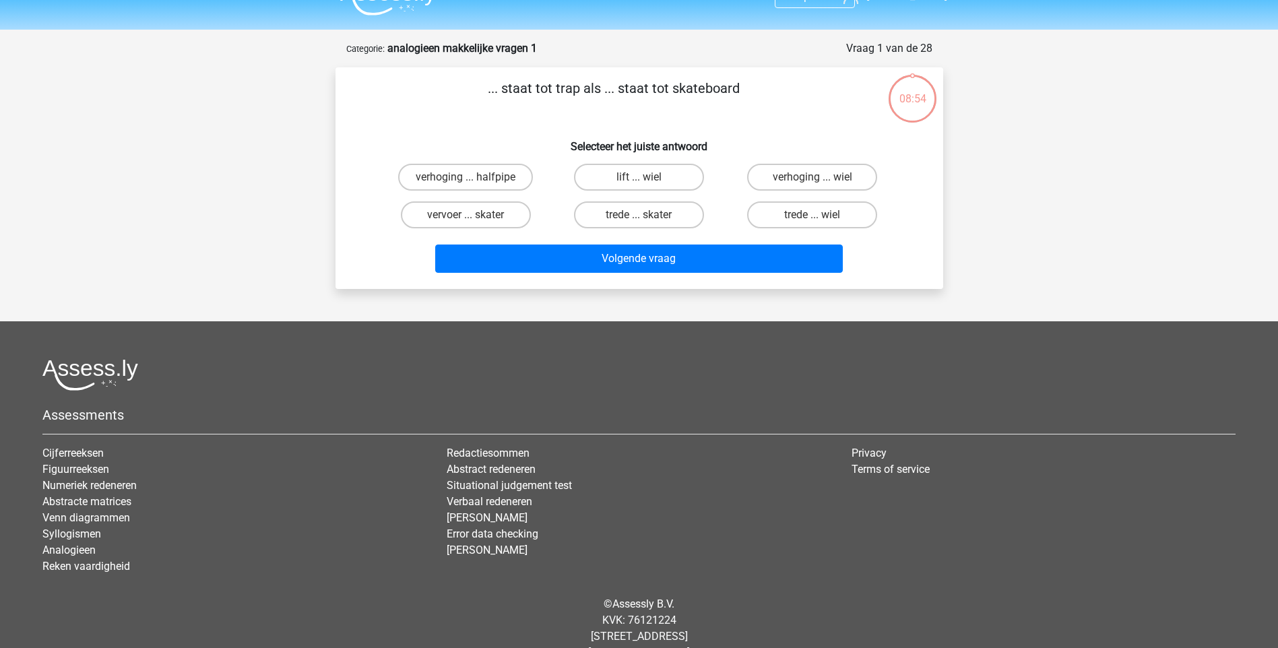
scroll to position [56, 0]
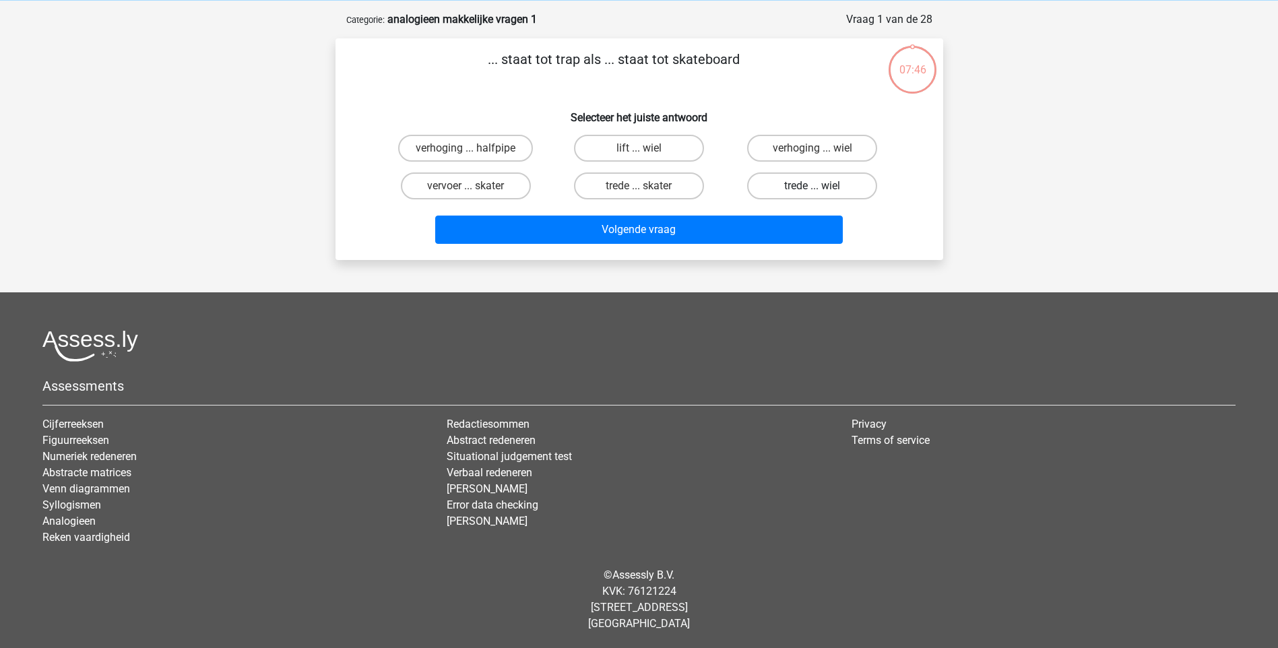
click at [764, 183] on label "trede ... wiel" at bounding box center [812, 185] width 130 height 27
click at [812, 186] on input "trede ... wiel" at bounding box center [816, 190] width 9 height 9
radio input "true"
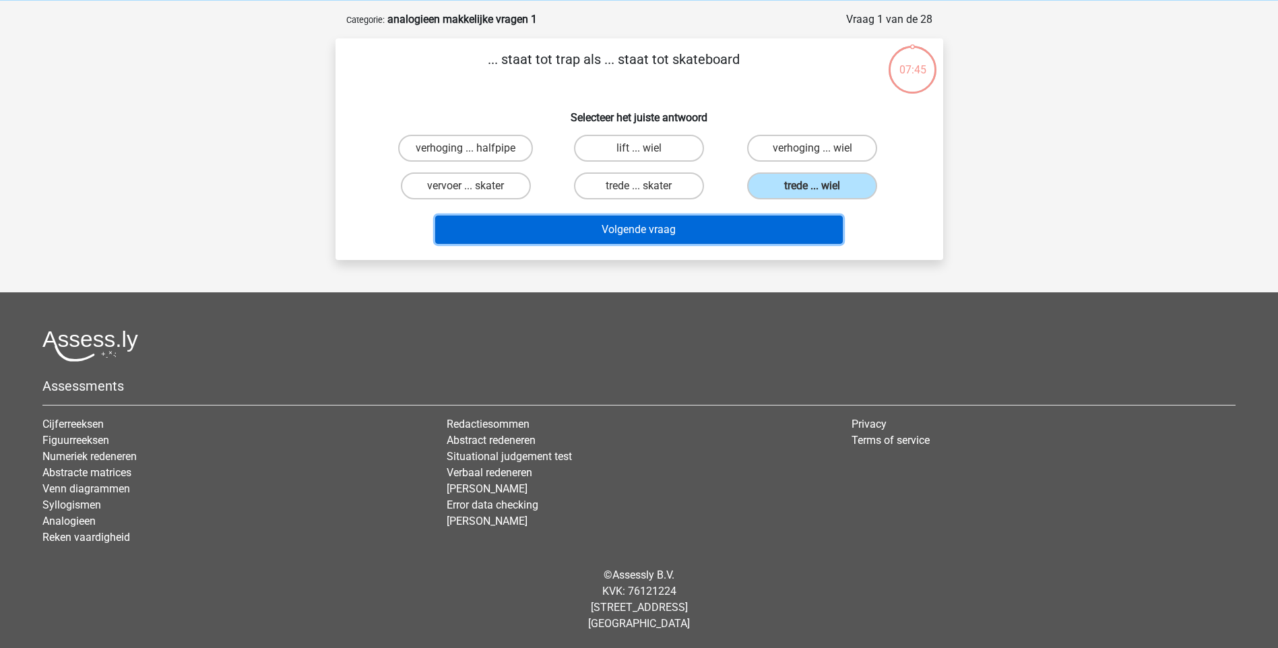
click at [750, 224] on button "Volgende vraag" at bounding box center [639, 230] width 408 height 28
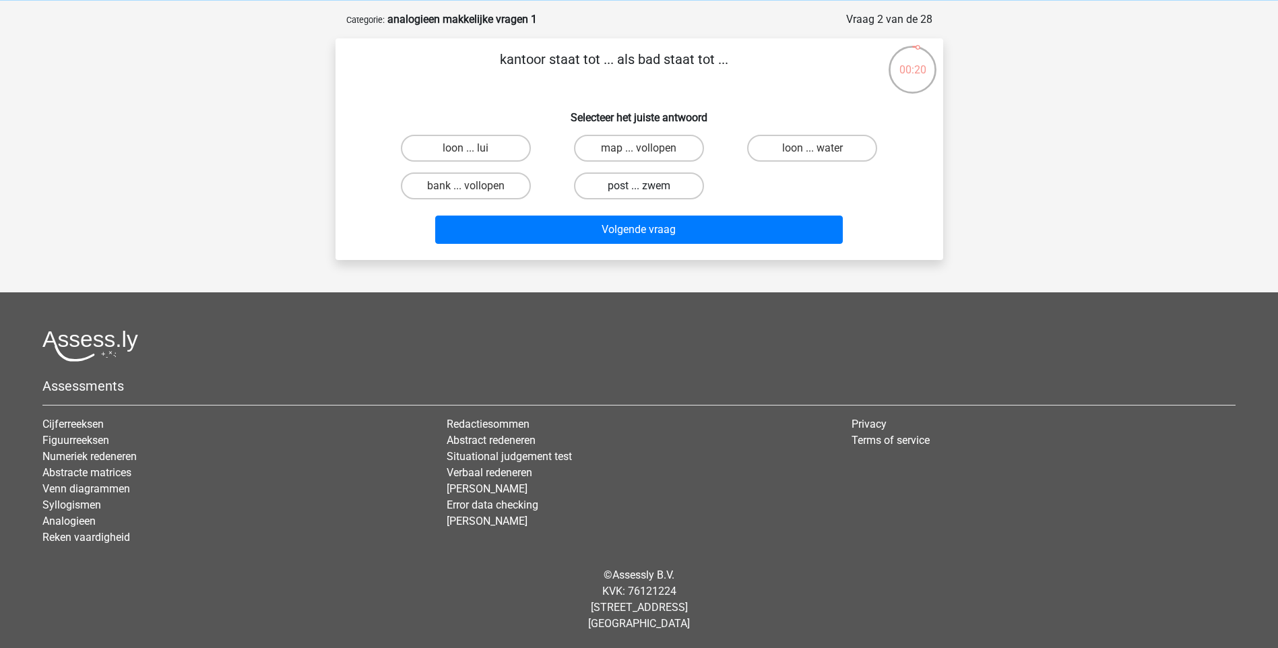
click at [660, 188] on label "post ... zwem" at bounding box center [639, 185] width 130 height 27
click at [647, 188] on input "post ... zwem" at bounding box center [643, 190] width 9 height 9
radio input "true"
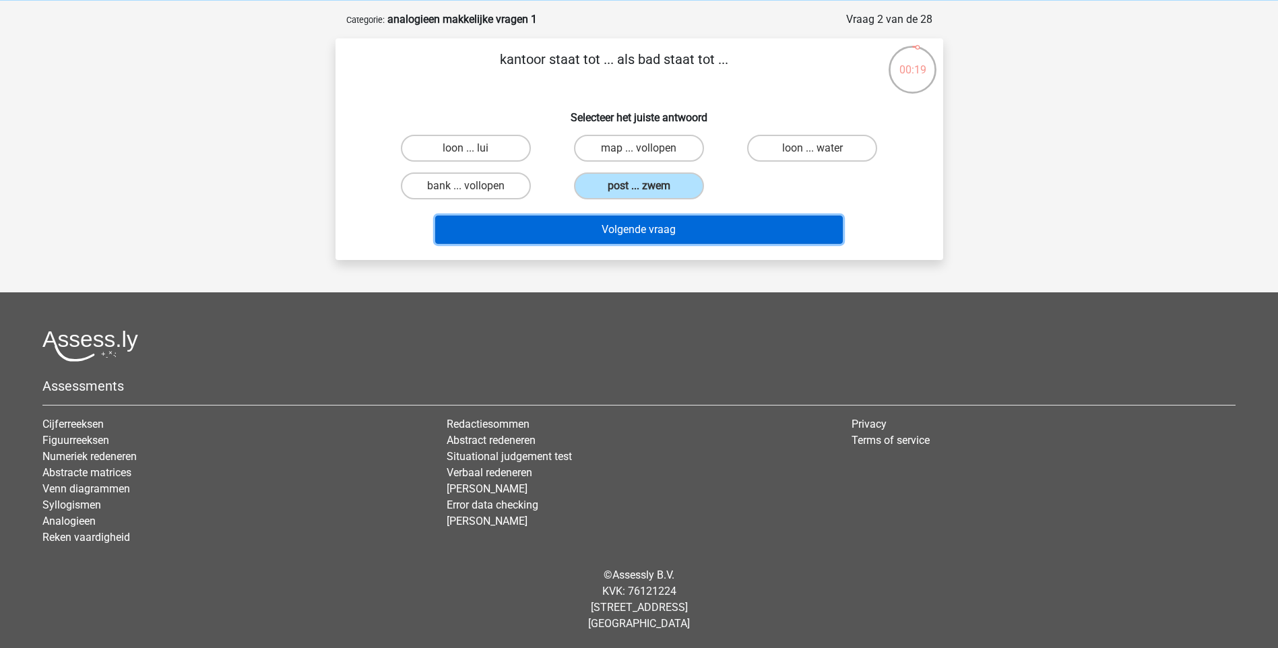
click at [657, 224] on button "Volgende vraag" at bounding box center [639, 230] width 408 height 28
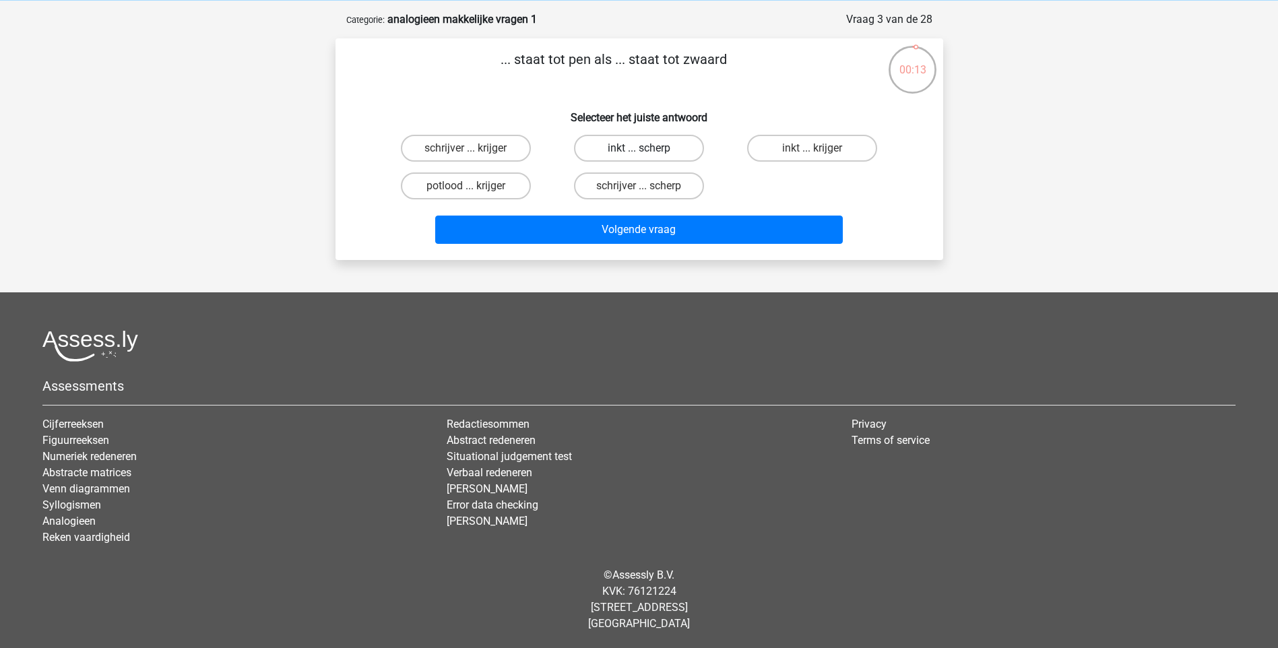
click at [666, 150] on label "inkt ... scherp" at bounding box center [639, 148] width 130 height 27
click at [647, 150] on input "inkt ... scherp" at bounding box center [643, 152] width 9 height 9
radio input "true"
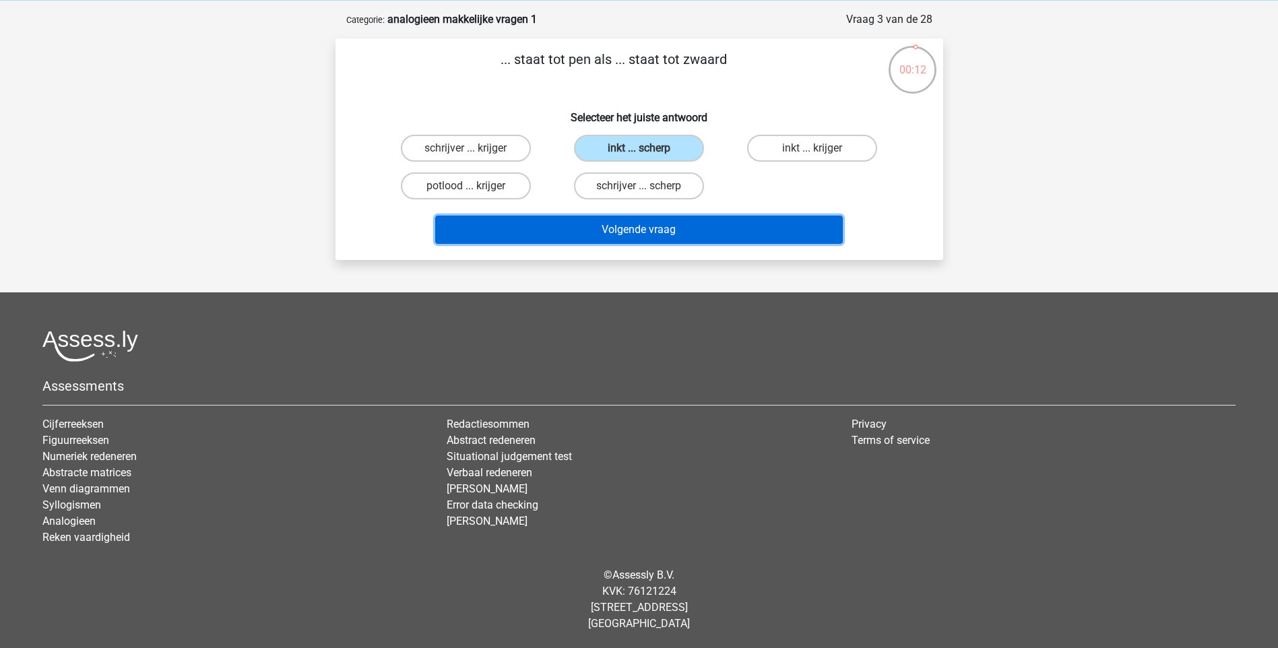
click at [669, 233] on button "Volgende vraag" at bounding box center [639, 230] width 408 height 28
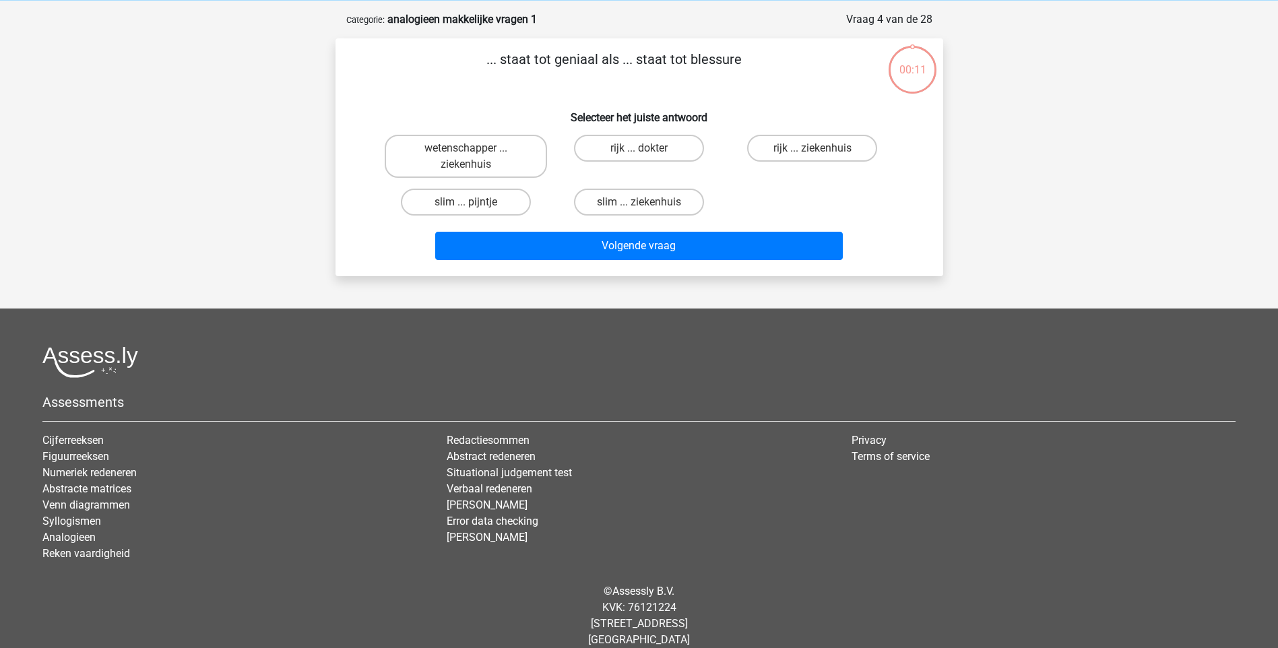
scroll to position [67, 0]
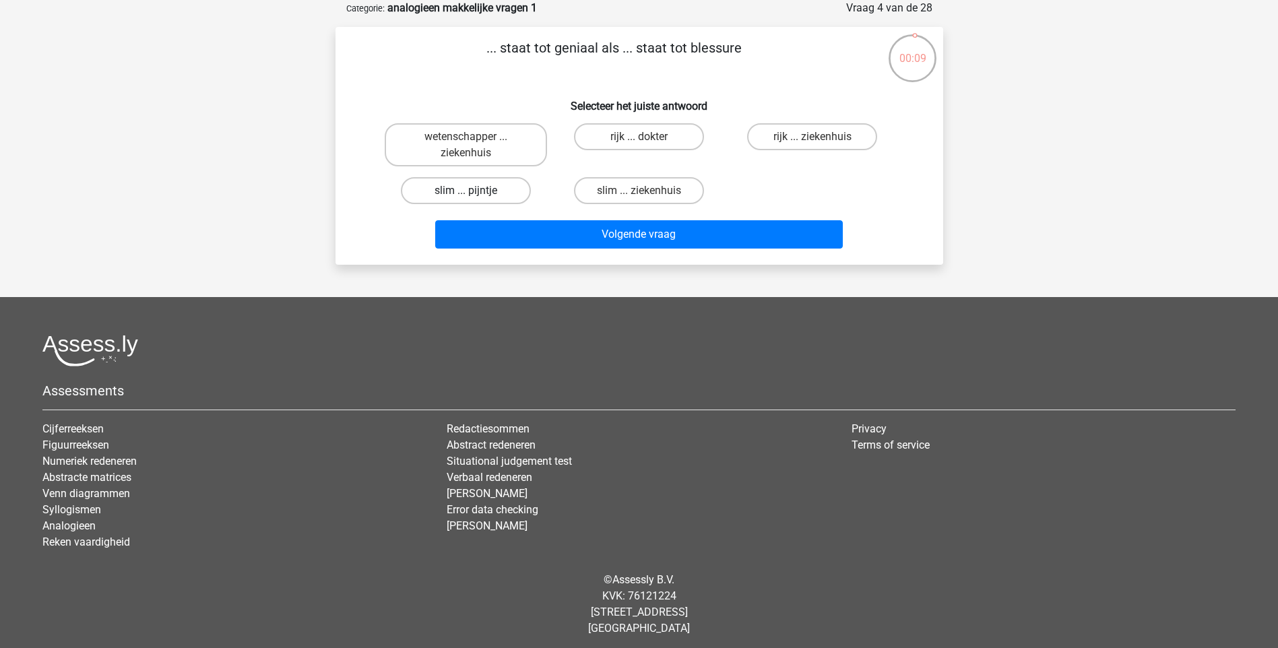
click at [493, 191] on label "slim ... pijntje" at bounding box center [466, 190] width 130 height 27
click at [474, 191] on input "slim ... pijntje" at bounding box center [469, 195] width 9 height 9
radio input "true"
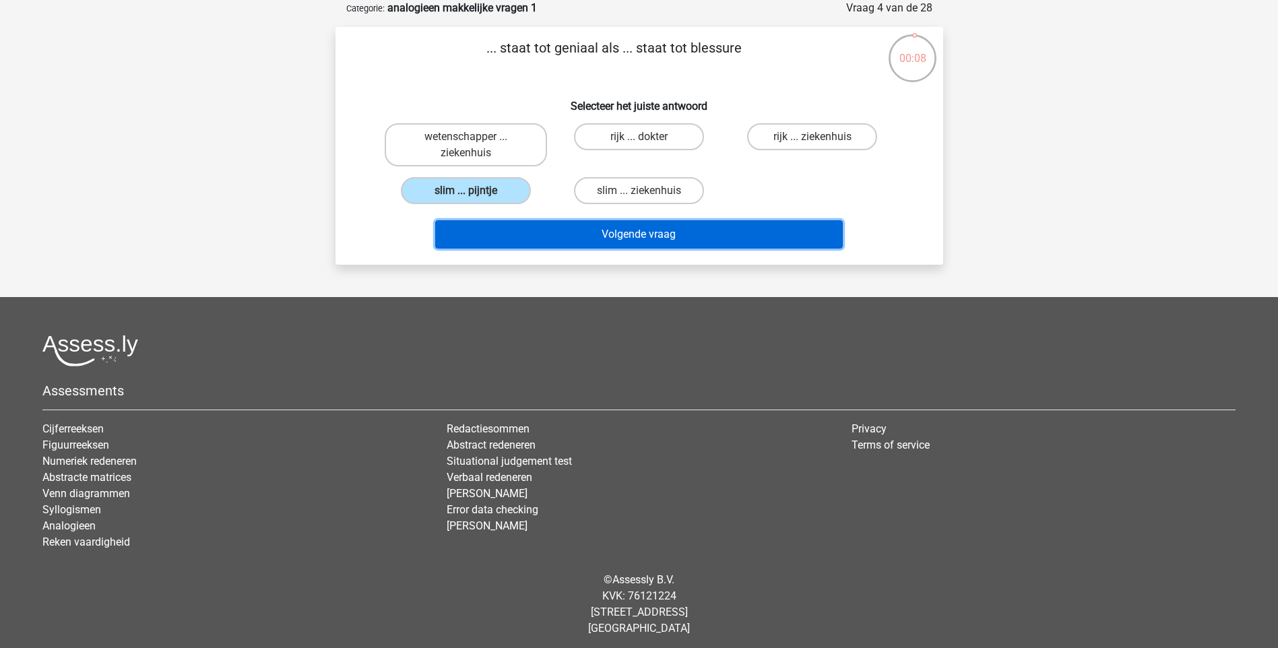
click at [577, 236] on button "Volgende vraag" at bounding box center [639, 234] width 408 height 28
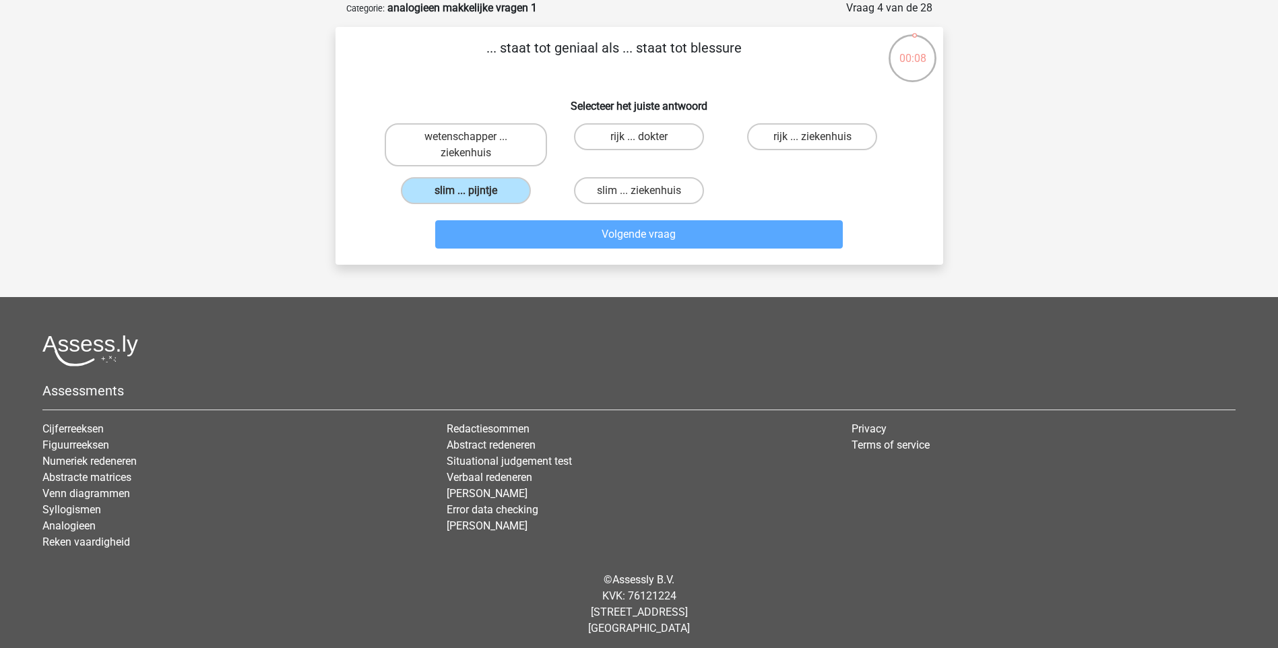
scroll to position [56, 0]
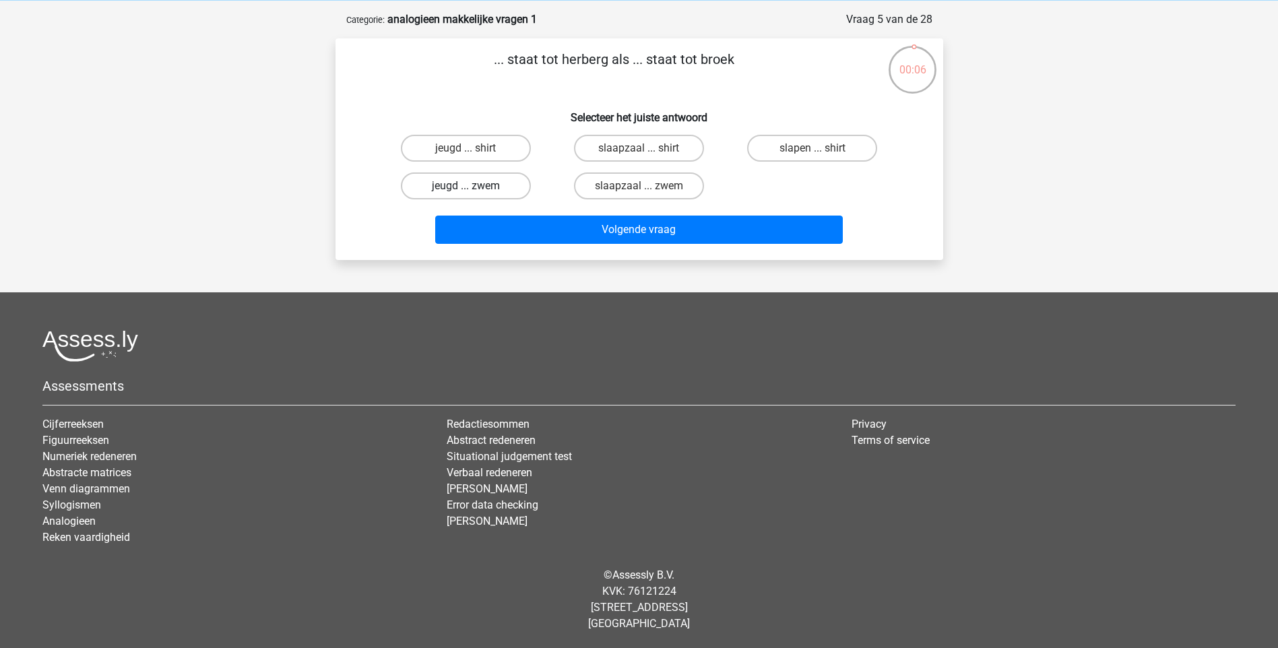
click at [478, 188] on label "jeugd ... zwem" at bounding box center [466, 185] width 130 height 27
click at [474, 188] on input "jeugd ... zwem" at bounding box center [469, 190] width 9 height 9
radio input "true"
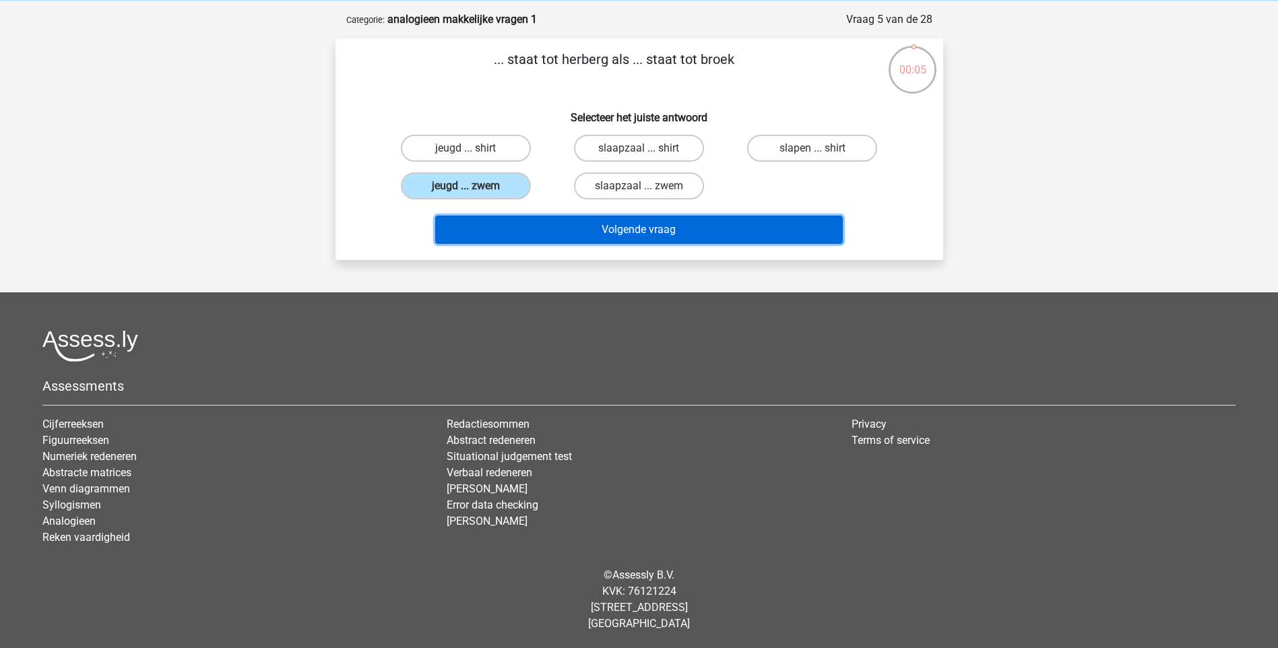
click at [575, 228] on button "Volgende vraag" at bounding box center [639, 230] width 408 height 28
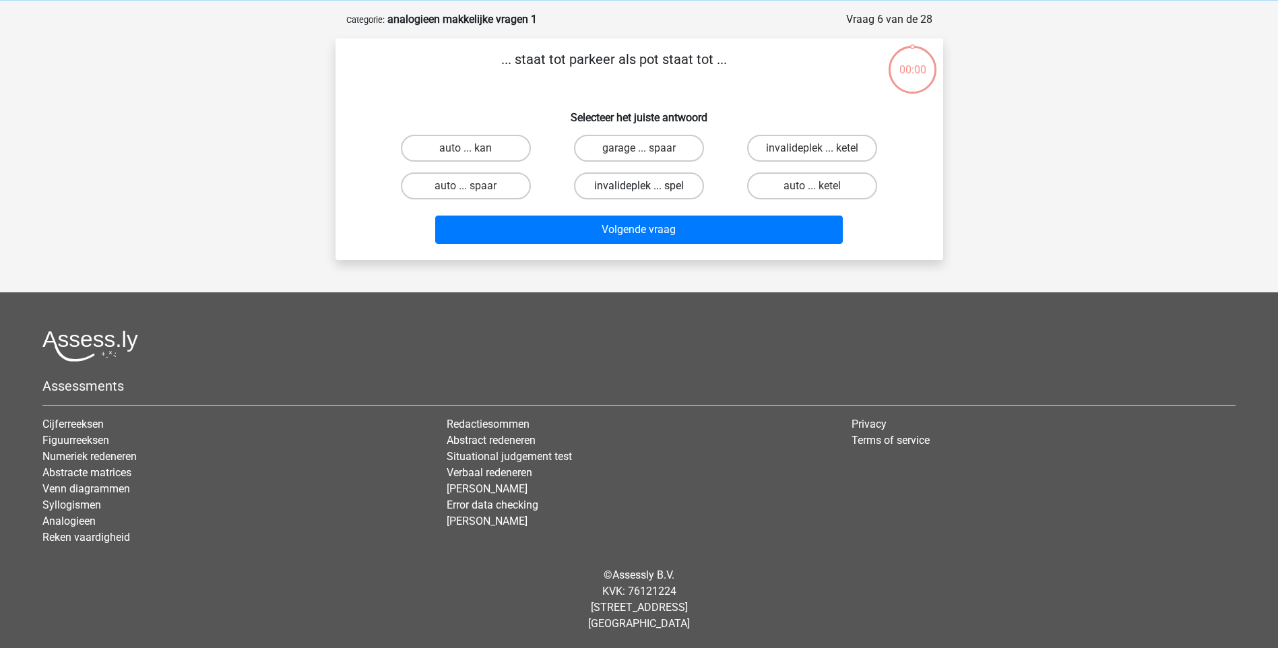
scroll to position [56, 0]
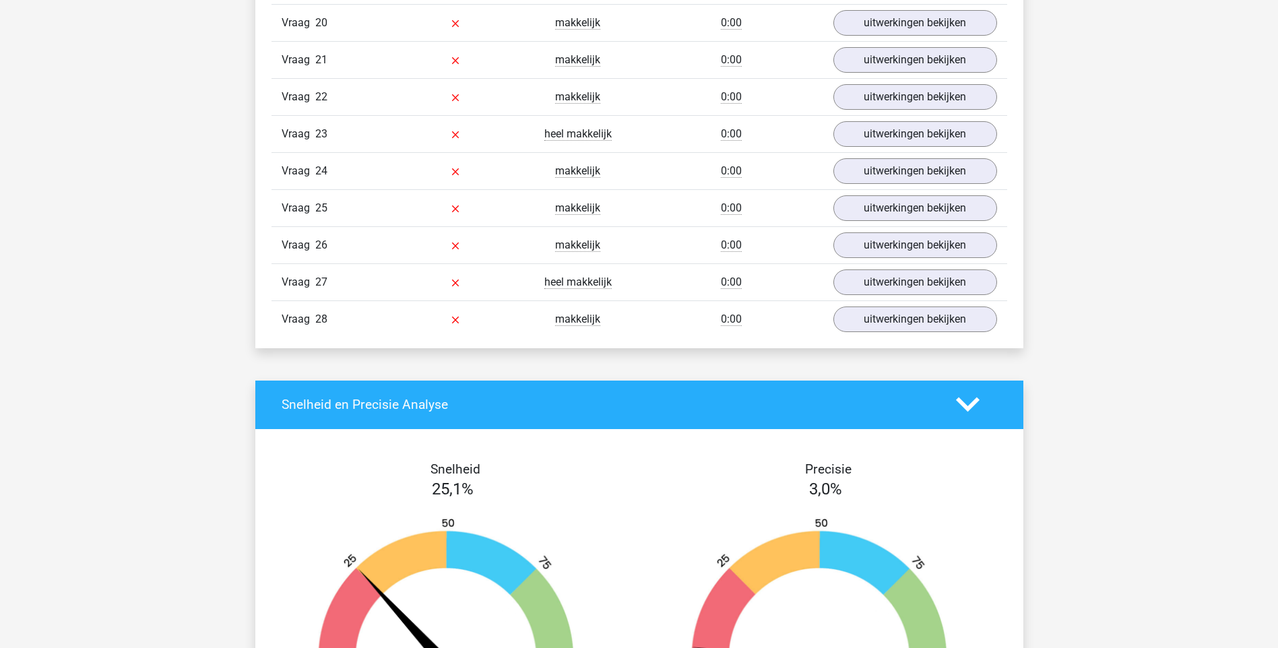
scroll to position [2021, 0]
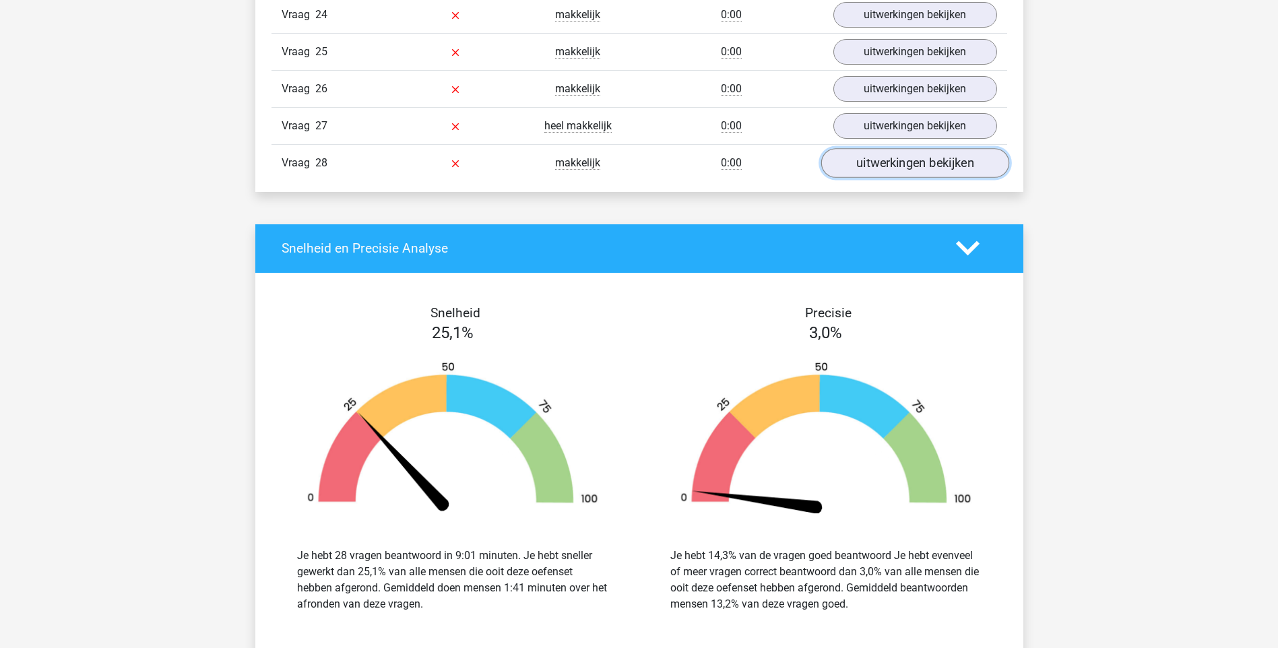
click at [914, 170] on link "uitwerkingen bekijken" at bounding box center [915, 163] width 188 height 30
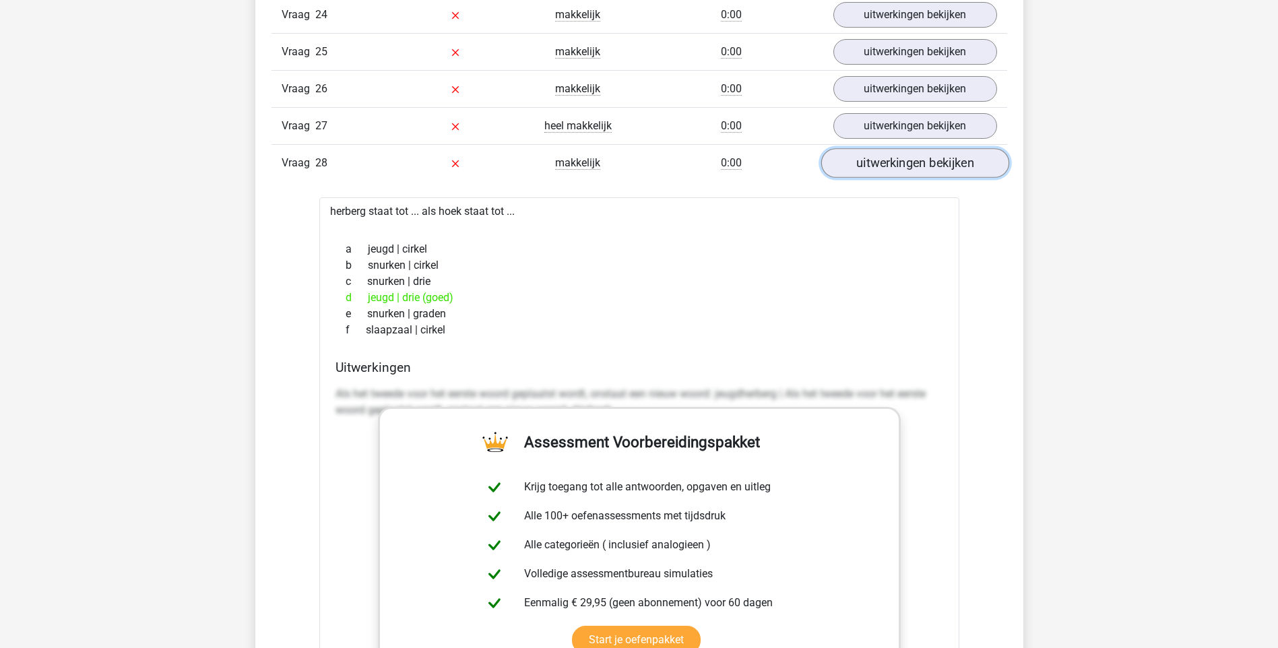
click at [905, 168] on link "uitwerkingen bekijken" at bounding box center [915, 163] width 188 height 30
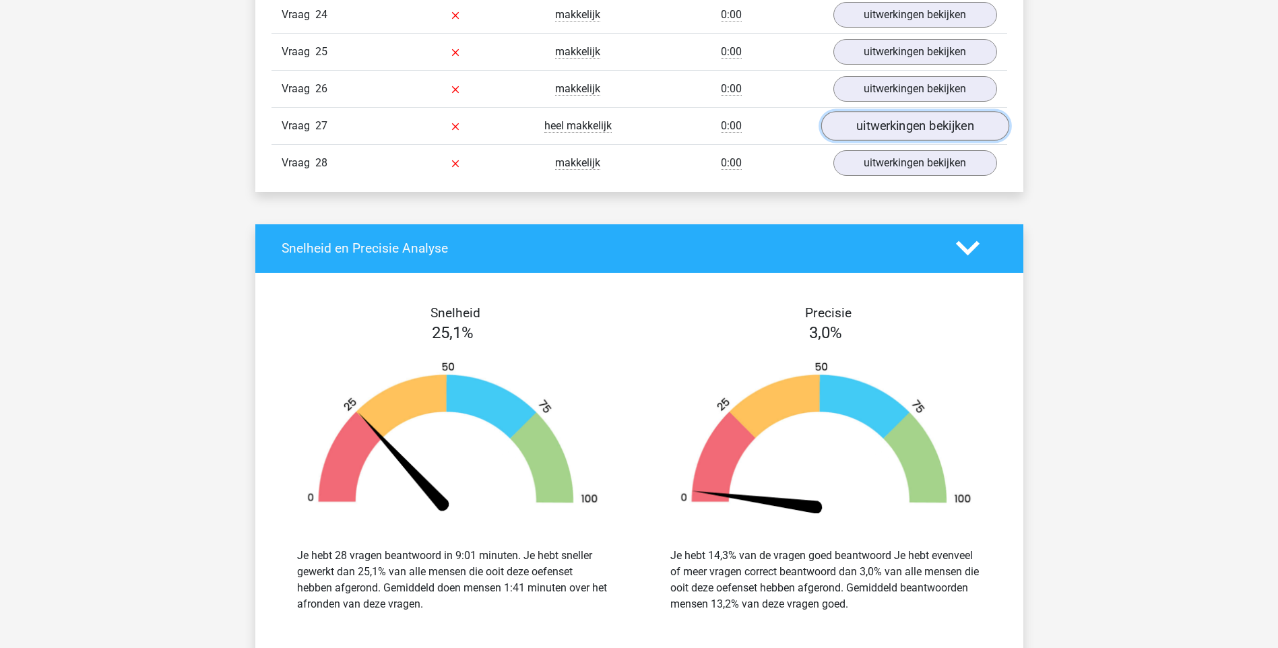
click at [915, 127] on link "uitwerkingen bekijken" at bounding box center [915, 126] width 188 height 30
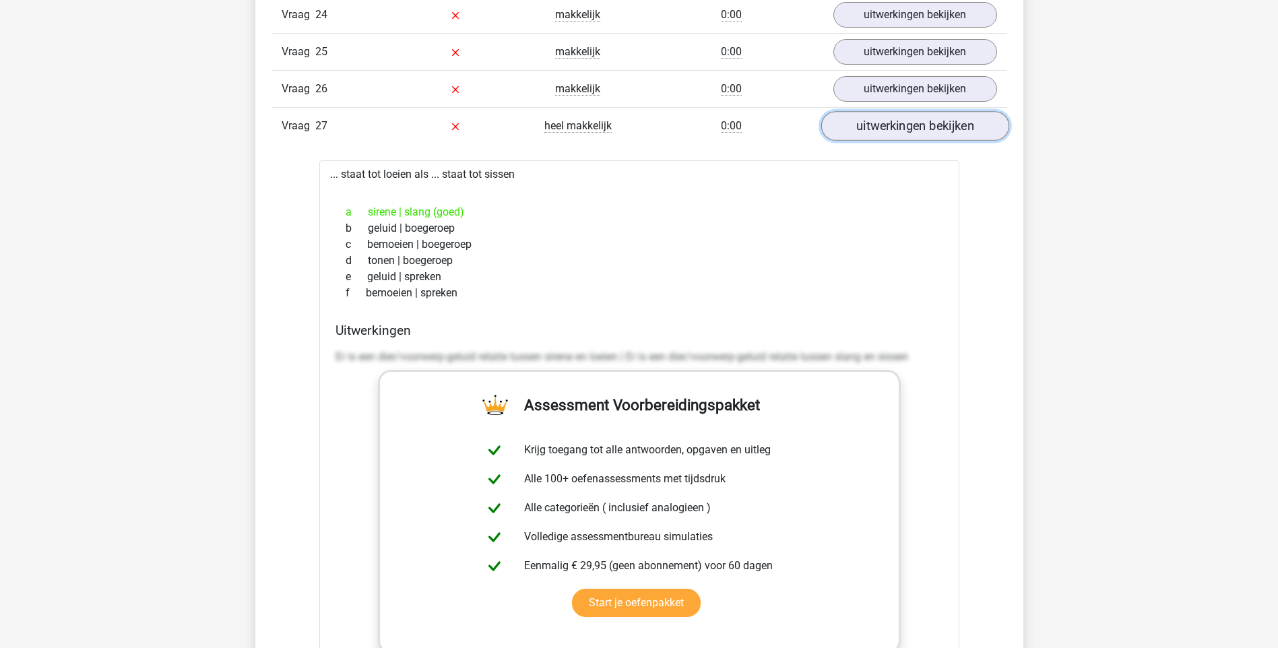
click at [891, 129] on link "uitwerkingen bekijken" at bounding box center [915, 126] width 188 height 30
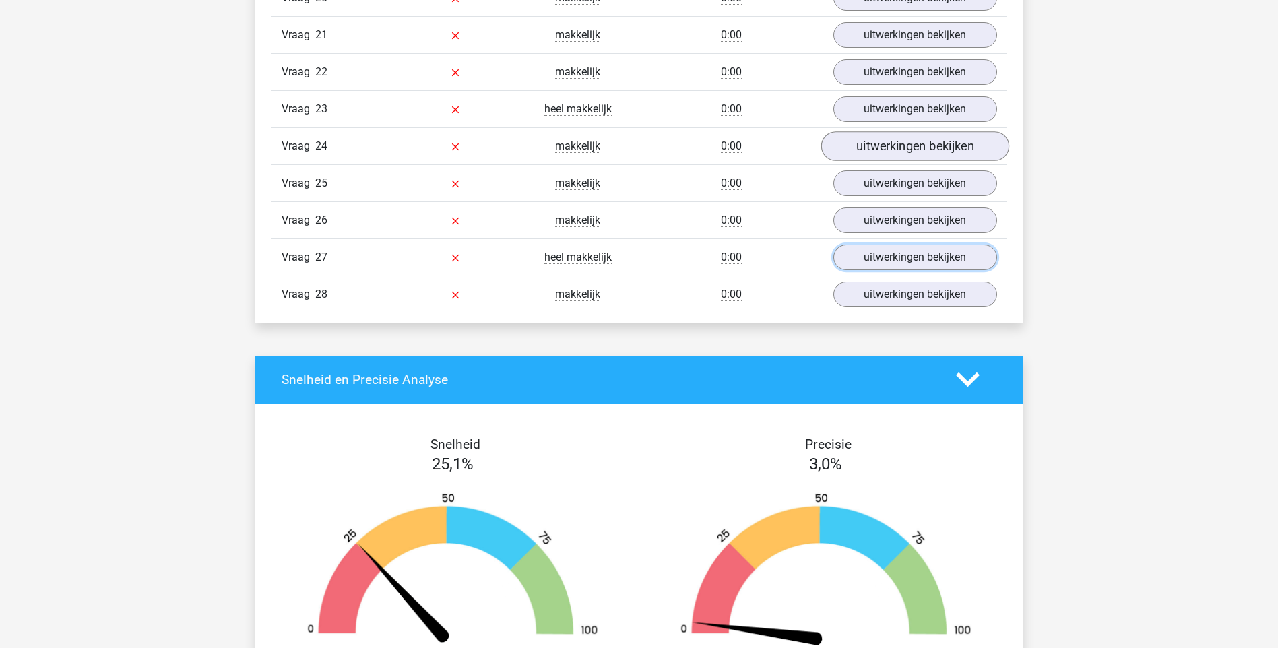
scroll to position [1886, 0]
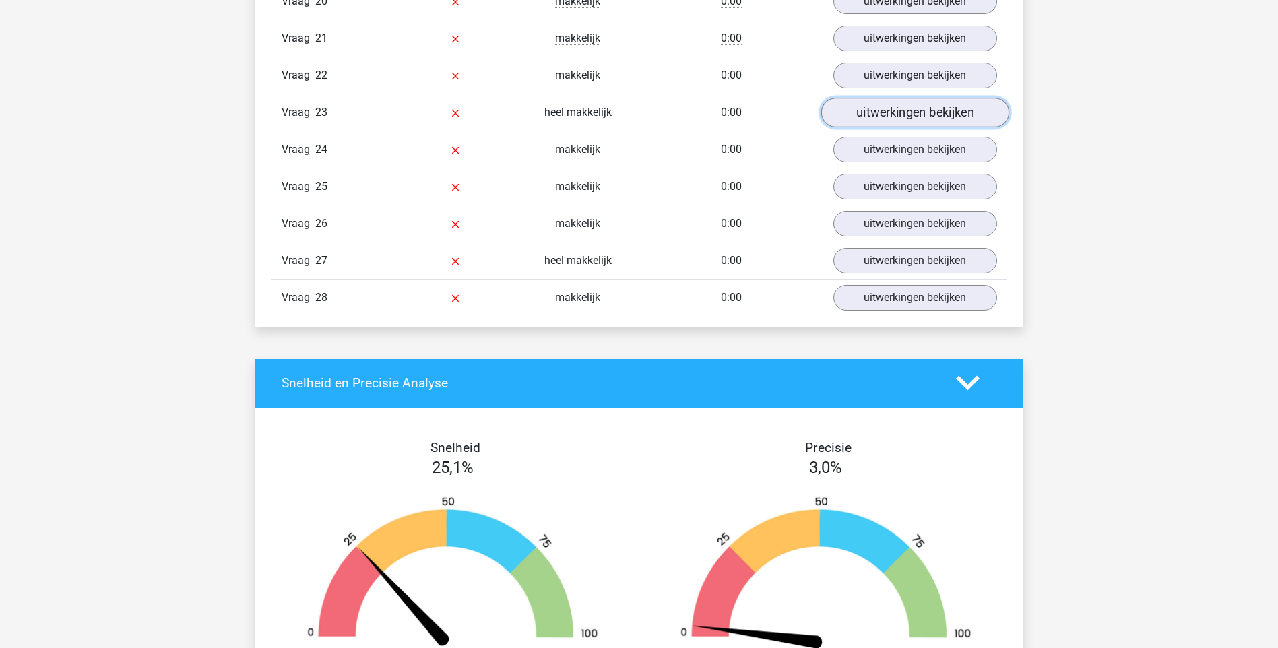
click at [887, 121] on link "uitwerkingen bekijken" at bounding box center [915, 113] width 188 height 30
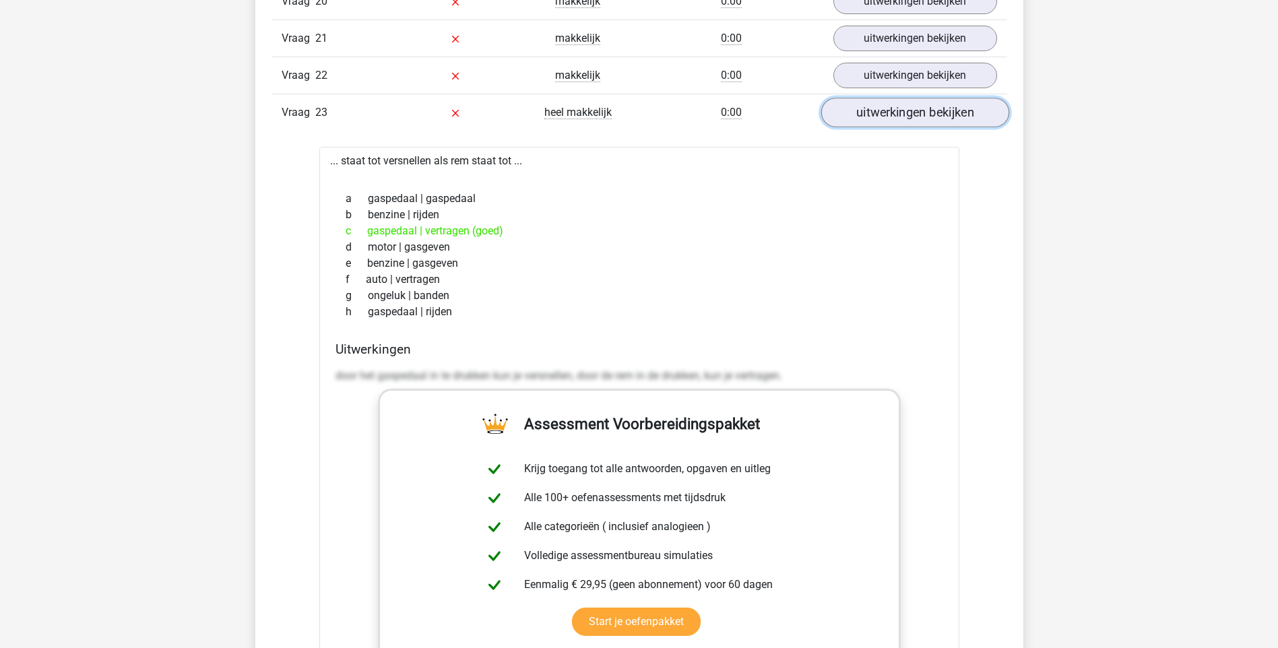
click at [872, 117] on link "uitwerkingen bekijken" at bounding box center [915, 113] width 188 height 30
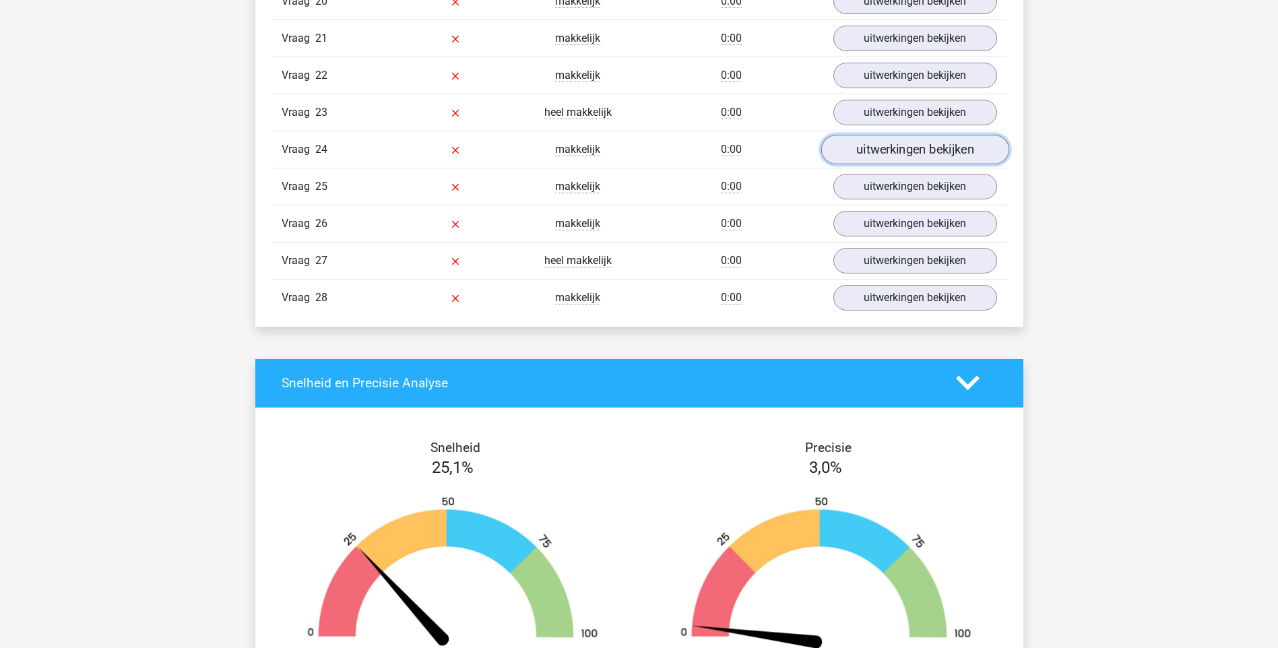
click at [872, 151] on link "uitwerkingen bekijken" at bounding box center [915, 150] width 188 height 30
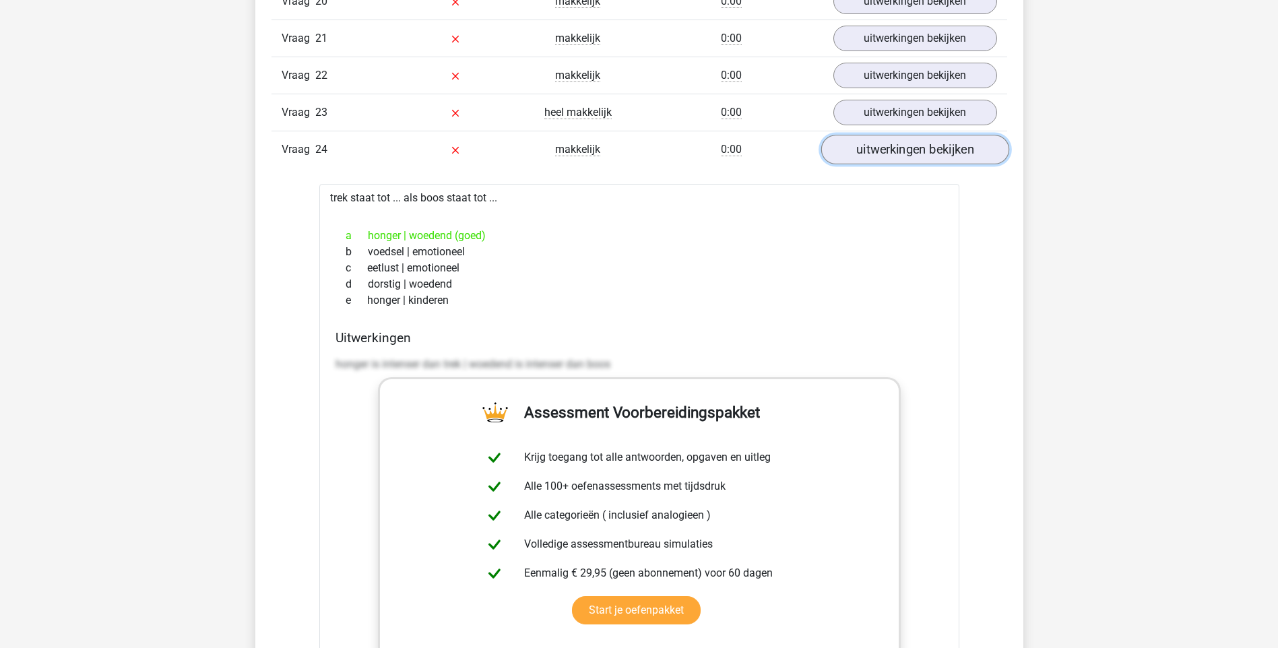
click at [891, 159] on link "uitwerkingen bekijken" at bounding box center [915, 150] width 188 height 30
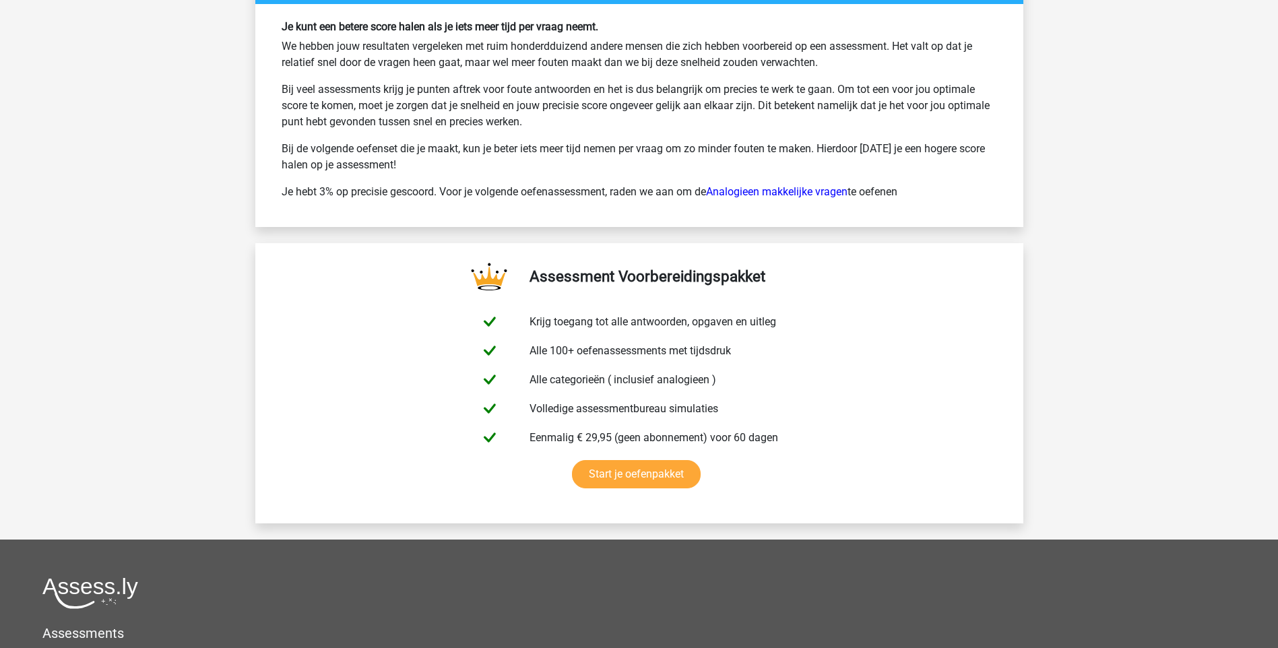
scroll to position [2695, 0]
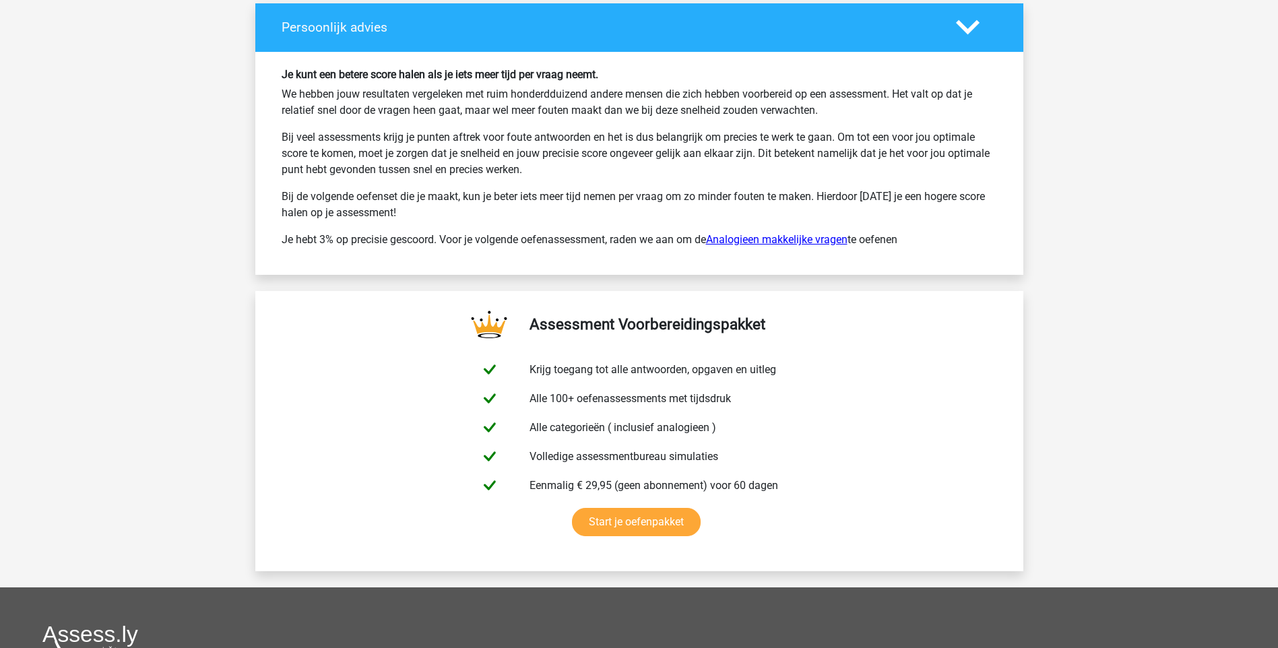
click at [777, 239] on link "Analogieen makkelijke vragen" at bounding box center [776, 239] width 141 height 13
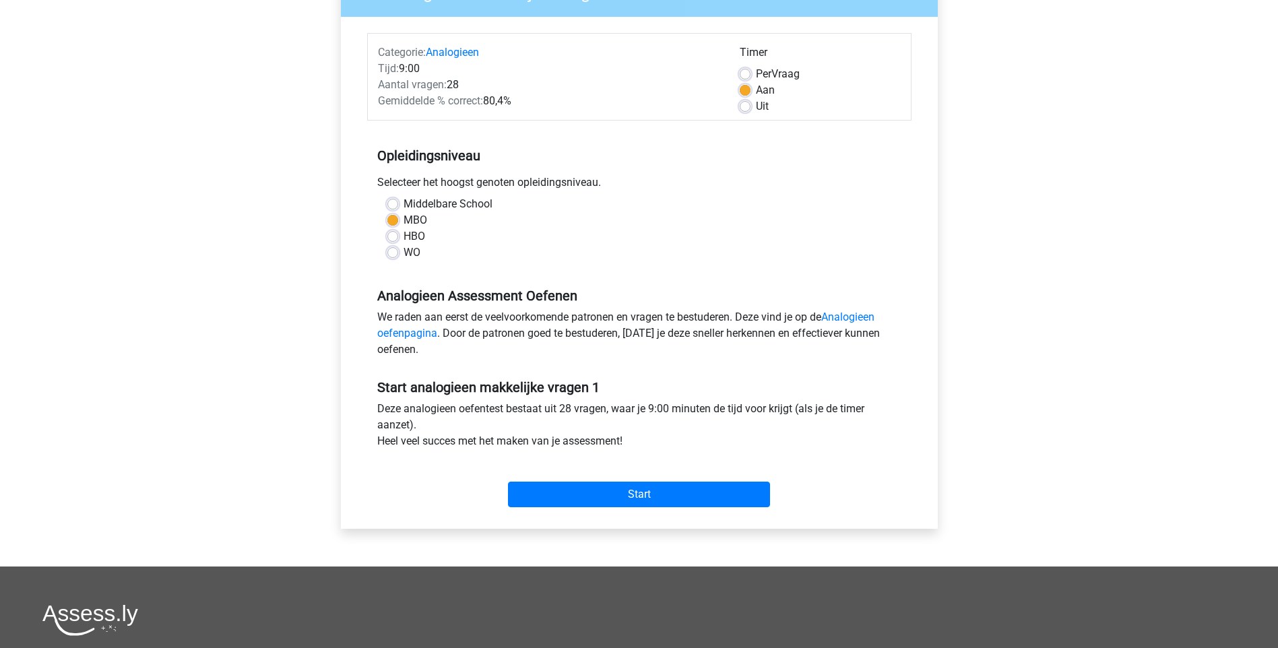
scroll to position [202, 0]
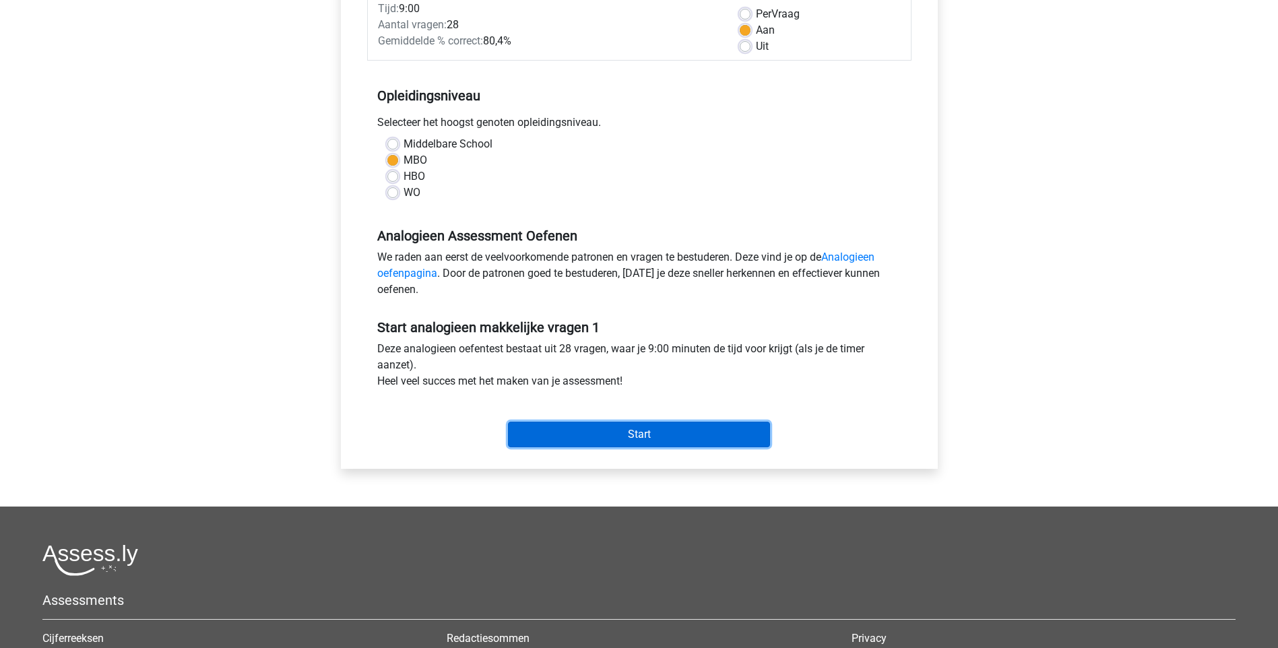
click at [647, 440] on input "Start" at bounding box center [639, 435] width 262 height 26
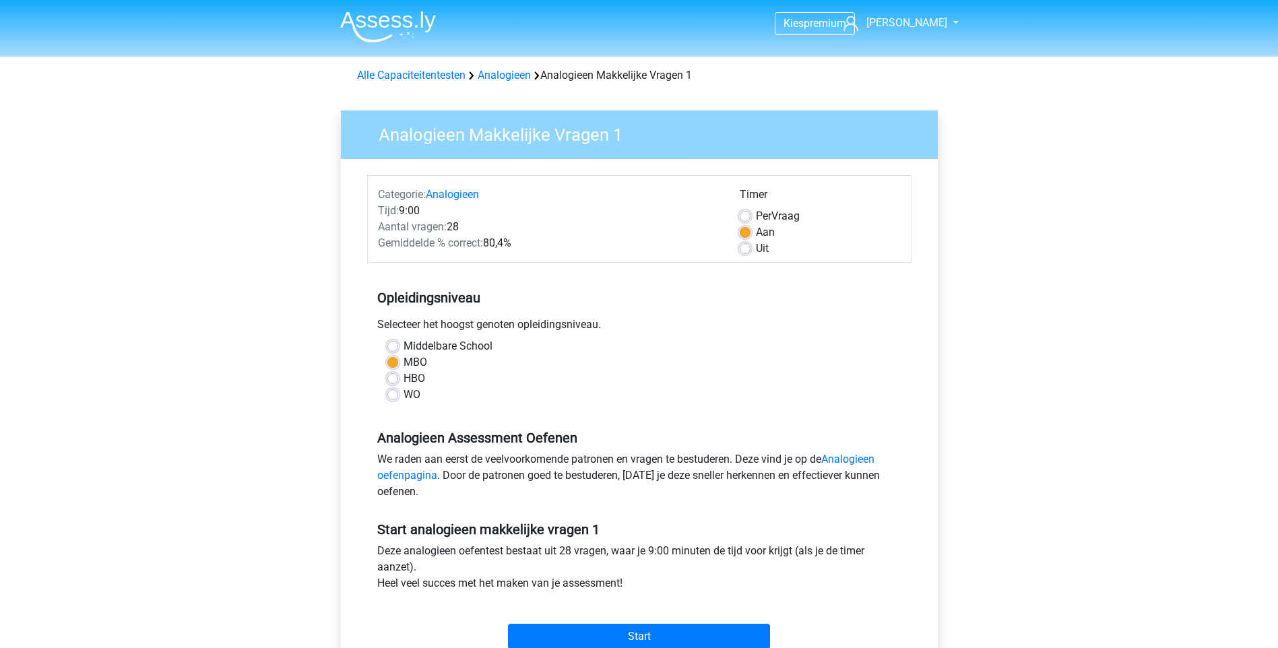
scroll to position [135, 0]
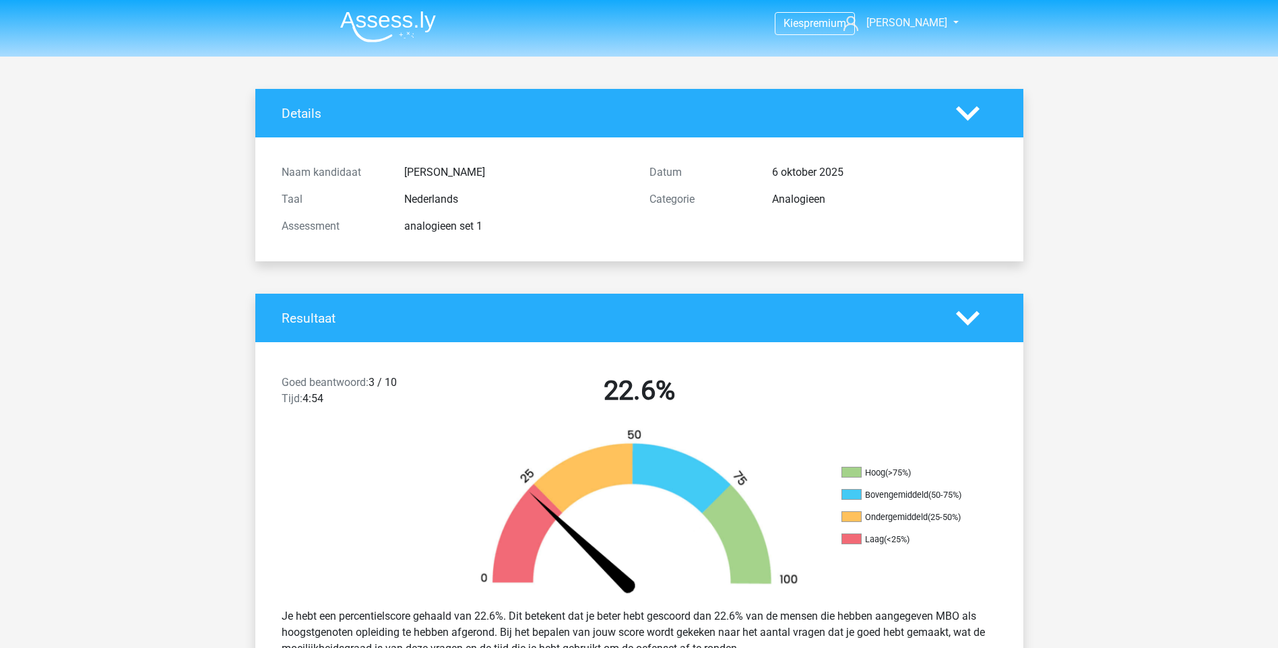
scroll to position [1752, 0]
